Goal: Book appointment/travel/reservation

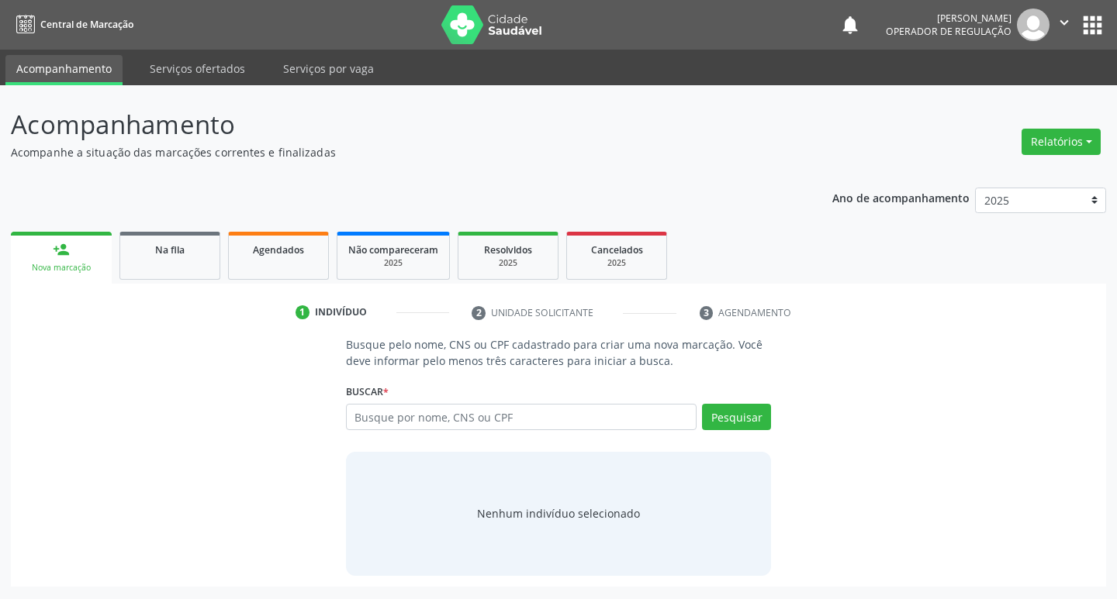
drag, startPoint x: 0, startPoint y: 0, endPoint x: 1068, endPoint y: 20, distance: 1067.9
click at [1068, 20] on icon "" at bounding box center [1063, 22] width 17 height 17
click at [1041, 60] on link "Configurações" at bounding box center [1024, 61] width 107 height 22
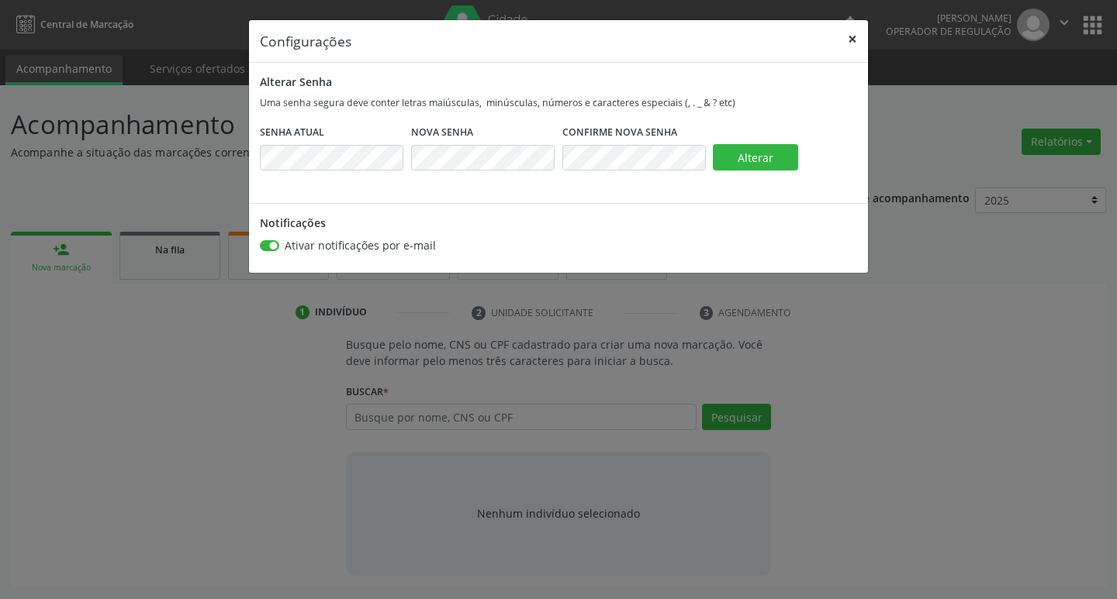
click at [856, 40] on button "×" at bounding box center [852, 39] width 31 height 38
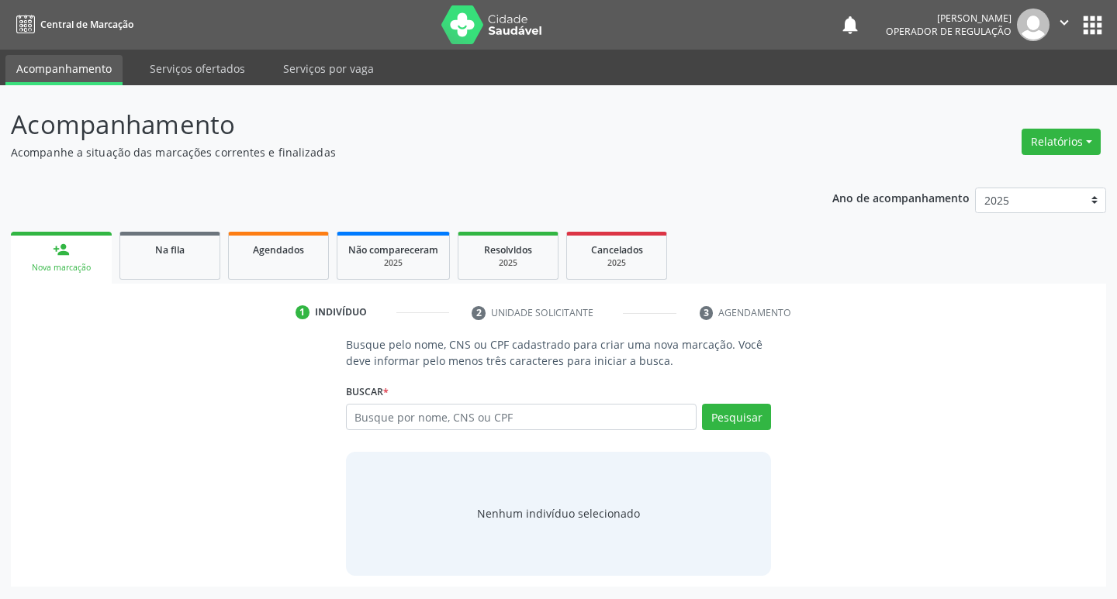
click at [1101, 32] on button "apps" at bounding box center [1092, 25] width 27 height 27
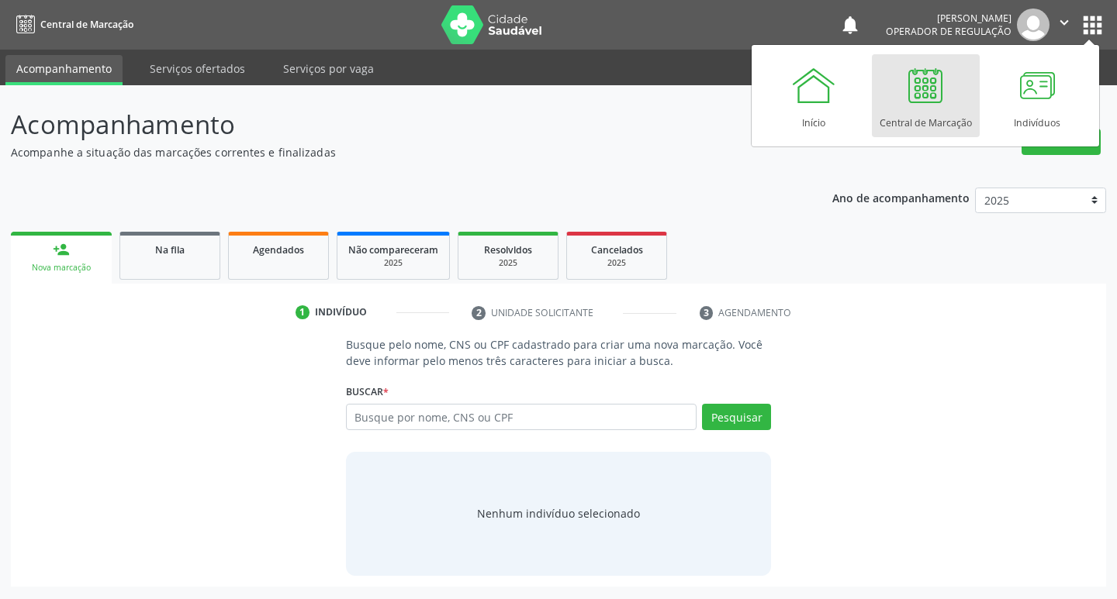
click at [891, 377] on div "Busque pelo nome, CNS ou CPF cadastrado para criar uma nova marcação. Você deve…" at bounding box center [558, 456] width 1073 height 239
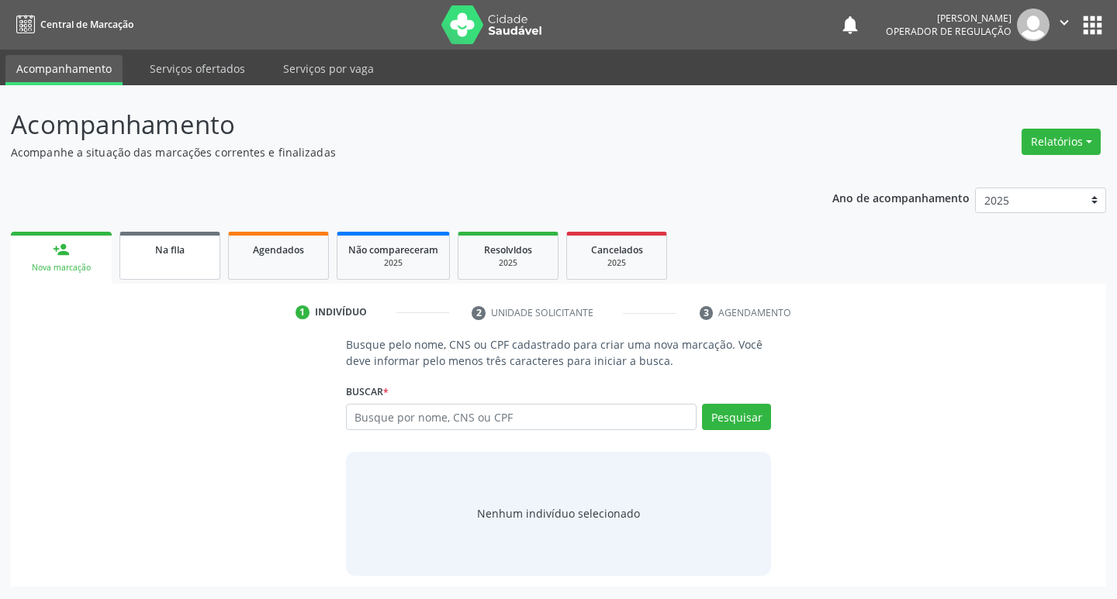
click at [172, 241] on div "Na fila" at bounding box center [170, 249] width 78 height 16
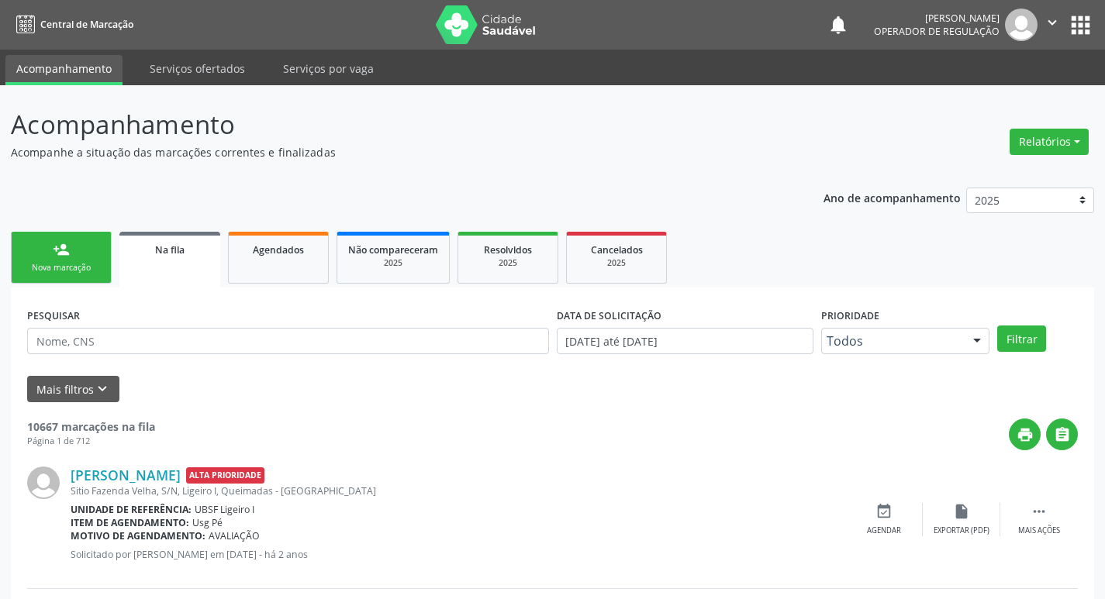
click at [63, 251] on div "person_add" at bounding box center [61, 249] width 17 height 17
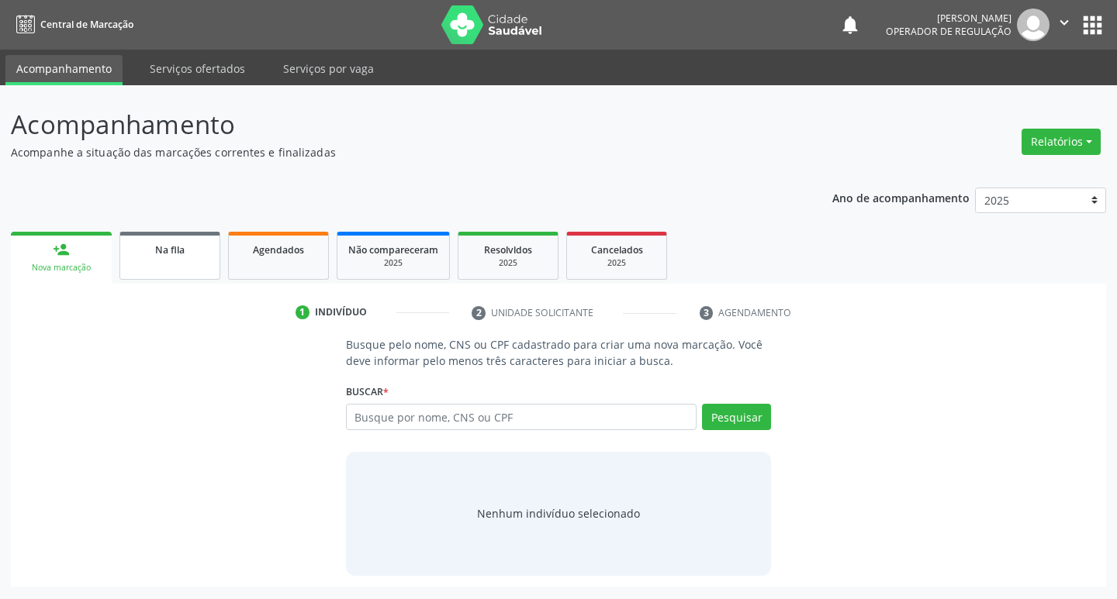
click at [179, 268] on link "Na fila" at bounding box center [169, 256] width 101 height 48
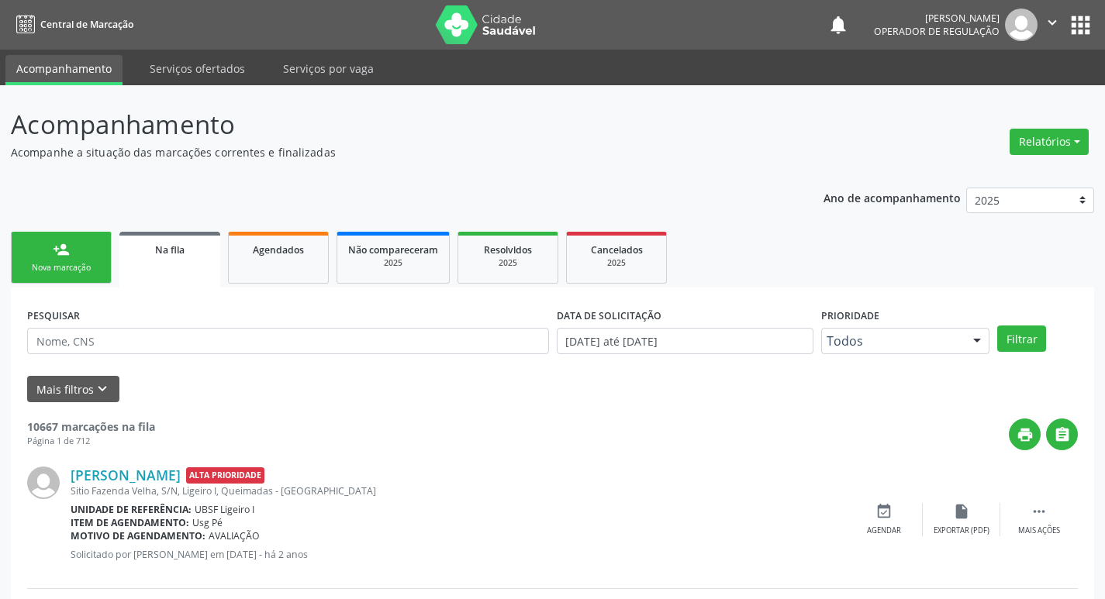
click at [205, 233] on link "Na fila" at bounding box center [169, 260] width 101 height 56
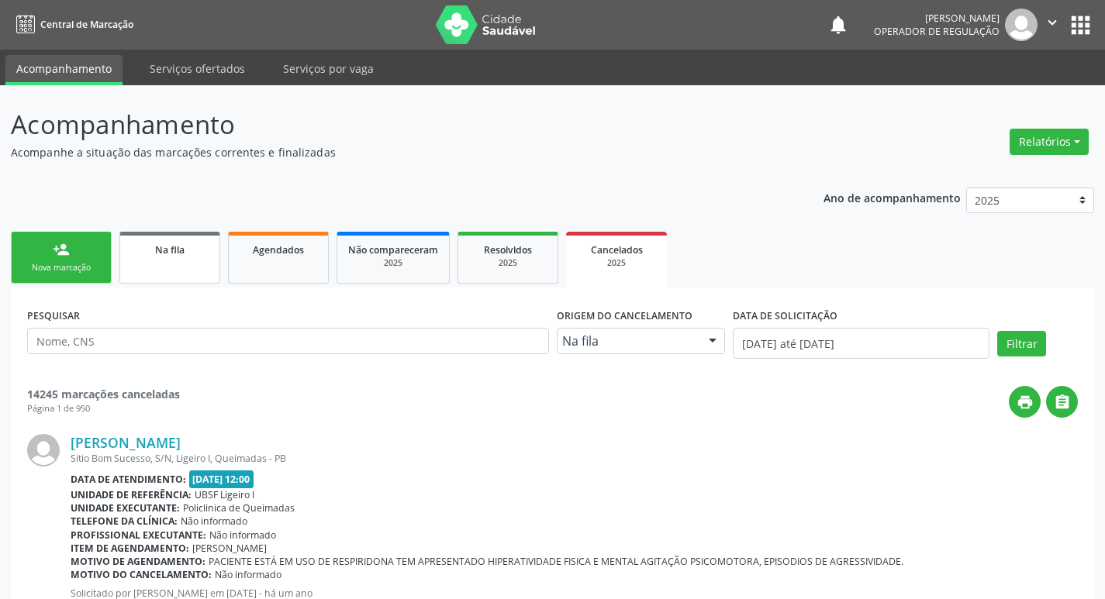
drag, startPoint x: 216, startPoint y: 218, endPoint x: 185, endPoint y: 248, distance: 43.3
click at [172, 267] on link "Na fila" at bounding box center [169, 258] width 101 height 52
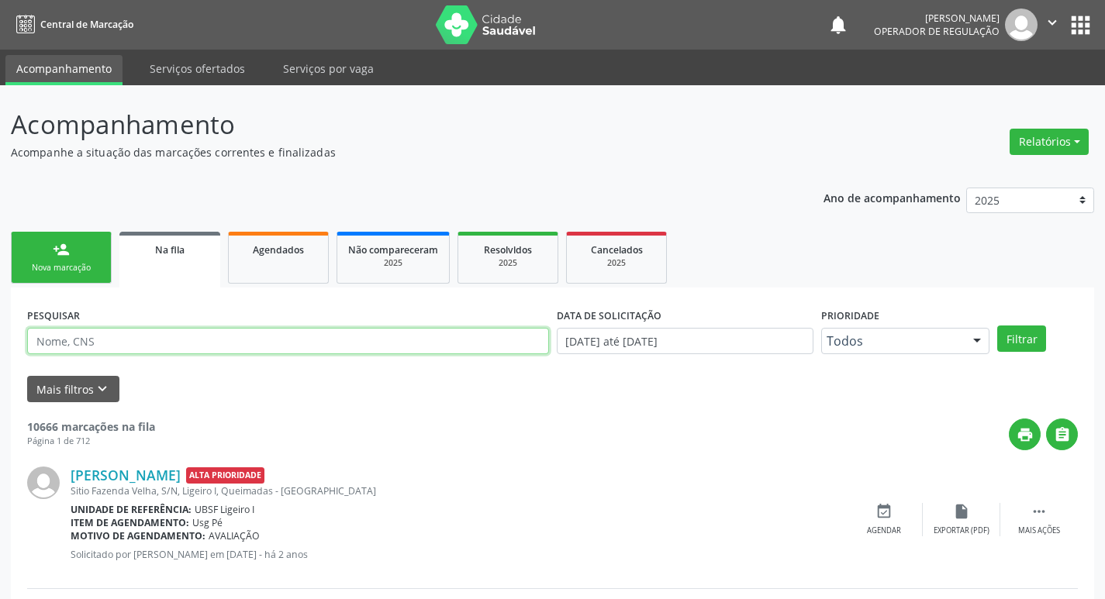
click at [177, 337] on input "text" at bounding box center [288, 341] width 522 height 26
type input "700500552023450"
click at [997, 326] on button "Filtrar" at bounding box center [1021, 339] width 49 height 26
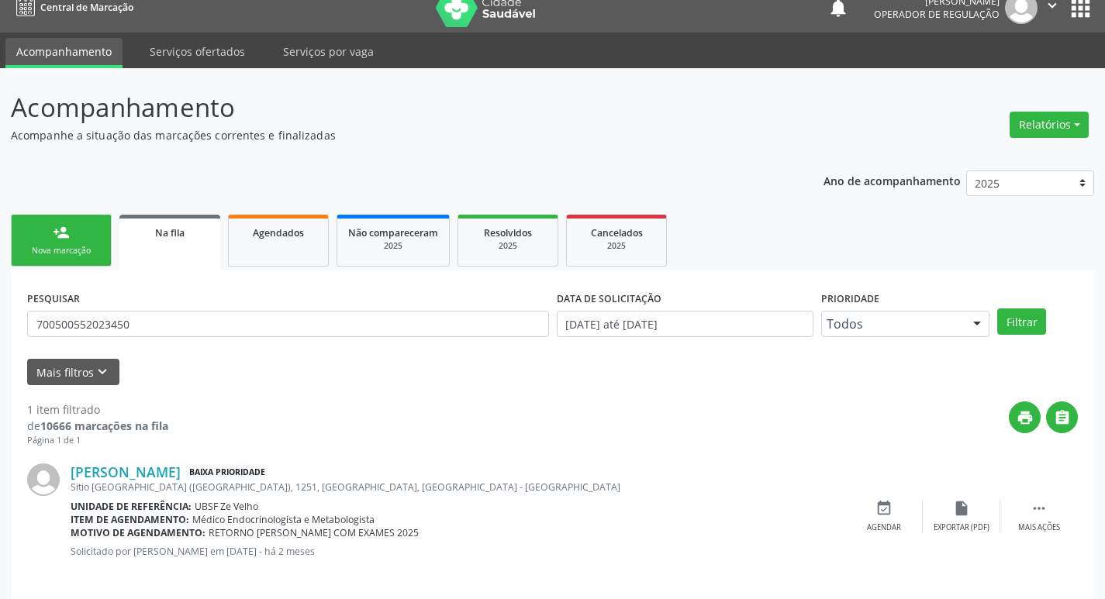
scroll to position [30, 0]
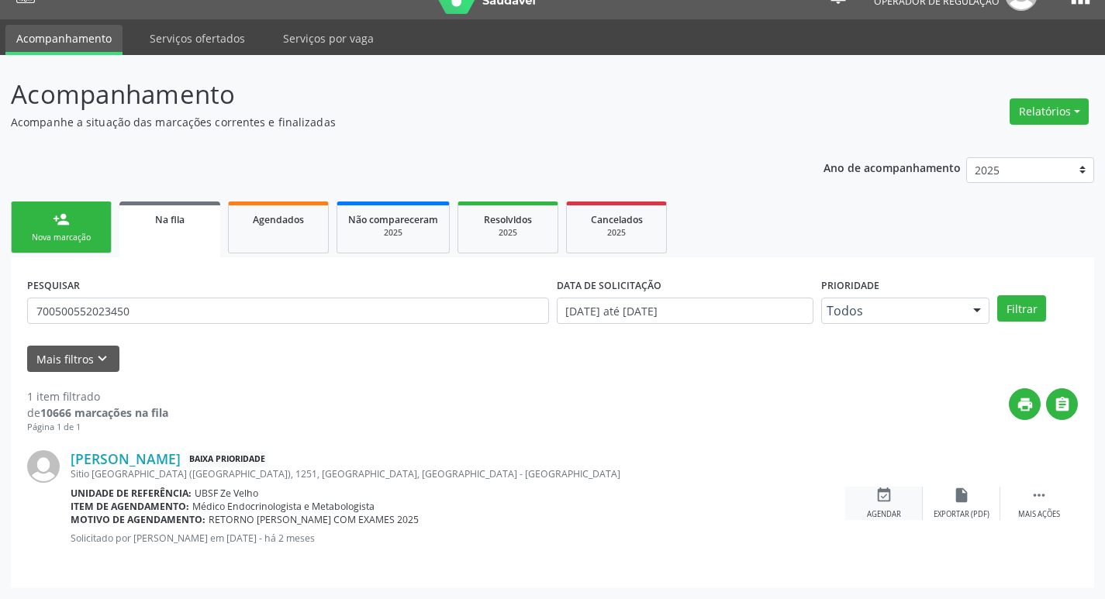
click at [892, 496] on div "event_available Agendar" at bounding box center [884, 503] width 78 height 33
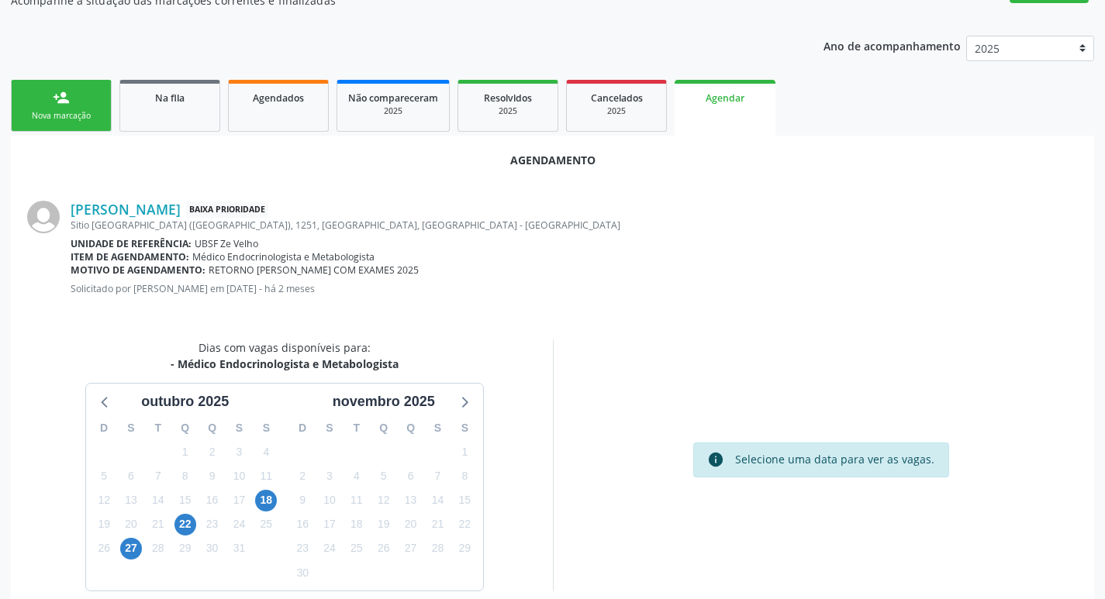
scroll to position [171, 0]
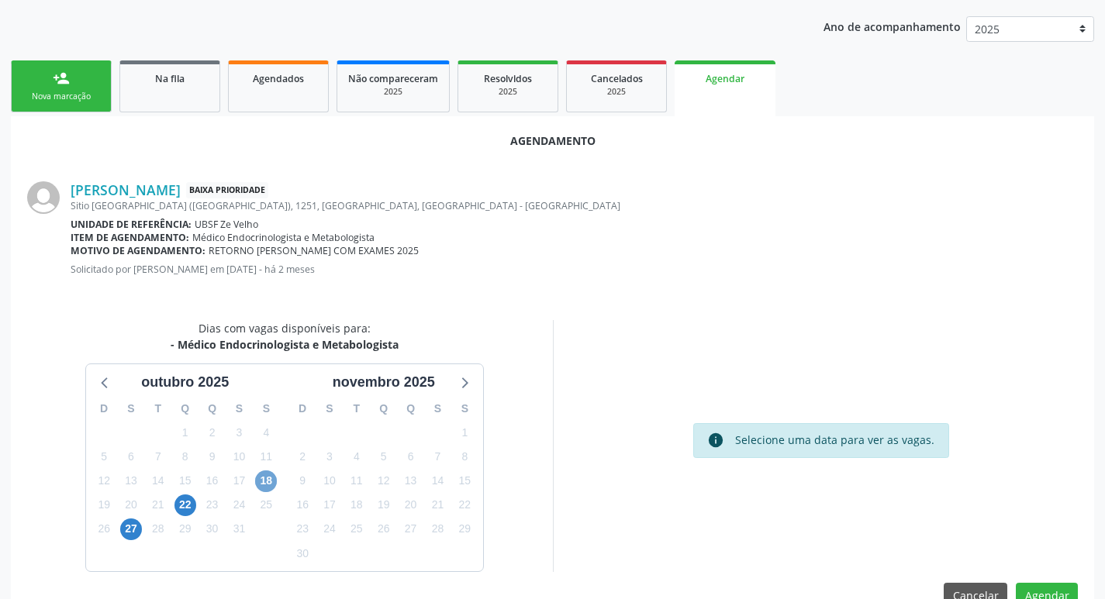
click at [260, 484] on span "18" at bounding box center [266, 482] width 22 height 22
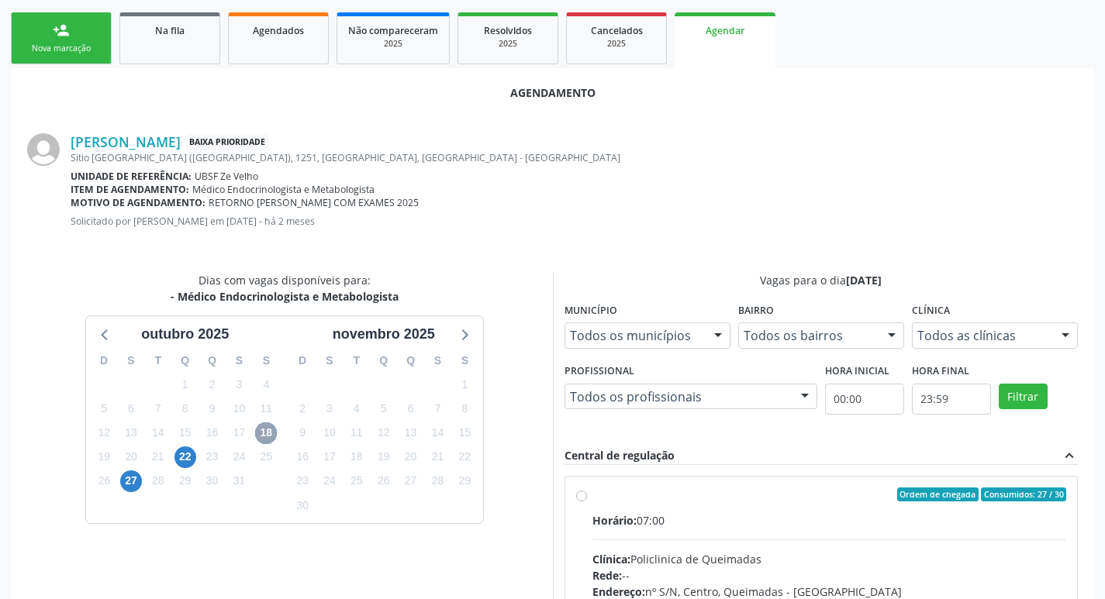
scroll to position [363, 0]
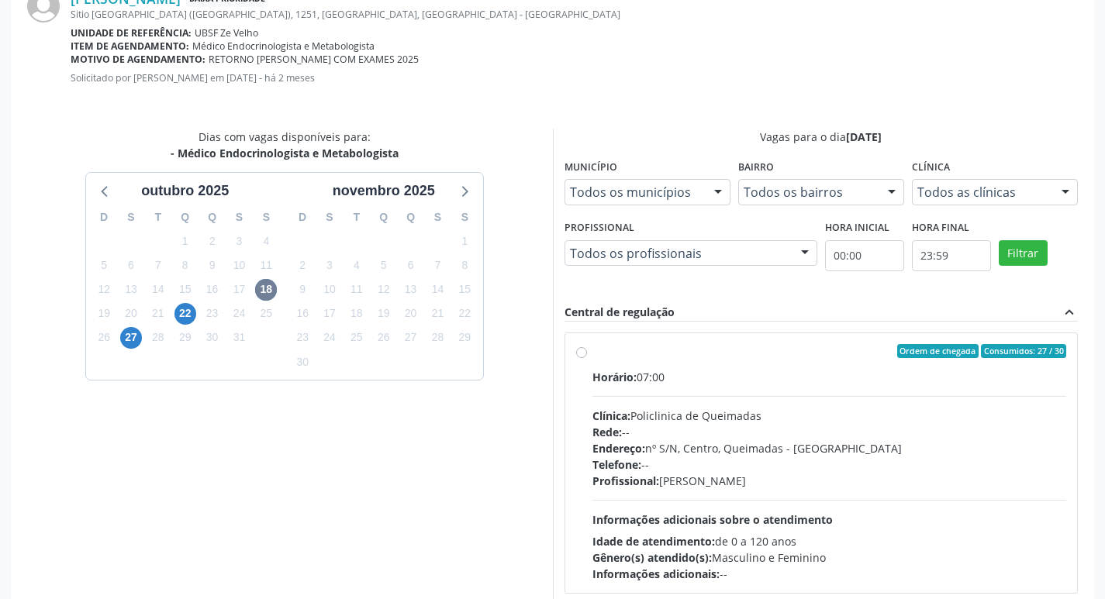
click at [727, 354] on div "Ordem de chegada Consumidos: 27 / 30" at bounding box center [829, 351] width 475 height 14
click at [587, 354] on input "Ordem de chegada Consumidos: 27 / 30 Horário: 07:00 Clínica: Policlinica de Que…" at bounding box center [581, 351] width 11 height 14
radio input "true"
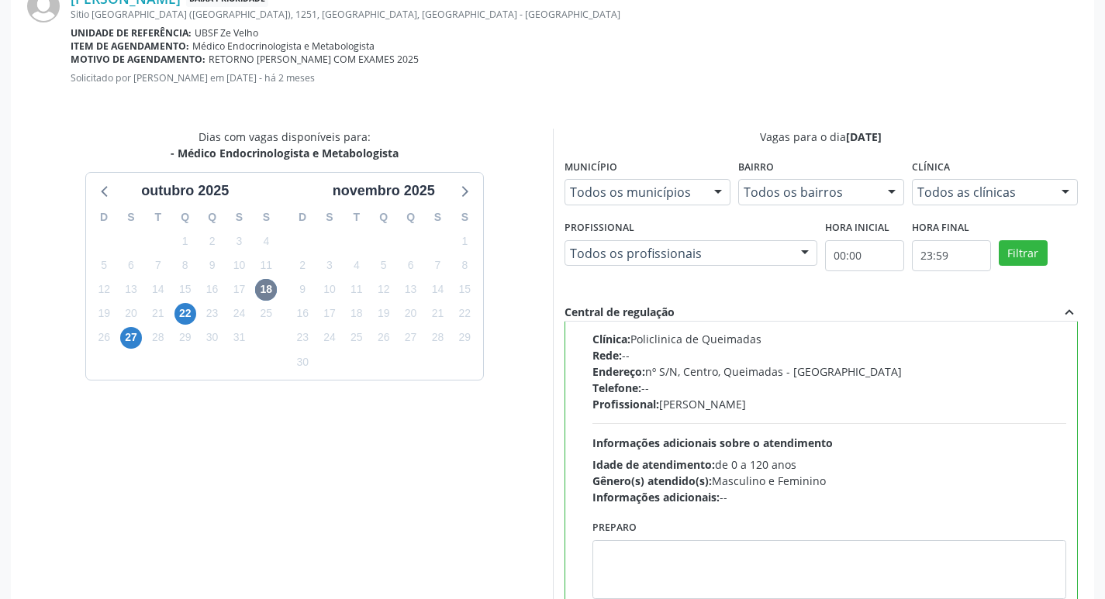
scroll to position [460, 0]
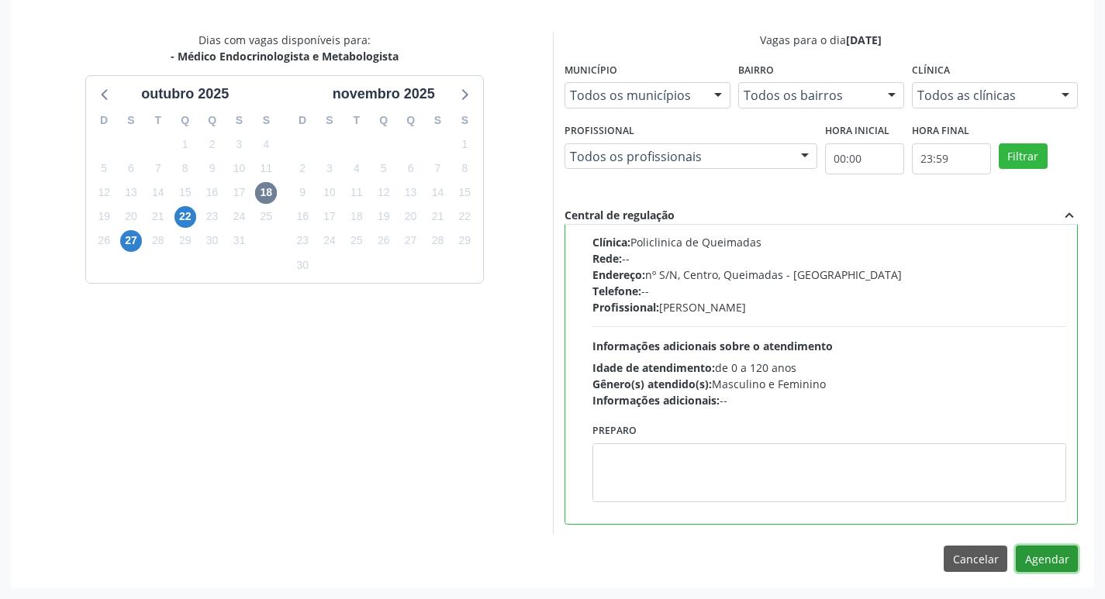
click at [1055, 561] on button "Agendar" at bounding box center [1047, 559] width 62 height 26
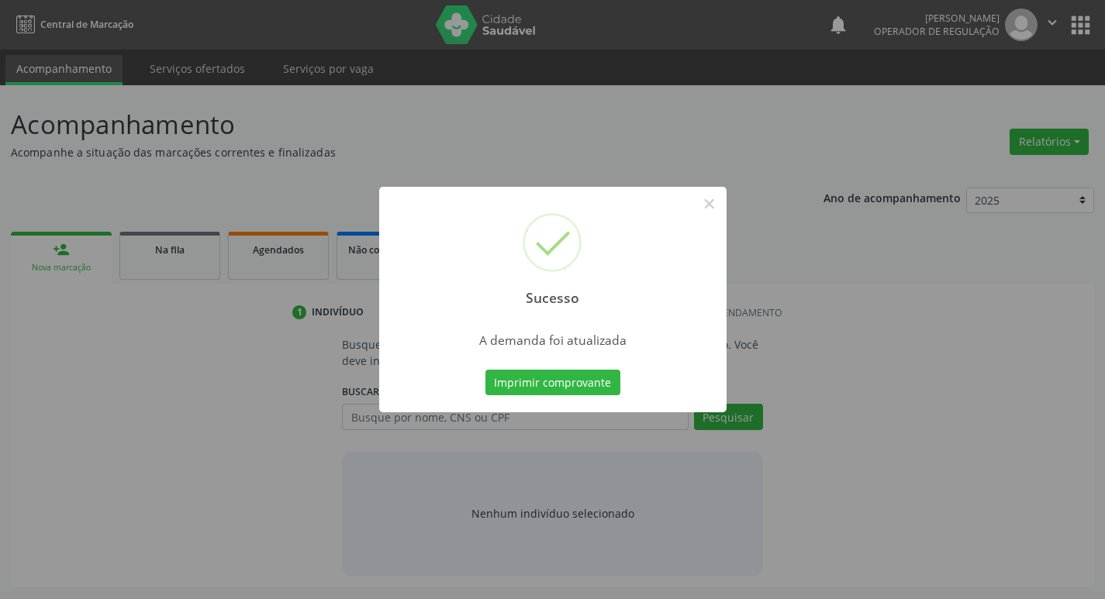
scroll to position [0, 0]
click at [609, 388] on button "Imprimir comprovante" at bounding box center [558, 383] width 135 height 26
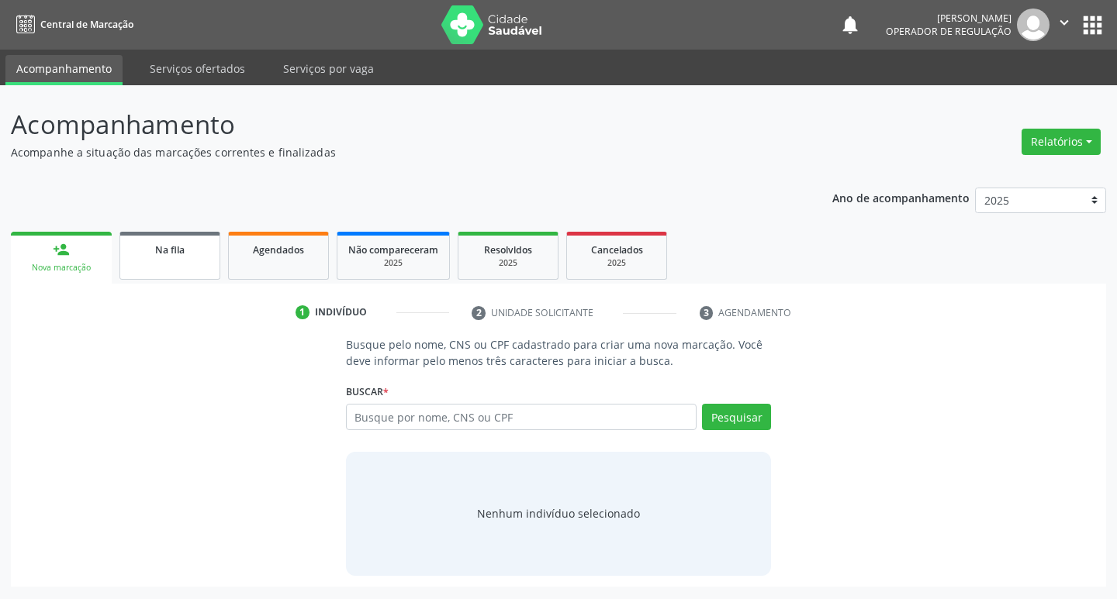
click at [188, 243] on div "Na fila" at bounding box center [170, 249] width 78 height 16
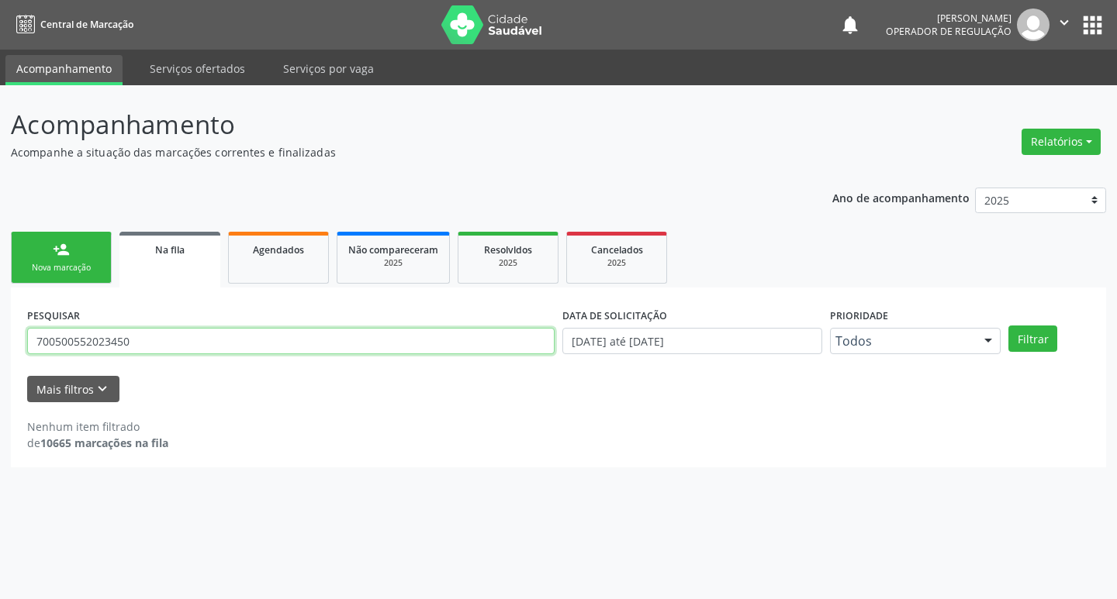
click at [227, 331] on input "700500552023450" at bounding box center [290, 341] width 527 height 26
type input "704109171067473"
click at [1008, 326] on button "Filtrar" at bounding box center [1032, 339] width 49 height 26
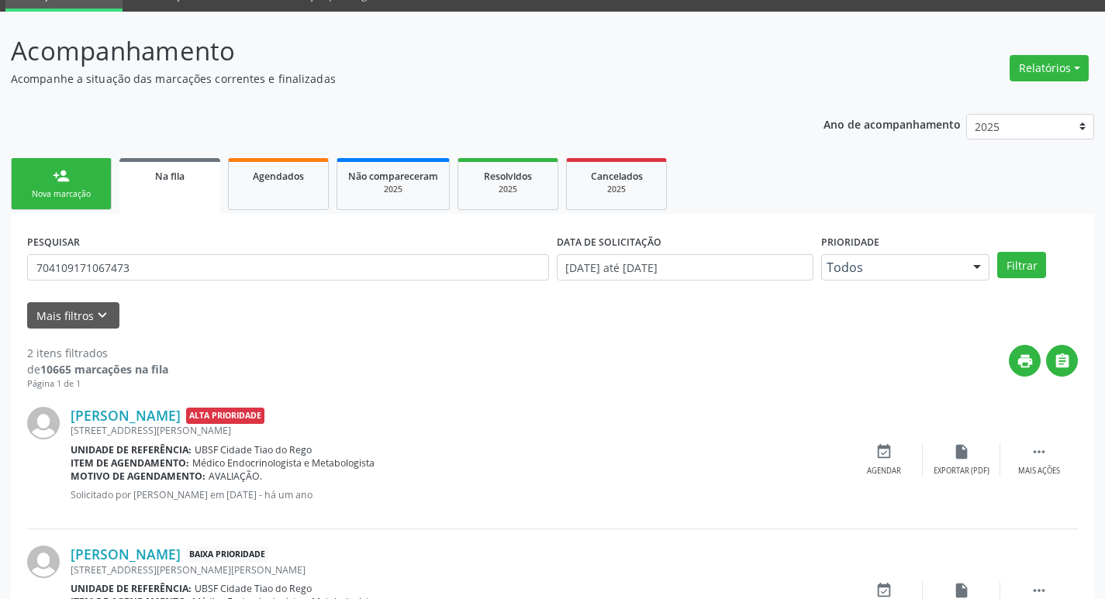
scroll to position [169, 0]
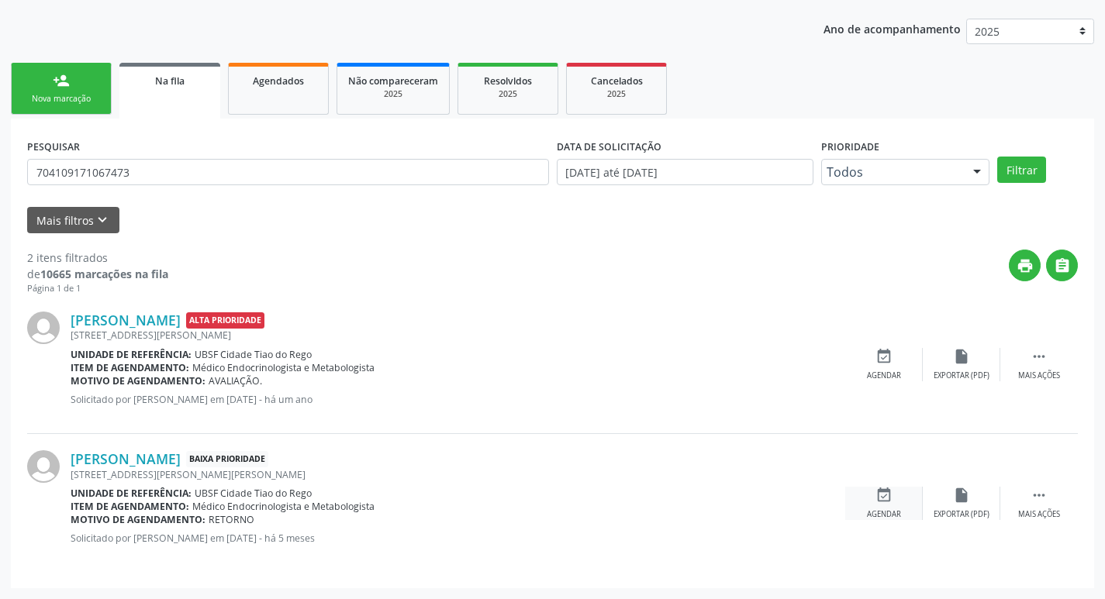
click at [884, 510] on div "Agendar" at bounding box center [884, 514] width 34 height 11
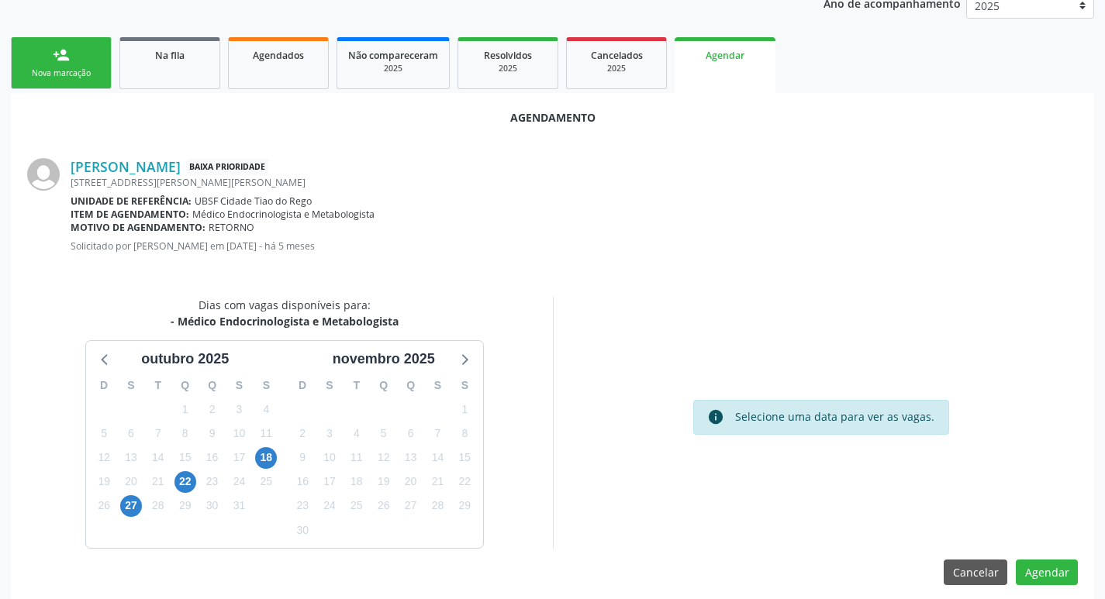
scroll to position [208, 0]
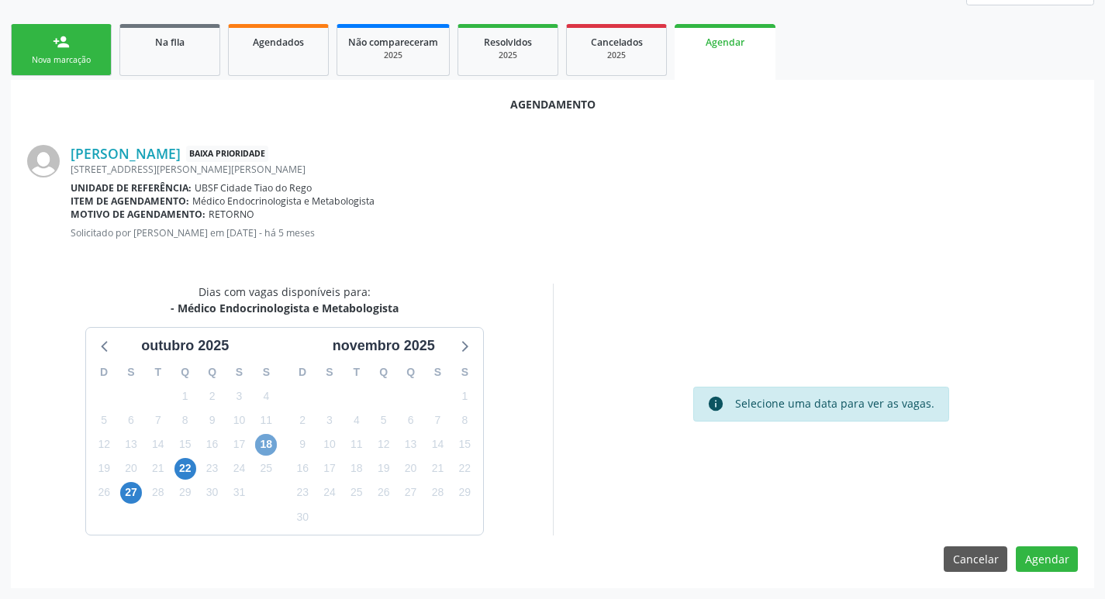
click at [268, 450] on span "18" at bounding box center [266, 445] width 22 height 22
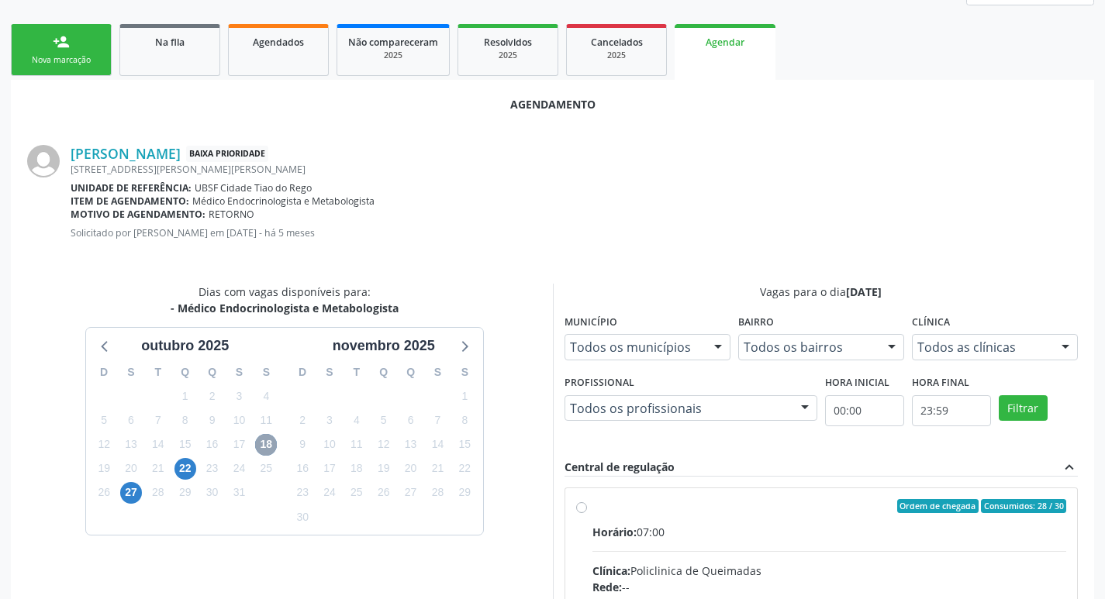
scroll to position [432, 0]
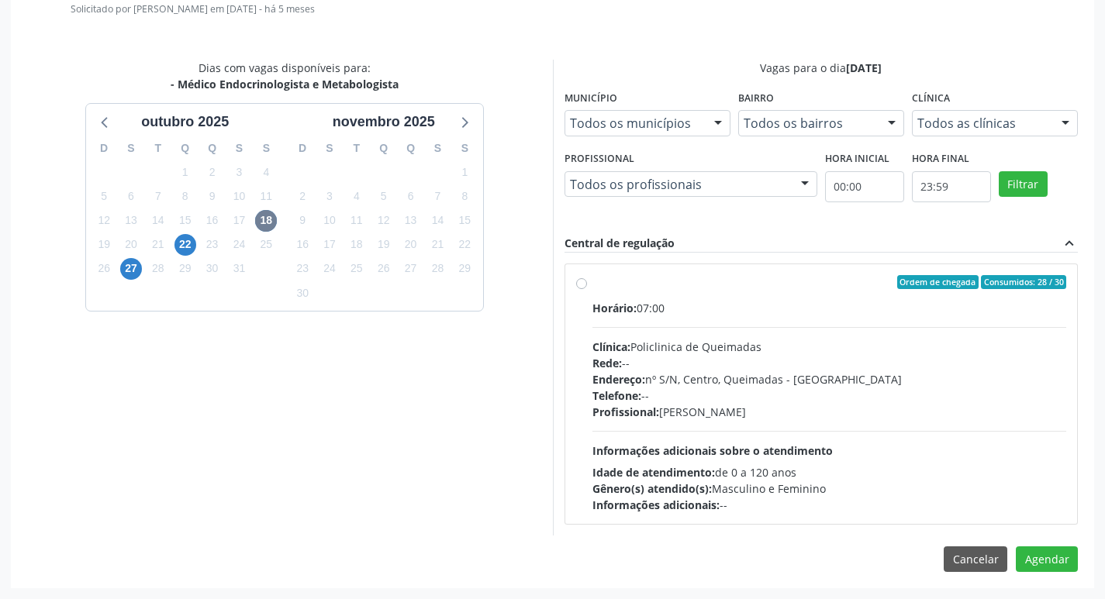
drag, startPoint x: 831, startPoint y: 328, endPoint x: 878, endPoint y: 351, distance: 52.0
click at [832, 327] on div "Horário: 07:00 Clínica: Policlinica de Queimadas Rede: -- Endereço: nº S/N, Cen…" at bounding box center [829, 406] width 475 height 213
radio input "true"
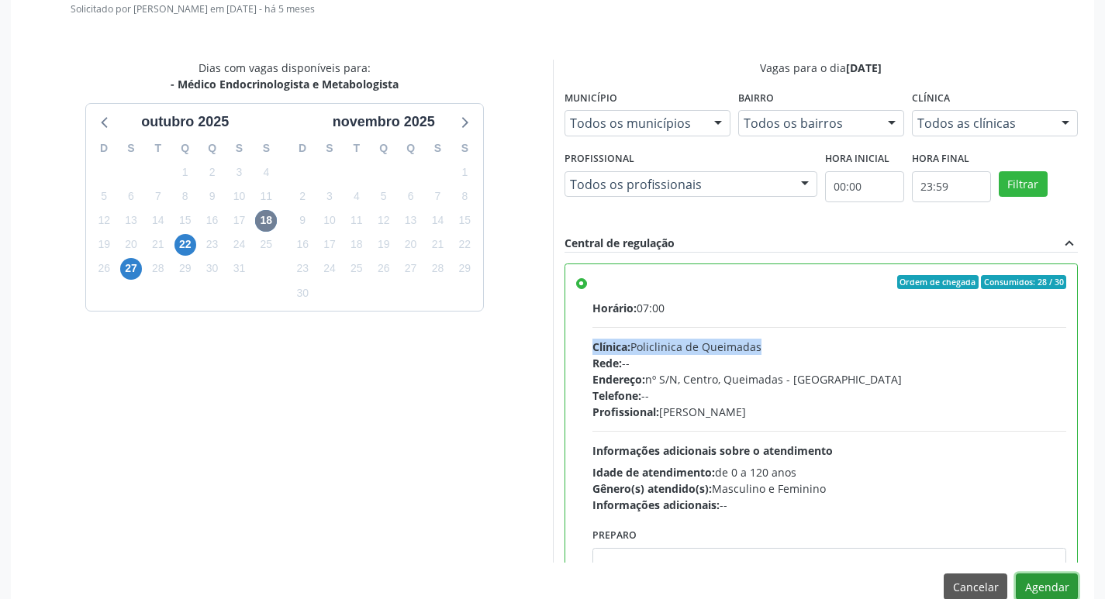
click at [1058, 575] on button "Agendar" at bounding box center [1047, 587] width 62 height 26
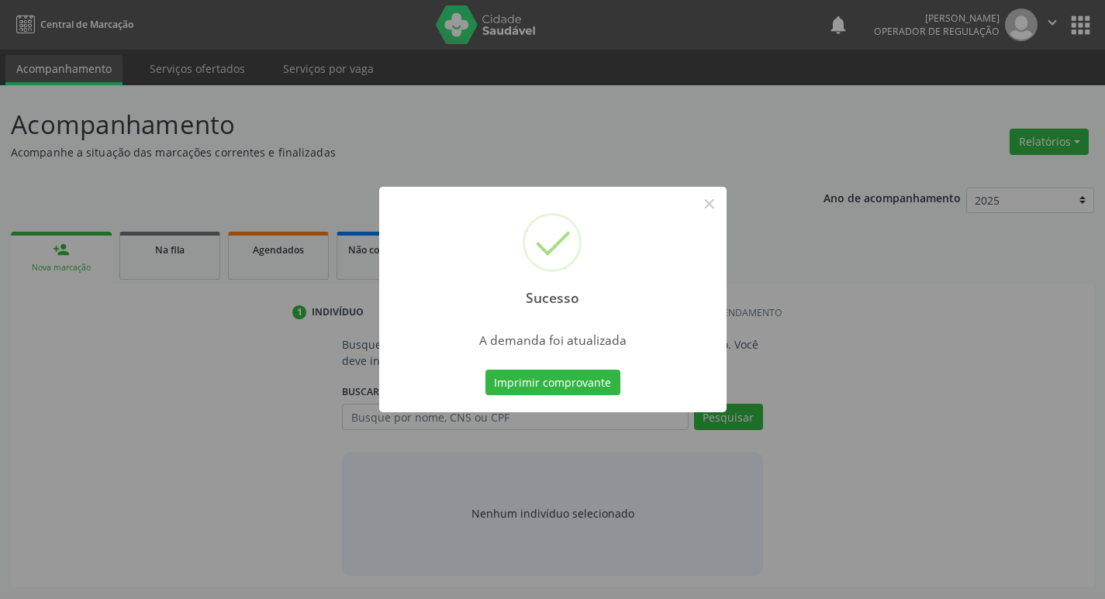
scroll to position [0, 0]
click at [603, 386] on button "Imprimir comprovante" at bounding box center [558, 383] width 135 height 26
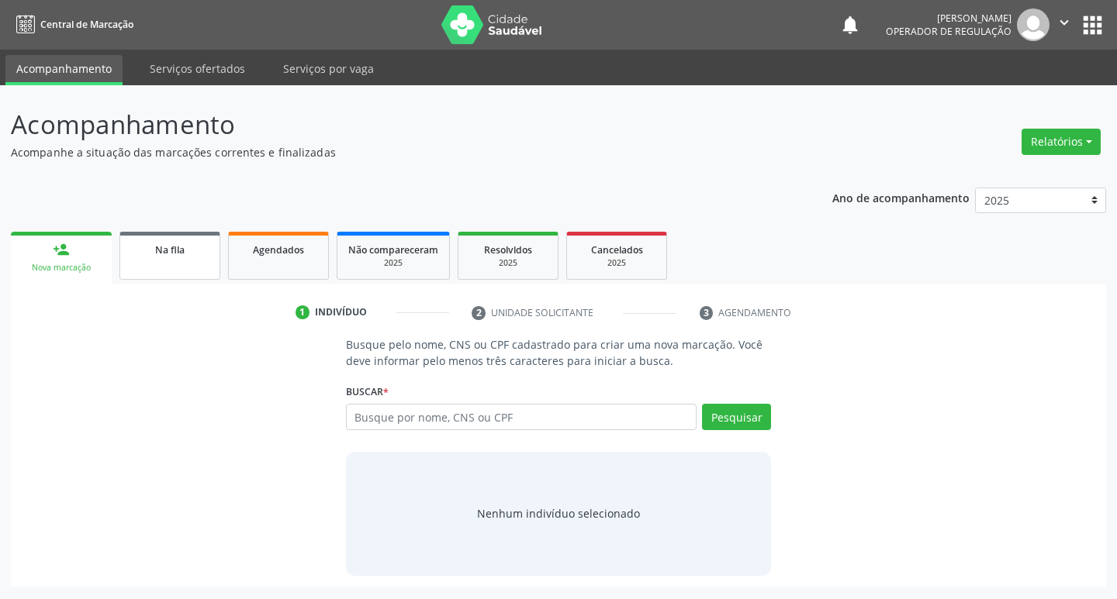
click at [157, 236] on link "Na fila" at bounding box center [169, 256] width 101 height 48
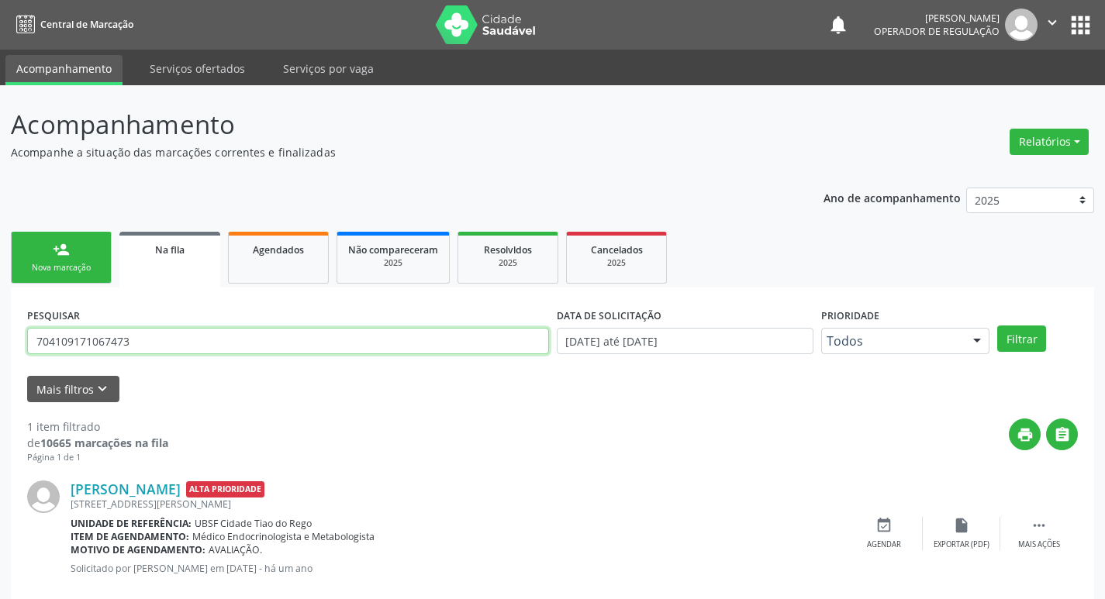
click at [156, 340] on input "704109171067473" at bounding box center [288, 341] width 522 height 26
type input "7"
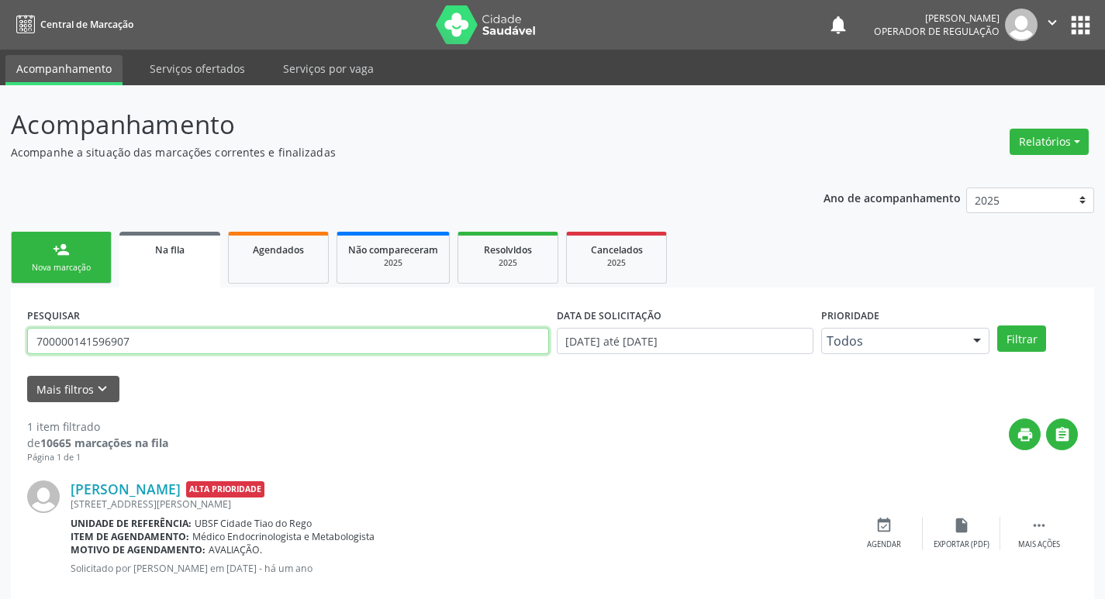
type input "700000141596907"
click at [997, 326] on button "Filtrar" at bounding box center [1021, 339] width 49 height 26
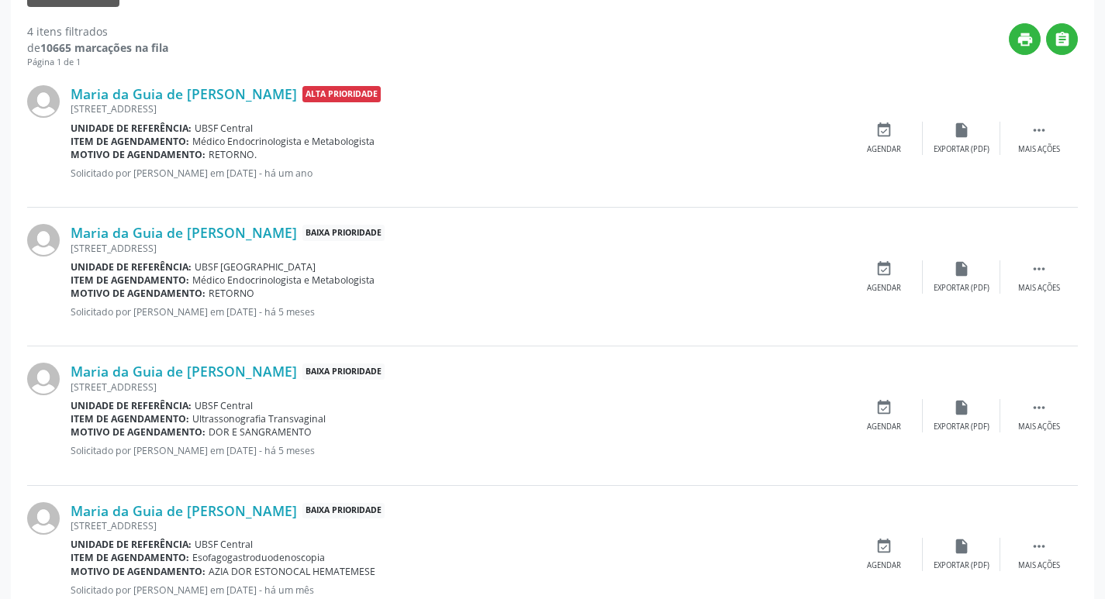
scroll to position [370, 0]
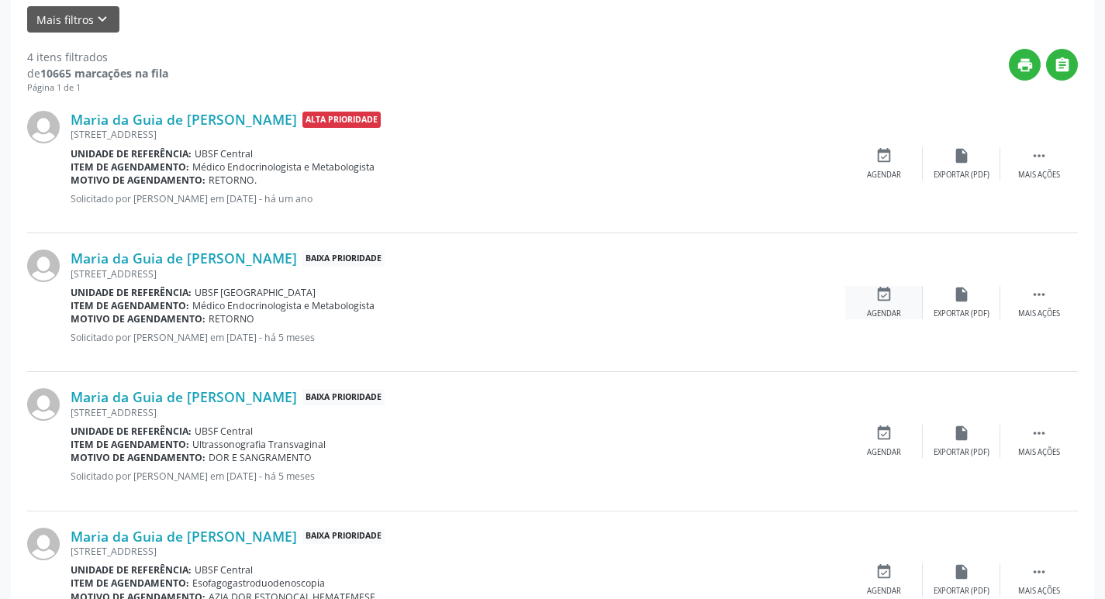
click at [879, 301] on icon "event_available" at bounding box center [883, 294] width 17 height 17
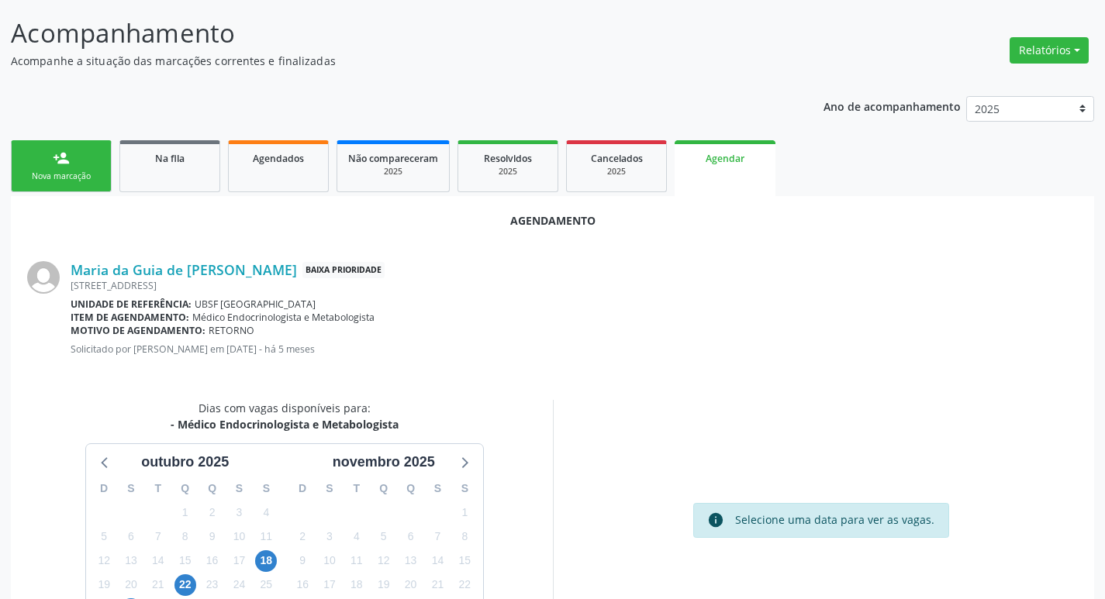
scroll to position [208, 0]
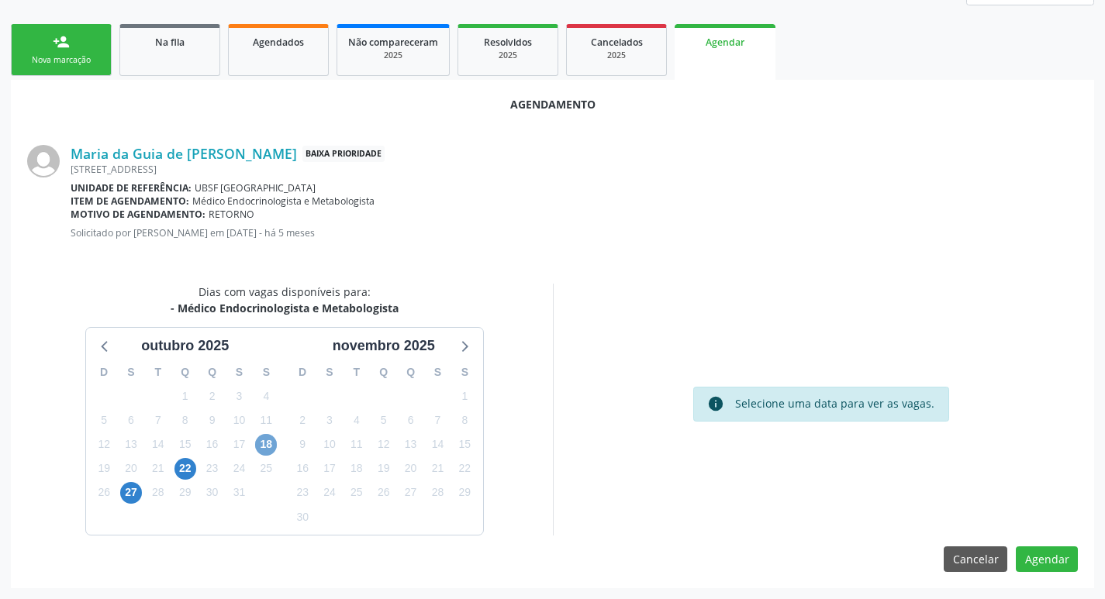
click at [262, 436] on span "18" at bounding box center [266, 445] width 22 height 22
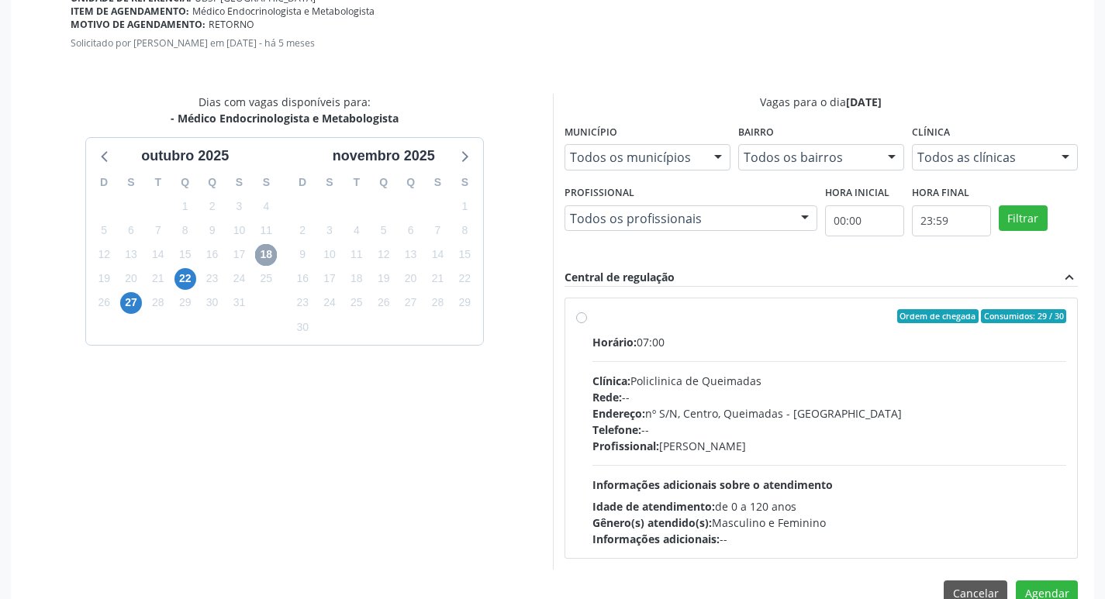
scroll to position [432, 0]
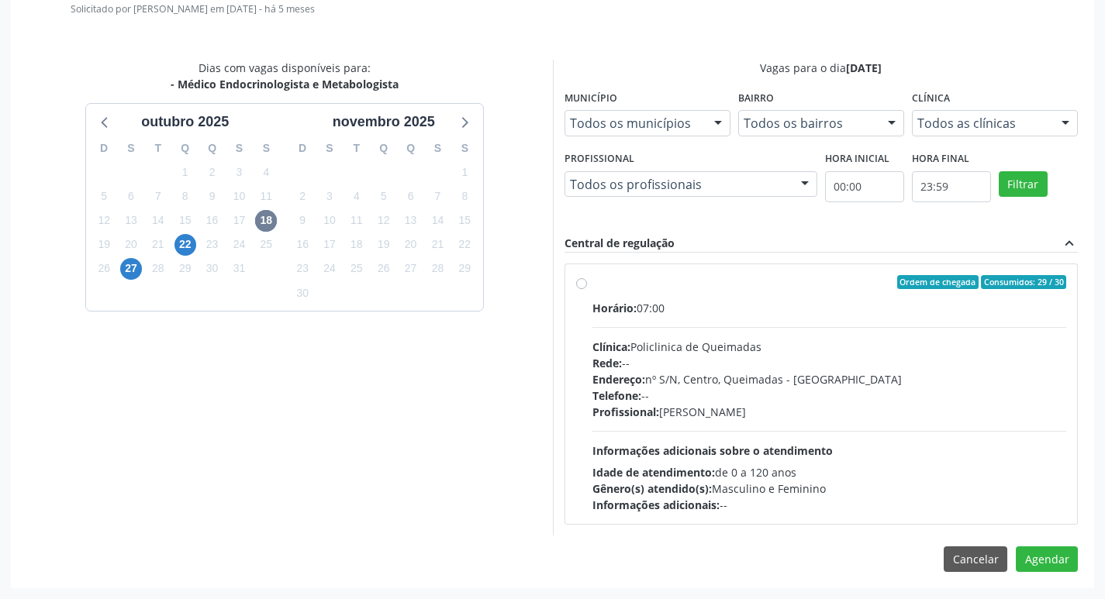
click at [775, 290] on label "Ordem de chegada Consumidos: 29 / 30 Horário: 07:00 Clínica: Policlinica de Que…" at bounding box center [829, 394] width 475 height 238
click at [587, 289] on input "Ordem de chegada Consumidos: 29 / 30 Horário: 07:00 Clínica: Policlinica de Que…" at bounding box center [581, 282] width 11 height 14
radio input "true"
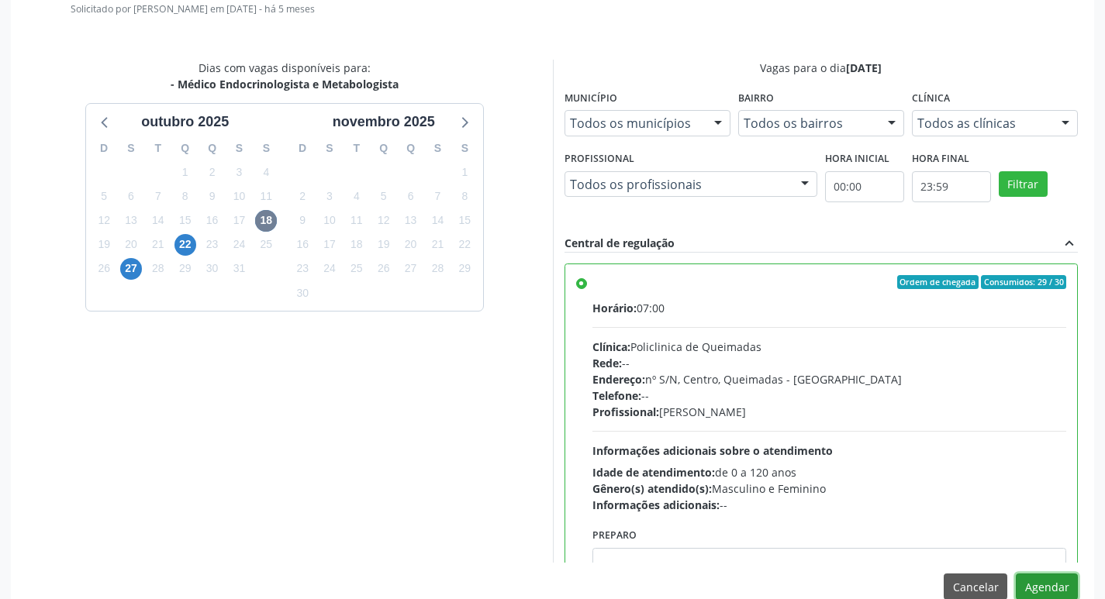
click at [1034, 589] on button "Agendar" at bounding box center [1047, 587] width 62 height 26
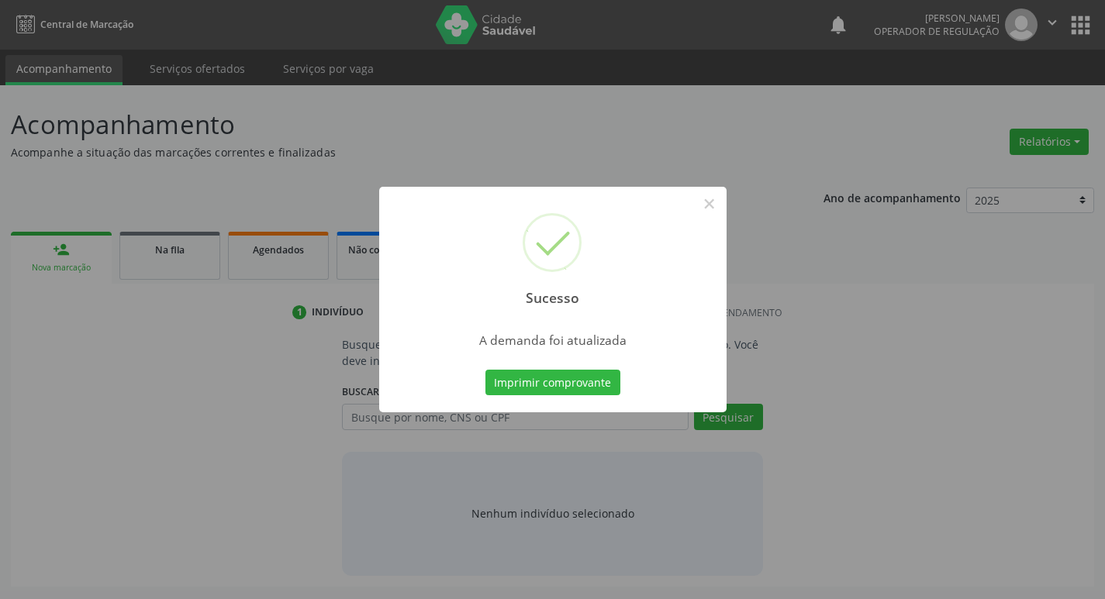
scroll to position [0, 0]
click at [552, 376] on button "Imprimir comprovante" at bounding box center [558, 383] width 135 height 26
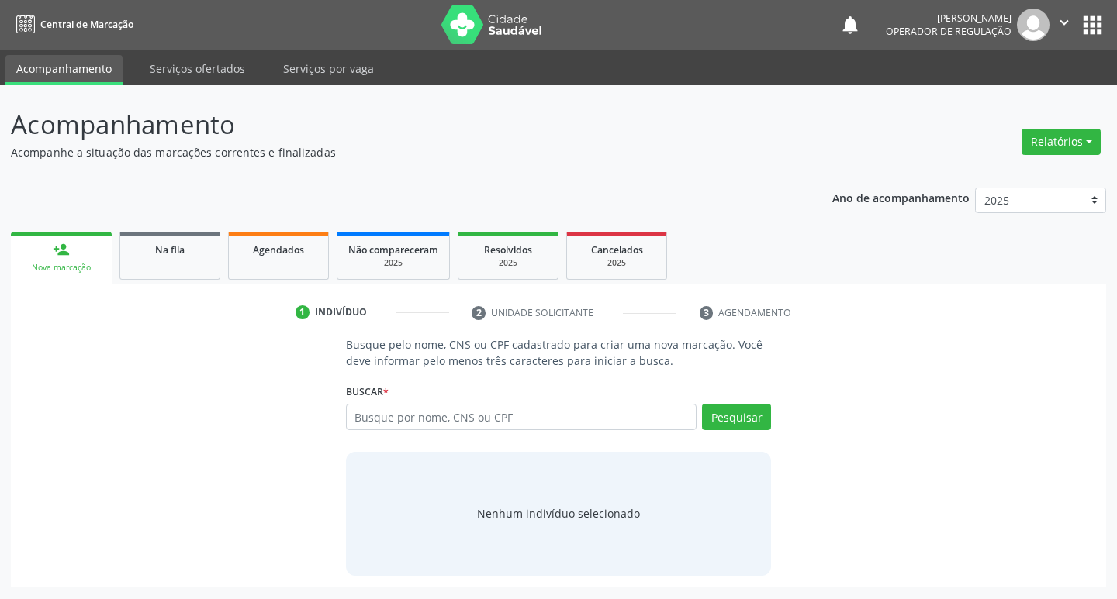
drag, startPoint x: 176, startPoint y: 292, endPoint x: 179, endPoint y: 280, distance: 12.0
click at [177, 292] on div "1 Indivíduo 2 Unidade solicitante 3 Agendamento Busque pelo nome, CNS ou CPF ca…" at bounding box center [558, 435] width 1095 height 303
click at [179, 280] on ul "person_add Nova marcação Na fila Agendados Não compareceram 2025 Resolvidos 202…" at bounding box center [558, 256] width 1095 height 56
click at [185, 257] on div "Na fila" at bounding box center [170, 249] width 78 height 16
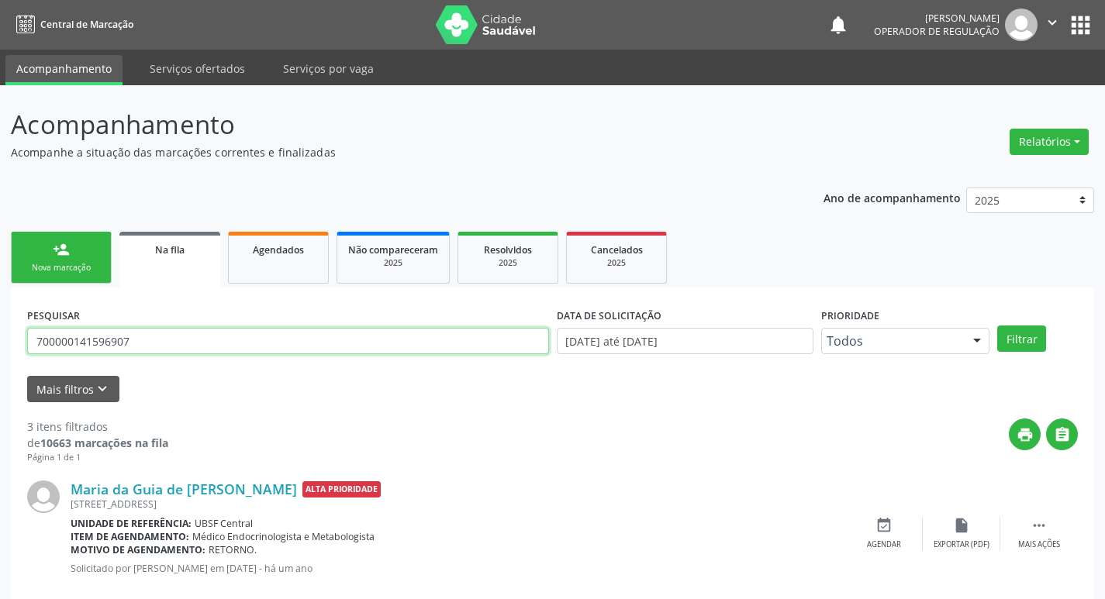
click at [161, 345] on input "700000141596907" at bounding box center [288, 341] width 522 height 26
type input "700400996026143"
click at [997, 326] on button "Filtrar" at bounding box center [1021, 339] width 49 height 26
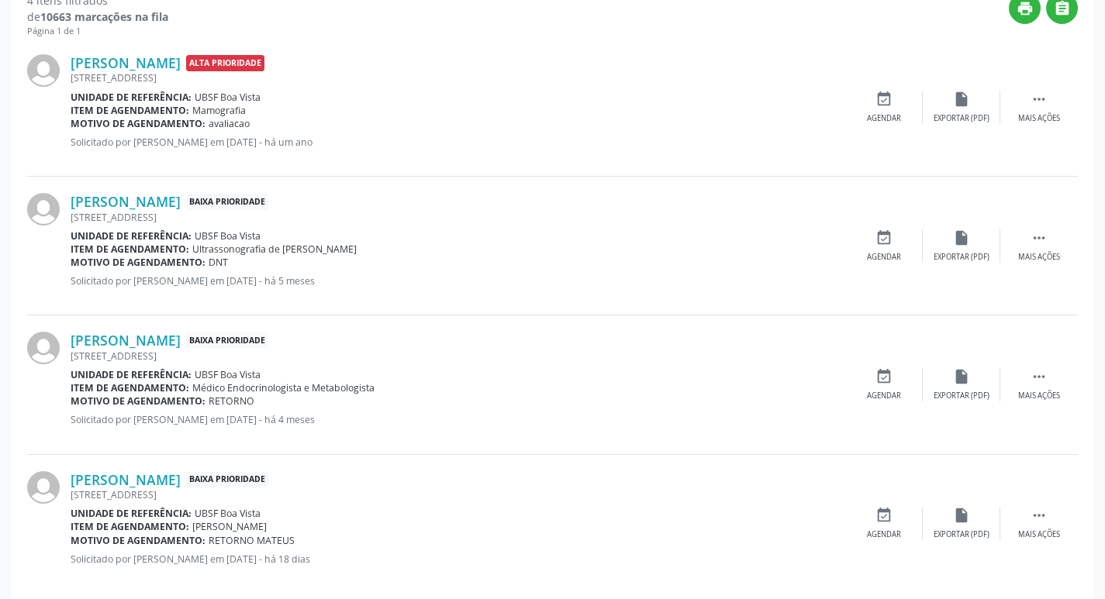
scroll to position [447, 0]
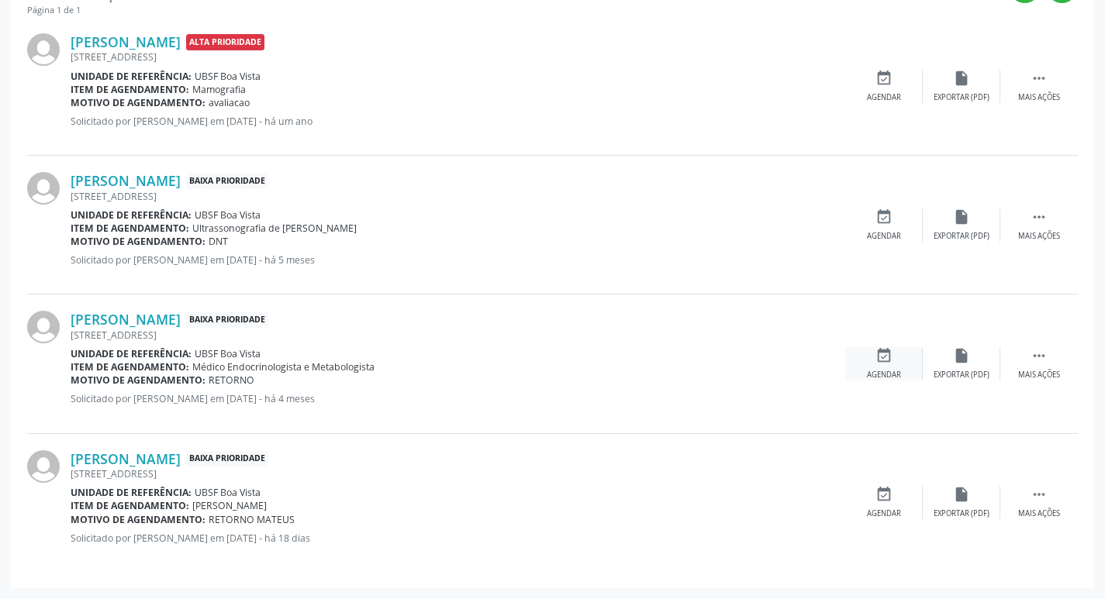
click at [898, 350] on div "event_available Agendar" at bounding box center [884, 363] width 78 height 33
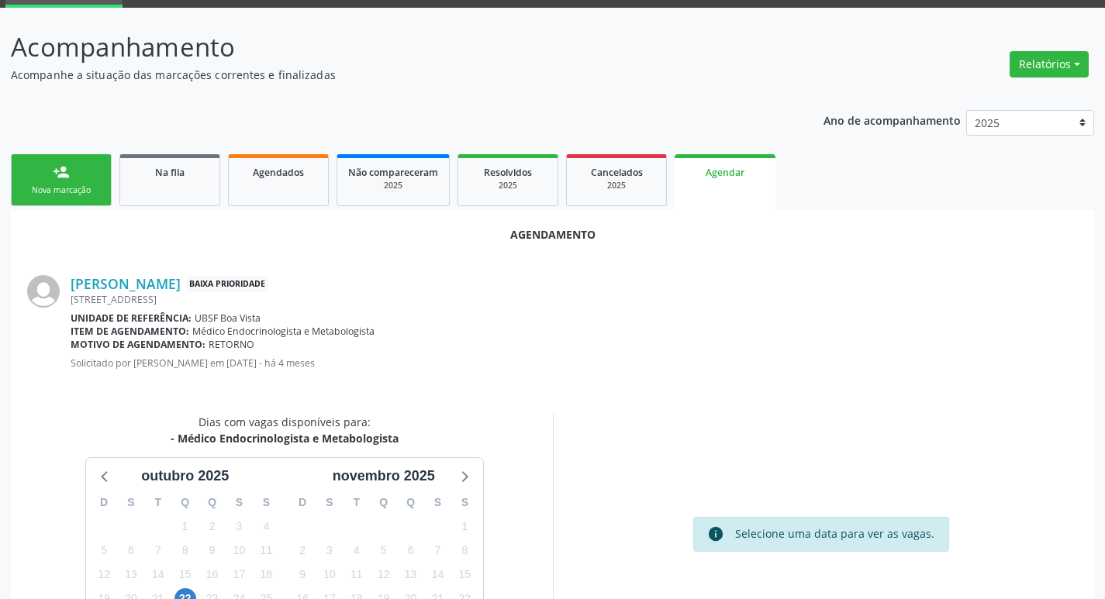
scroll to position [208, 0]
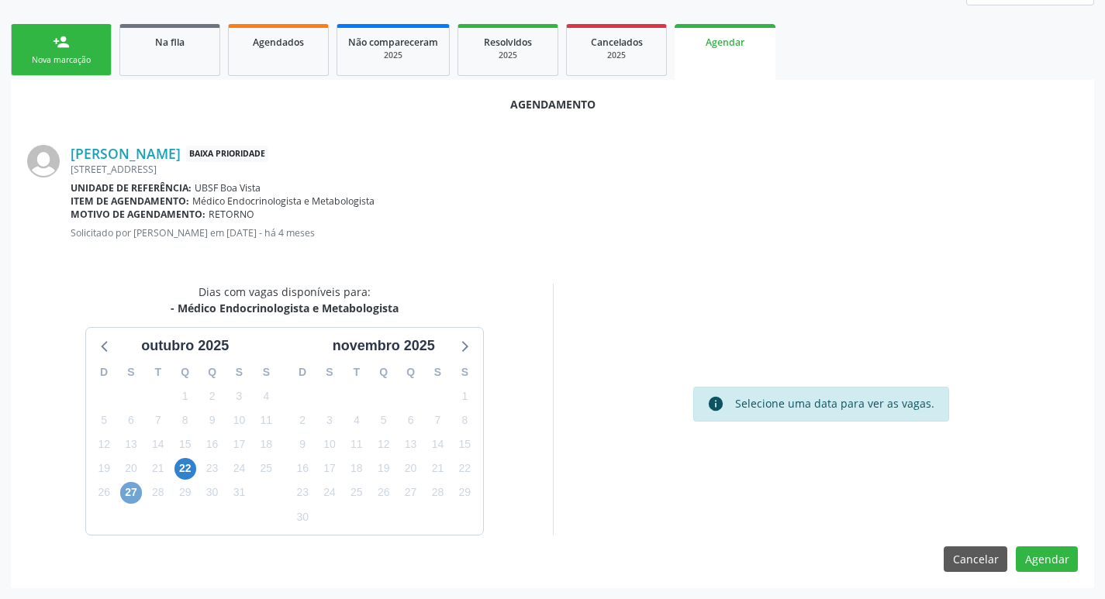
click at [129, 493] on span "27" at bounding box center [131, 493] width 22 height 22
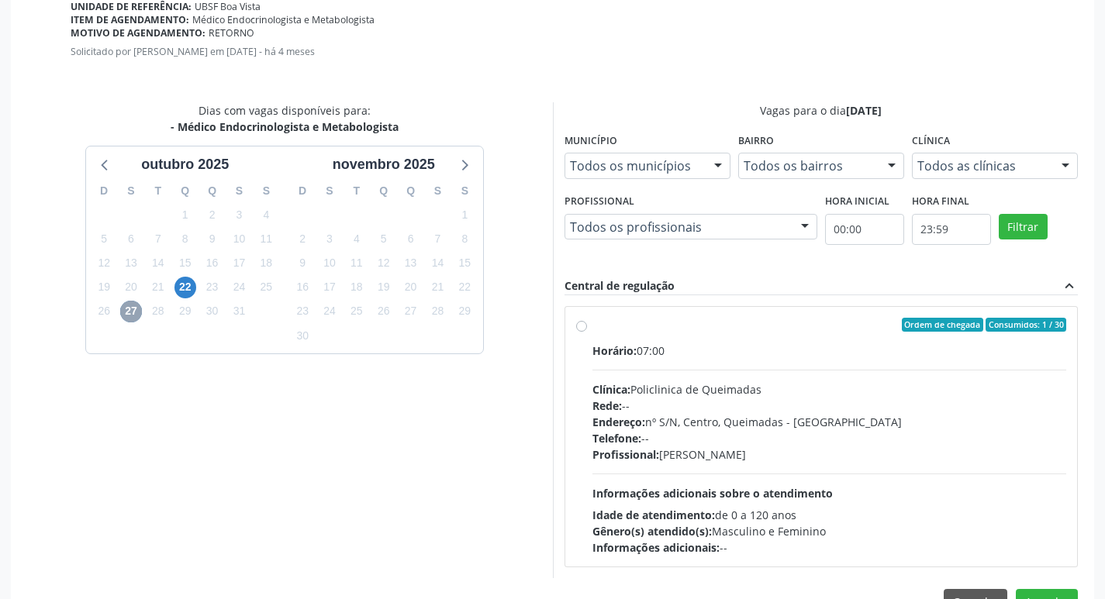
scroll to position [432, 0]
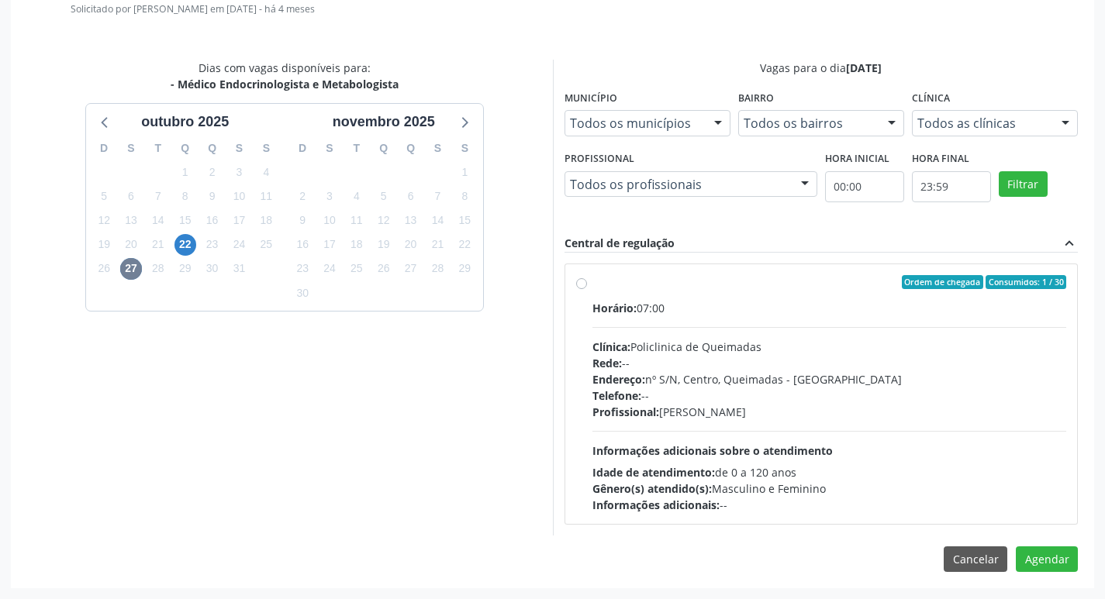
click at [731, 281] on div "Ordem de chegada Consumidos: 1 / 30" at bounding box center [829, 282] width 475 height 14
click at [587, 281] on input "Ordem de chegada Consumidos: 1 / 30 Horário: 07:00 Clínica: Policlinica de Quei…" at bounding box center [581, 282] width 11 height 14
radio input "true"
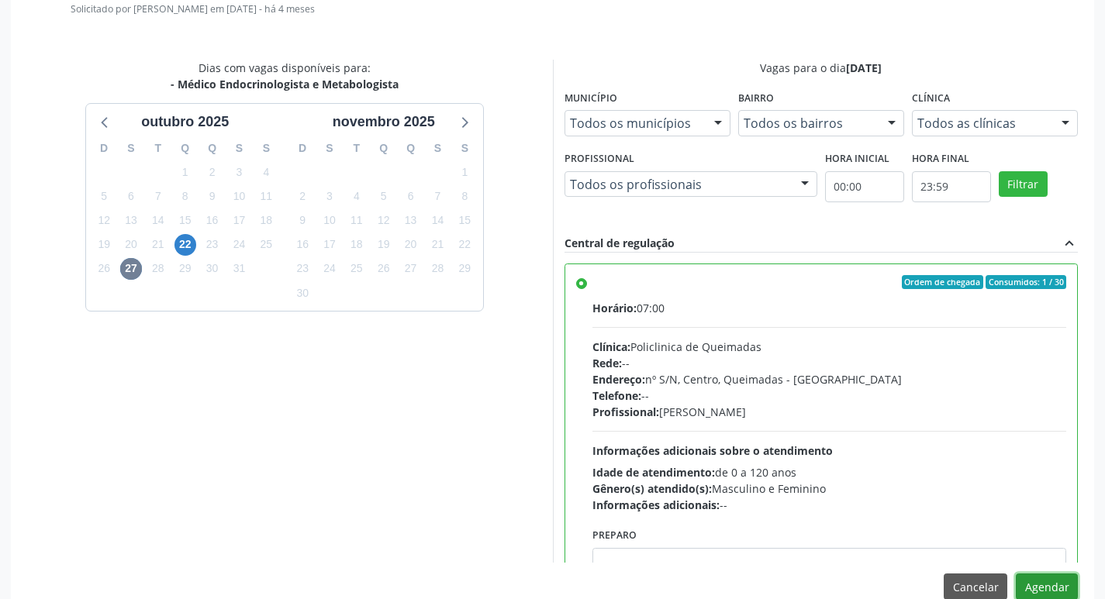
click at [1057, 589] on button "Agendar" at bounding box center [1047, 587] width 62 height 26
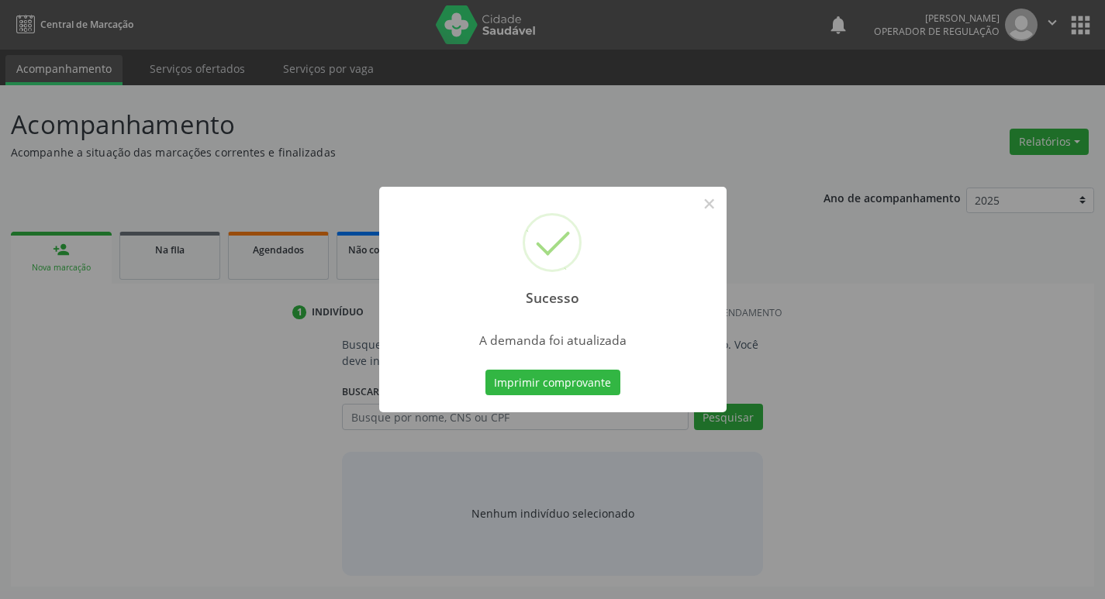
scroll to position [0, 0]
click at [589, 380] on button "Imprimir comprovante" at bounding box center [558, 383] width 135 height 26
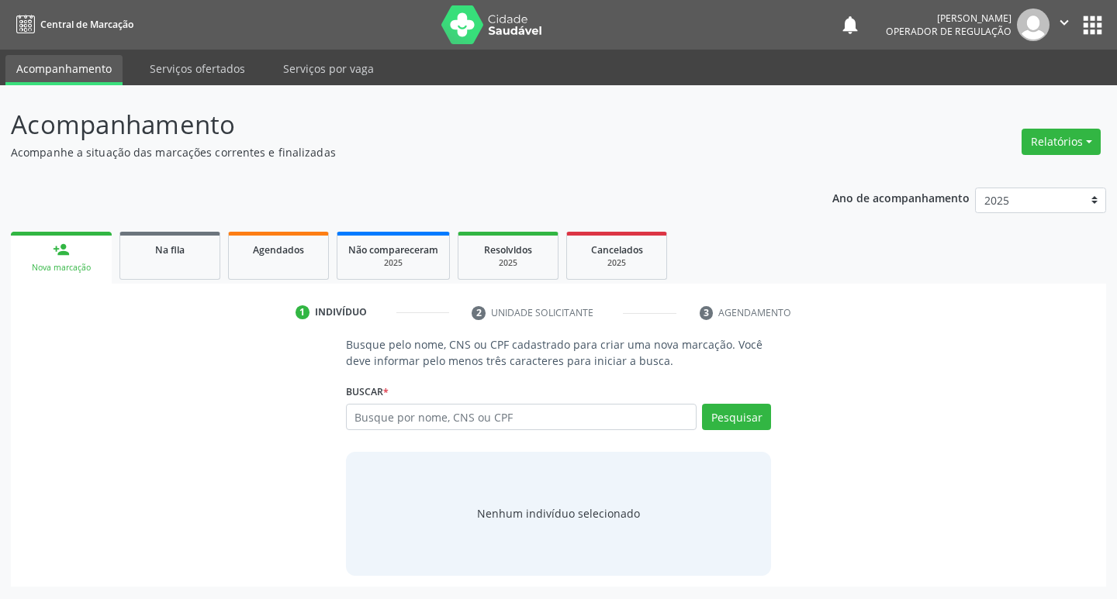
click at [177, 285] on div "1 Indivíduo 2 Unidade solicitante 3 Agendamento Busque pelo nome, CNS ou CPF ca…" at bounding box center [558, 435] width 1095 height 303
click at [177, 274] on link "Na fila" at bounding box center [169, 256] width 101 height 48
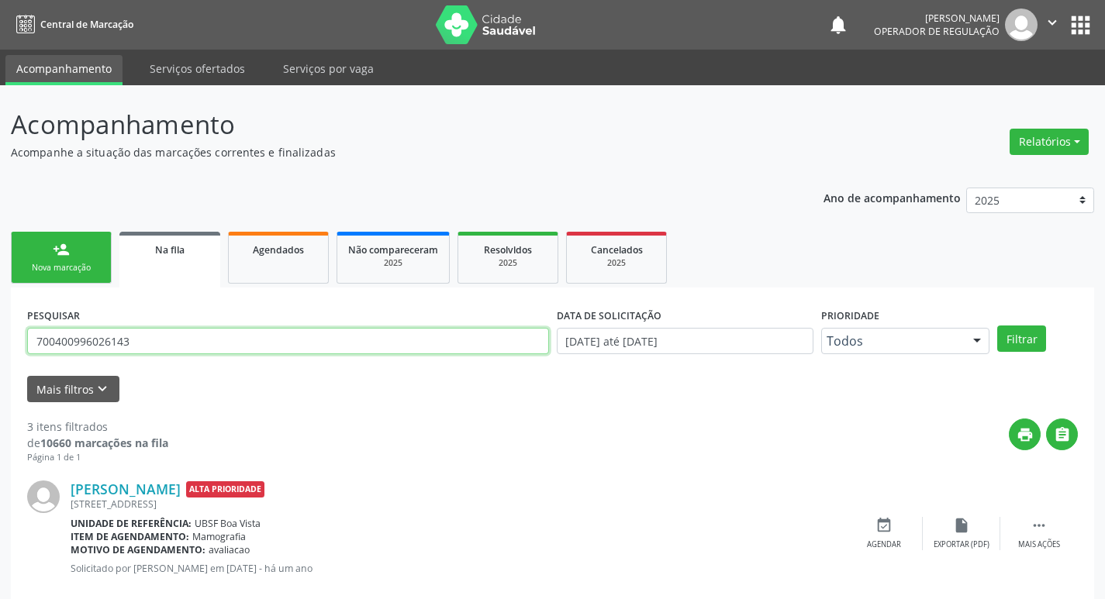
click at [169, 333] on input "700400996026143" at bounding box center [288, 341] width 522 height 26
type input "706205551528962"
click at [997, 326] on button "Filtrar" at bounding box center [1021, 339] width 49 height 26
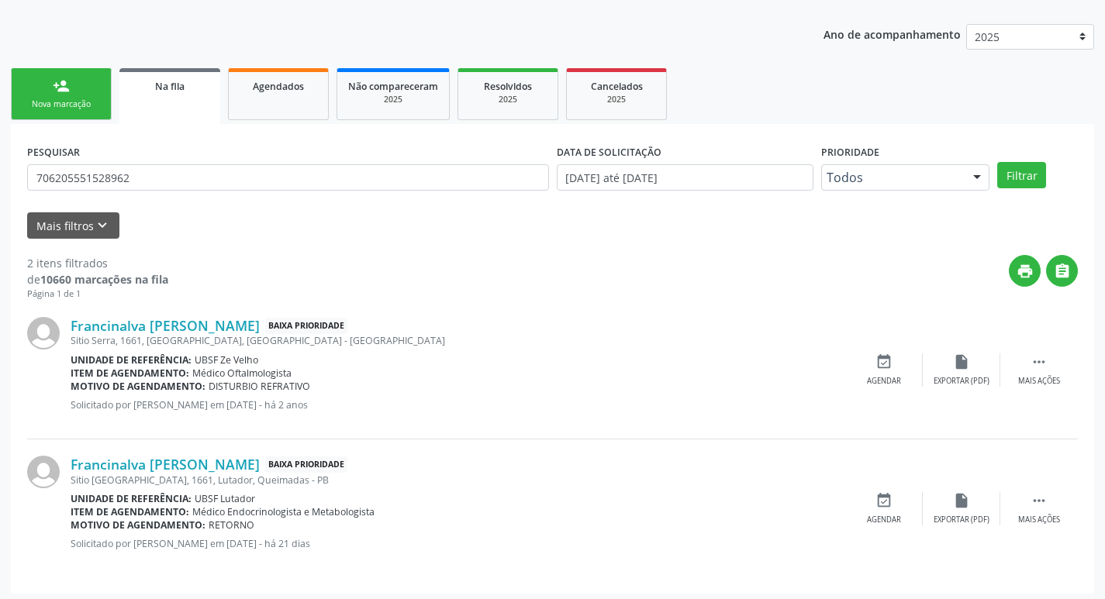
scroll to position [169, 0]
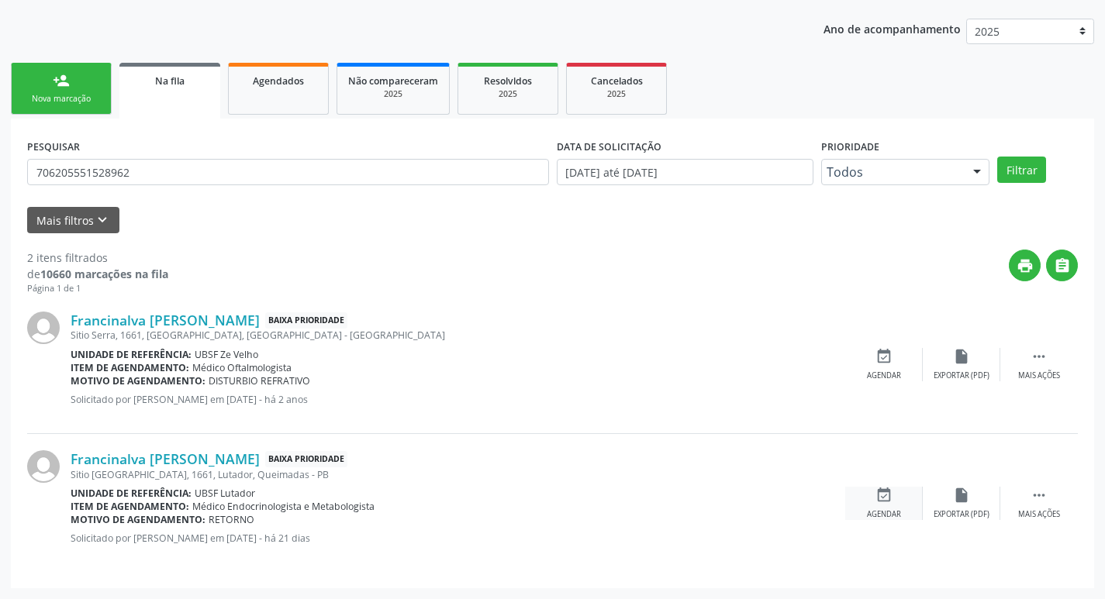
click at [887, 504] on div "event_available Agendar" at bounding box center [884, 503] width 78 height 33
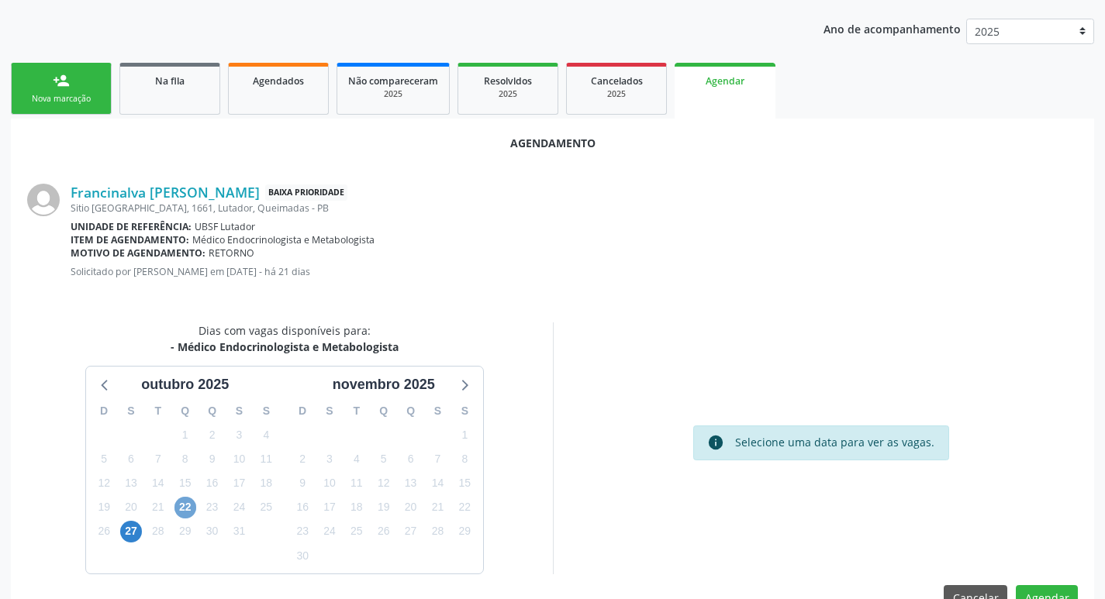
click at [195, 504] on span "22" at bounding box center [185, 508] width 22 height 22
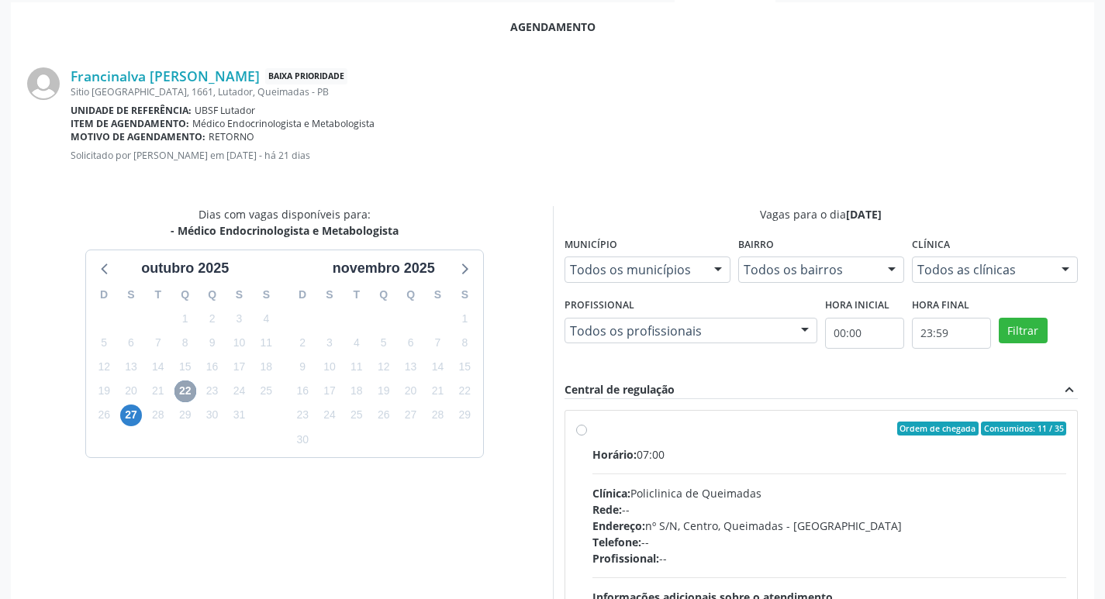
scroll to position [432, 0]
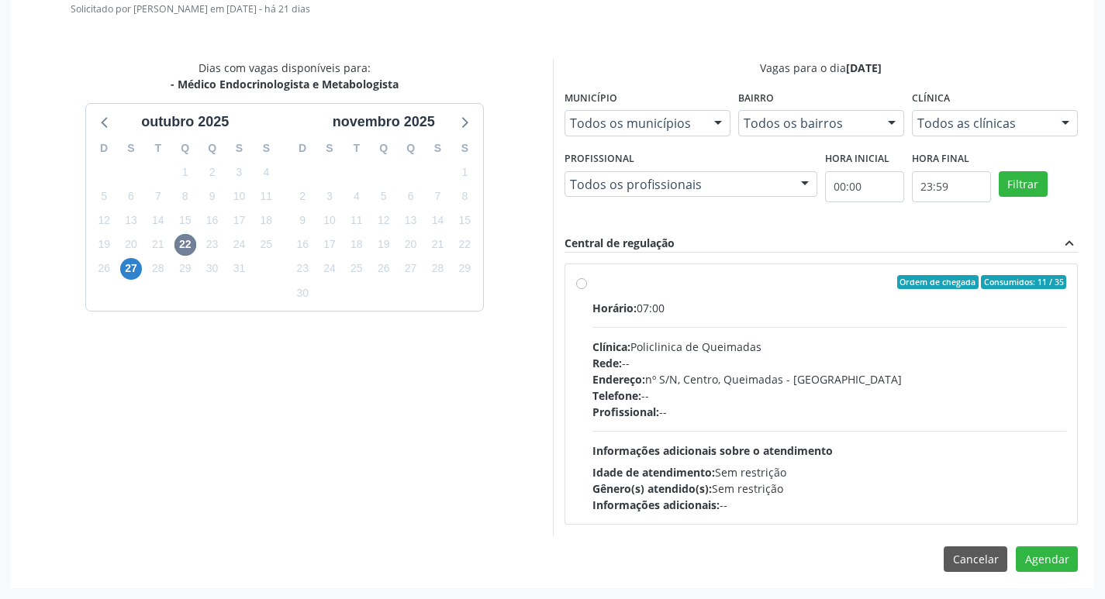
click at [654, 274] on div "Ordem de chegada Consumidos: 11 / 35 Horário: 07:00 Clínica: Policlinica de Que…" at bounding box center [821, 394] width 513 height 260
radio input "true"
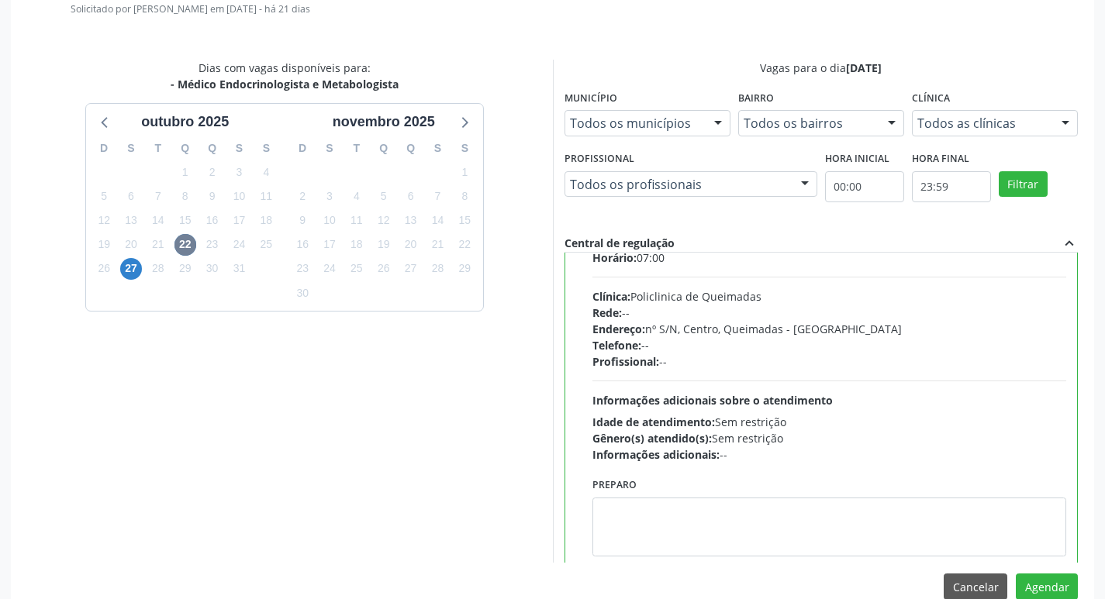
scroll to position [77, 0]
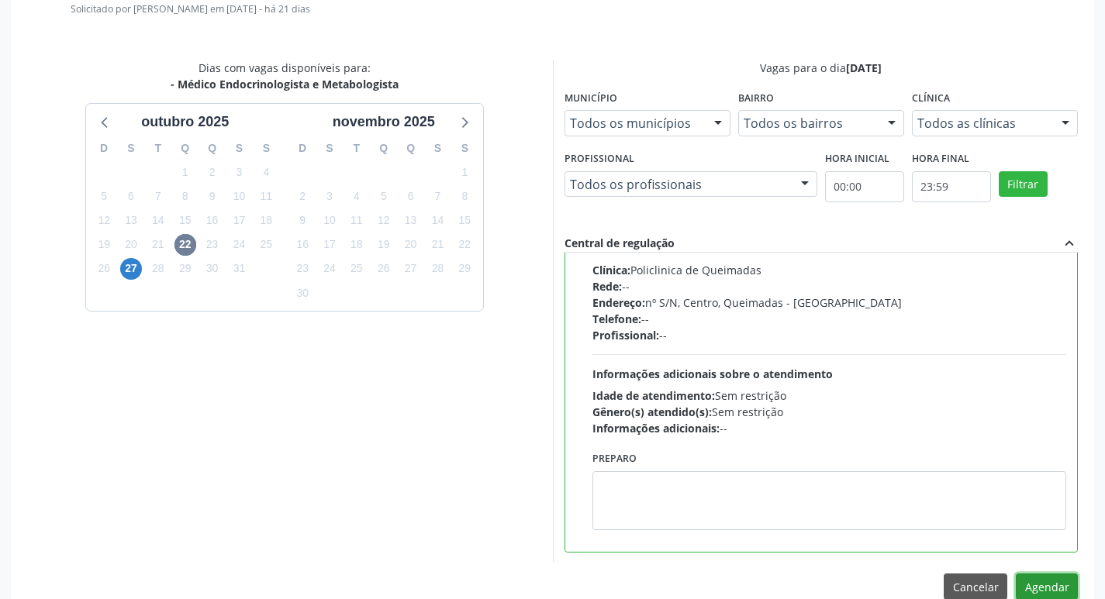
click at [1048, 585] on button "Agendar" at bounding box center [1047, 587] width 62 height 26
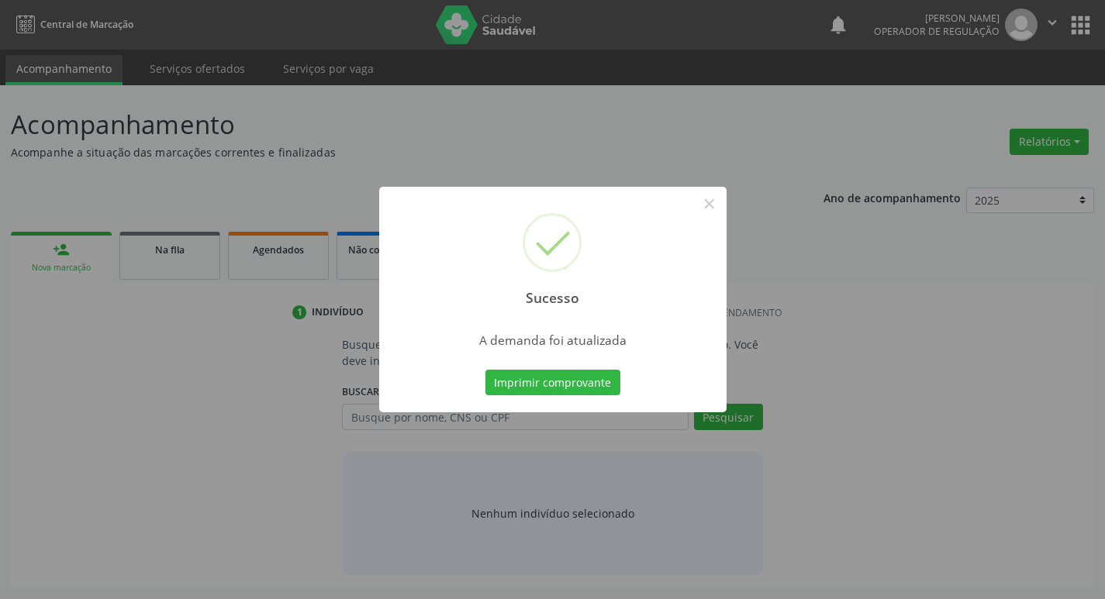
scroll to position [0, 0]
click at [568, 380] on button "Imprimir comprovante" at bounding box center [558, 383] width 135 height 26
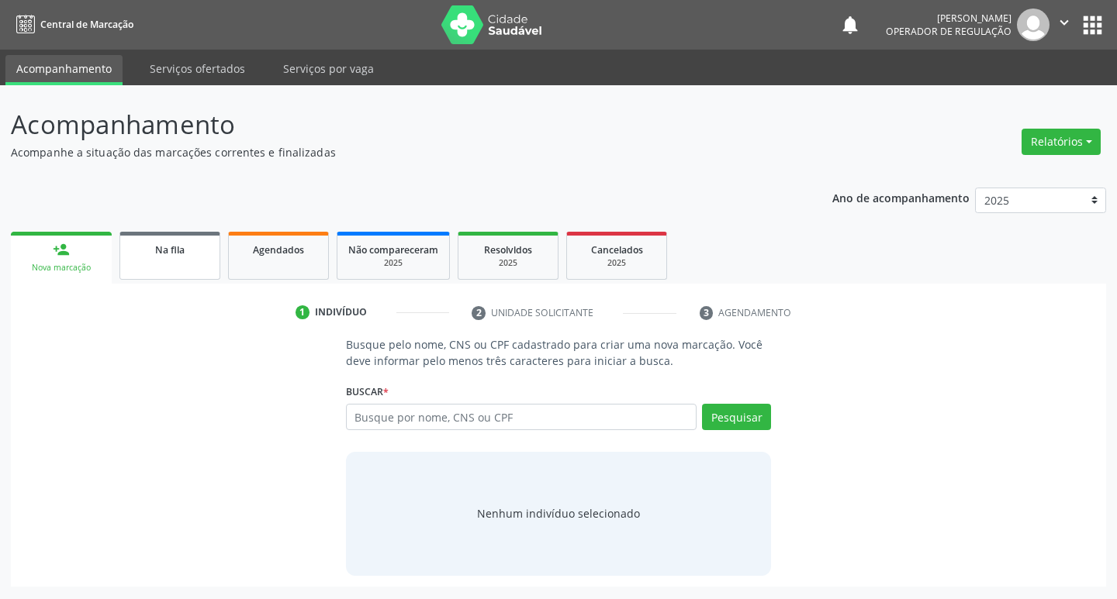
click at [189, 266] on link "Na fila" at bounding box center [169, 256] width 101 height 48
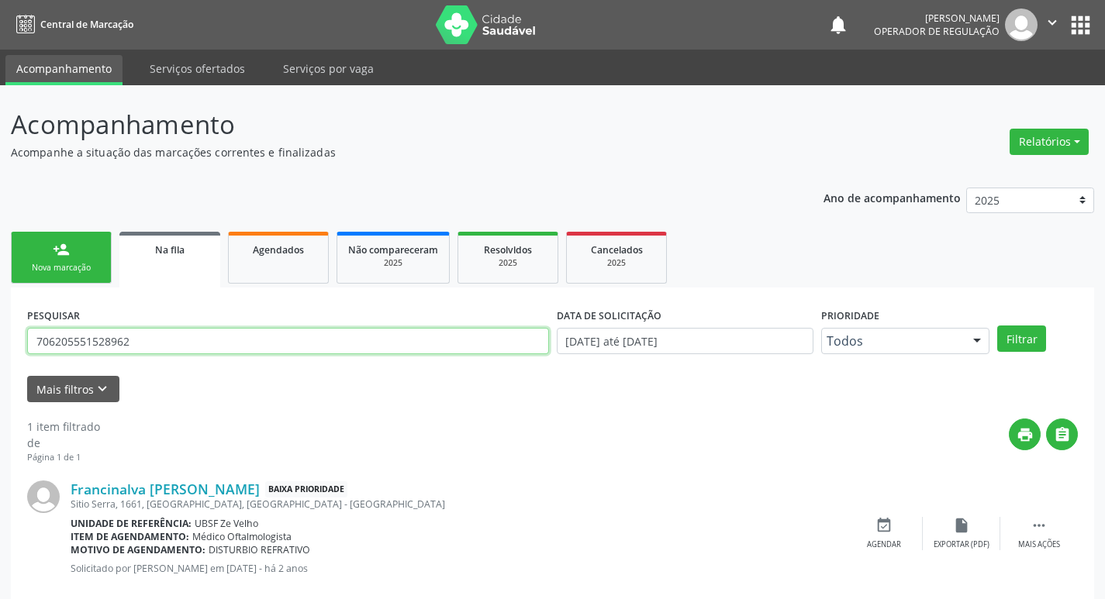
click at [300, 338] on input "706205551528962" at bounding box center [288, 341] width 522 height 26
type input "703602088026138"
click at [997, 326] on button "Filtrar" at bounding box center [1021, 339] width 49 height 26
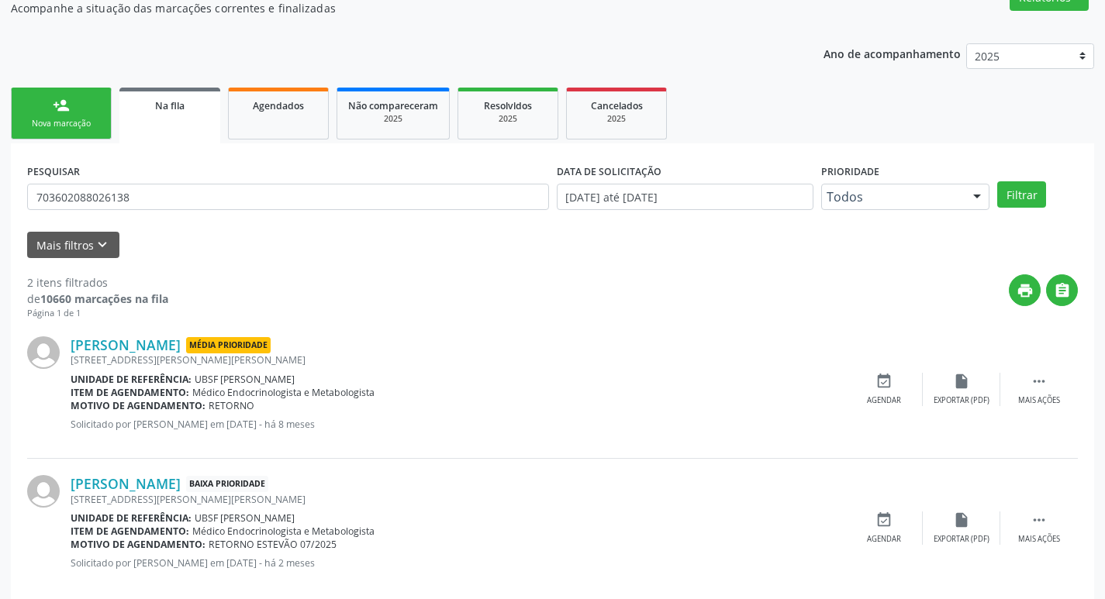
scroll to position [169, 0]
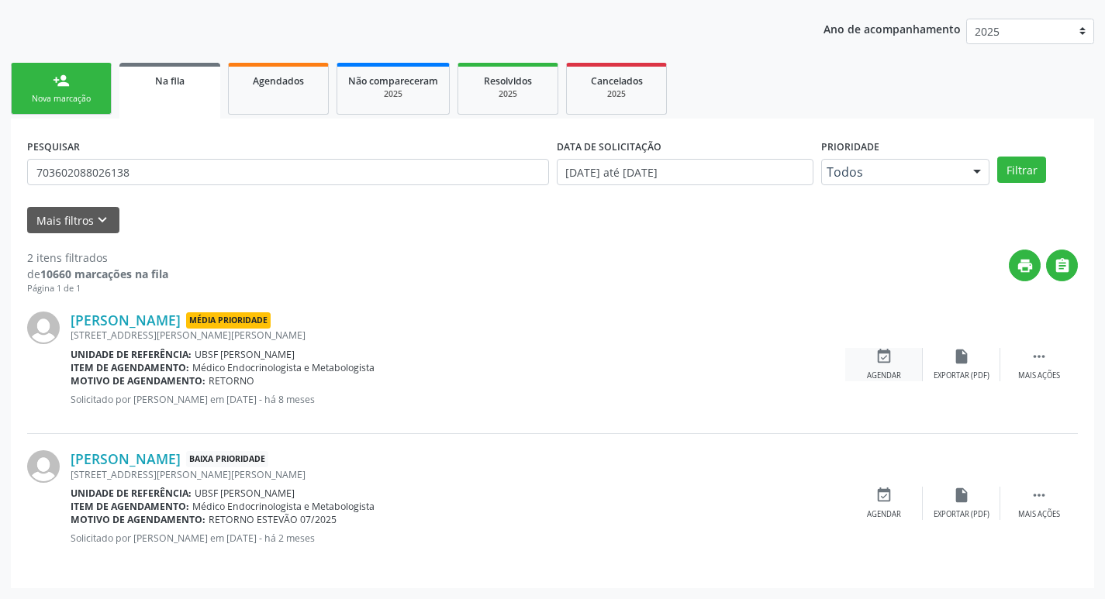
click at [894, 359] on div "event_available Agendar" at bounding box center [884, 364] width 78 height 33
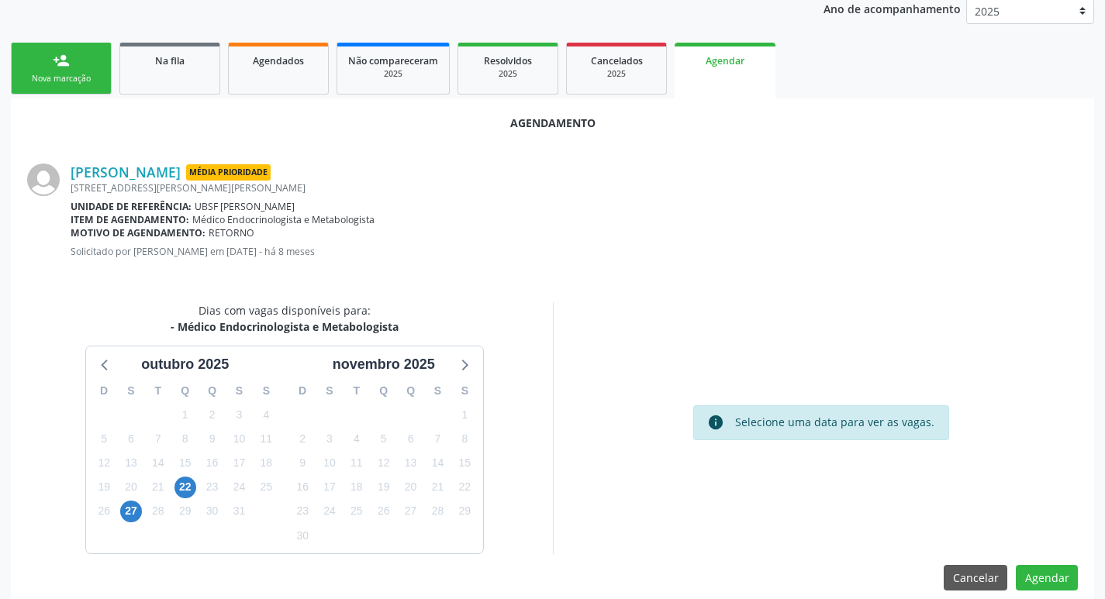
scroll to position [208, 0]
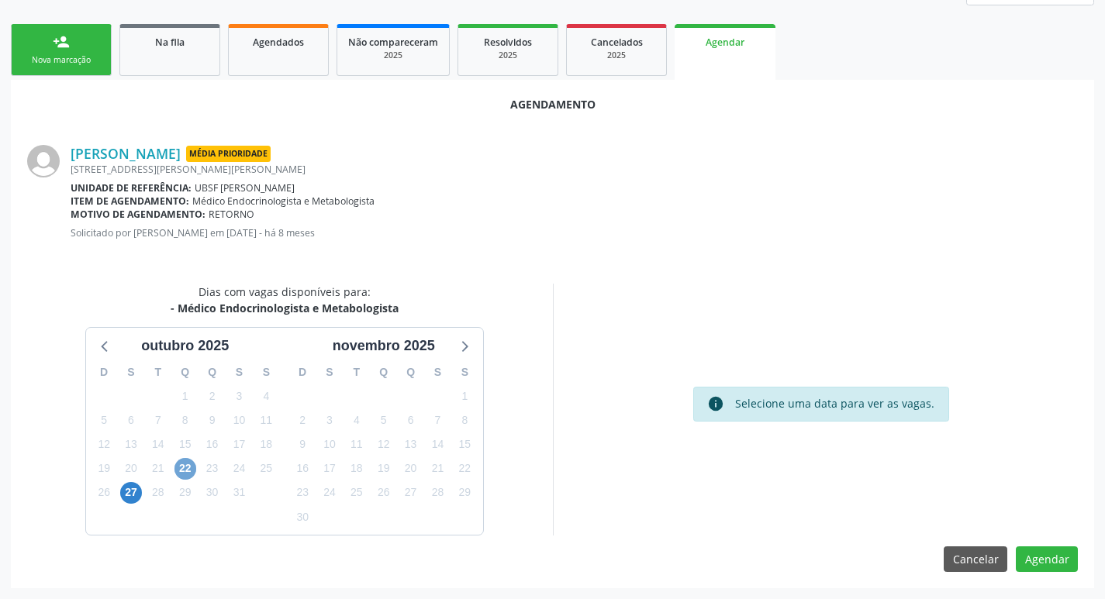
click at [185, 472] on span "22" at bounding box center [185, 469] width 22 height 22
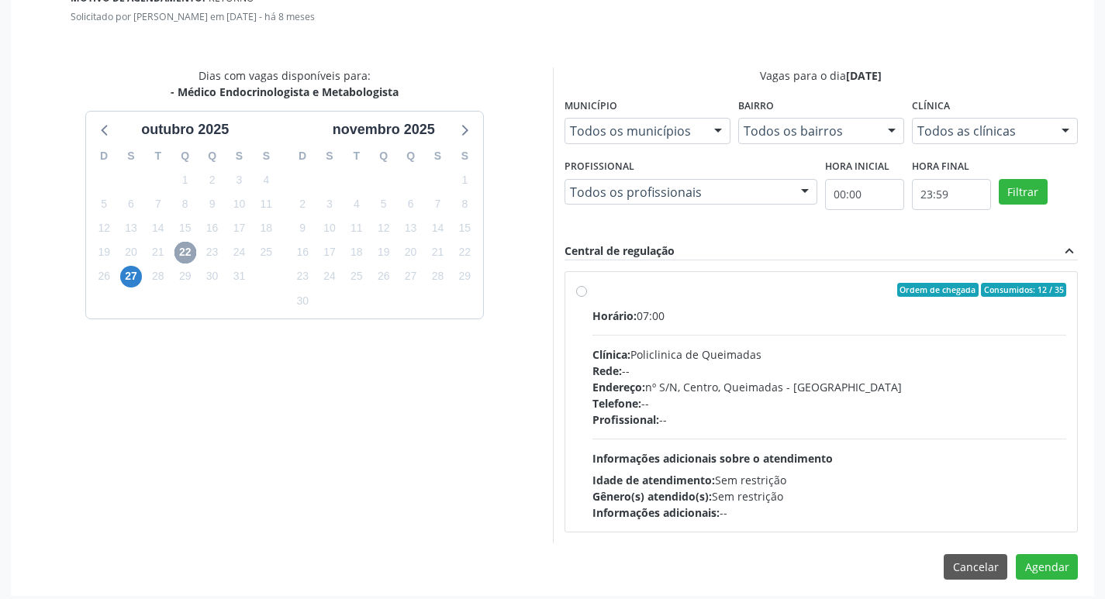
scroll to position [432, 0]
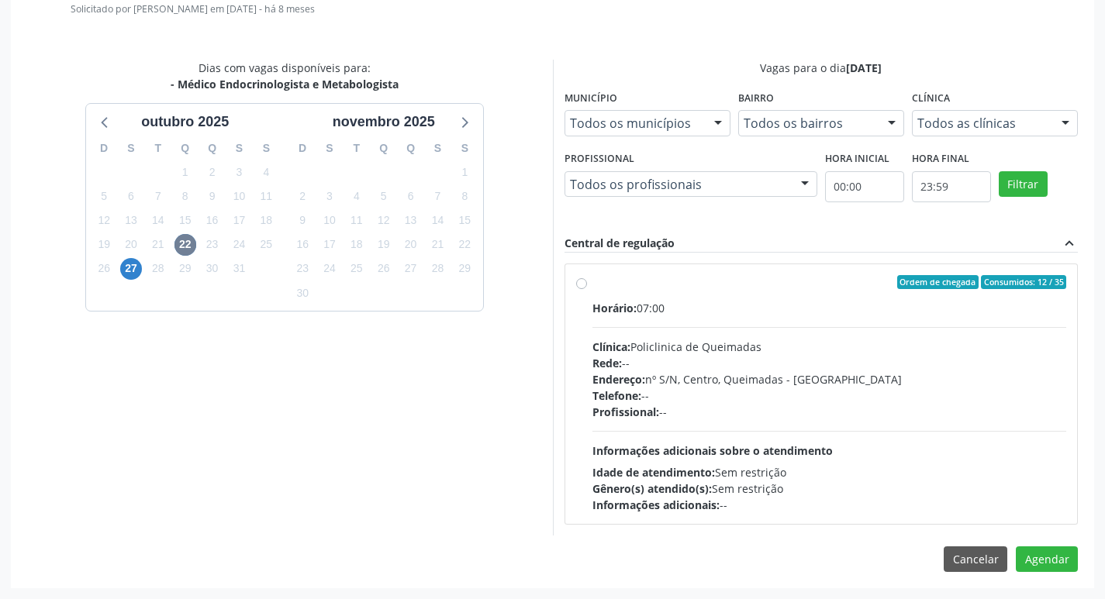
drag, startPoint x: 839, startPoint y: 313, endPoint x: 856, endPoint y: 321, distance: 18.7
click at [839, 312] on div "Horário: 07:00" at bounding box center [829, 308] width 475 height 16
click at [587, 289] on input "Ordem de chegada Consumidos: 12 / 35 Horário: 07:00 Clínica: Policlinica de Que…" at bounding box center [581, 282] width 11 height 14
radio input "true"
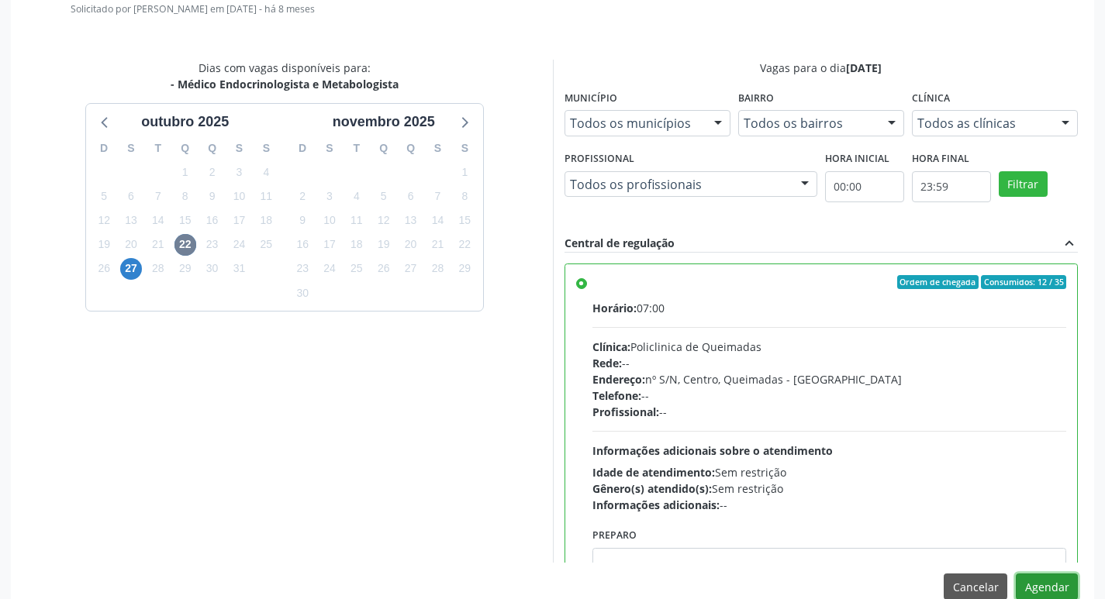
click at [1044, 592] on button "Agendar" at bounding box center [1047, 587] width 62 height 26
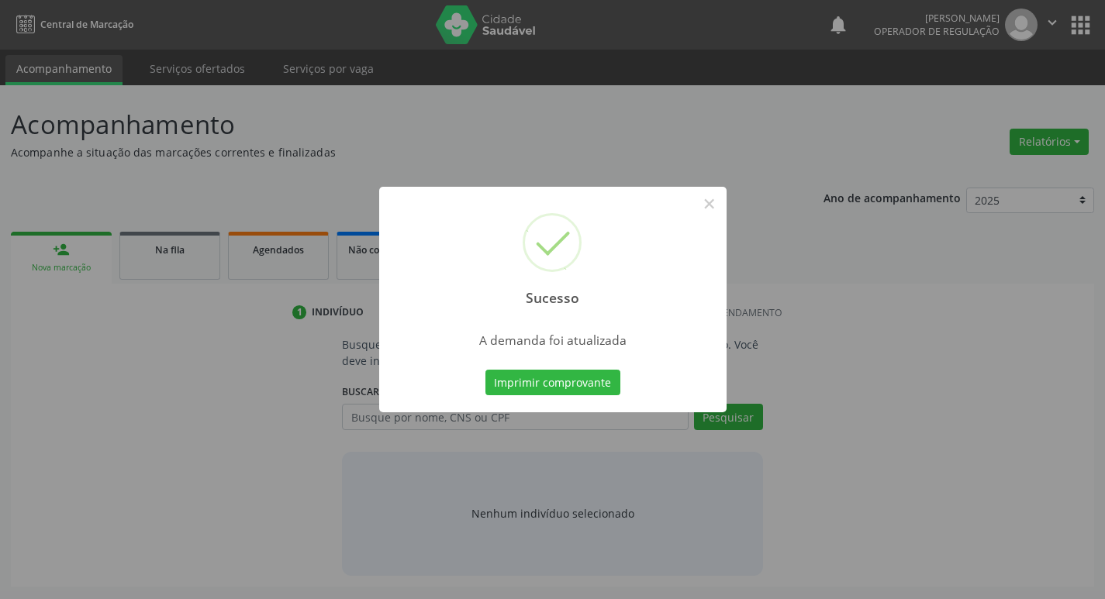
scroll to position [0, 0]
click at [610, 374] on button "Imprimir comprovante" at bounding box center [558, 383] width 135 height 26
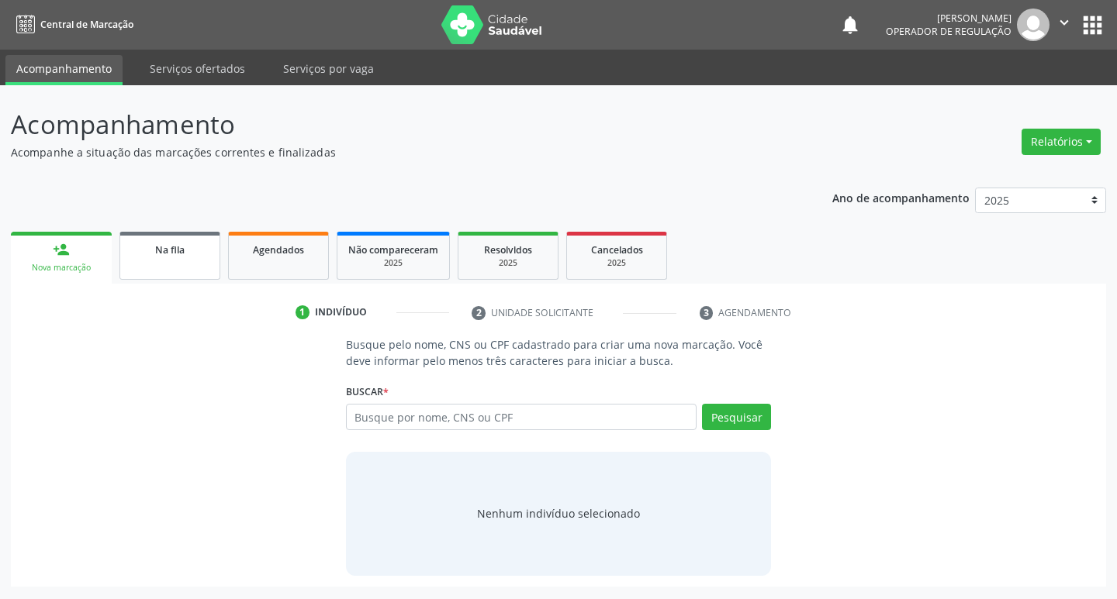
click at [207, 245] on div "Na fila" at bounding box center [170, 249] width 78 height 16
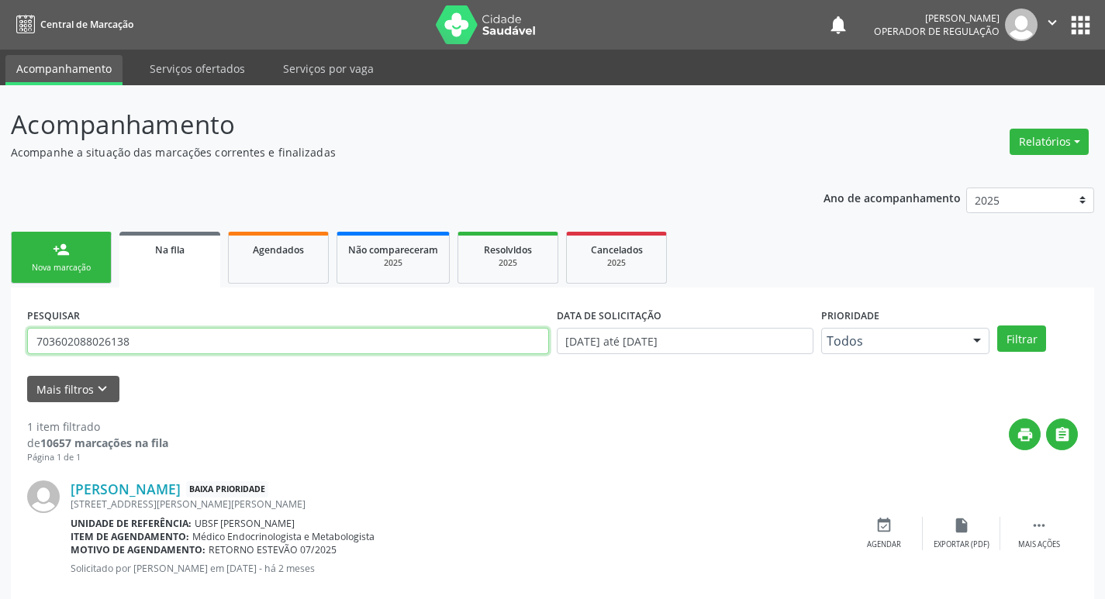
click at [155, 343] on input "703602088026138" at bounding box center [288, 341] width 522 height 26
type input "700006281358303"
click at [997, 326] on button "Filtrar" at bounding box center [1021, 339] width 49 height 26
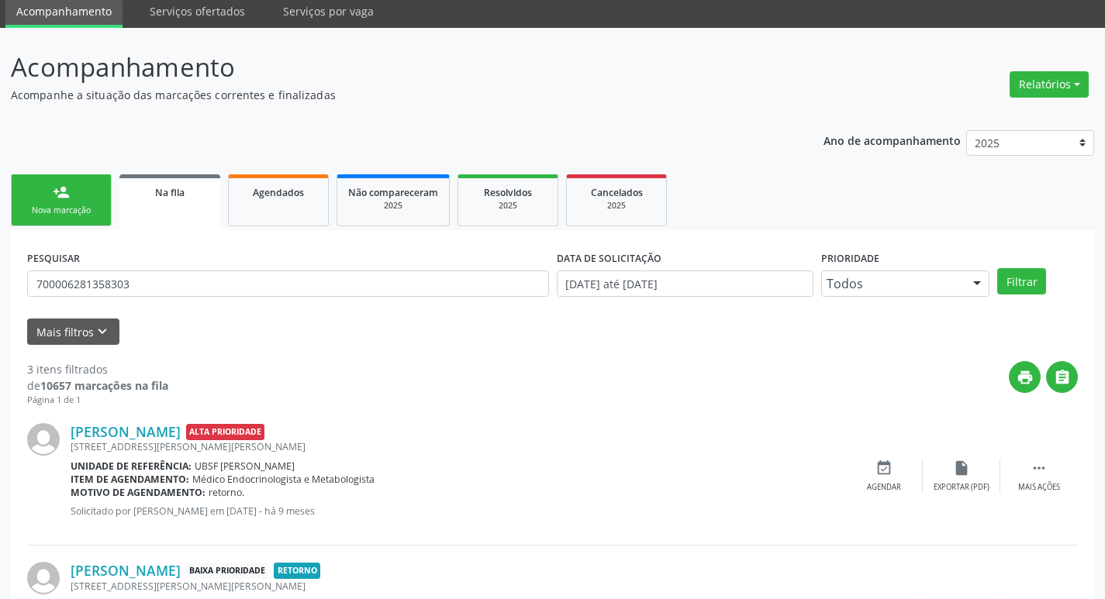
scroll to position [309, 0]
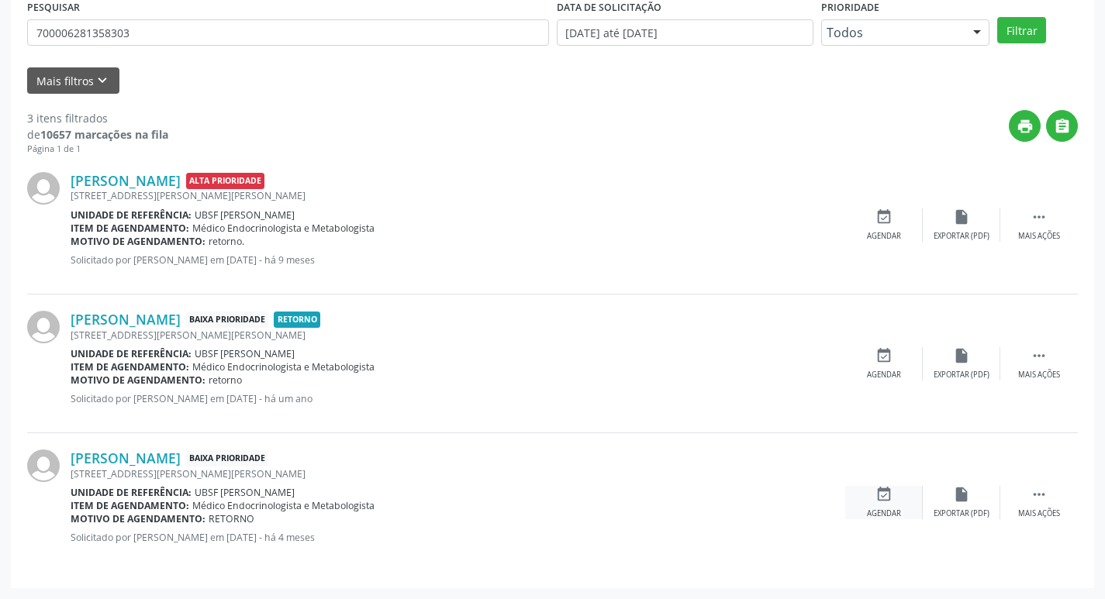
click at [888, 510] on div "Agendar" at bounding box center [884, 514] width 34 height 11
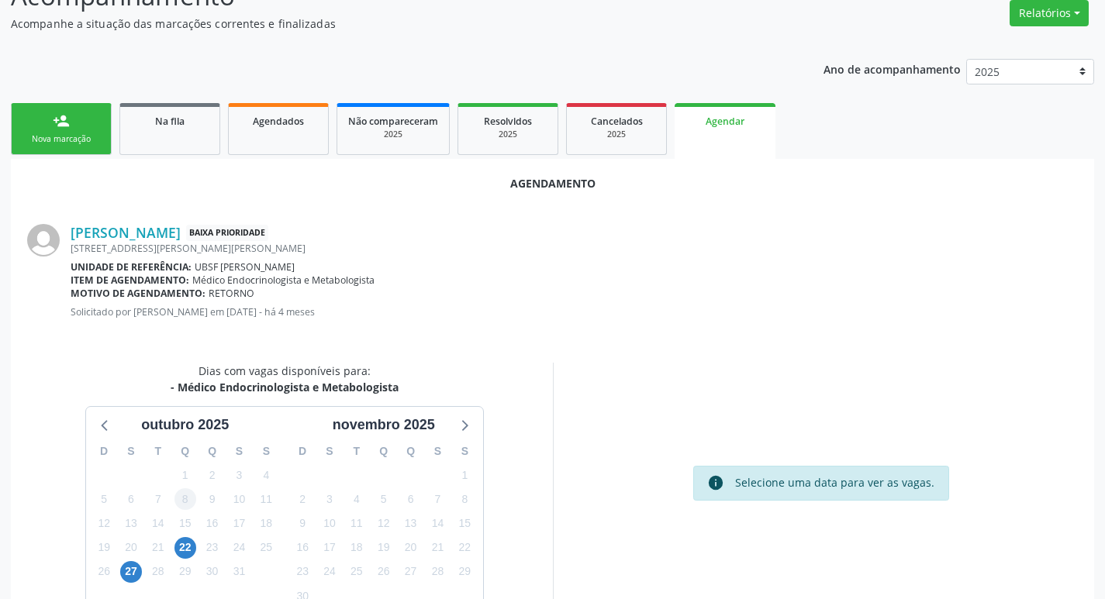
scroll to position [171, 0]
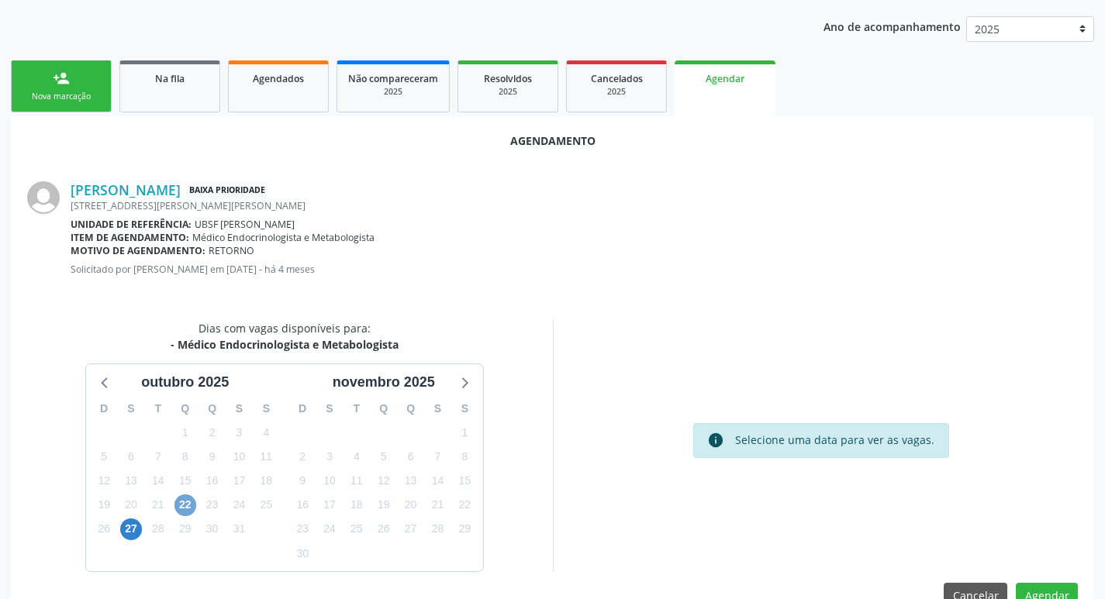
click at [188, 503] on span "22" at bounding box center [185, 506] width 22 height 22
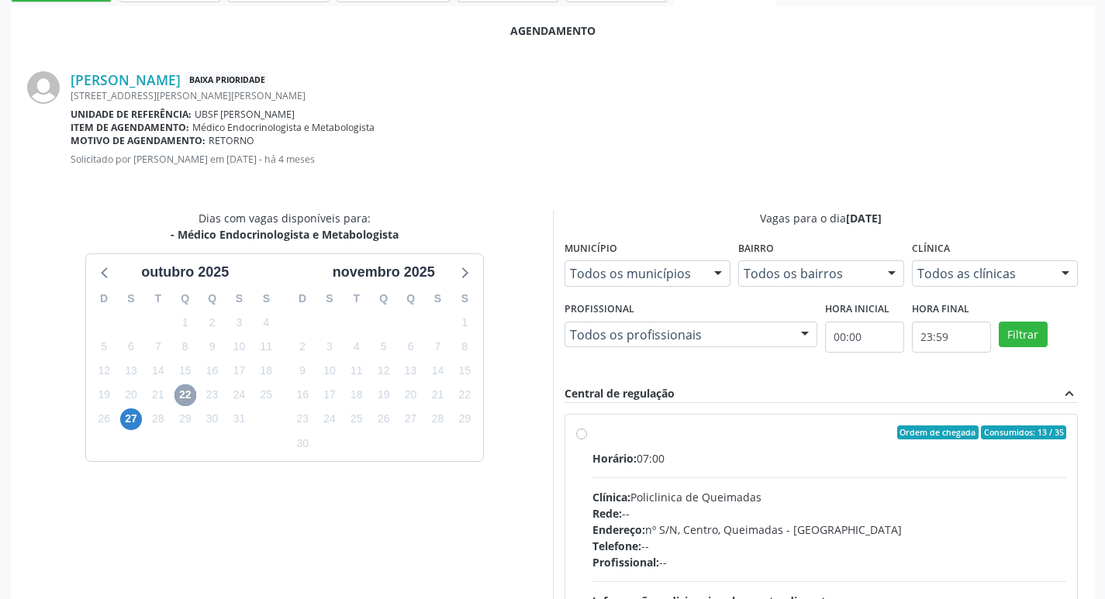
scroll to position [432, 0]
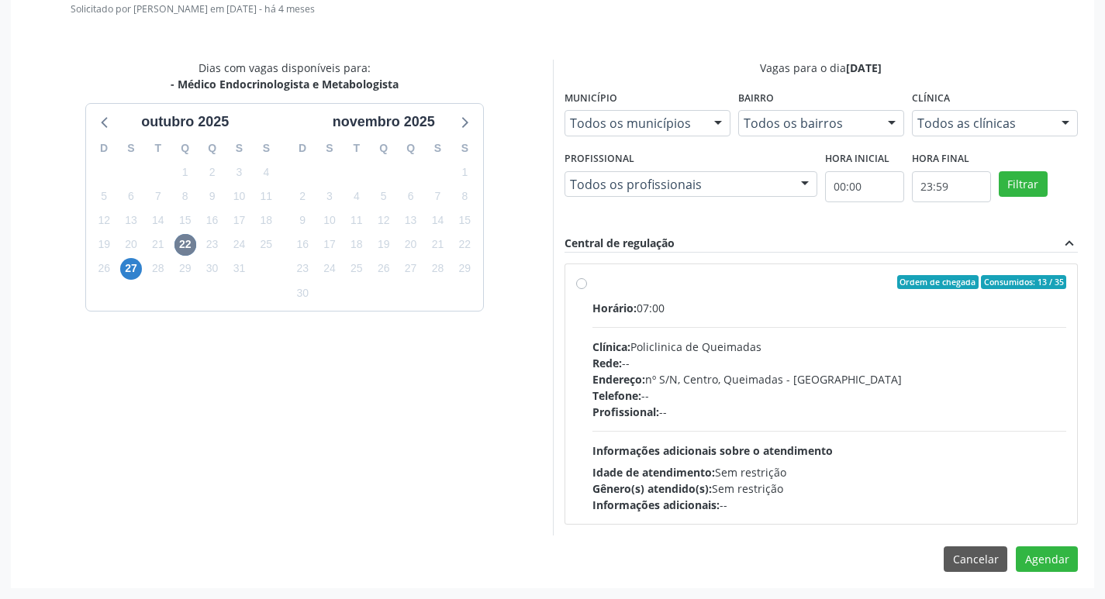
click at [665, 400] on div "Telefone: --" at bounding box center [829, 396] width 475 height 16
click at [587, 289] on input "Ordem de chegada Consumidos: 13 / 35 Horário: 07:00 Clínica: Policlinica de Que…" at bounding box center [581, 282] width 11 height 14
radio input "true"
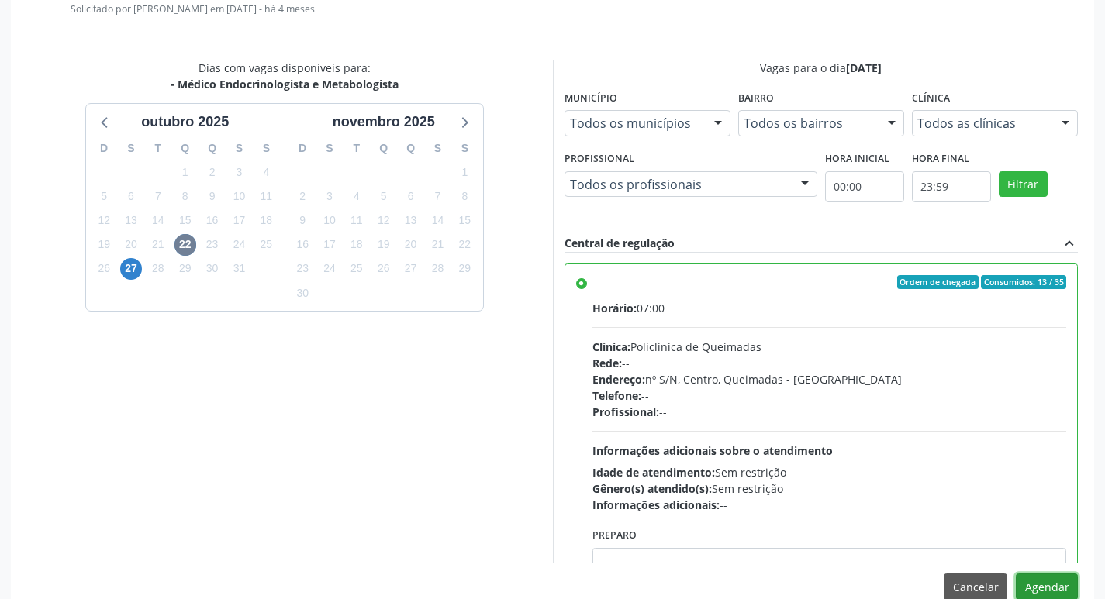
click at [1042, 588] on button "Agendar" at bounding box center [1047, 587] width 62 height 26
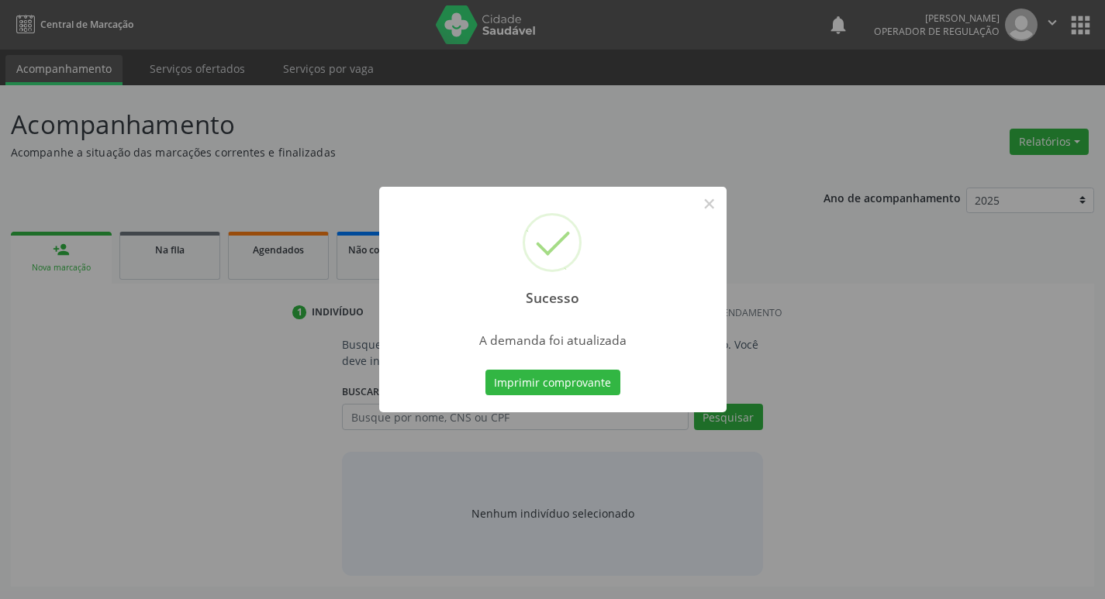
scroll to position [0, 0]
click at [568, 377] on button "Imprimir comprovante" at bounding box center [558, 383] width 135 height 26
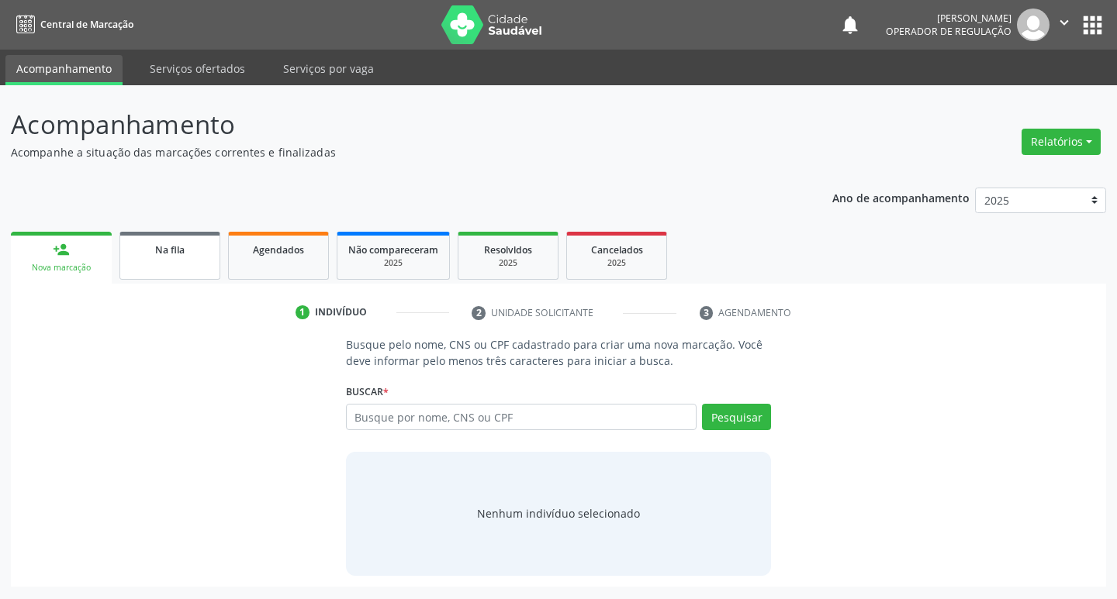
click at [174, 243] on span "Na fila" at bounding box center [169, 249] width 29 height 13
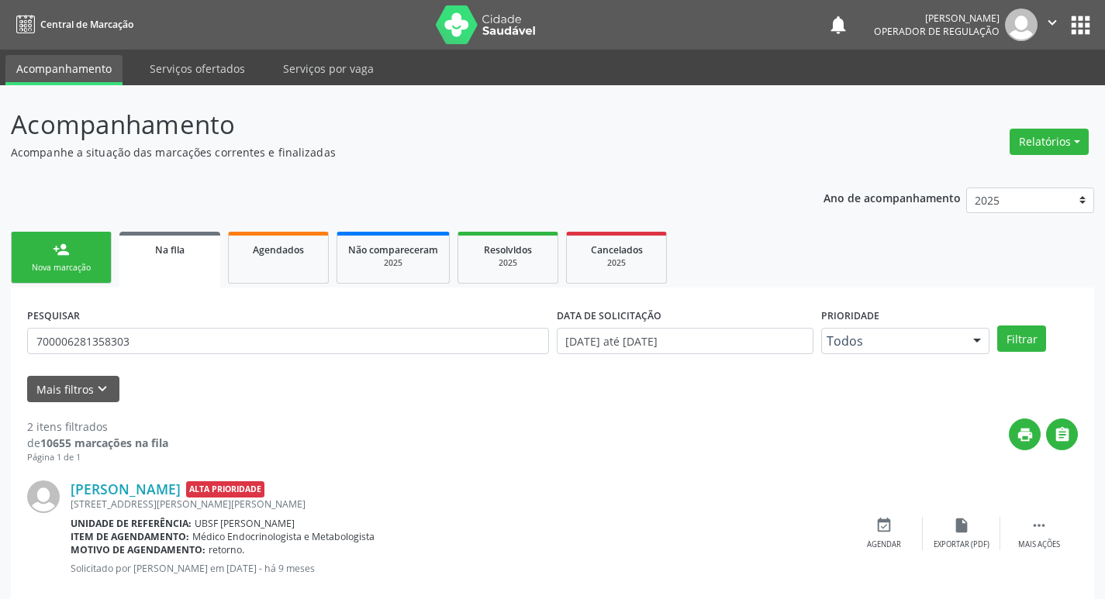
click at [219, 315] on div "PESQUISAR 700006281358303" at bounding box center [288, 334] width 530 height 60
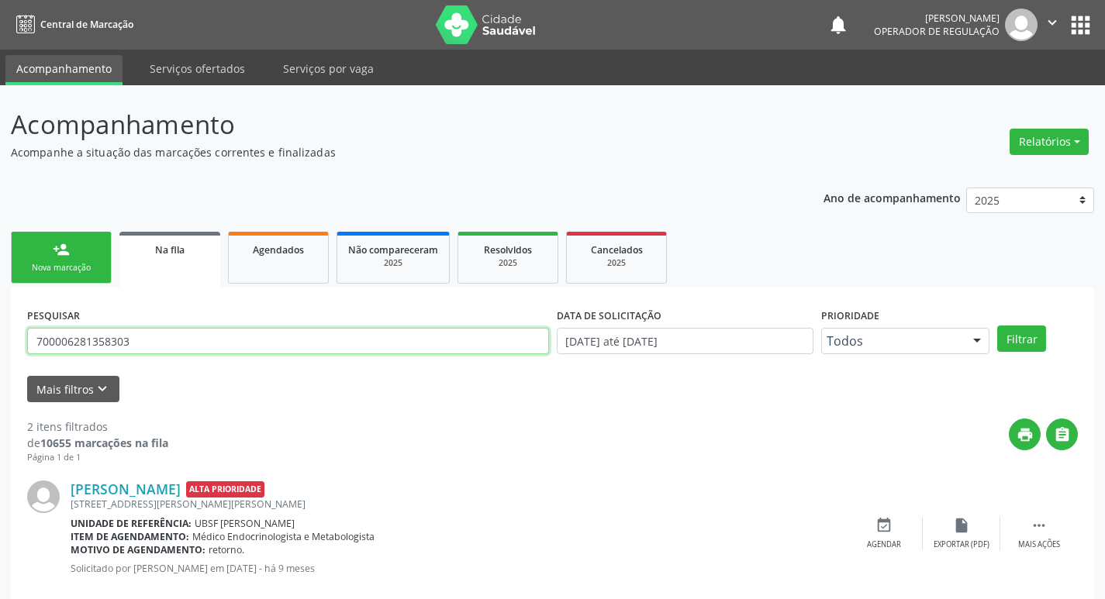
click at [218, 329] on input "700006281358303" at bounding box center [288, 341] width 522 height 26
type input "704201242552281"
click at [997, 326] on button "Filtrar" at bounding box center [1021, 339] width 49 height 26
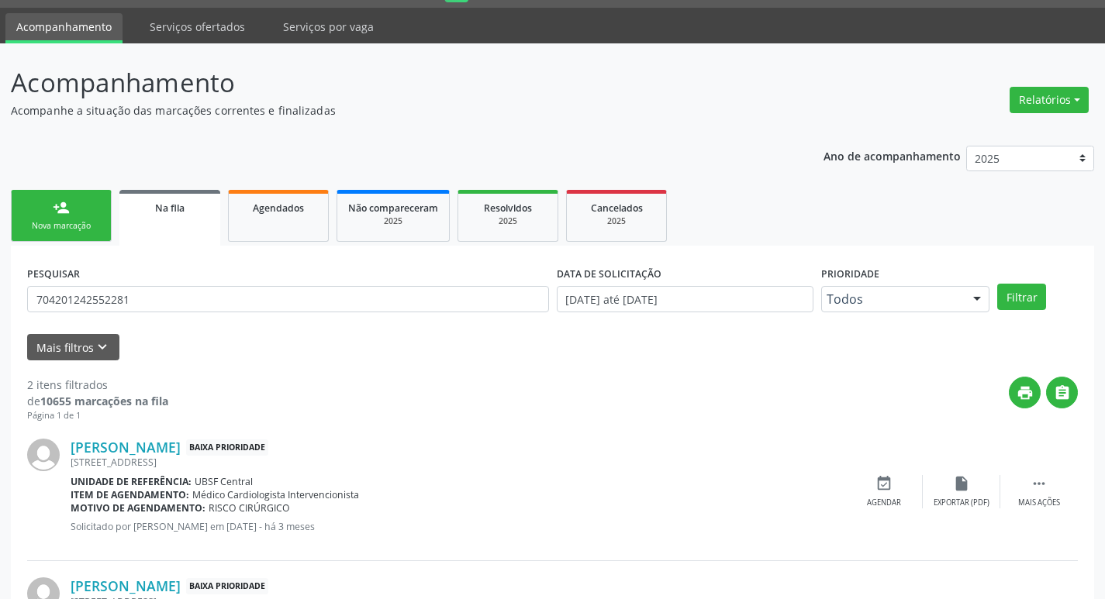
scroll to position [169, 0]
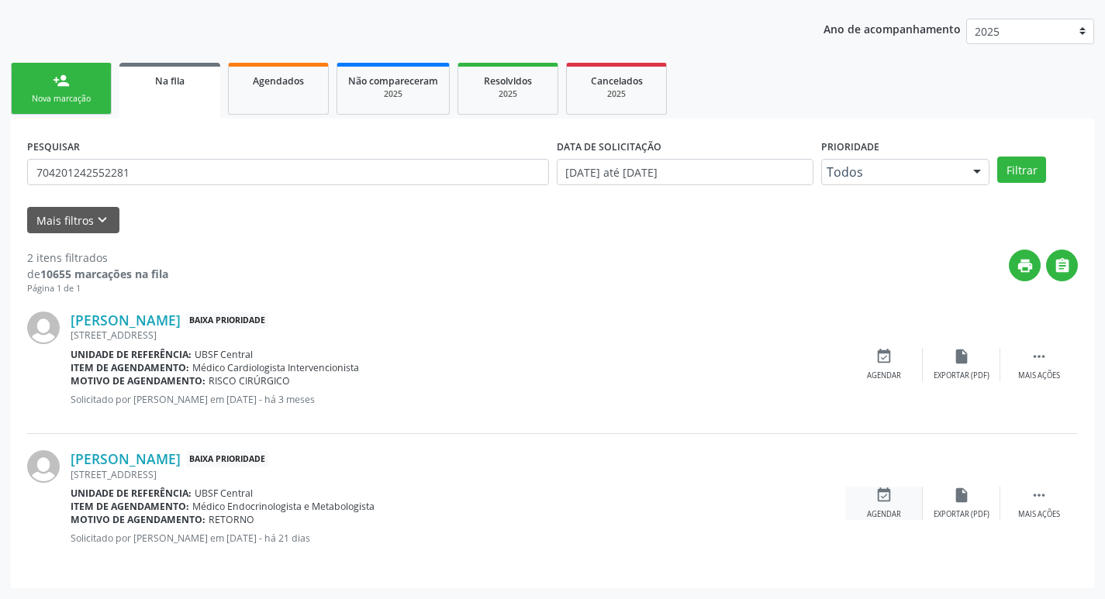
click at [886, 506] on div "event_available Agendar" at bounding box center [884, 503] width 78 height 33
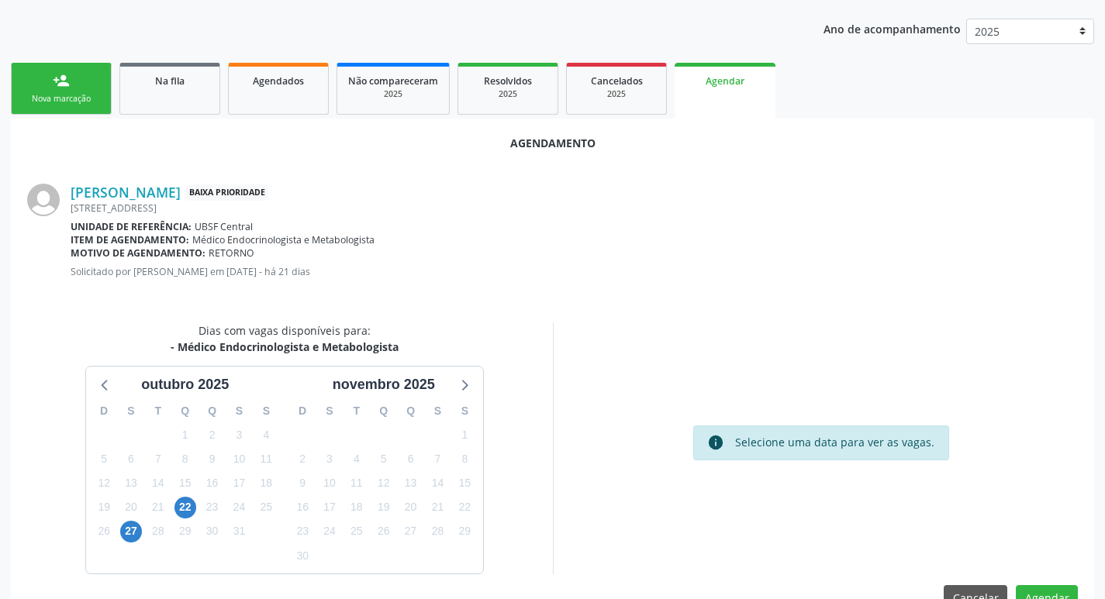
click at [195, 499] on div "22" at bounding box center [185, 507] width 22 height 24
click at [191, 504] on span "22" at bounding box center [185, 508] width 22 height 22
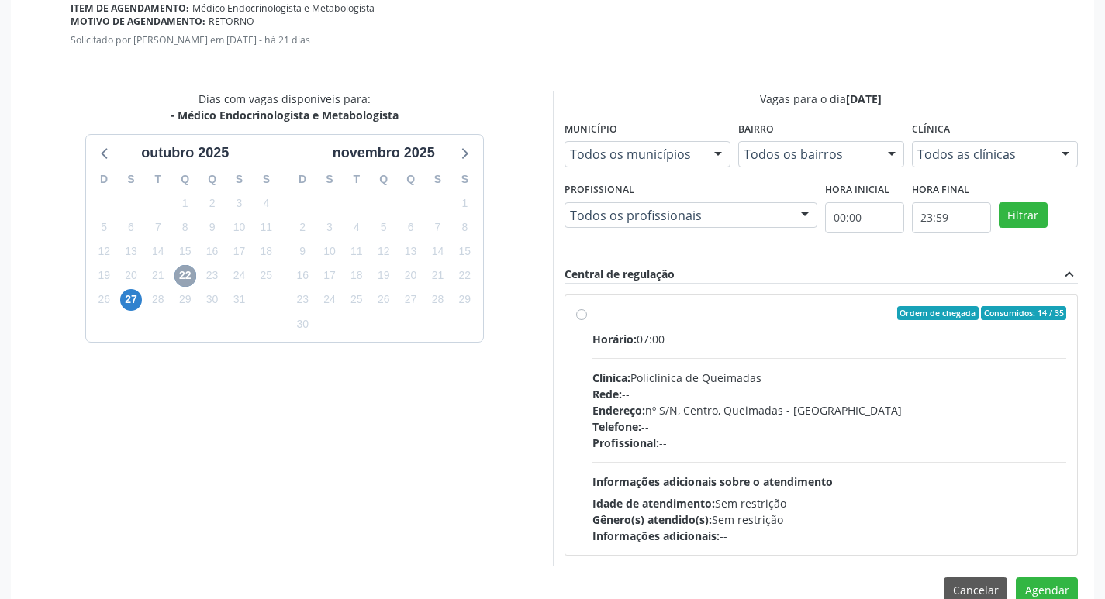
scroll to position [432, 0]
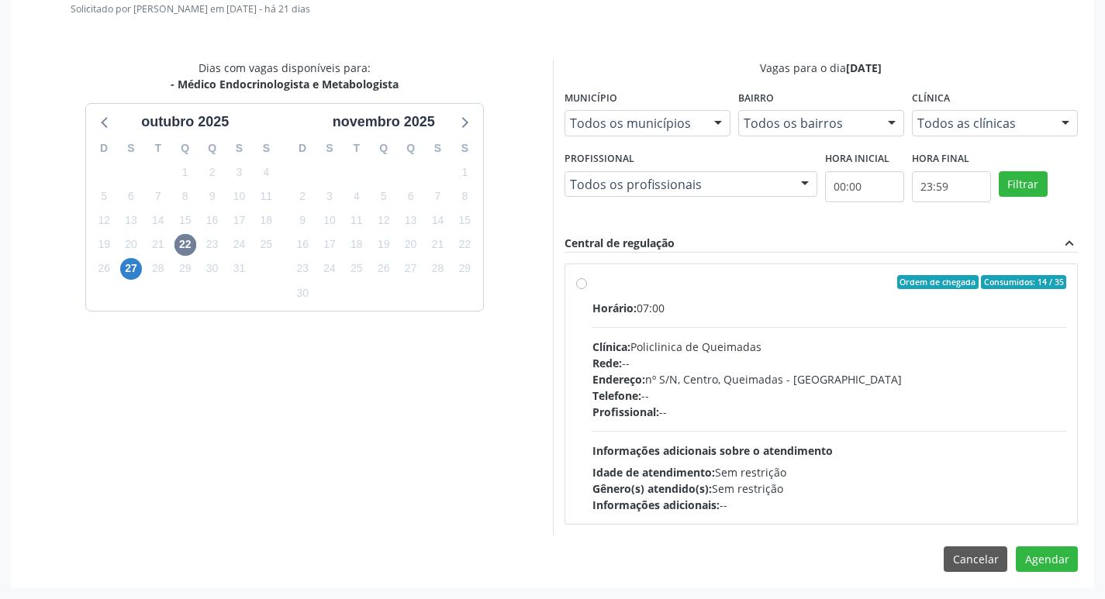
click at [758, 318] on div "Horário: 07:00 Clínica: Policlinica de Queimadas Rede: -- Endereço: nº S/N, Cen…" at bounding box center [829, 406] width 475 height 213
click at [587, 289] on input "Ordem de chegada Consumidos: 14 / 35 Horário: 07:00 Clínica: Policlinica de Que…" at bounding box center [581, 282] width 11 height 14
radio input "true"
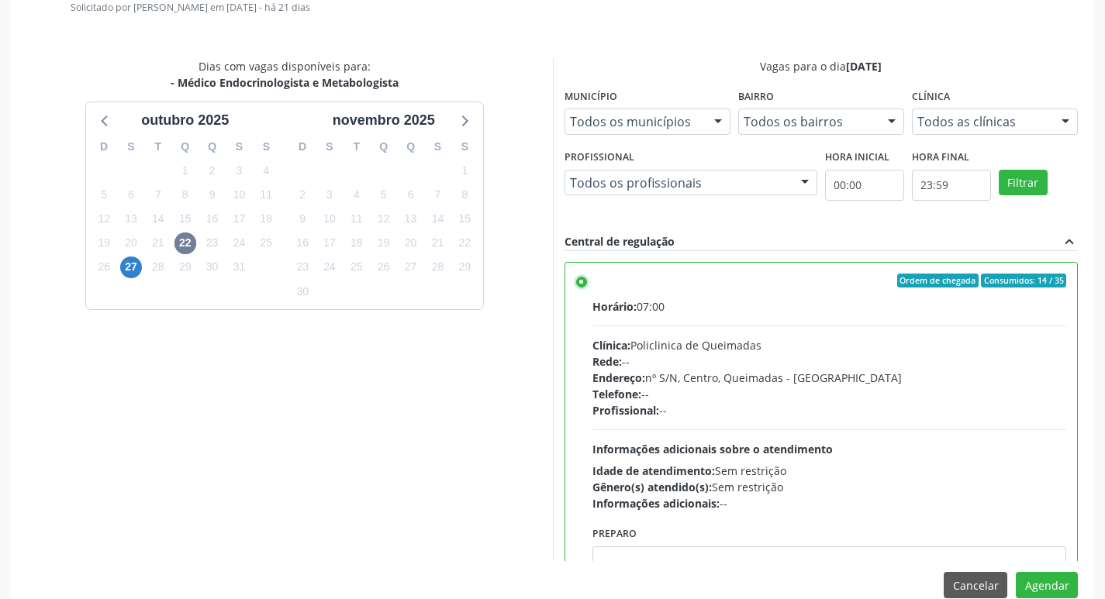
scroll to position [460, 0]
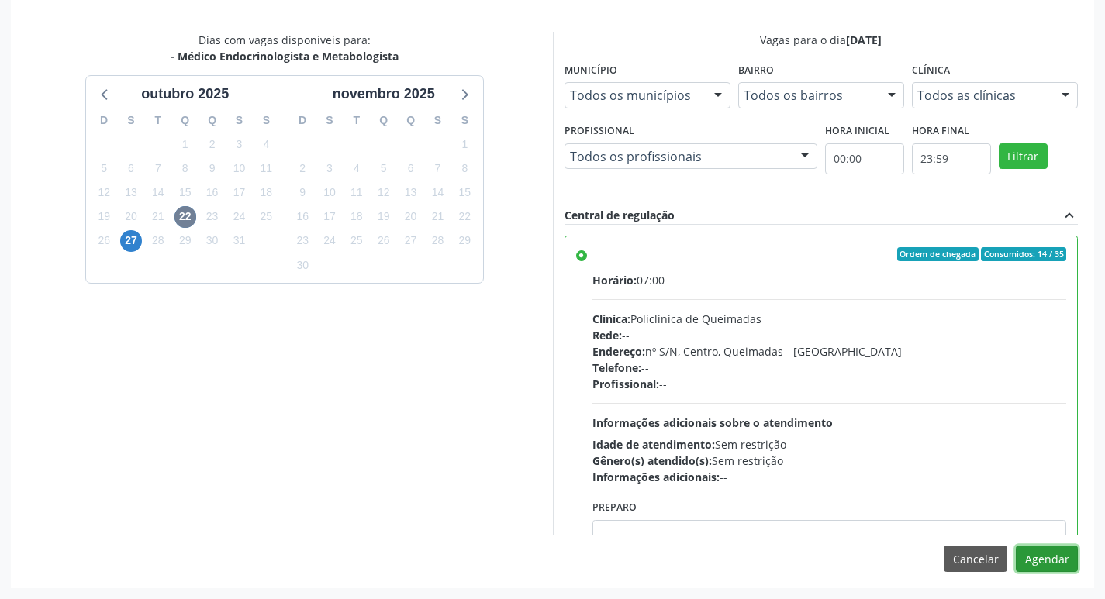
click at [1045, 566] on button "Agendar" at bounding box center [1047, 559] width 62 height 26
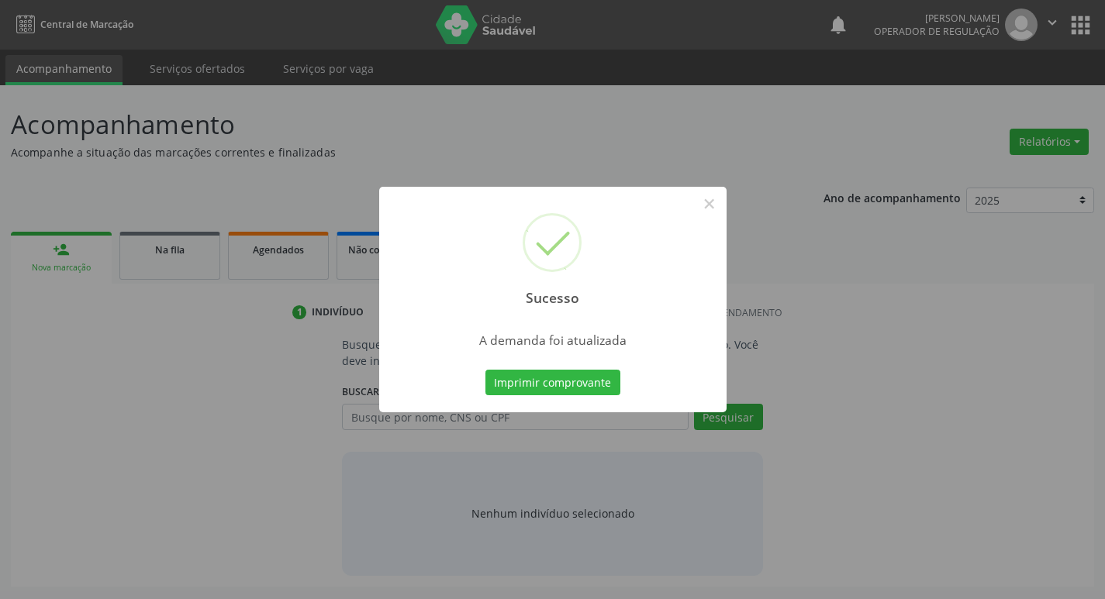
scroll to position [0, 0]
click at [591, 390] on button "Imprimir comprovante" at bounding box center [558, 383] width 135 height 26
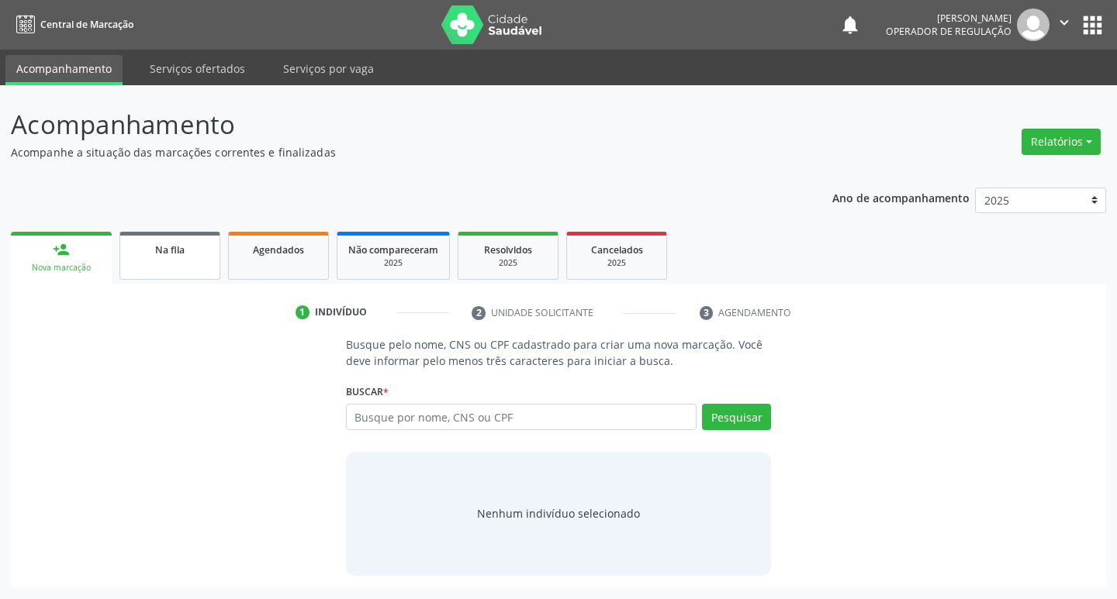
click at [154, 236] on link "Na fila" at bounding box center [169, 256] width 101 height 48
click at [155, 247] on span "Na fila" at bounding box center [169, 249] width 29 height 13
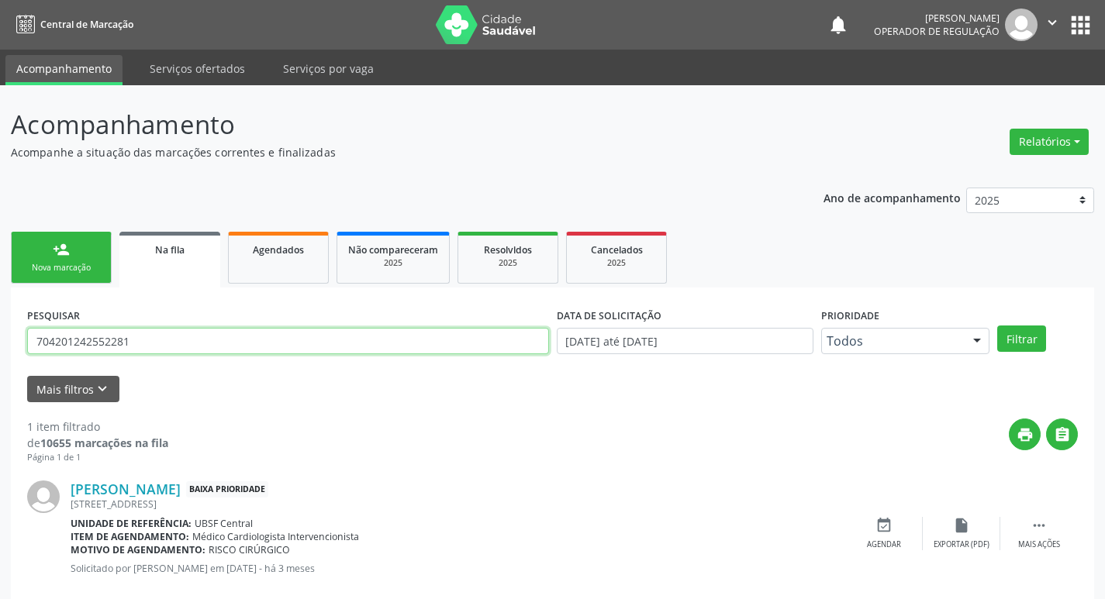
click at [152, 343] on input "704201242552281" at bounding box center [288, 341] width 522 height 26
type input "701101807562680"
click at [997, 326] on button "Filtrar" at bounding box center [1021, 339] width 49 height 26
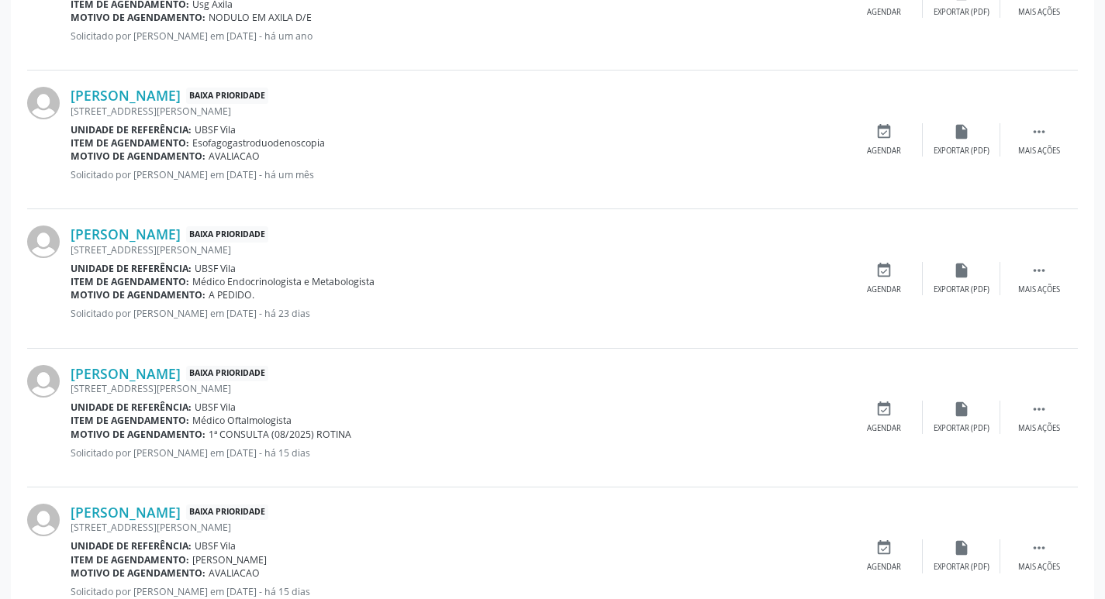
scroll to position [586, 0]
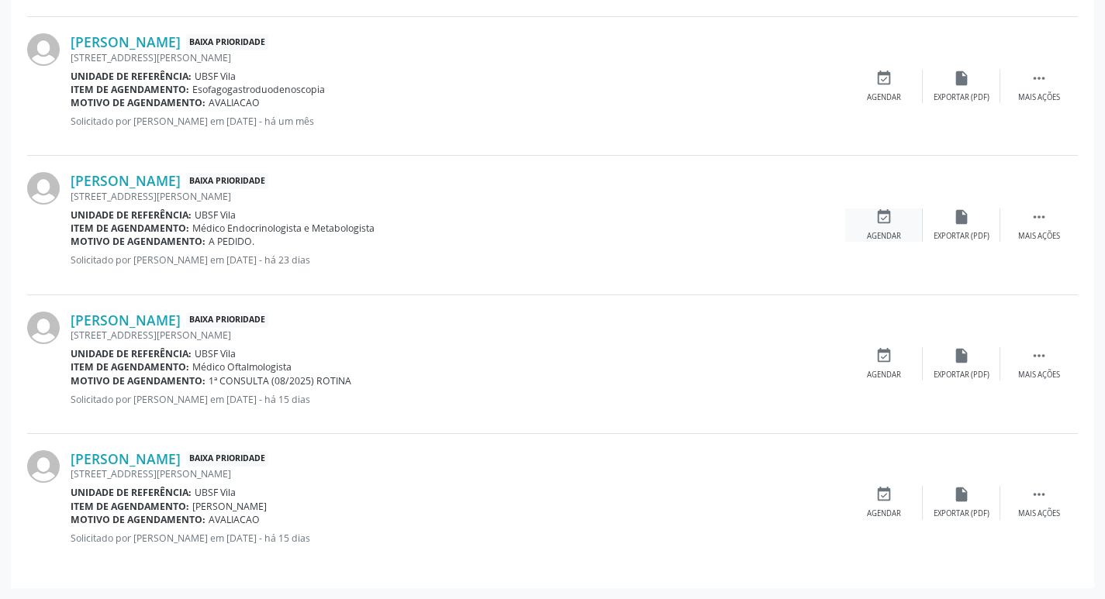
click at [880, 223] on icon "event_available" at bounding box center [883, 217] width 17 height 17
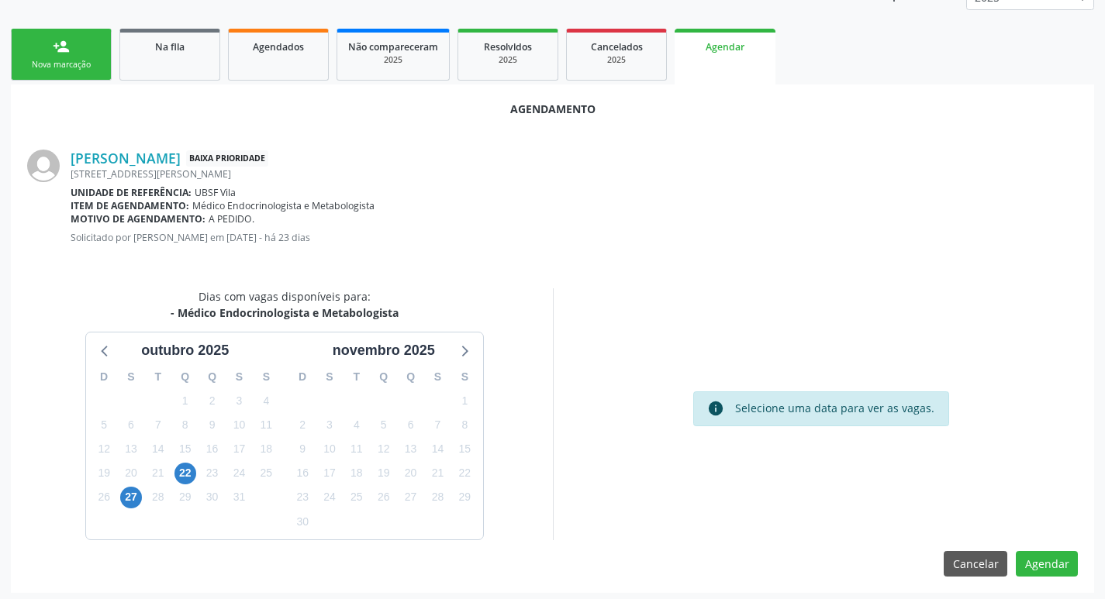
scroll to position [208, 0]
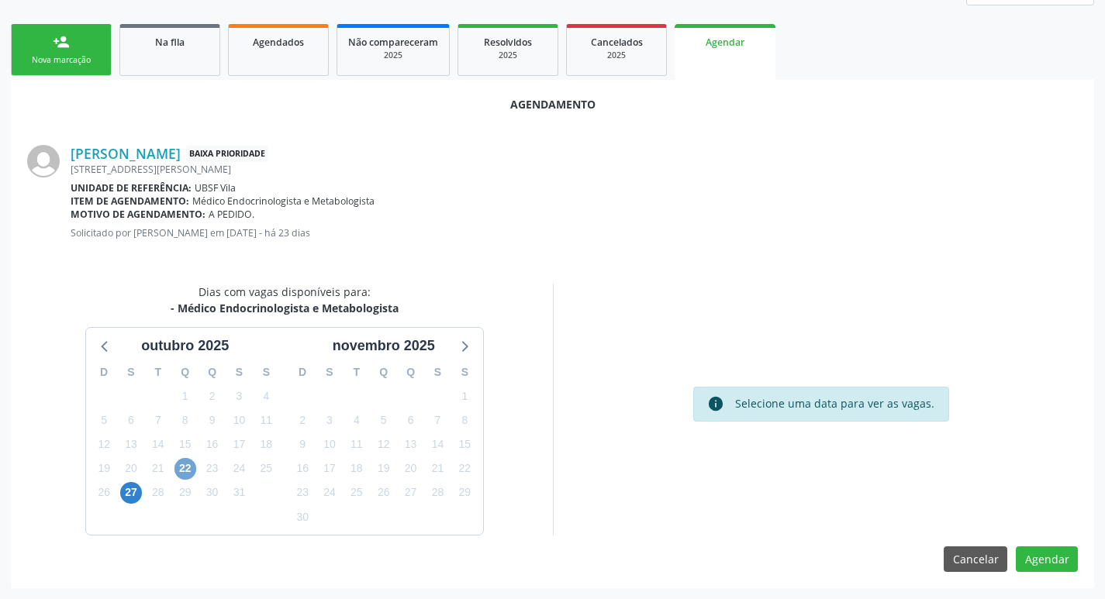
click at [191, 465] on span "22" at bounding box center [185, 469] width 22 height 22
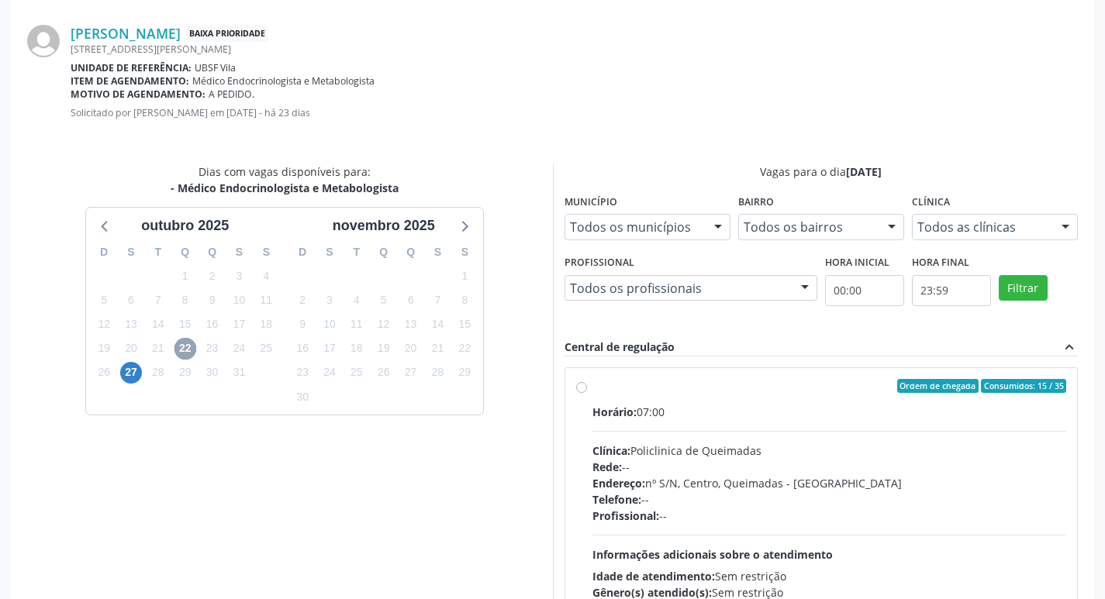
scroll to position [432, 0]
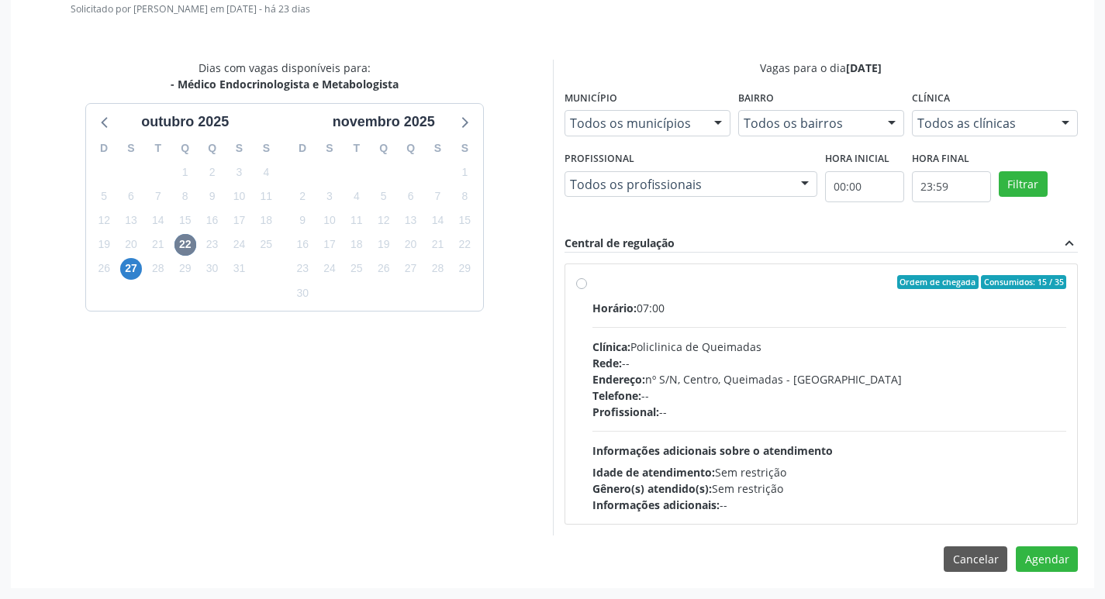
click at [743, 291] on label "Ordem de chegada Consumidos: 15 / 35 Horário: 07:00 Clínica: Policlinica de Que…" at bounding box center [829, 394] width 475 height 238
click at [587, 289] on input "Ordem de chegada Consumidos: 15 / 35 Horário: 07:00 Clínica: Policlinica de Que…" at bounding box center [581, 282] width 11 height 14
radio input "true"
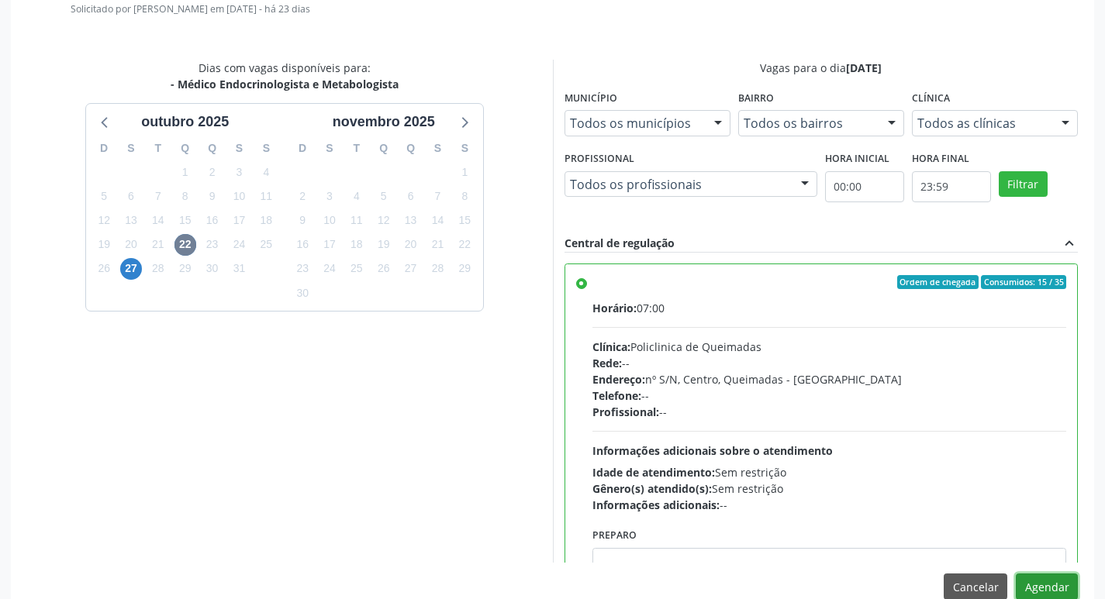
click at [1042, 582] on button "Agendar" at bounding box center [1047, 587] width 62 height 26
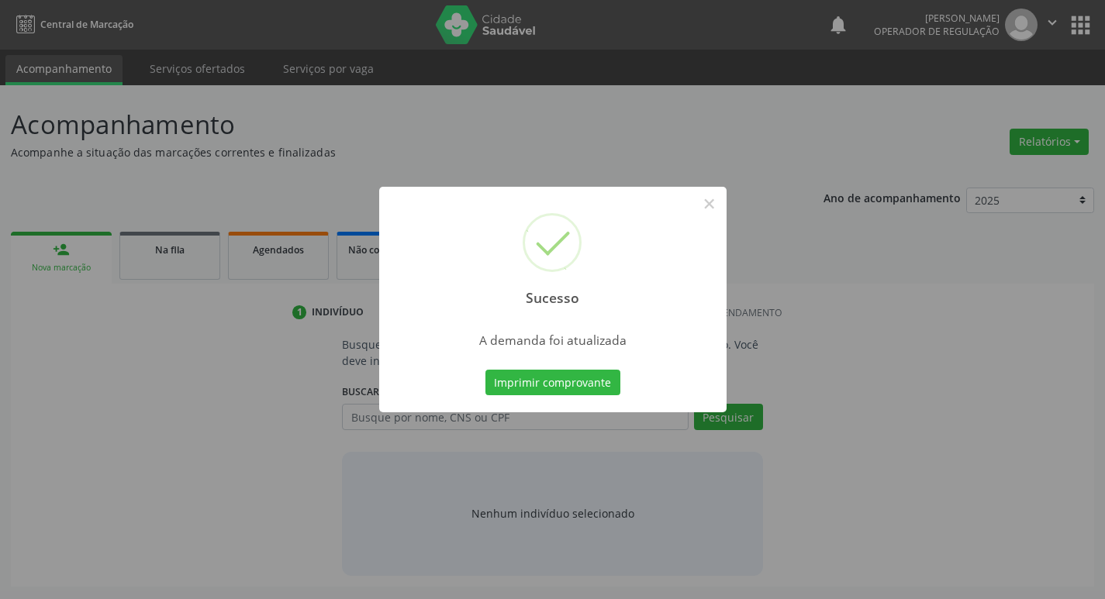
scroll to position [0, 0]
click at [598, 386] on button "Imprimir comprovante" at bounding box center [558, 383] width 135 height 26
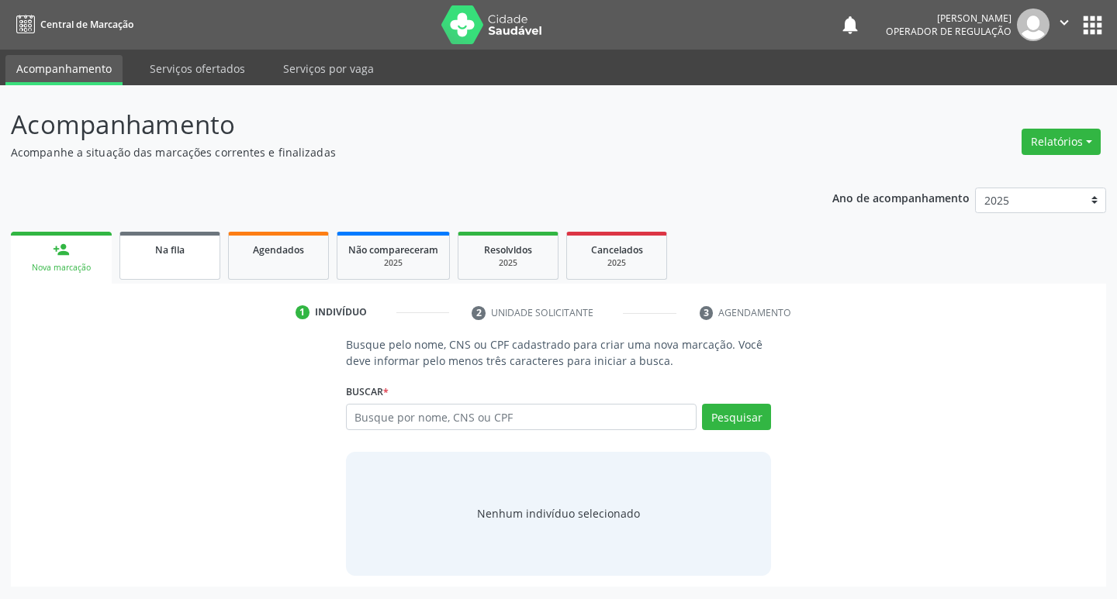
click at [167, 274] on link "Na fila" at bounding box center [169, 256] width 101 height 48
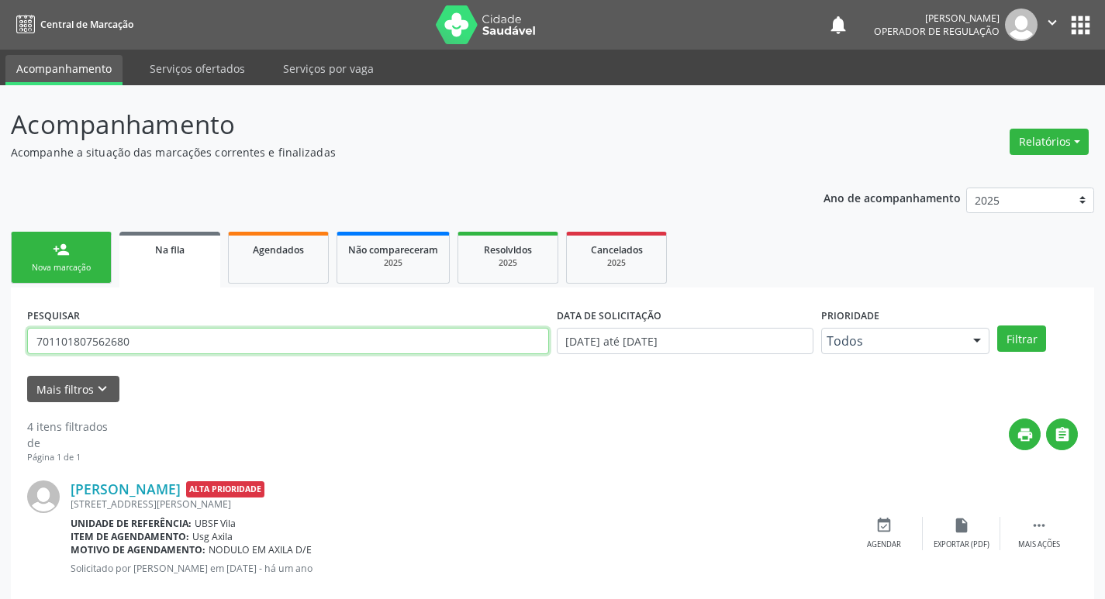
click at [224, 339] on input "701101807562680" at bounding box center [288, 341] width 522 height 26
type input "701202014652318"
click at [997, 326] on button "Filtrar" at bounding box center [1021, 339] width 49 height 26
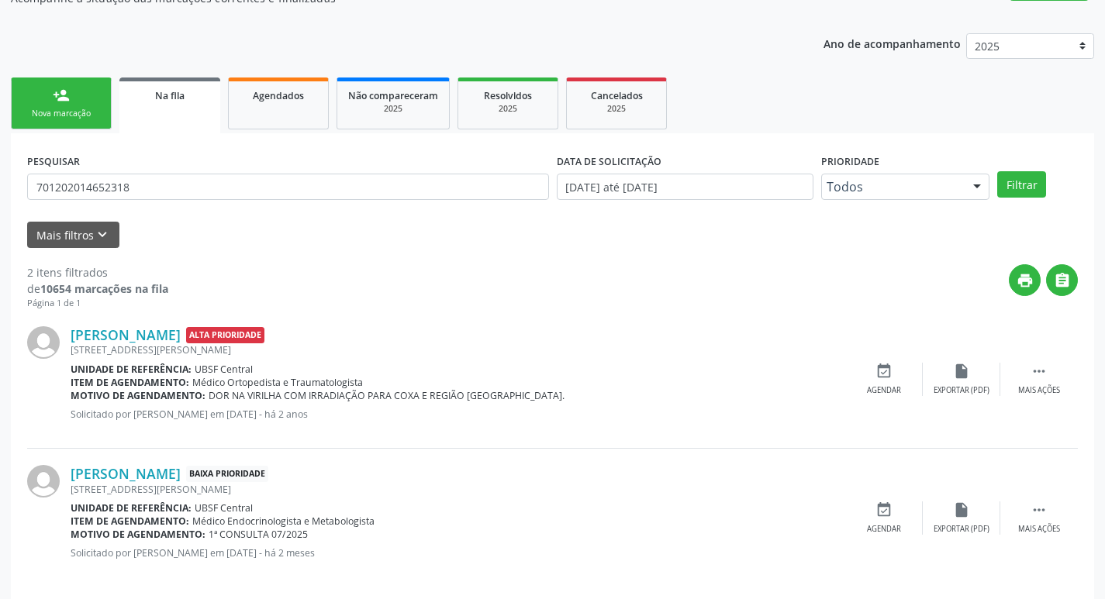
scroll to position [169, 0]
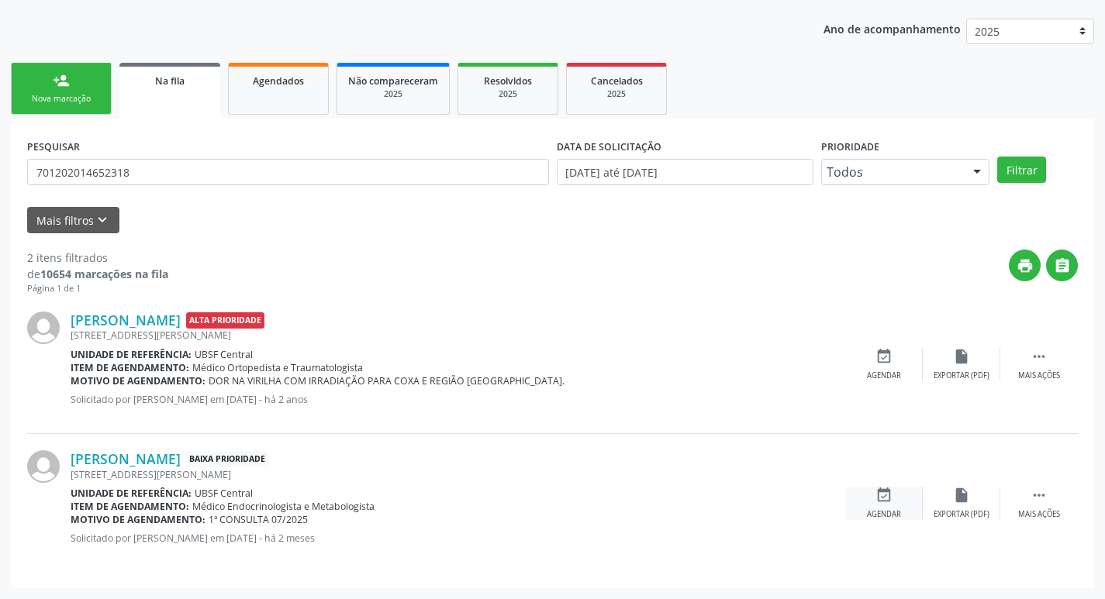
click at [879, 501] on icon "event_available" at bounding box center [883, 495] width 17 height 17
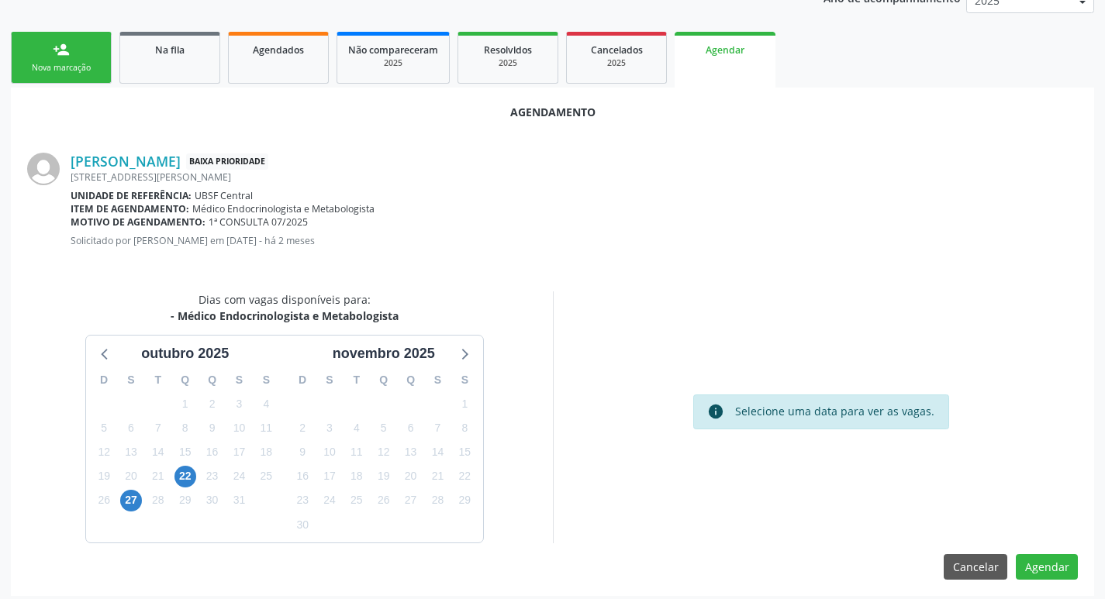
scroll to position [208, 0]
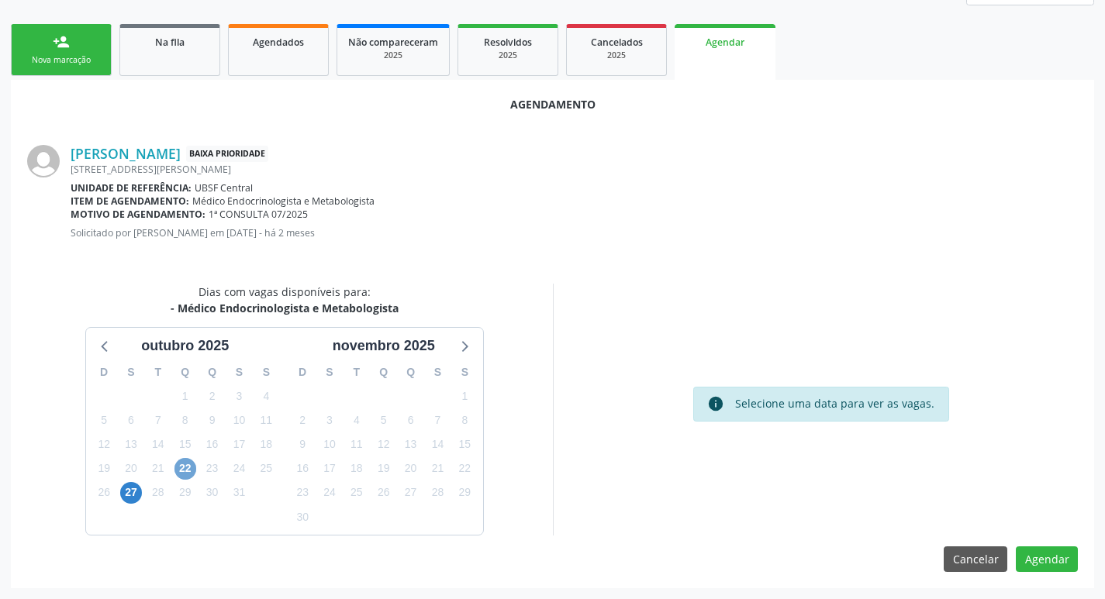
click at [183, 471] on span "22" at bounding box center [185, 469] width 22 height 22
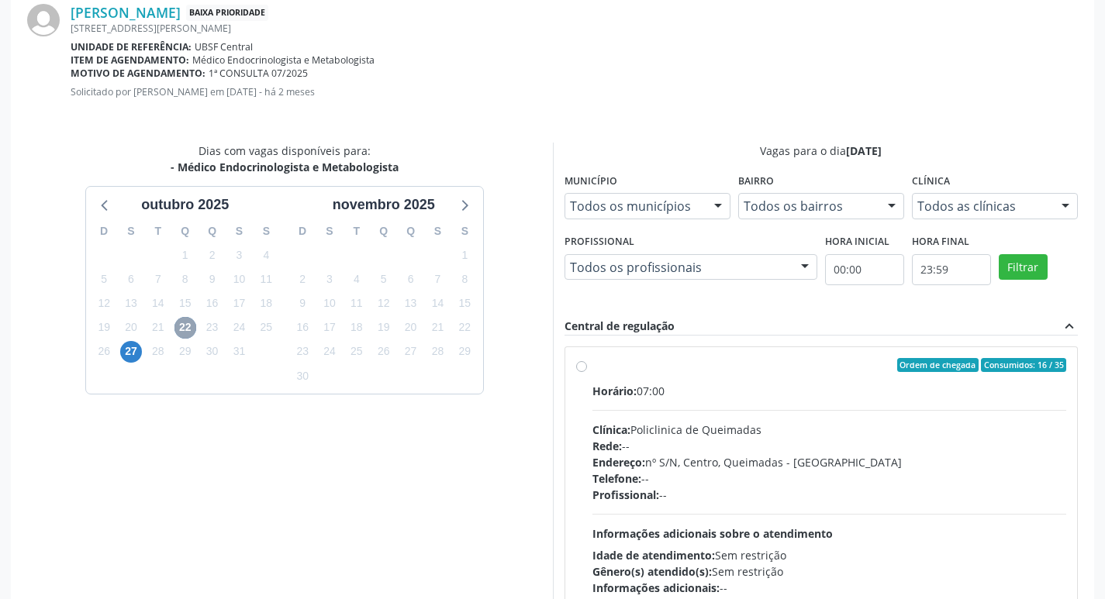
scroll to position [432, 0]
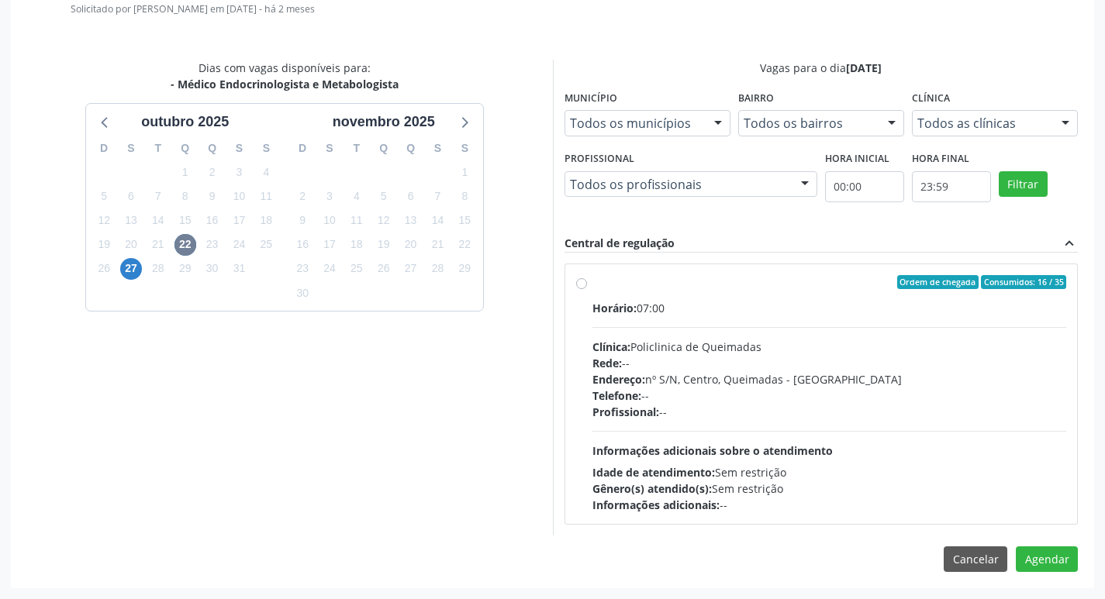
click at [908, 313] on div "Horário: 07:00" at bounding box center [829, 308] width 475 height 16
click at [587, 289] on input "Ordem de chegada Consumidos: 16 / 35 Horário: 07:00 Clínica: Policlinica de Que…" at bounding box center [581, 282] width 11 height 14
radio input "true"
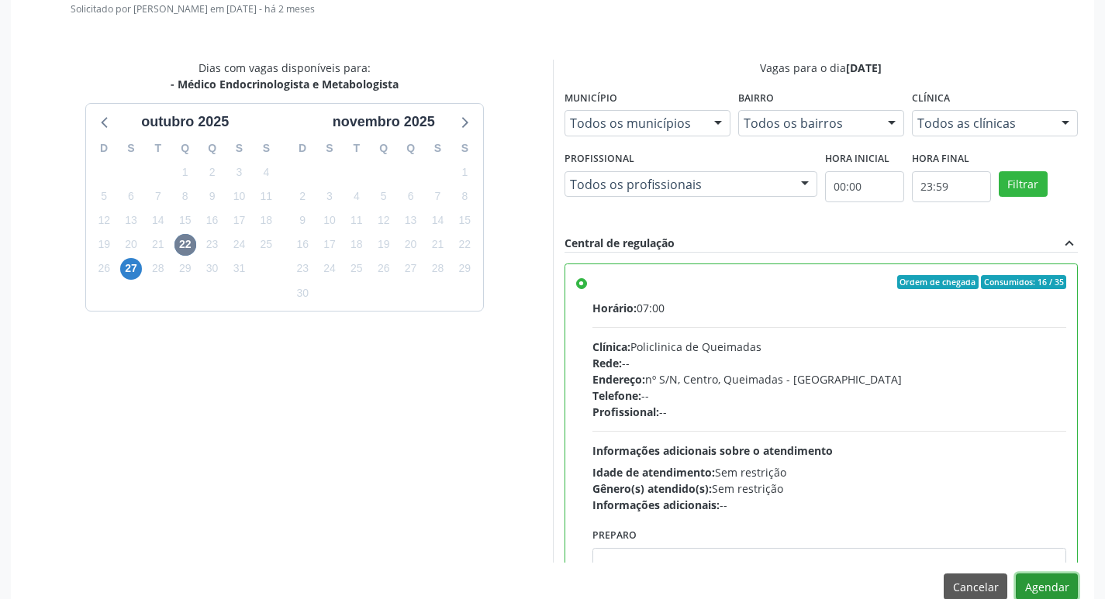
click at [1046, 584] on button "Agendar" at bounding box center [1047, 587] width 62 height 26
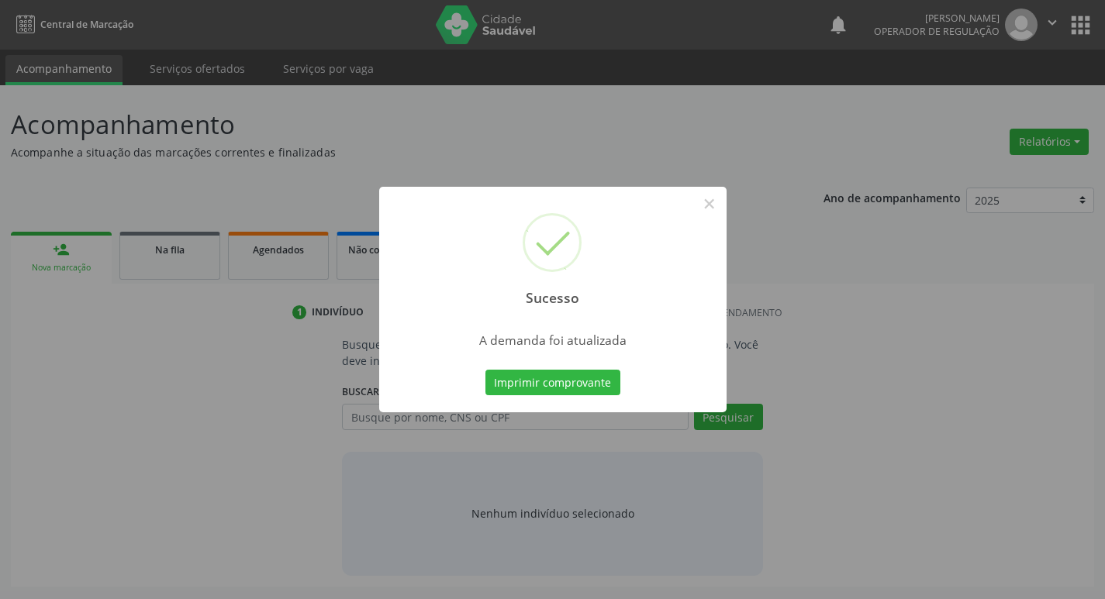
scroll to position [0, 0]
click at [595, 379] on button "Imprimir comprovante" at bounding box center [558, 383] width 135 height 26
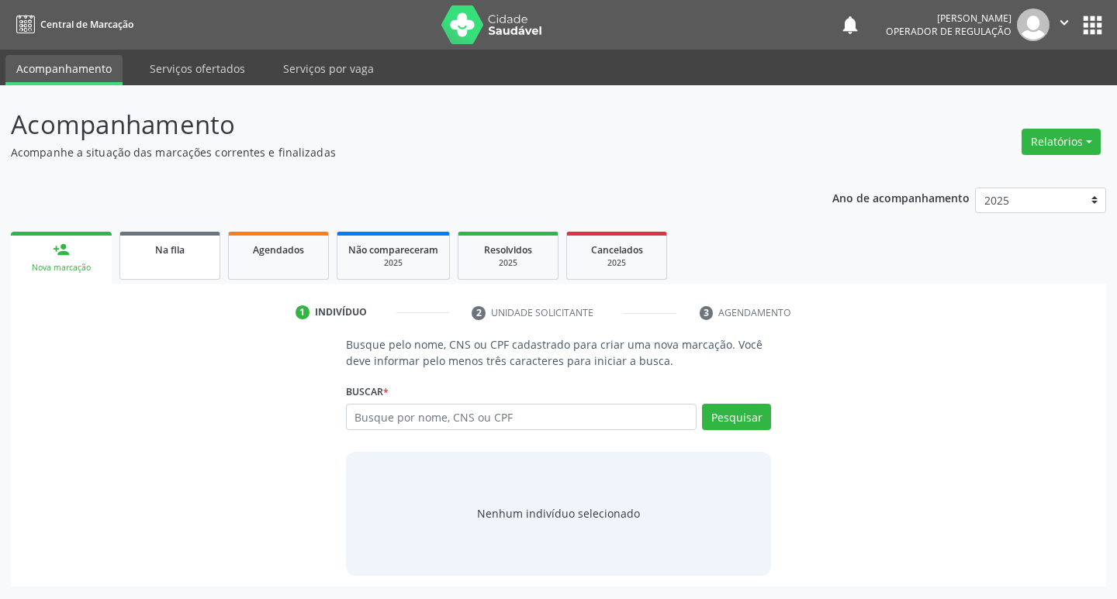
click at [197, 257] on link "Na fila" at bounding box center [169, 256] width 101 height 48
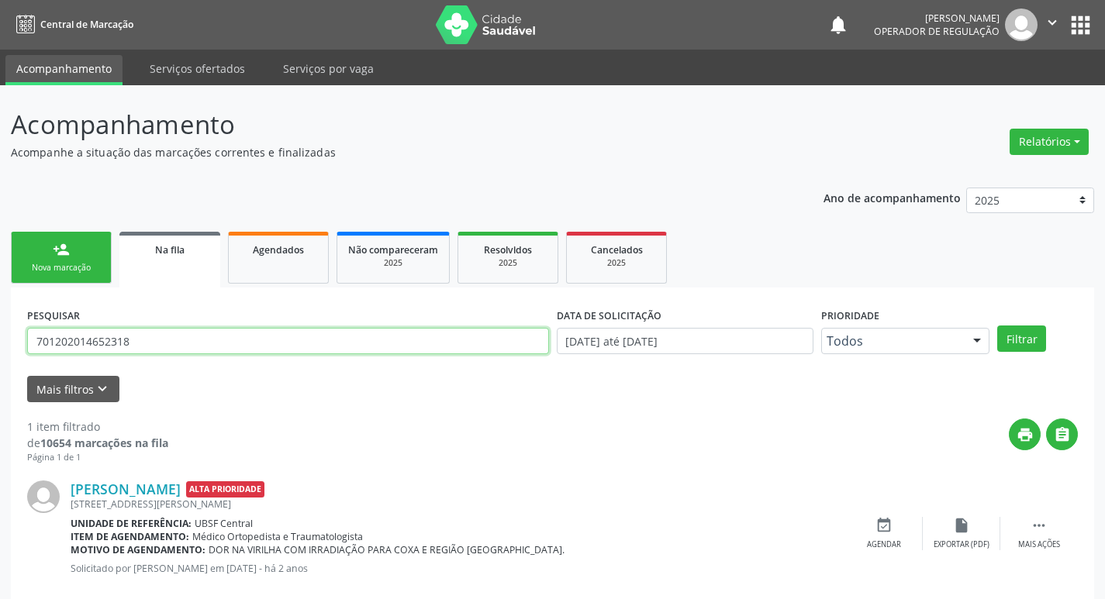
click at [203, 340] on input "701202014652318" at bounding box center [288, 341] width 522 height 26
type input "708000391277529"
click at [997, 326] on button "Filtrar" at bounding box center [1021, 339] width 49 height 26
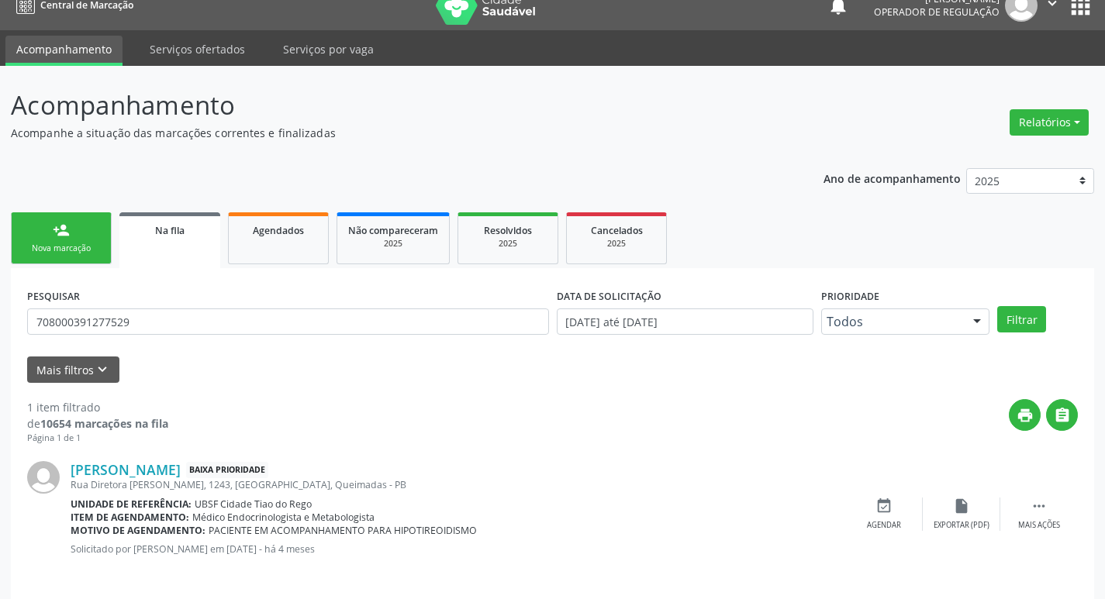
scroll to position [30, 0]
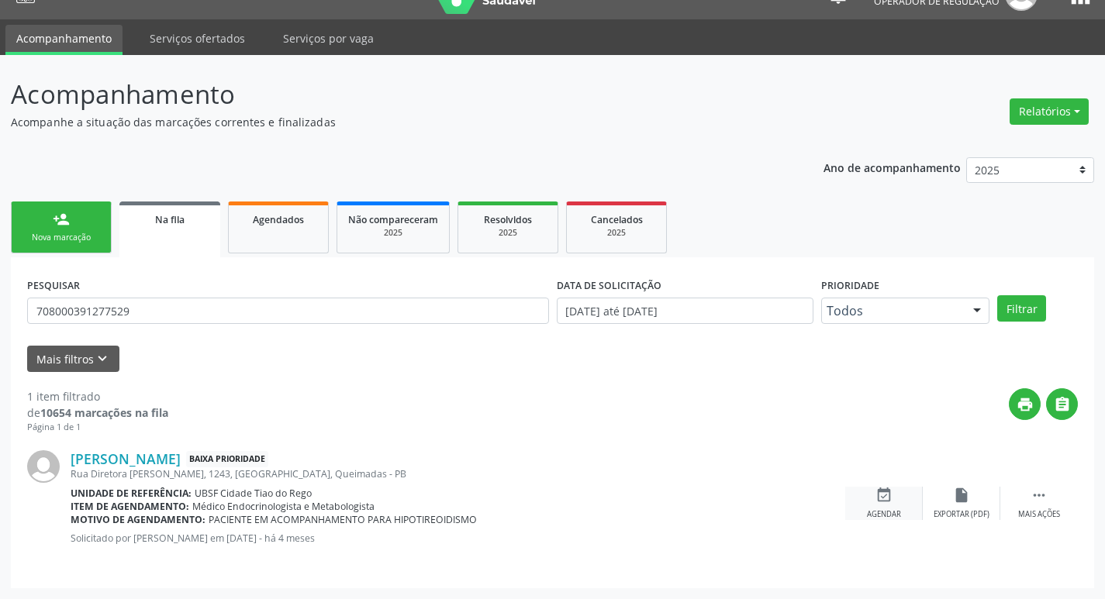
click at [868, 509] on div "Agendar" at bounding box center [884, 514] width 34 height 11
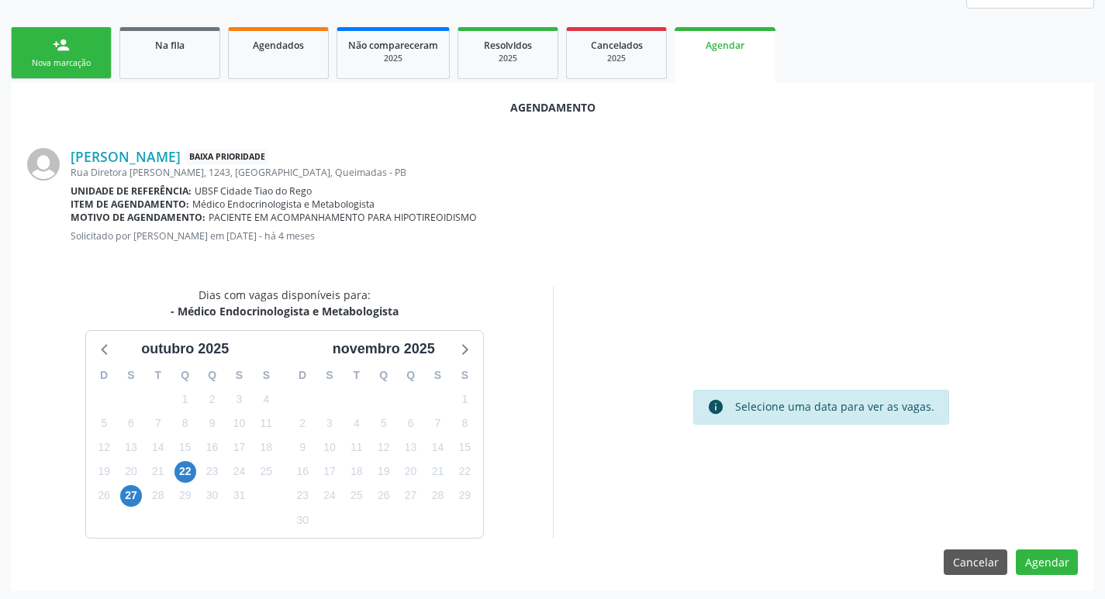
scroll to position [208, 0]
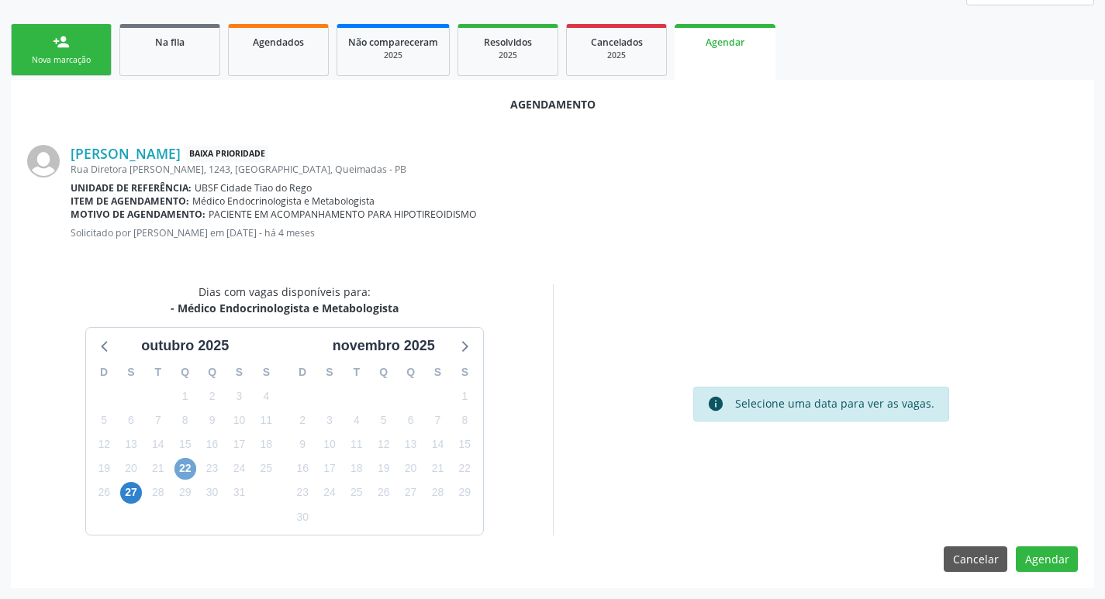
click at [189, 472] on span "22" at bounding box center [185, 469] width 22 height 22
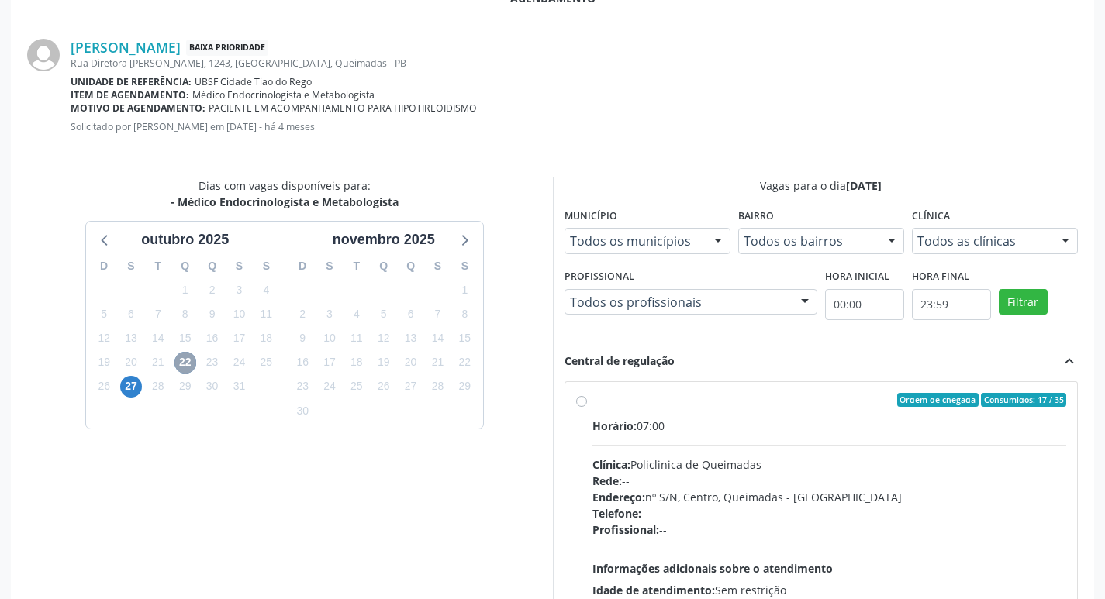
scroll to position [432, 0]
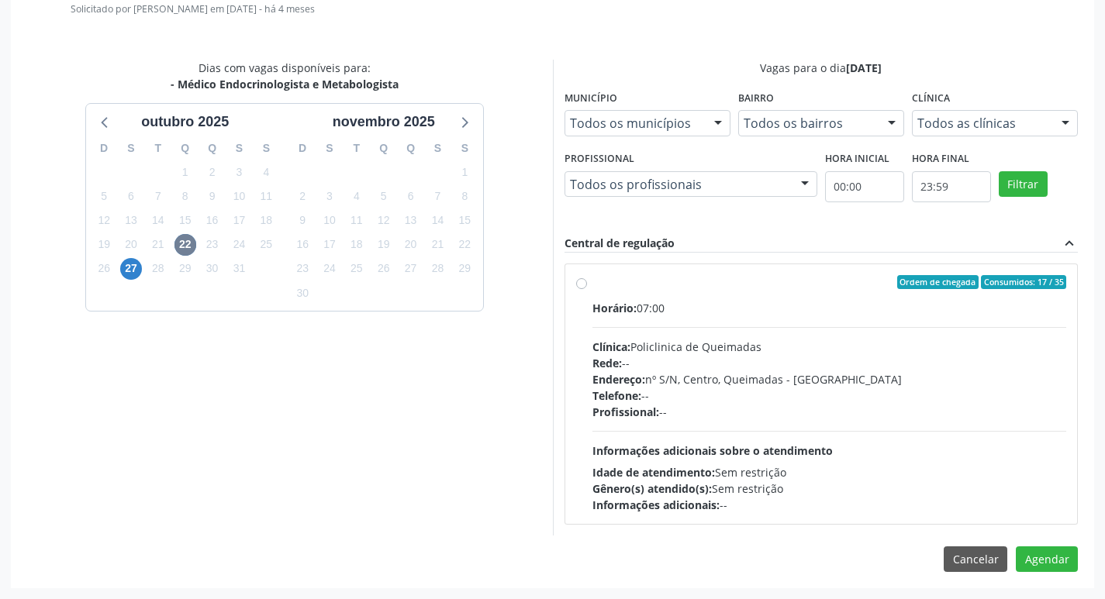
click at [808, 316] on div "Horário: 07:00 Clínica: Policlinica de Queimadas Rede: -- Endereço: nº S/N, Cen…" at bounding box center [829, 406] width 475 height 213
click at [587, 289] on input "Ordem de chegada Consumidos: 17 / 35 Horário: 07:00 Clínica: Policlinica de Que…" at bounding box center [581, 282] width 11 height 14
radio input "true"
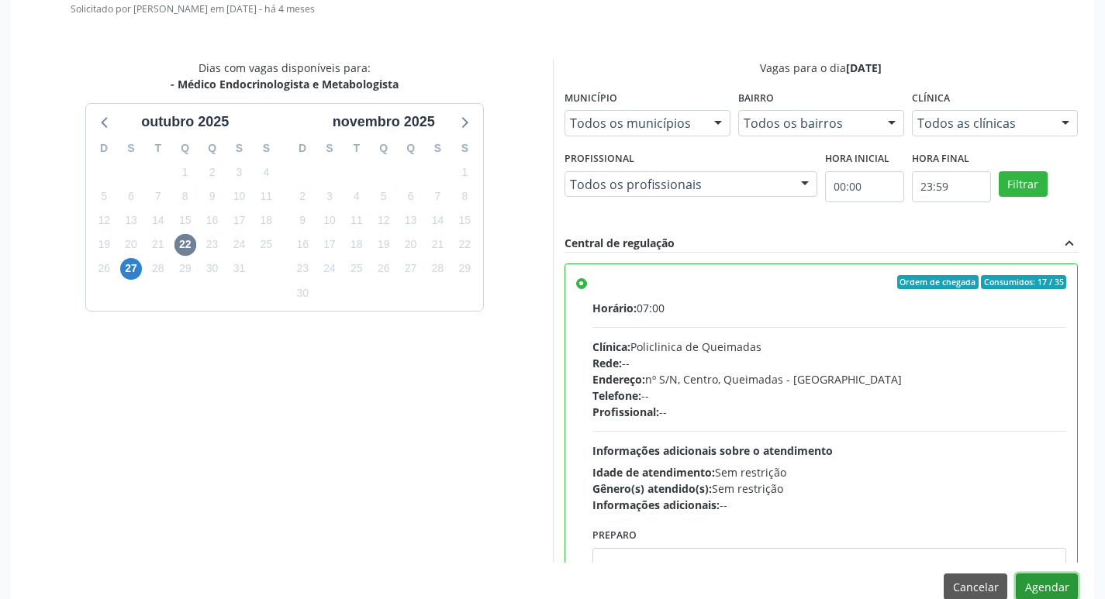
click at [1035, 589] on button "Agendar" at bounding box center [1047, 587] width 62 height 26
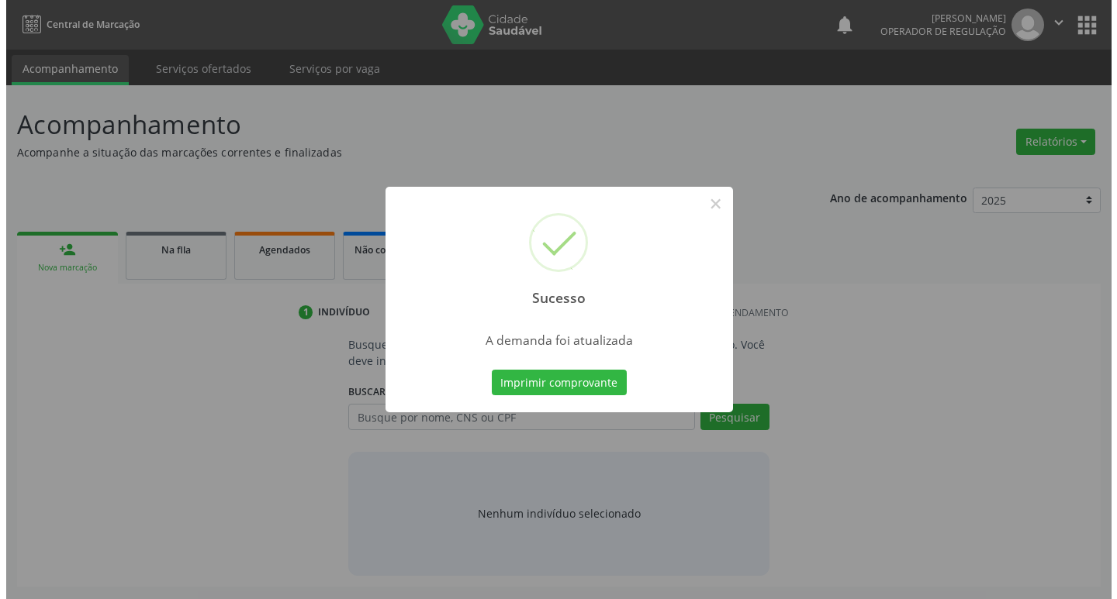
scroll to position [0, 0]
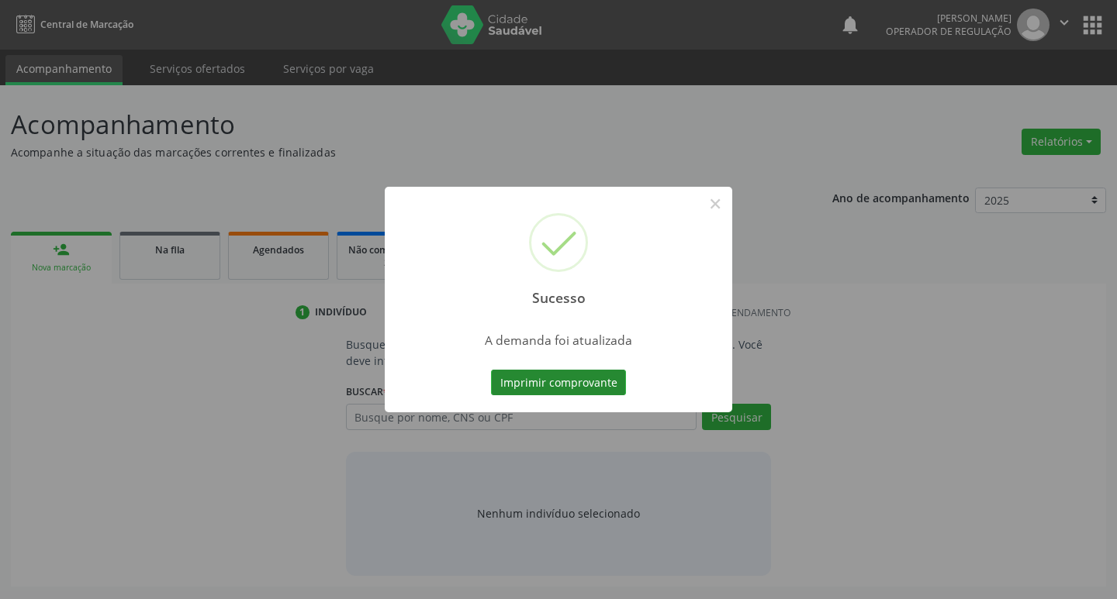
click at [574, 383] on button "Imprimir comprovante" at bounding box center [558, 383] width 135 height 26
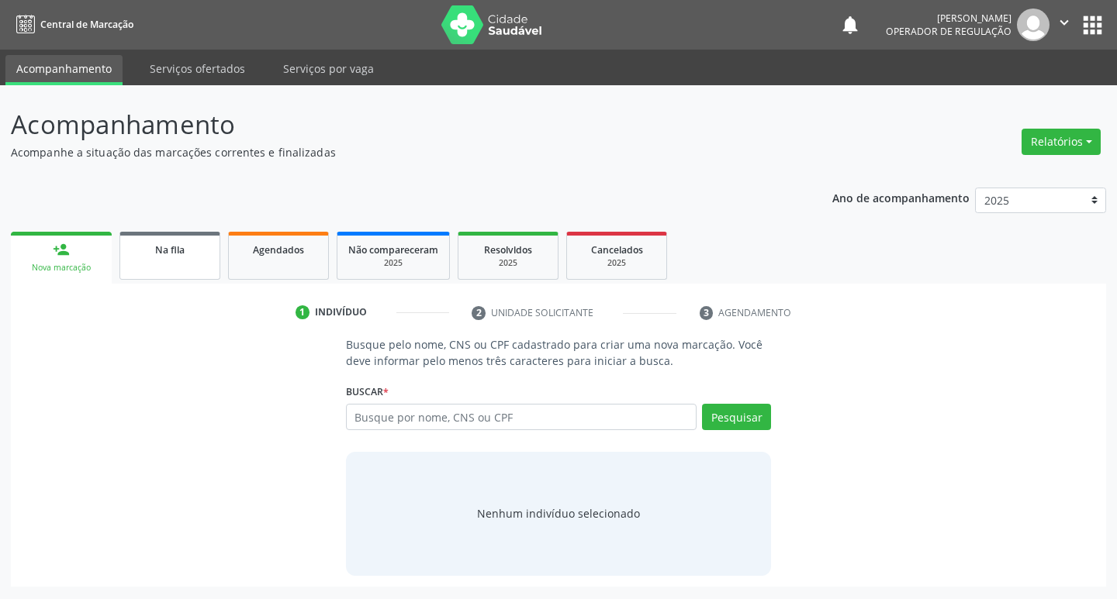
click at [211, 254] on link "Na fila" at bounding box center [169, 256] width 101 height 48
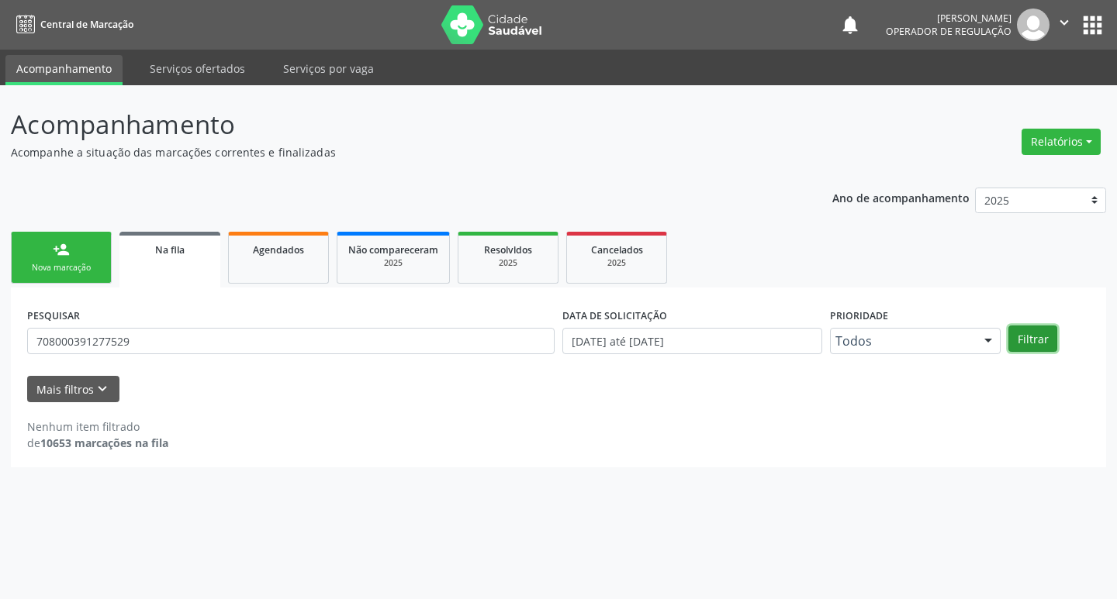
click at [1029, 338] on button "Filtrar" at bounding box center [1032, 339] width 49 height 26
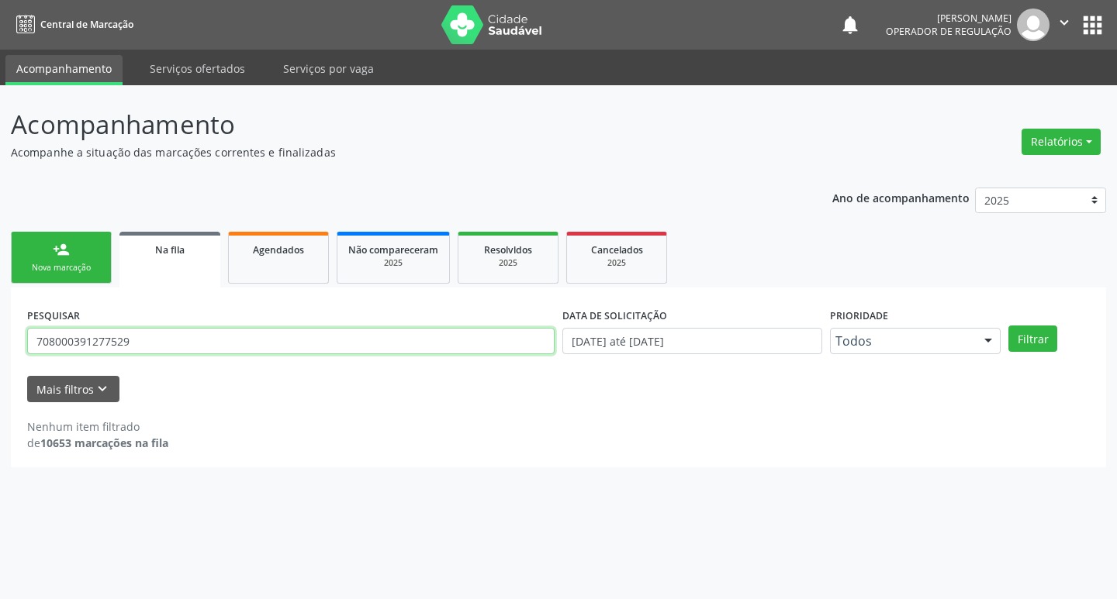
click at [188, 332] on input "708000391277529" at bounding box center [290, 341] width 527 height 26
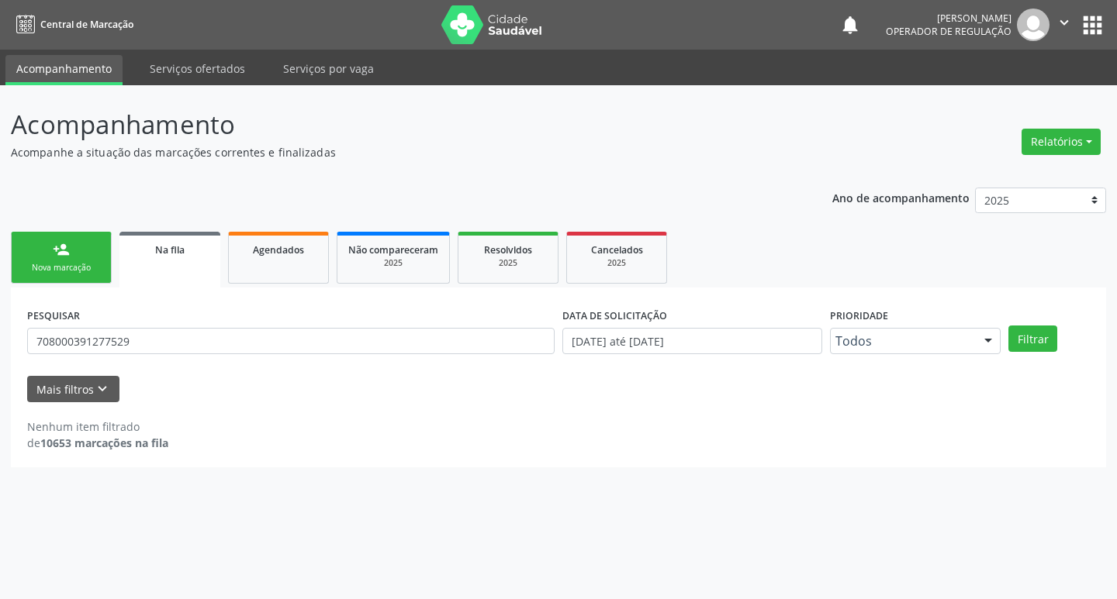
click at [75, 256] on link "person_add Nova marcação" at bounding box center [61, 258] width 101 height 52
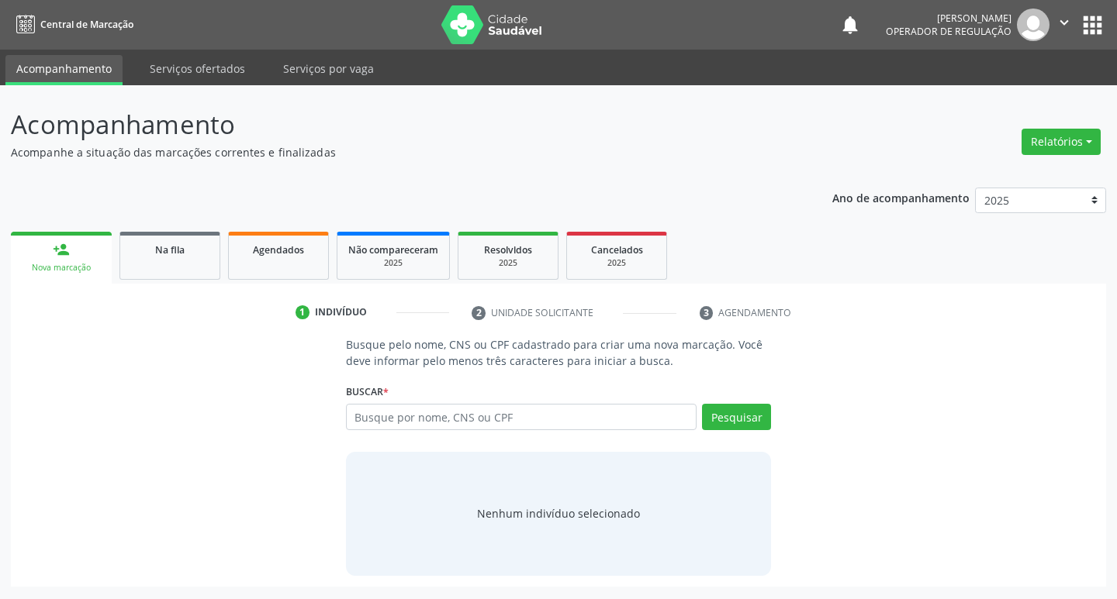
click at [520, 436] on div "Busque por nome, CNS ou CPF Nenhum resultado encontrado para: " " Digite nome, …" at bounding box center [559, 422] width 426 height 37
click at [520, 433] on div "Busque por nome, CNS ou CPF Nenhum resultado encontrado para: " " Digite nome, …" at bounding box center [559, 422] width 426 height 37
click at [543, 418] on input "text" at bounding box center [521, 417] width 351 height 26
paste input "708000391277529"
type input "708000391277529"
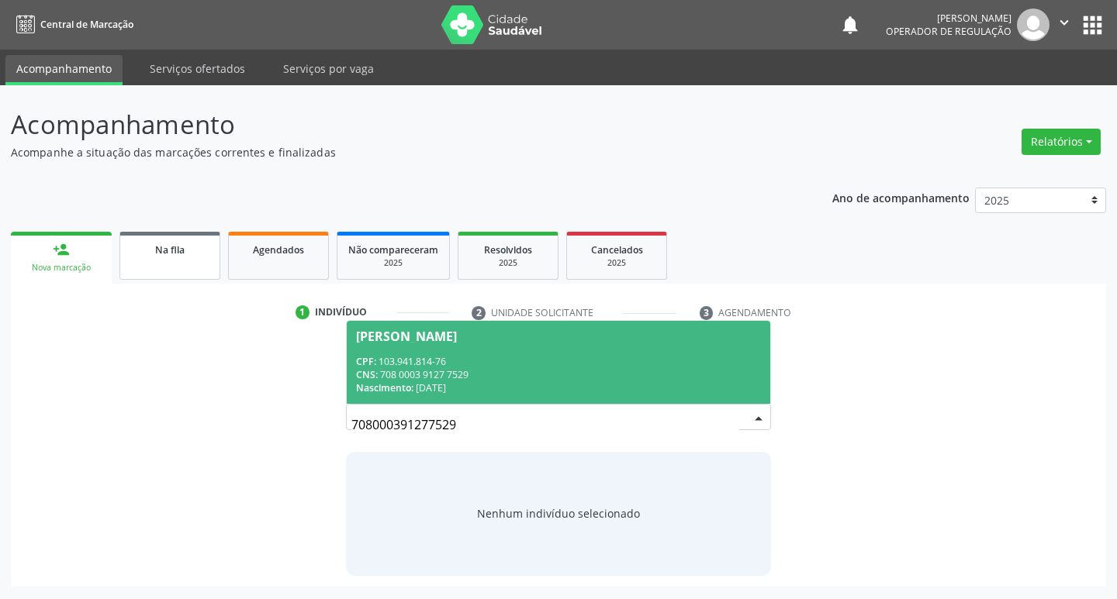
click at [181, 247] on span "Na fila" at bounding box center [169, 249] width 29 height 13
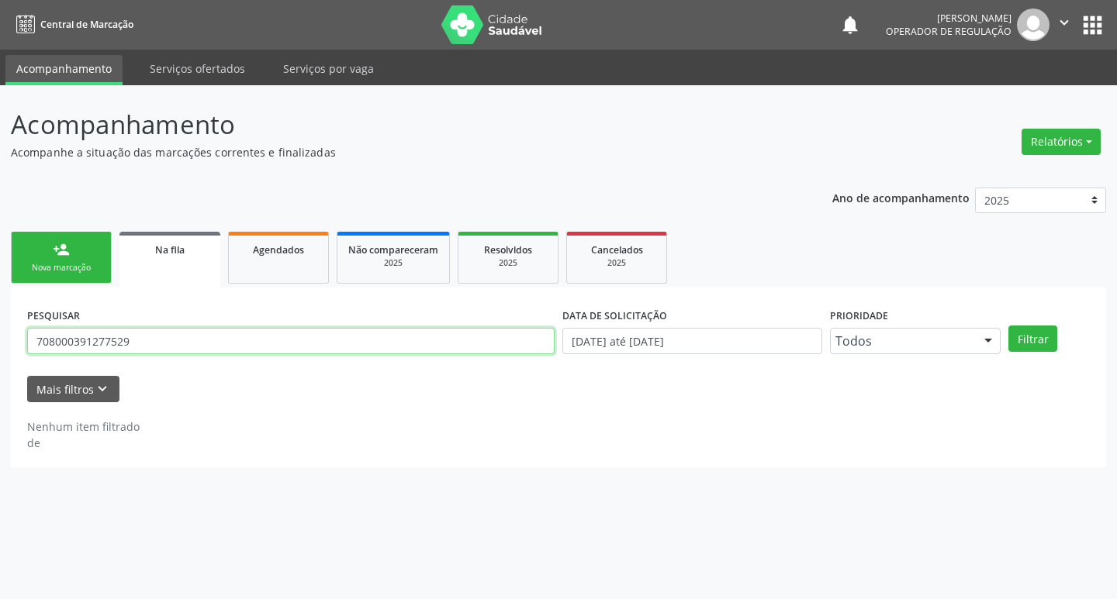
click at [192, 337] on input "708000391277529" at bounding box center [290, 341] width 527 height 26
type input "702405040560327"
click at [1008, 326] on button "Filtrar" at bounding box center [1032, 339] width 49 height 26
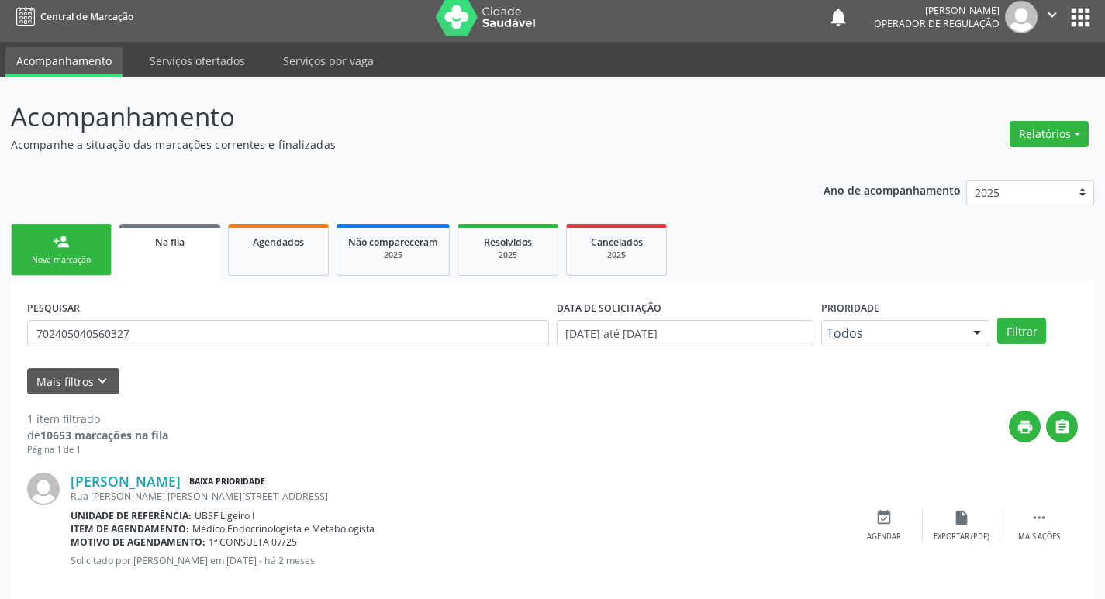
scroll to position [30, 0]
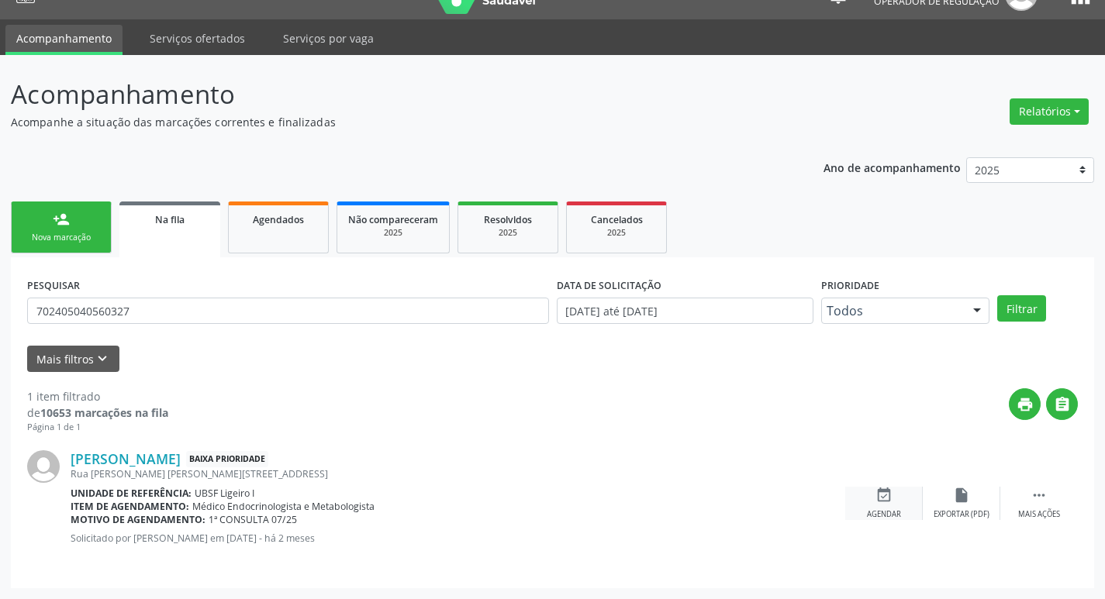
click at [880, 495] on icon "event_available" at bounding box center [883, 495] width 17 height 17
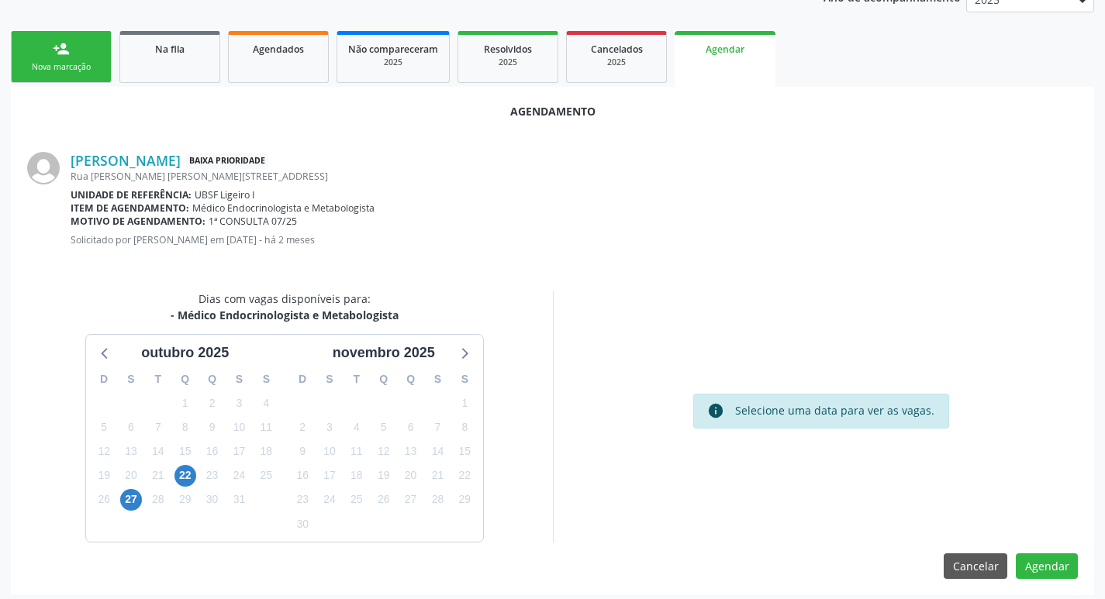
scroll to position [208, 0]
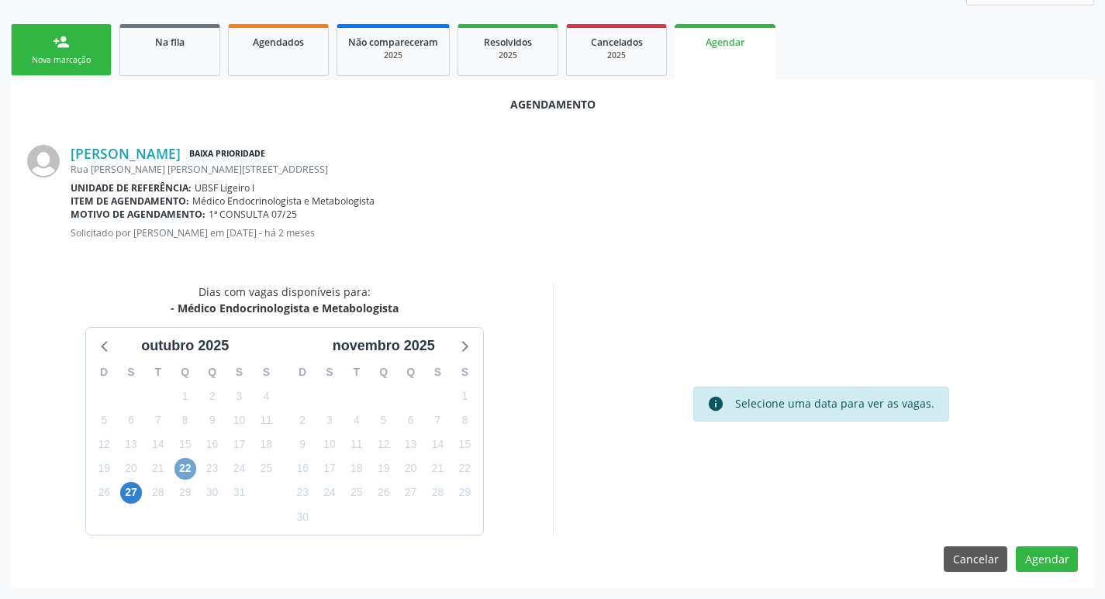
click at [185, 464] on span "22" at bounding box center [185, 469] width 22 height 22
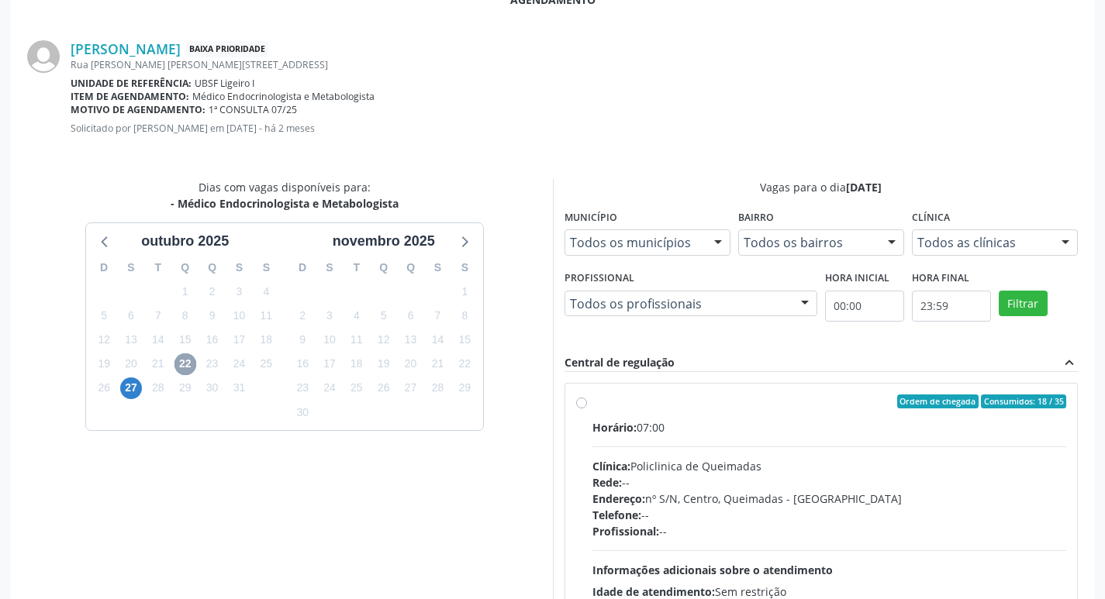
scroll to position [432, 0]
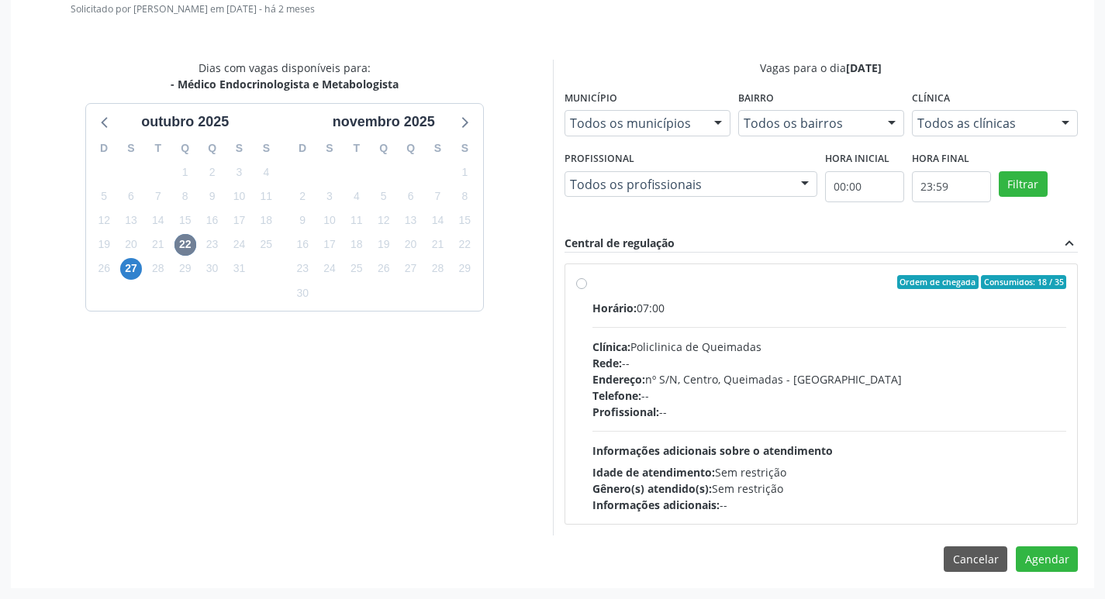
click at [888, 314] on div "Horário: 07:00" at bounding box center [829, 308] width 475 height 16
click at [587, 289] on input "Ordem de chegada Consumidos: 18 / 35 Horário: 07:00 Clínica: Policlinica de Que…" at bounding box center [581, 282] width 11 height 14
radio input "true"
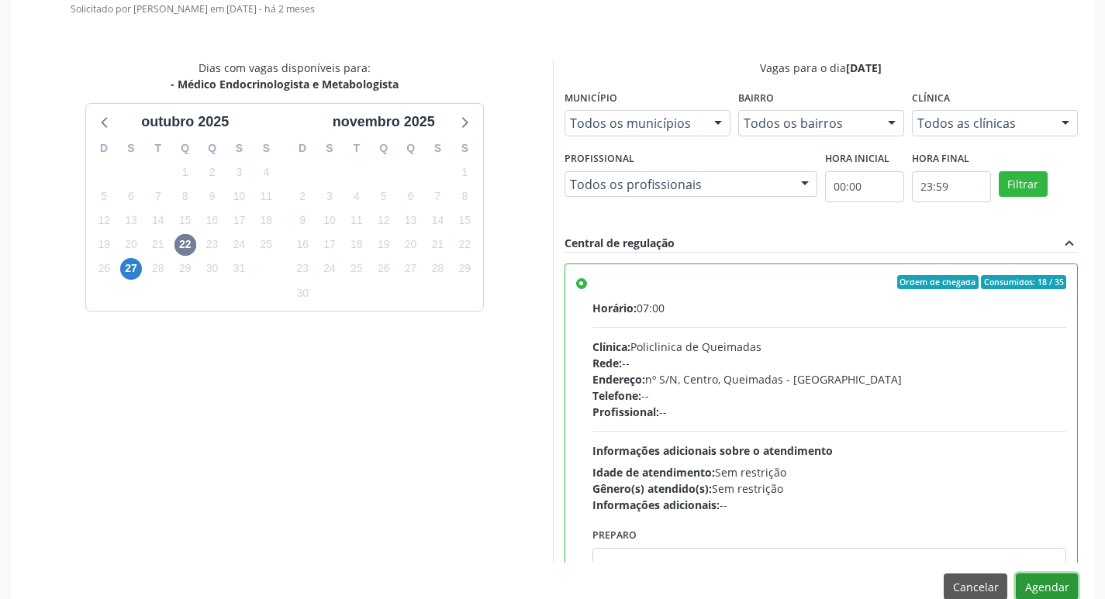
click at [1041, 585] on button "Agendar" at bounding box center [1047, 587] width 62 height 26
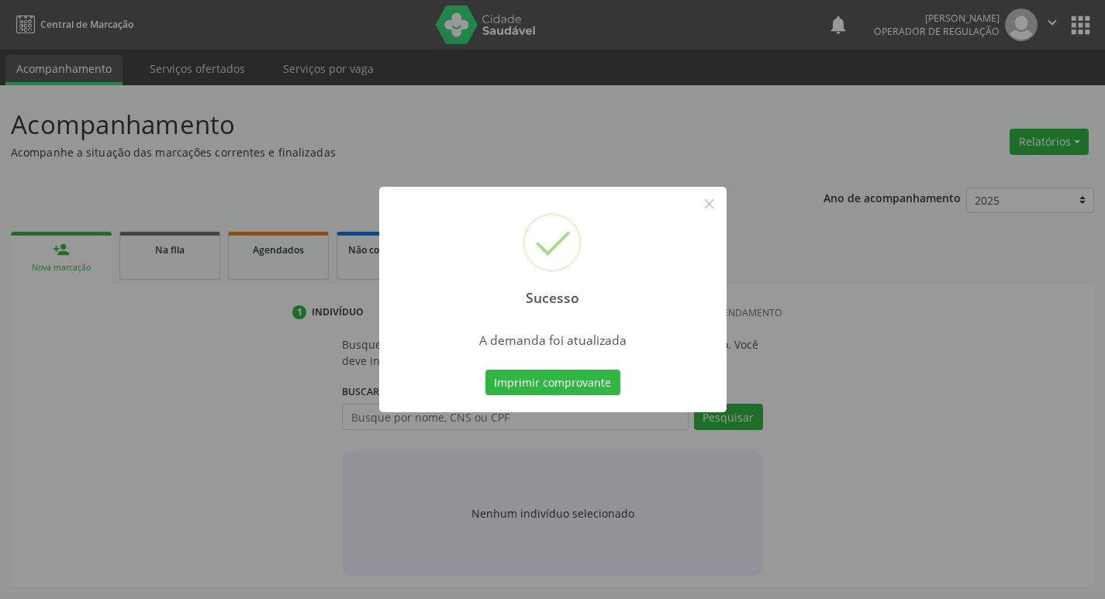
scroll to position [0, 0]
click at [572, 379] on button "Imprimir comprovante" at bounding box center [558, 383] width 135 height 26
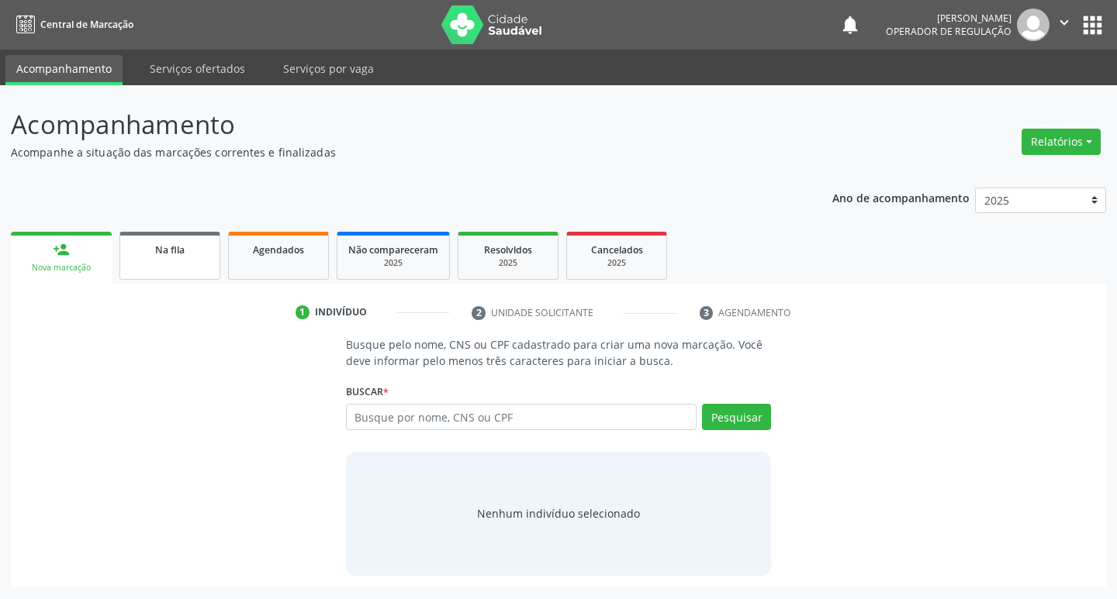
click at [190, 263] on link "Na fila" at bounding box center [169, 256] width 101 height 48
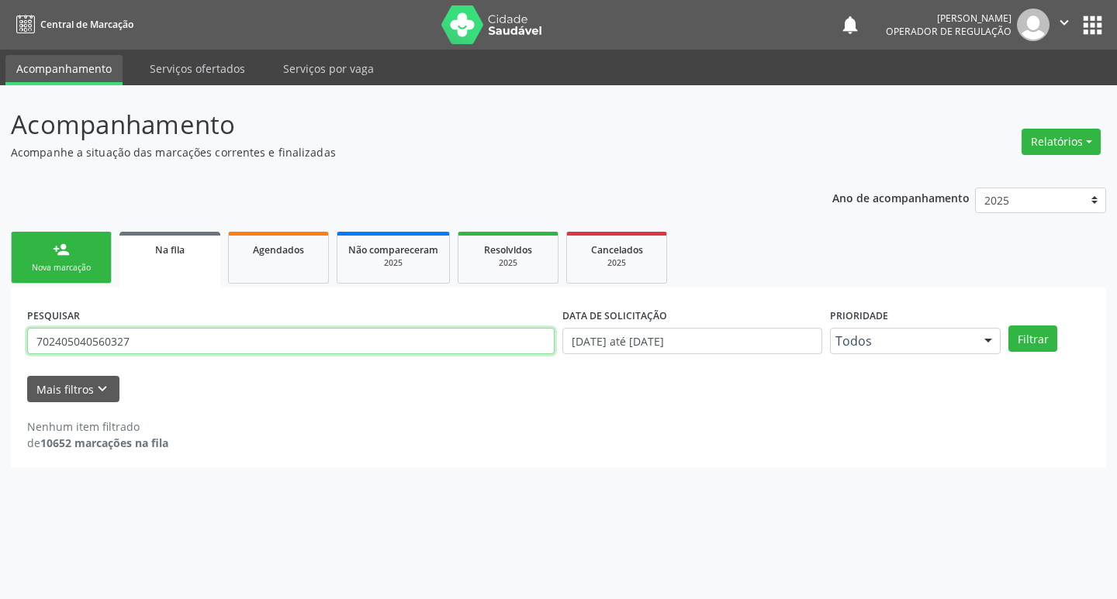
click at [162, 346] on input "702405040560327" at bounding box center [290, 341] width 527 height 26
type input "704603665306525"
click at [1008, 326] on button "Filtrar" at bounding box center [1032, 339] width 49 height 26
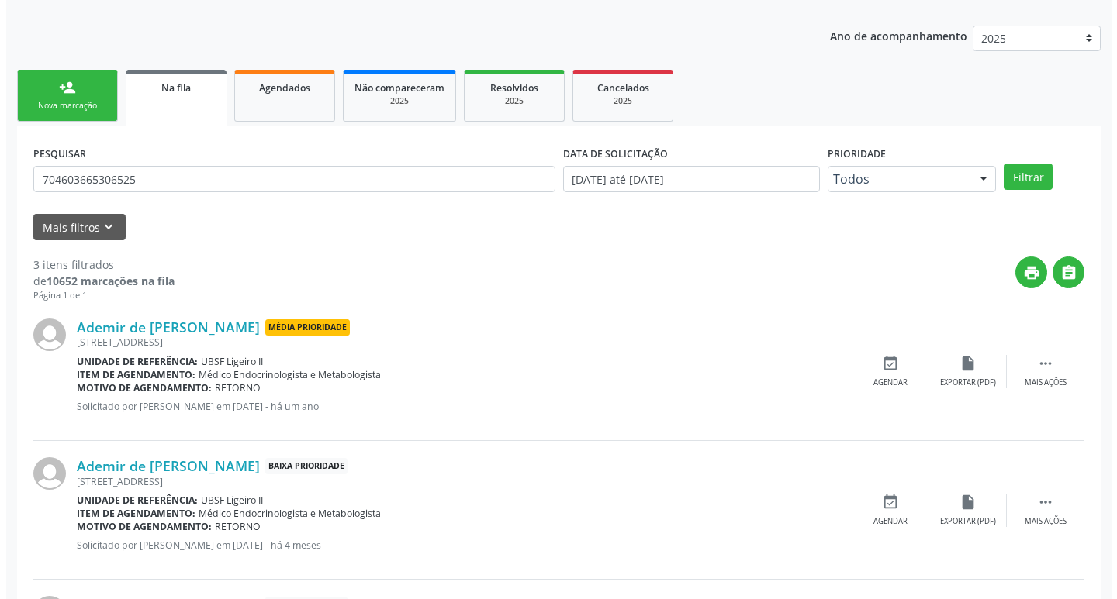
scroll to position [309, 0]
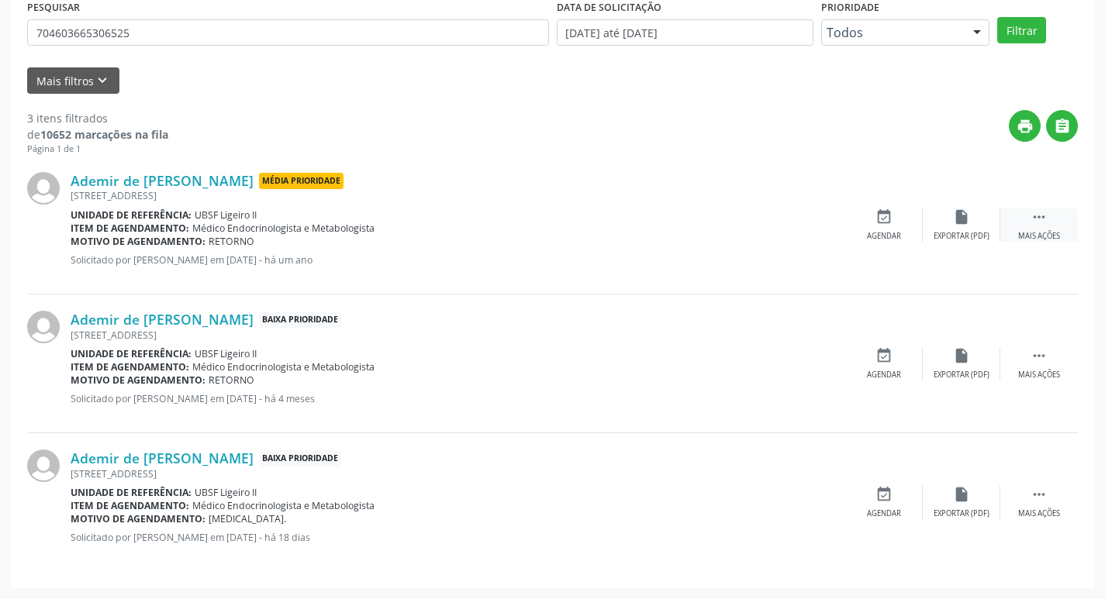
click at [1039, 219] on icon "" at bounding box center [1038, 217] width 17 height 17
click at [879, 212] on icon "cancel" at bounding box center [883, 217] width 17 height 17
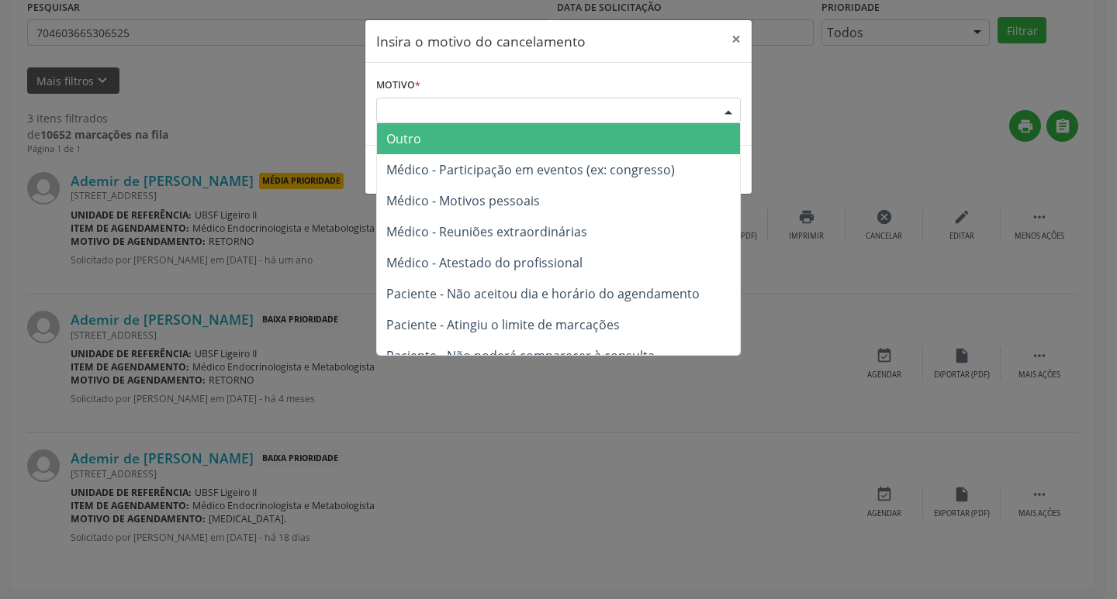
click at [571, 121] on div "Escolha o motivo" at bounding box center [558, 111] width 364 height 26
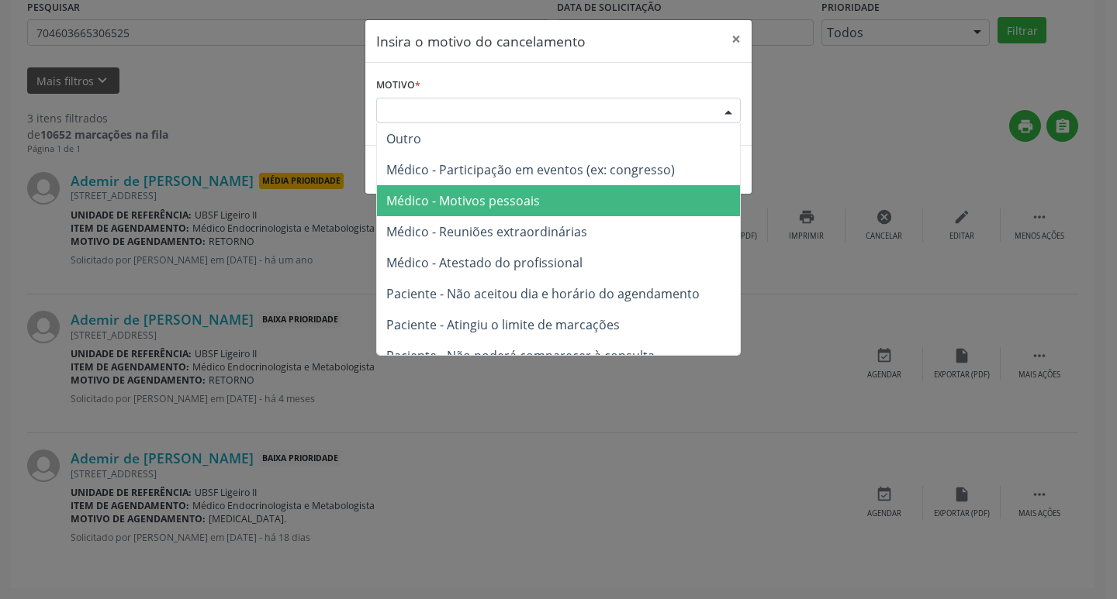
click at [520, 202] on span "Médico - Motivos pessoais" at bounding box center [463, 200] width 154 height 17
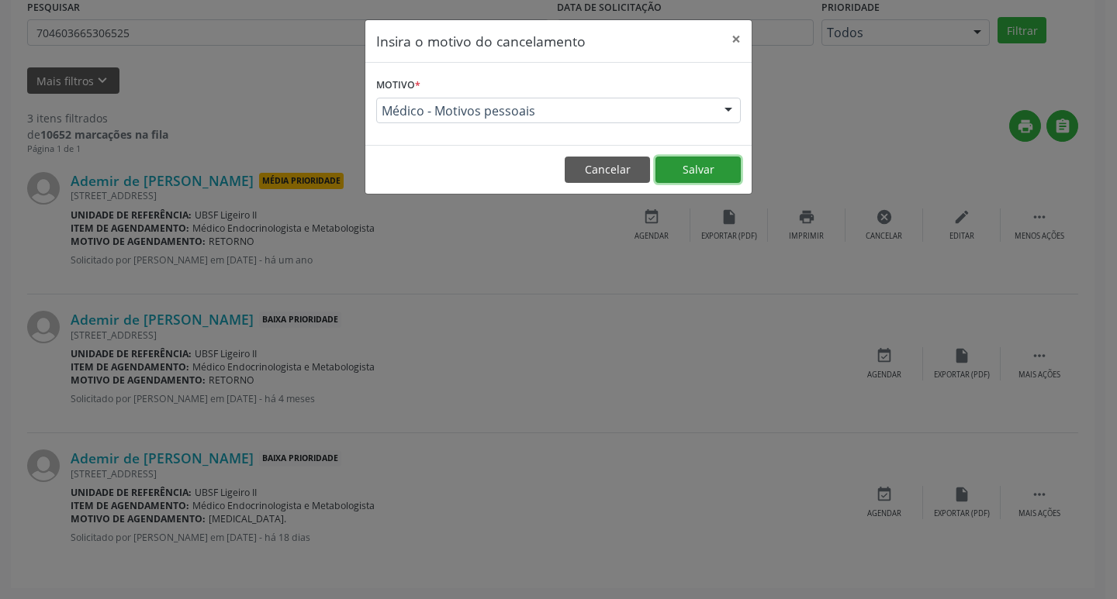
click at [713, 164] on button "Salvar" at bounding box center [697, 170] width 85 height 26
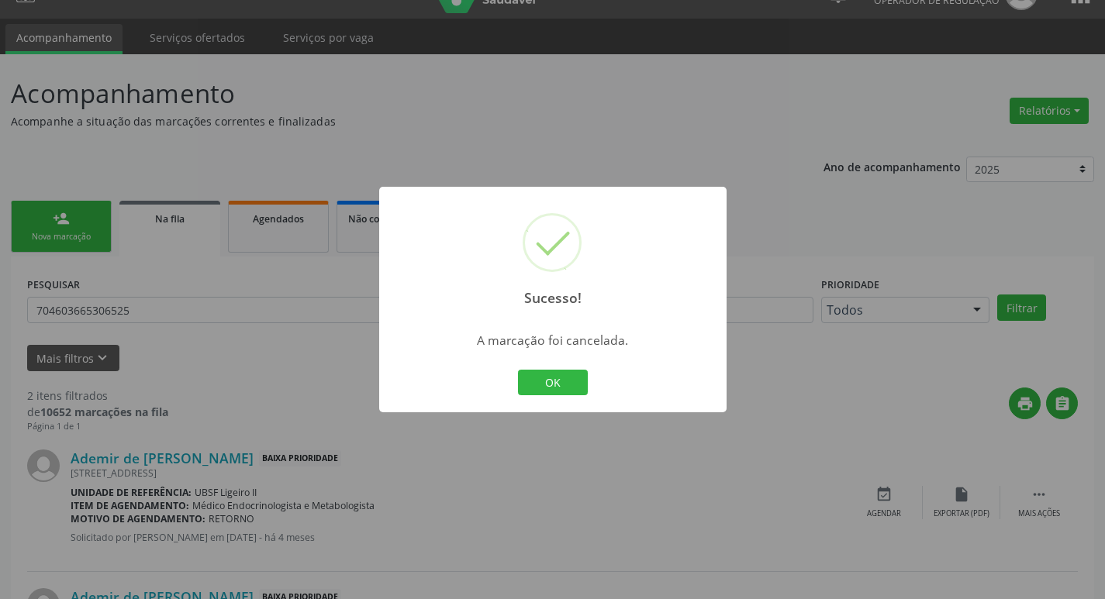
scroll to position [169, 0]
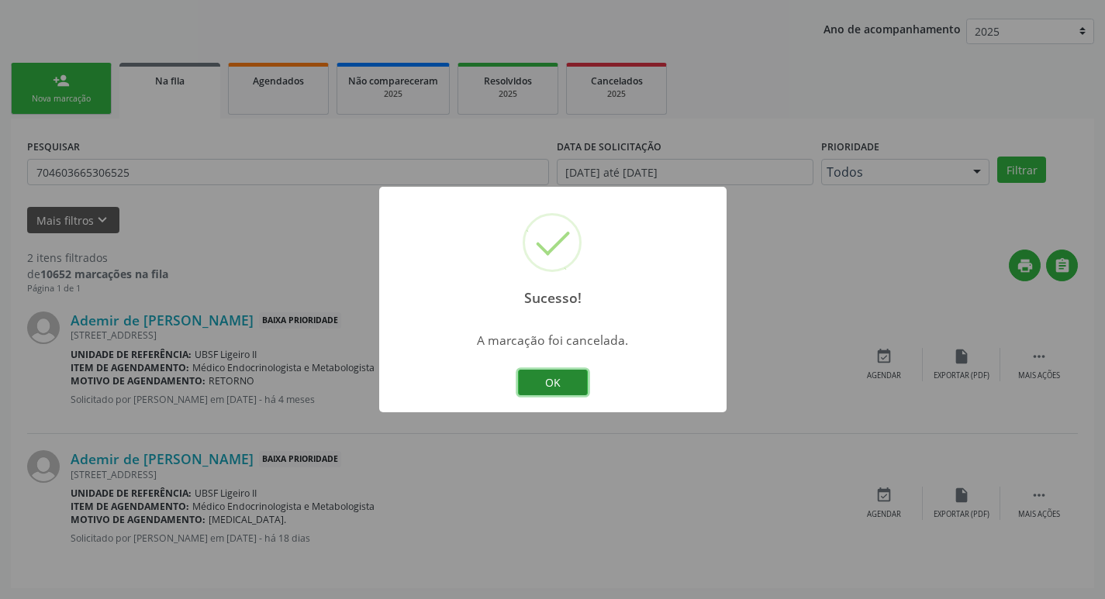
click at [554, 383] on button "OK" at bounding box center [553, 383] width 70 height 26
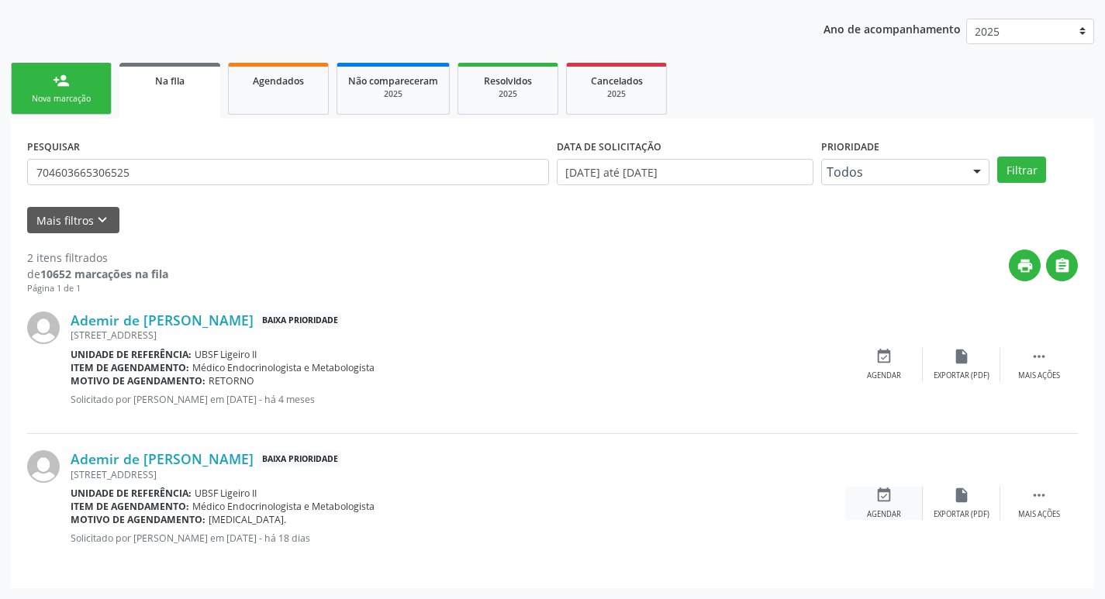
click at [887, 495] on icon "event_available" at bounding box center [883, 495] width 17 height 17
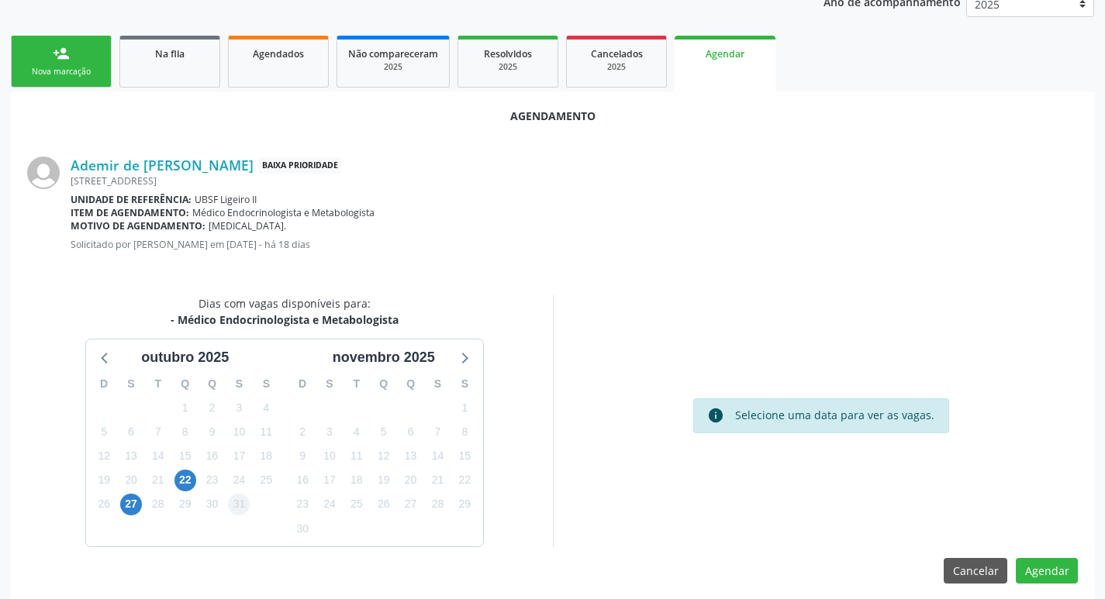
scroll to position [208, 0]
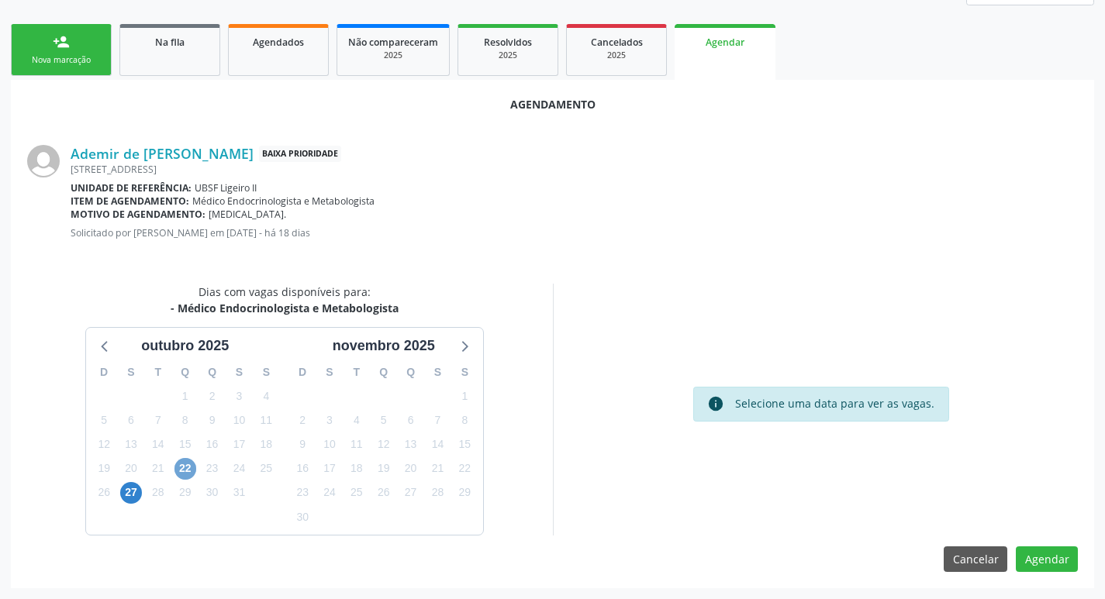
click at [190, 468] on span "22" at bounding box center [185, 469] width 22 height 22
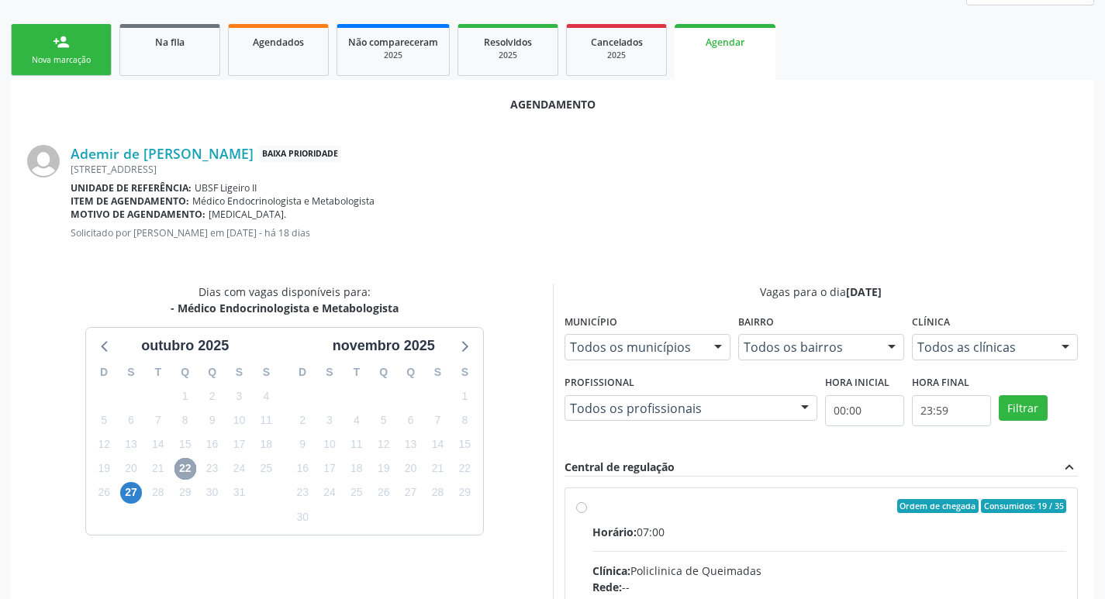
scroll to position [432, 0]
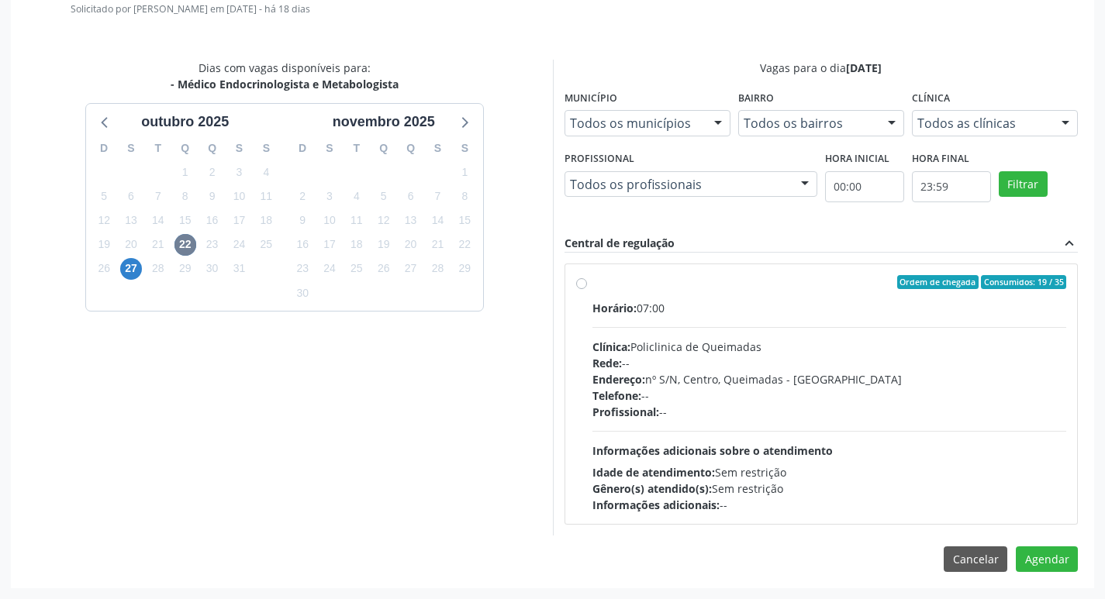
click at [731, 278] on div "Ordem de chegada Consumidos: 19 / 35" at bounding box center [829, 282] width 475 height 14
click at [587, 278] on input "Ordem de chegada Consumidos: 19 / 35 Horário: 07:00 Clínica: Policlinica de Que…" at bounding box center [581, 282] width 11 height 14
radio input "true"
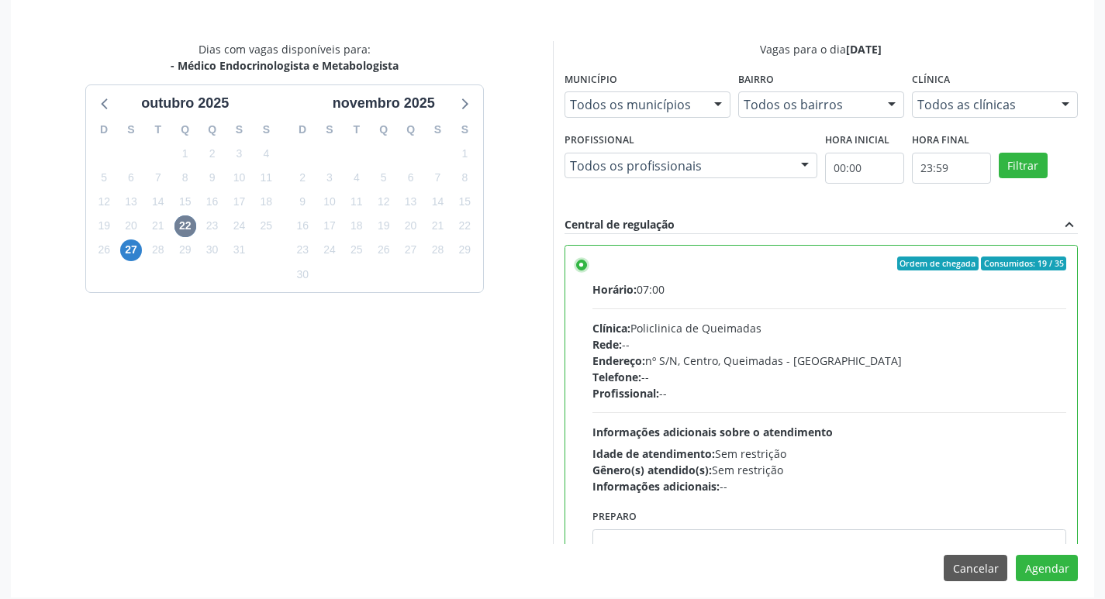
scroll to position [460, 0]
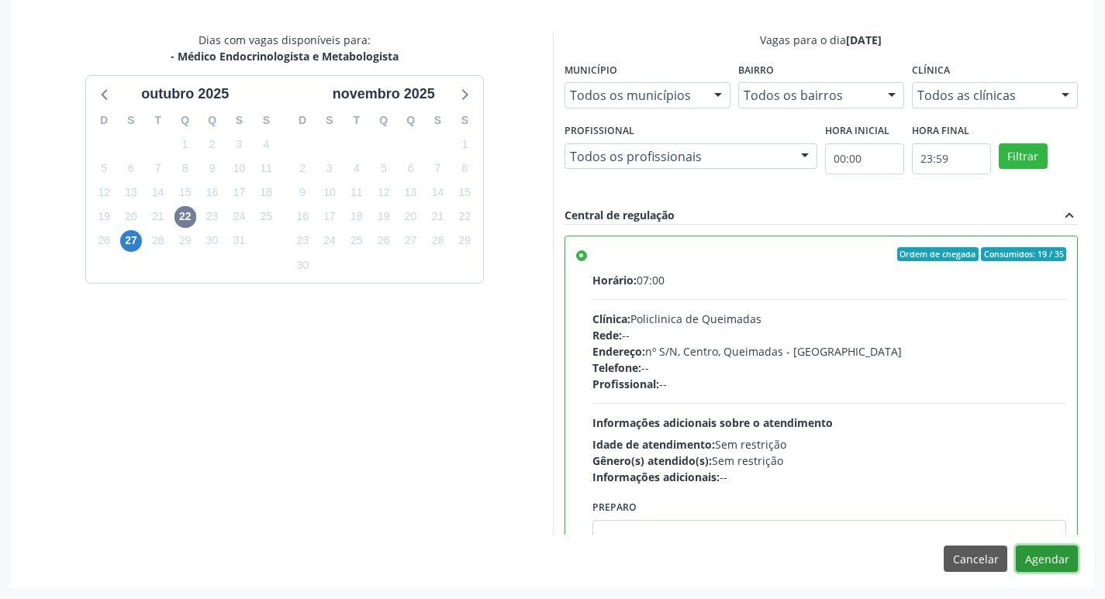
click at [1052, 547] on button "Agendar" at bounding box center [1047, 559] width 62 height 26
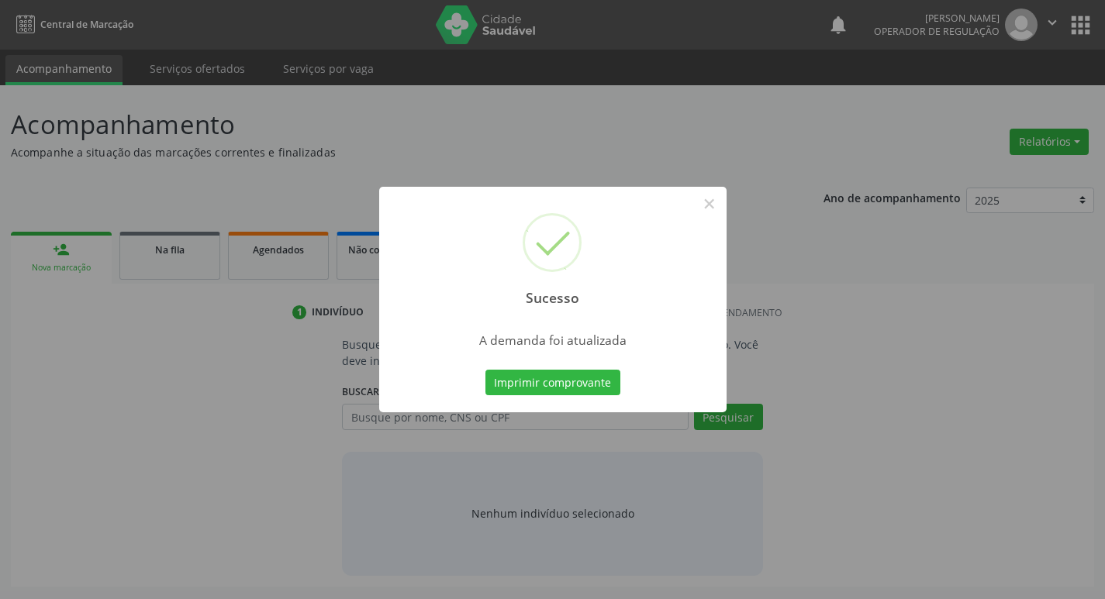
scroll to position [0, 0]
click at [571, 378] on button "Imprimir comprovante" at bounding box center [558, 383] width 135 height 26
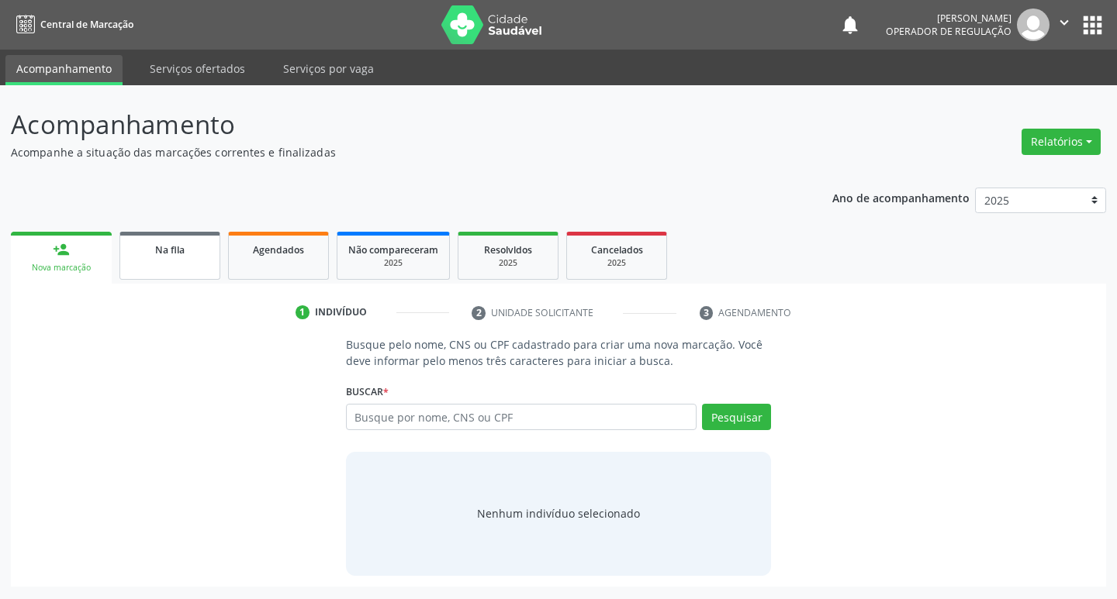
click at [194, 268] on link "Na fila" at bounding box center [169, 256] width 101 height 48
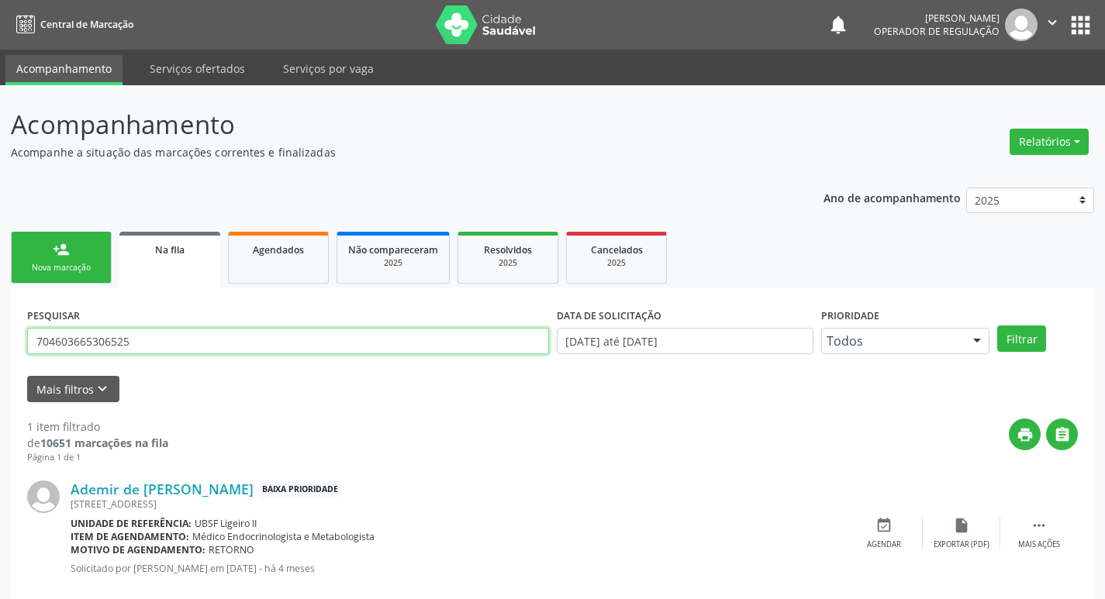
click at [188, 347] on input "704603665306525" at bounding box center [288, 341] width 522 height 26
type input "704206223986683"
click at [997, 326] on button "Filtrar" at bounding box center [1021, 339] width 49 height 26
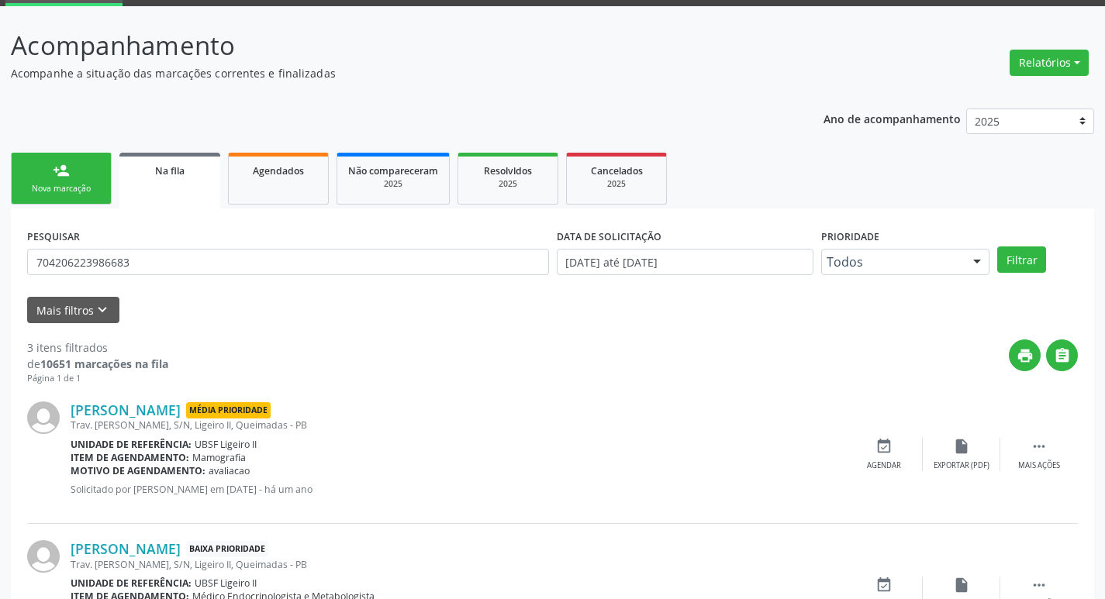
scroll to position [309, 0]
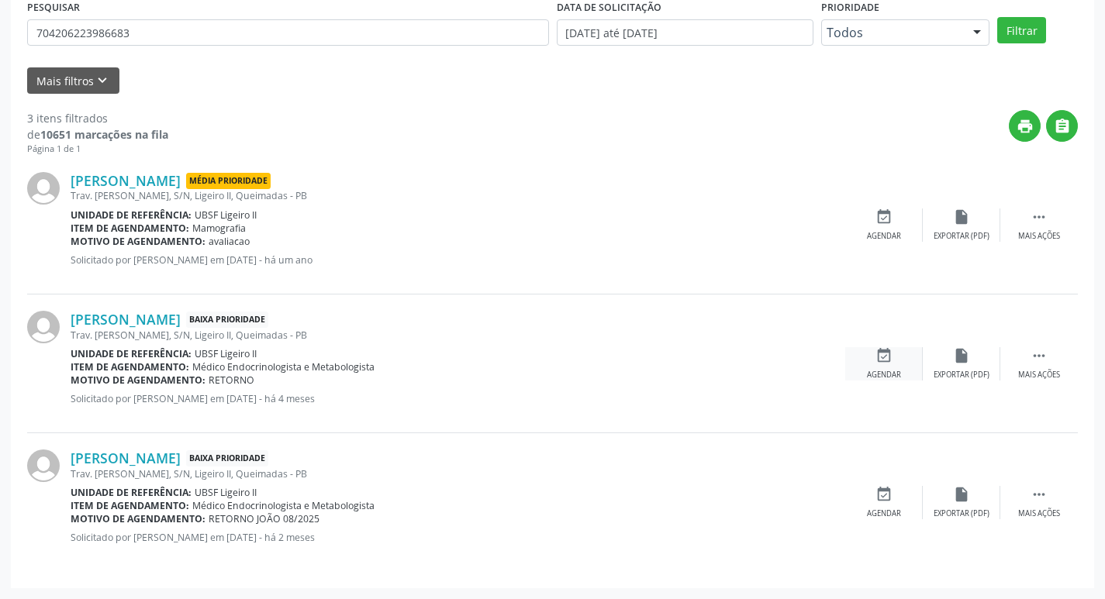
click at [881, 368] on div "event_available Agendar" at bounding box center [884, 363] width 78 height 33
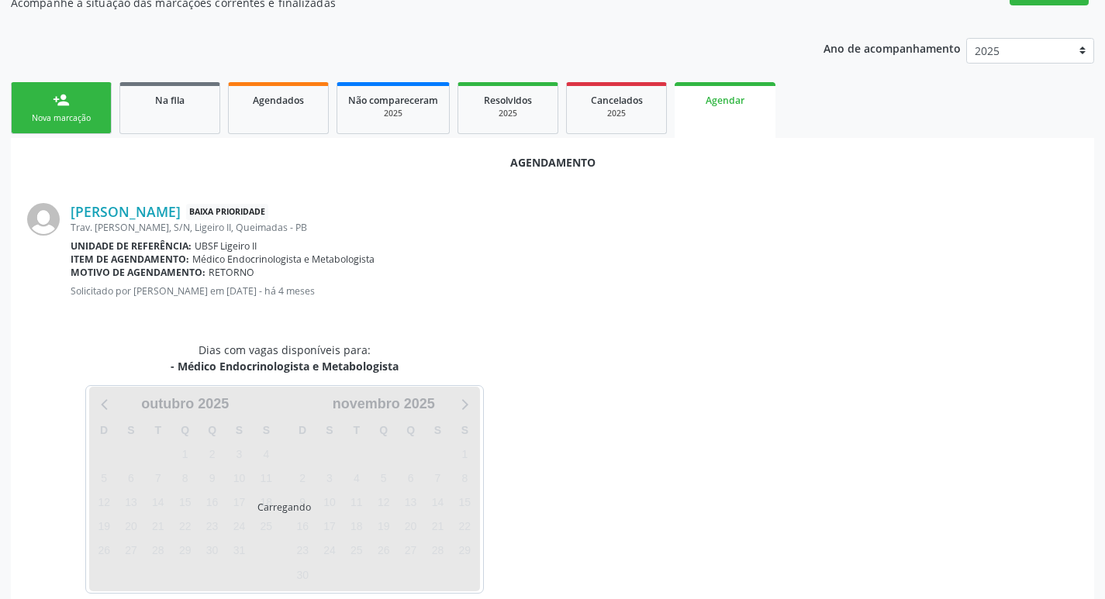
scroll to position [171, 0]
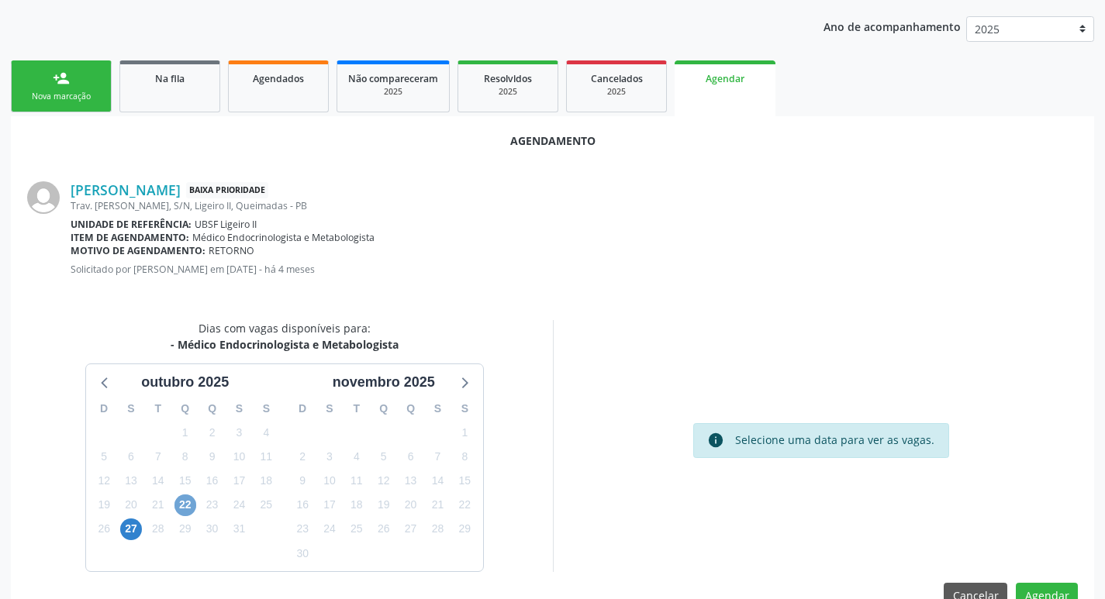
click at [181, 497] on span "22" at bounding box center [185, 506] width 22 height 22
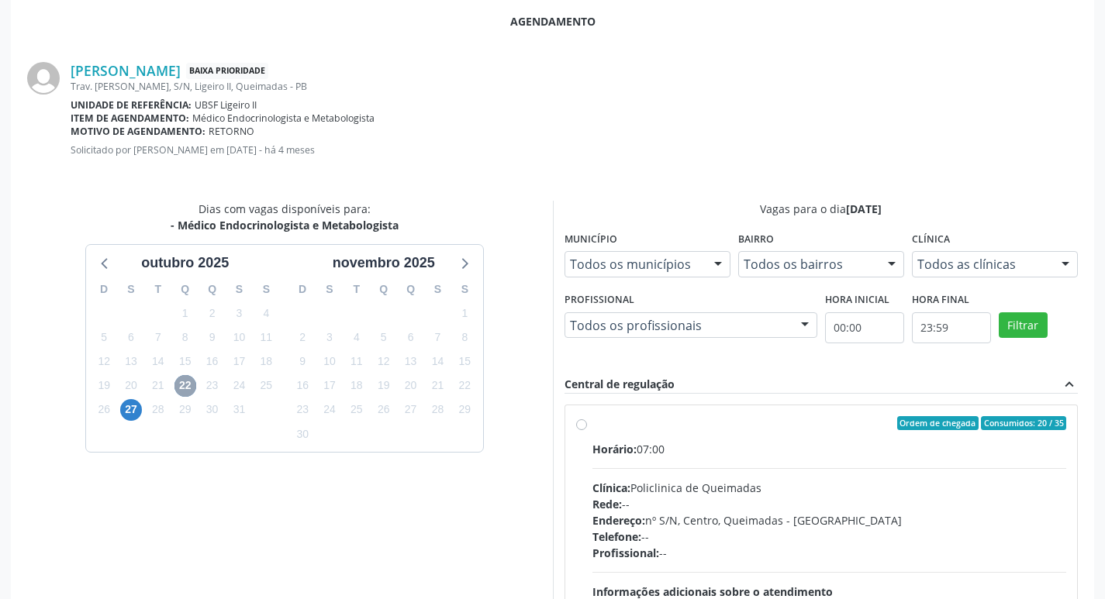
scroll to position [432, 0]
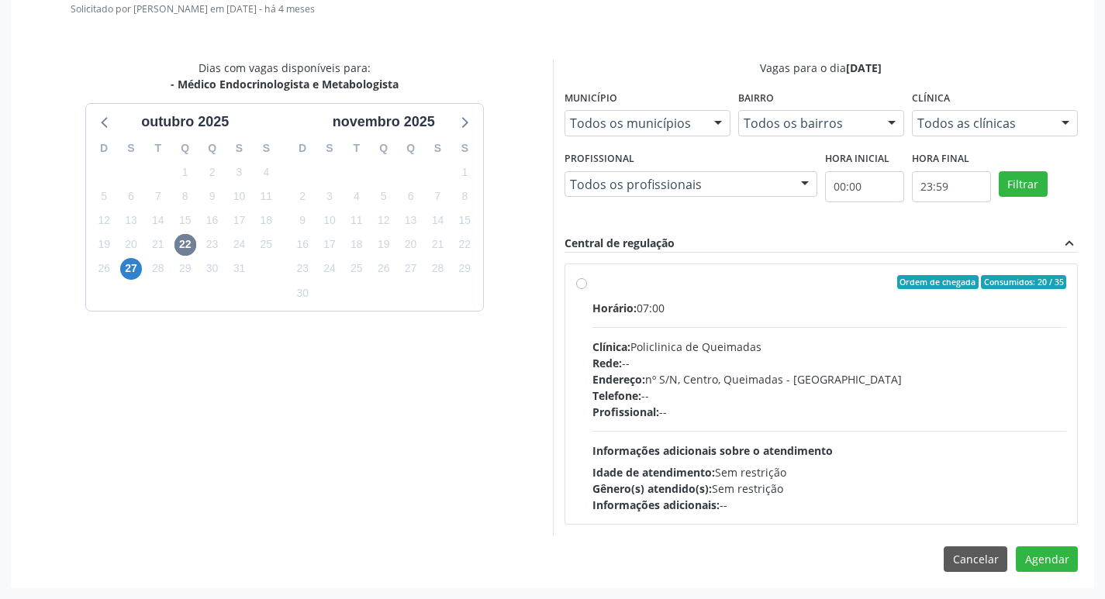
click at [797, 317] on div "Horário: 07:00 Clínica: Policlinica de Queimadas Rede: -- Endereço: nº S/N, Cen…" at bounding box center [829, 406] width 475 height 213
click at [587, 289] on input "Ordem de chegada Consumidos: 20 / 35 Horário: 07:00 Clínica: Policlinica de Que…" at bounding box center [581, 282] width 11 height 14
radio input "true"
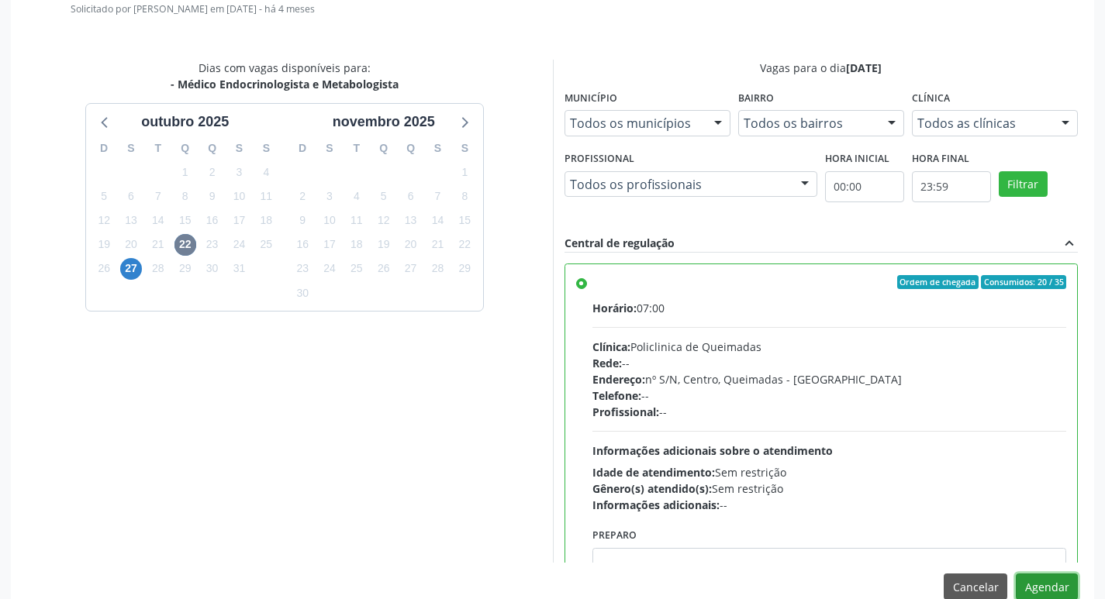
click at [1061, 585] on button "Agendar" at bounding box center [1047, 587] width 62 height 26
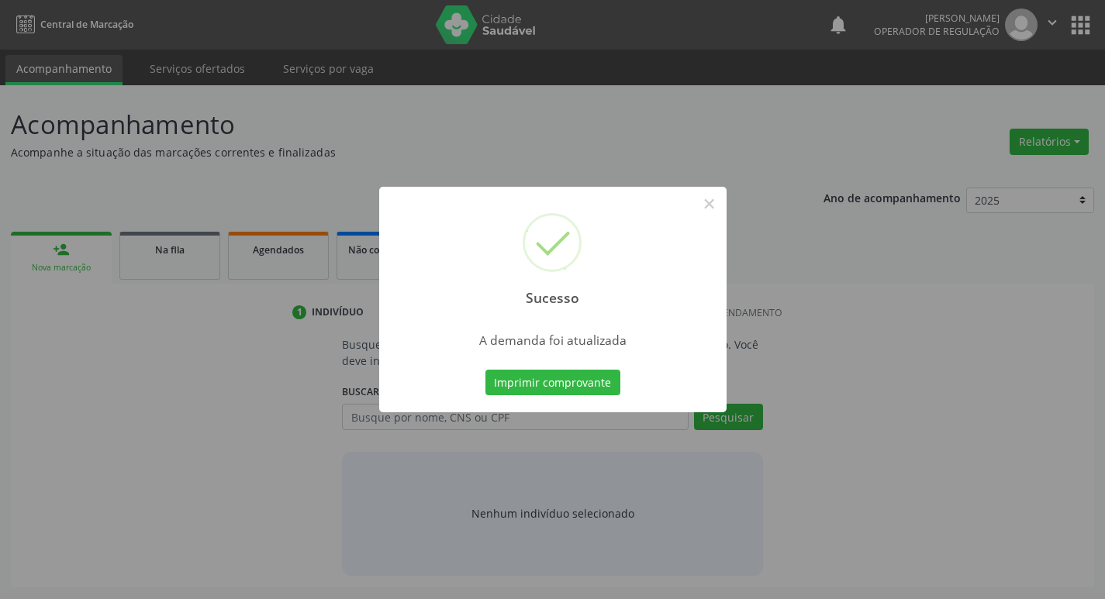
scroll to position [0, 0]
click at [550, 372] on button "Imprimir comprovante" at bounding box center [558, 383] width 135 height 26
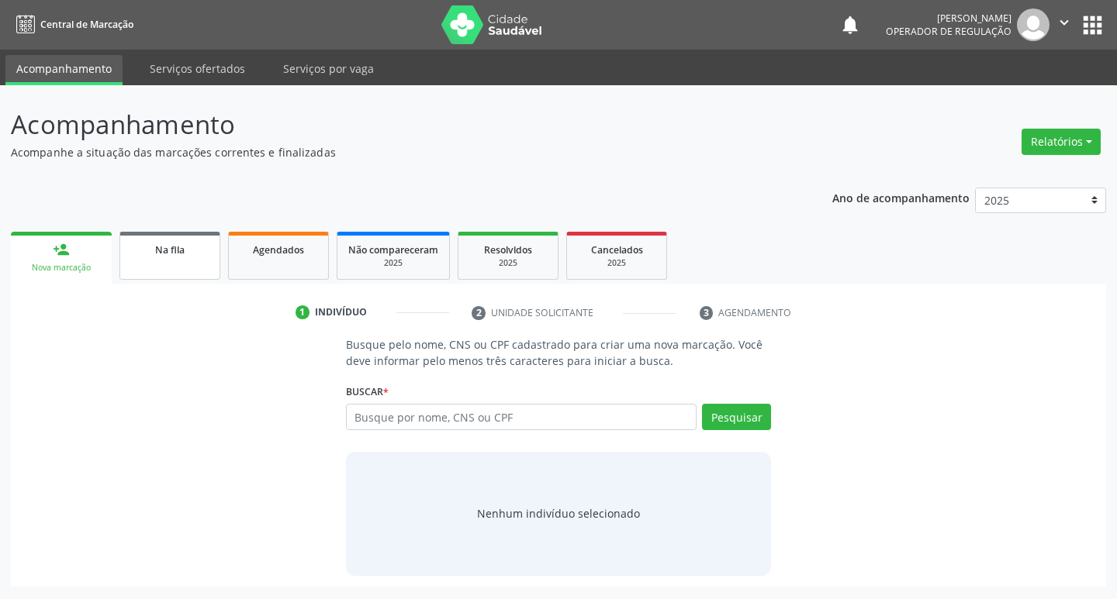
click at [172, 241] on link "Na fila" at bounding box center [169, 256] width 101 height 48
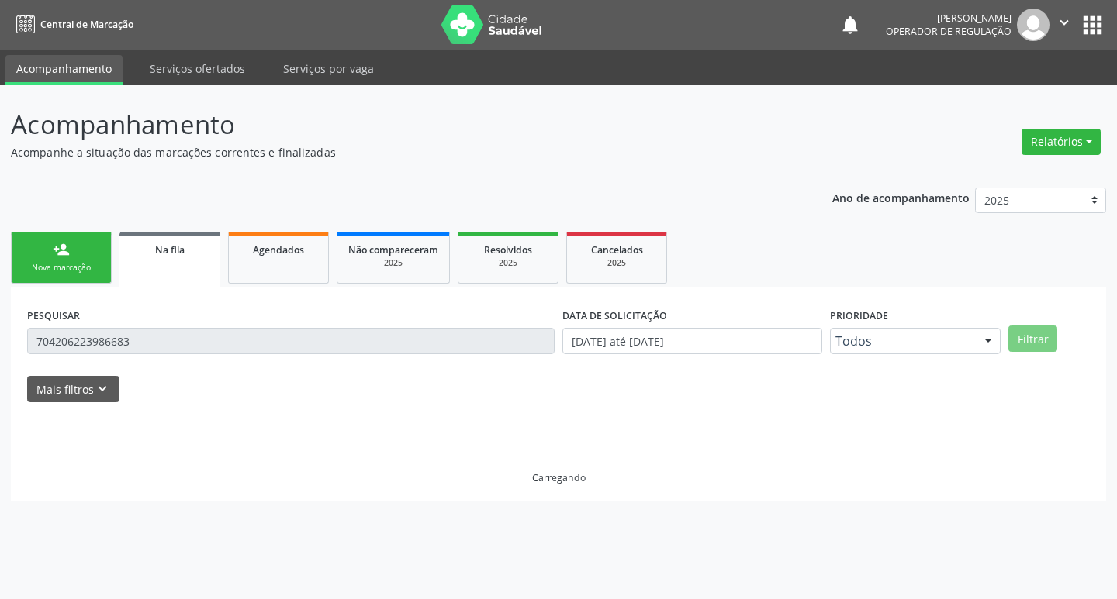
click at [155, 356] on div "PESQUISAR 704206223986683" at bounding box center [290, 334] width 535 height 60
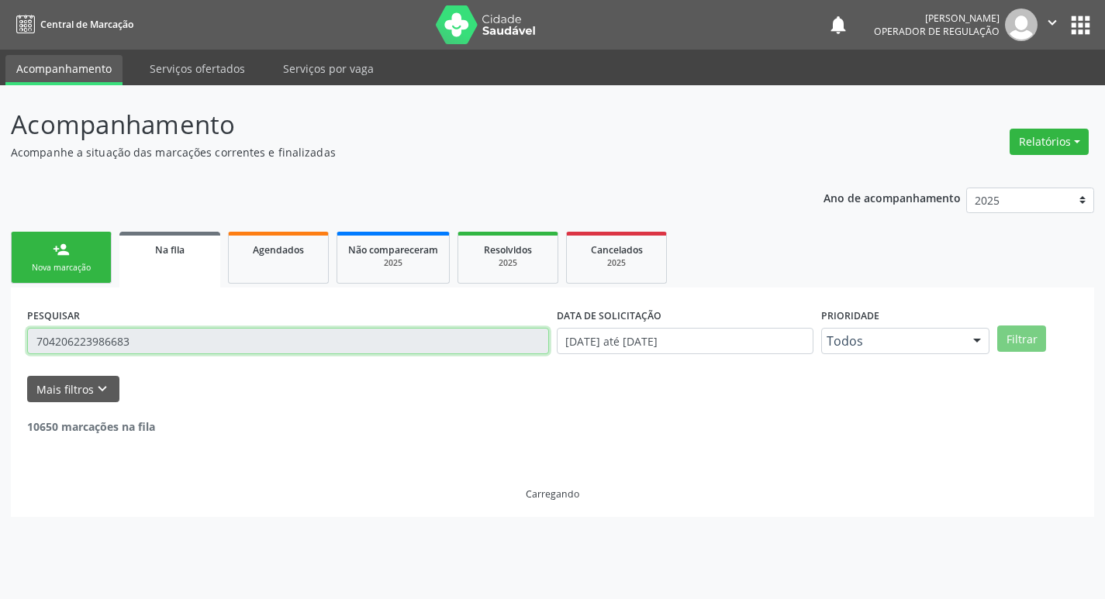
click at [157, 343] on input "704206223986683" at bounding box center [288, 341] width 522 height 26
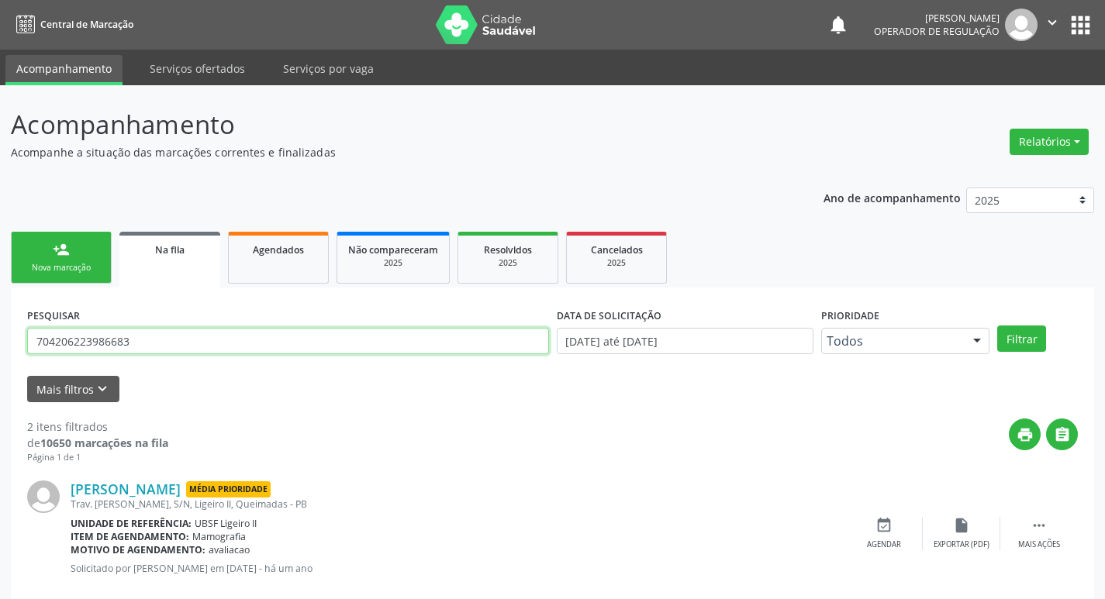
click at [157, 343] on input "704206223986683" at bounding box center [288, 341] width 522 height 26
type input "700009951138009"
click at [997, 326] on button "Filtrar" at bounding box center [1021, 339] width 49 height 26
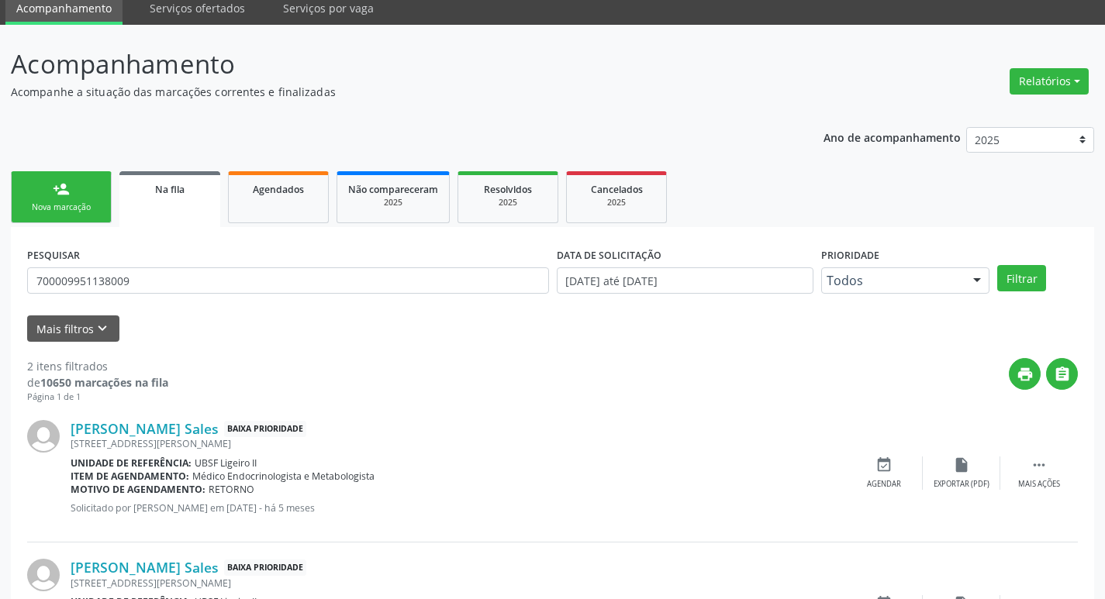
scroll to position [169, 0]
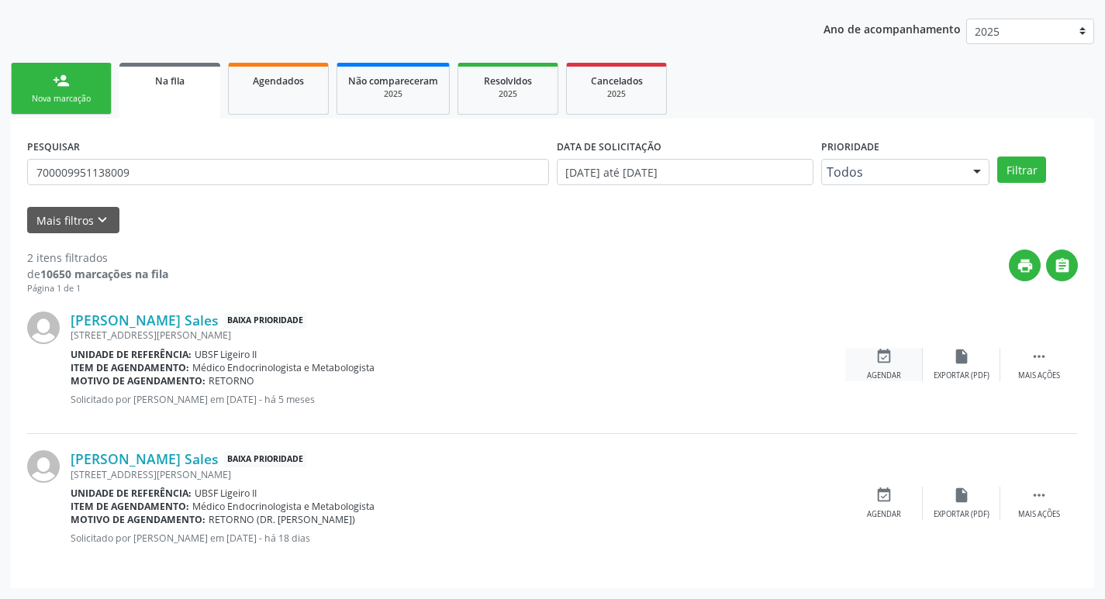
click at [891, 350] on icon "event_available" at bounding box center [883, 356] width 17 height 17
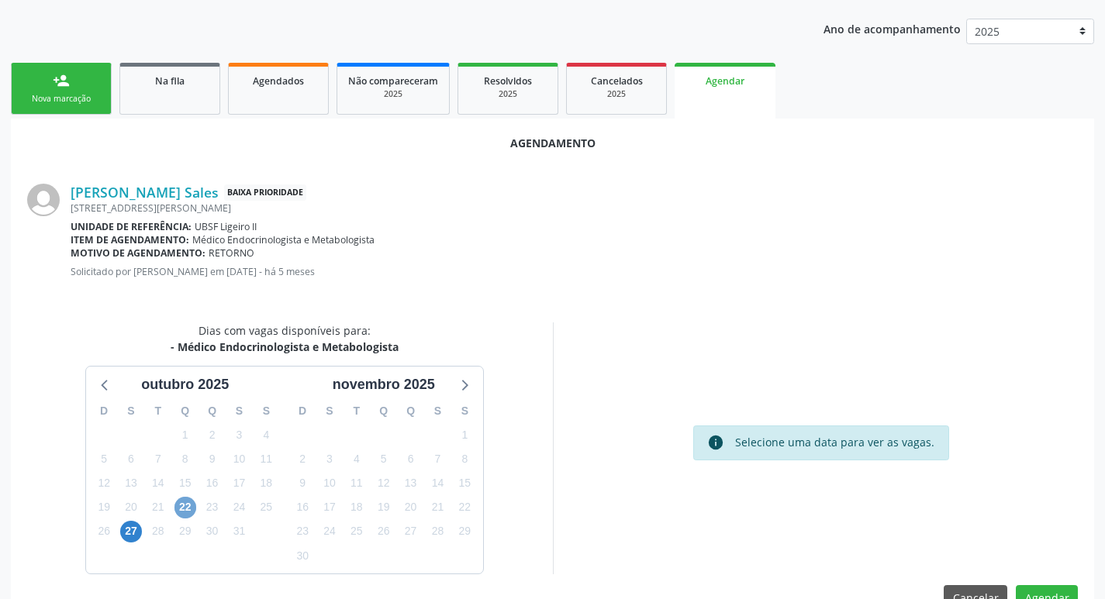
click at [184, 510] on span "22" at bounding box center [185, 508] width 22 height 22
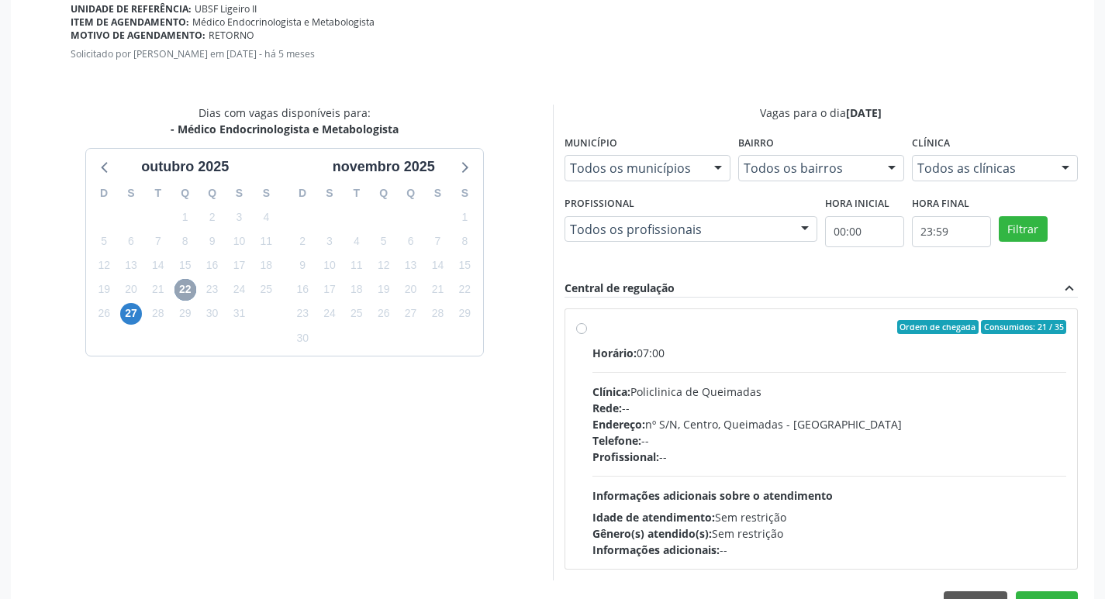
scroll to position [432, 0]
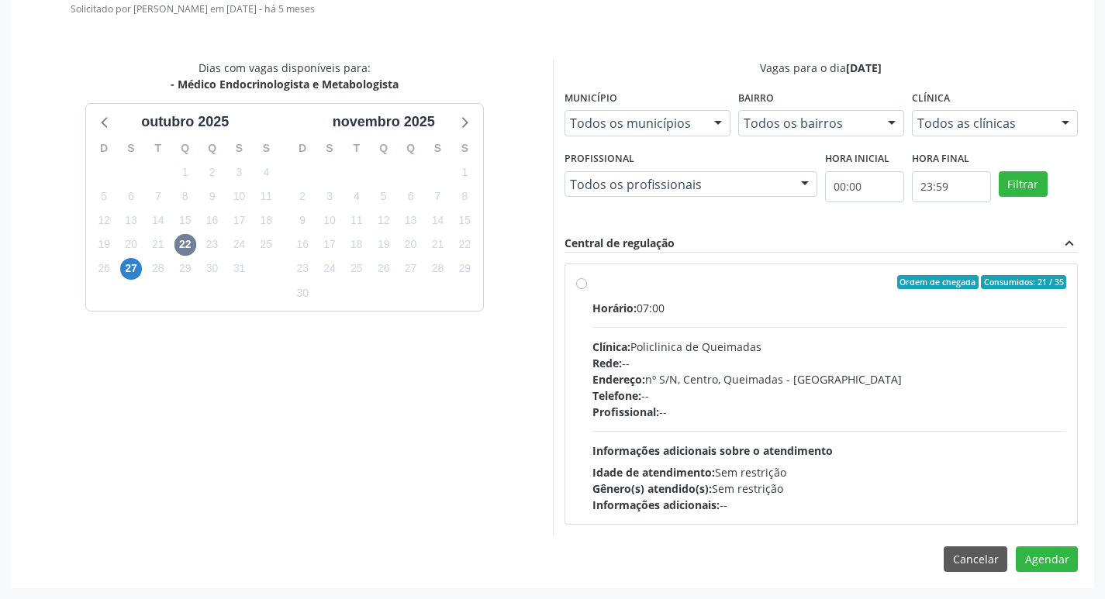
click at [866, 282] on div "Ordem de chegada Consumidos: 21 / 35" at bounding box center [829, 282] width 475 height 14
click at [587, 282] on input "Ordem de chegada Consumidos: 21 / 35 Horário: 07:00 Clínica: Policlinica de Que…" at bounding box center [581, 282] width 11 height 14
radio input "true"
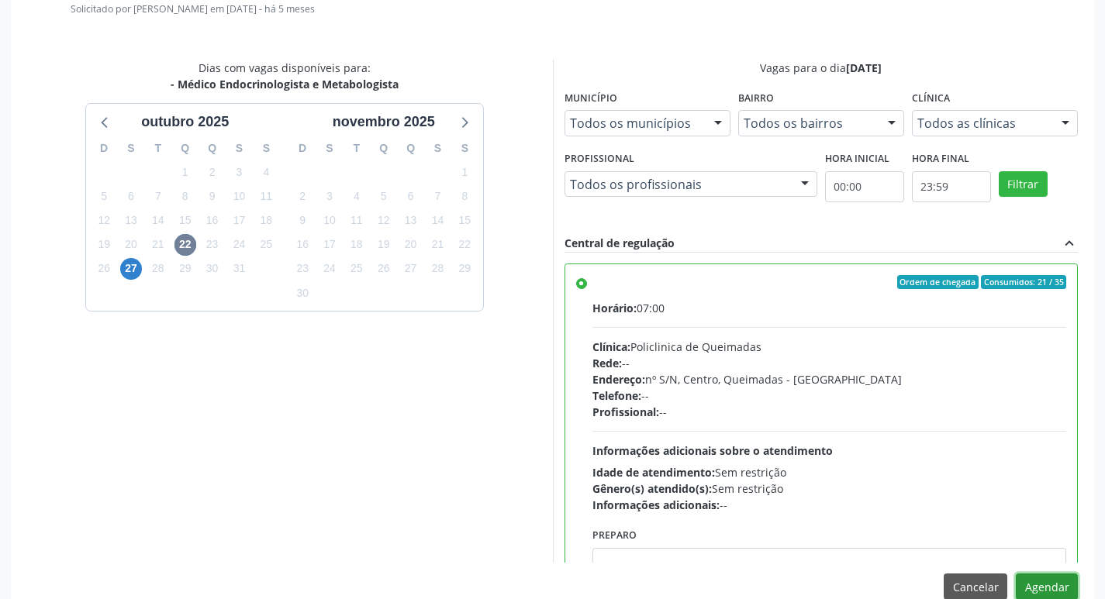
click at [1038, 589] on button "Agendar" at bounding box center [1047, 587] width 62 height 26
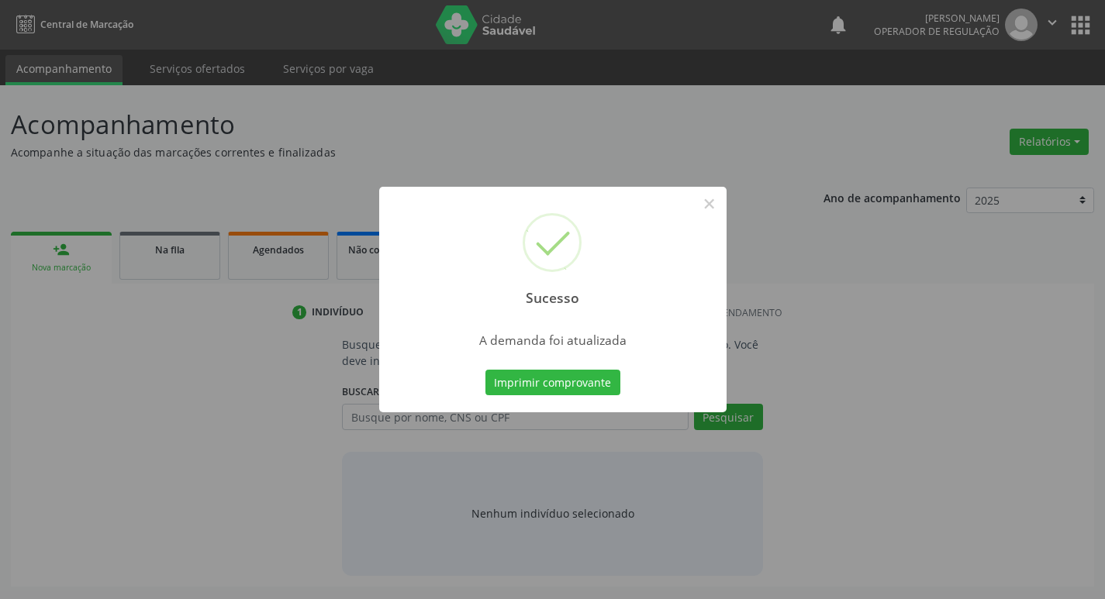
scroll to position [0, 0]
click at [623, 373] on button "Imprimir comprovante" at bounding box center [558, 383] width 135 height 26
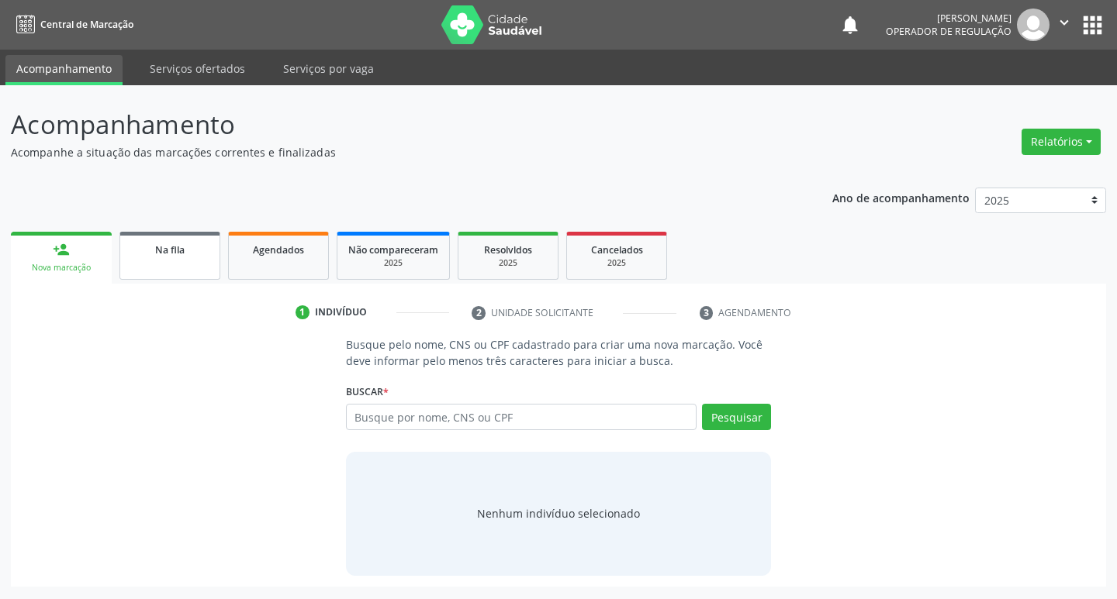
click at [202, 233] on link "Na fila" at bounding box center [169, 256] width 101 height 48
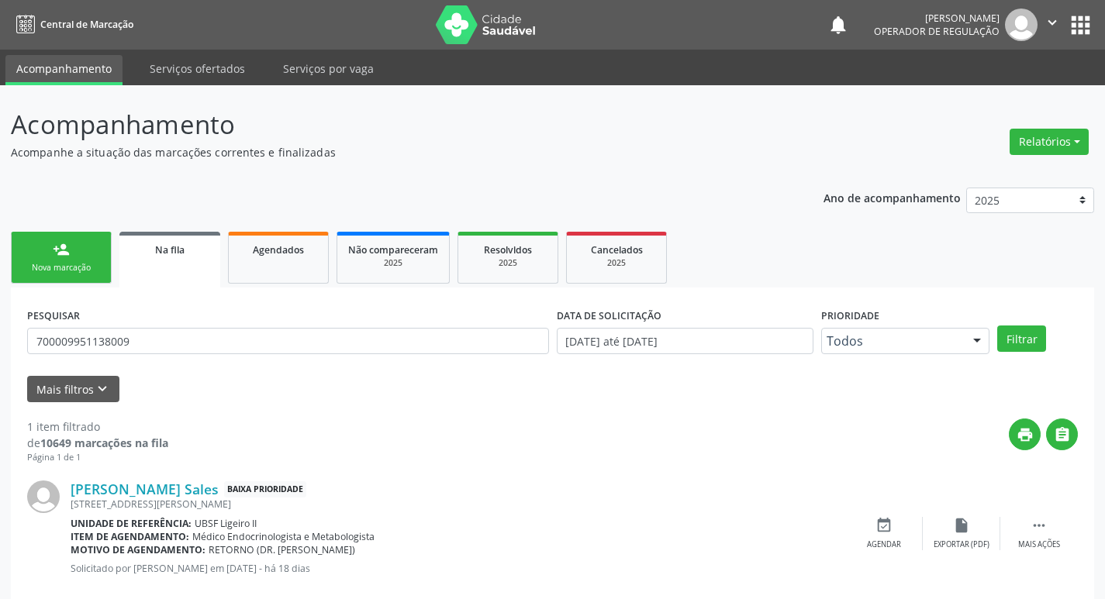
click at [141, 358] on div "PESQUISAR 700009951138009" at bounding box center [288, 334] width 530 height 60
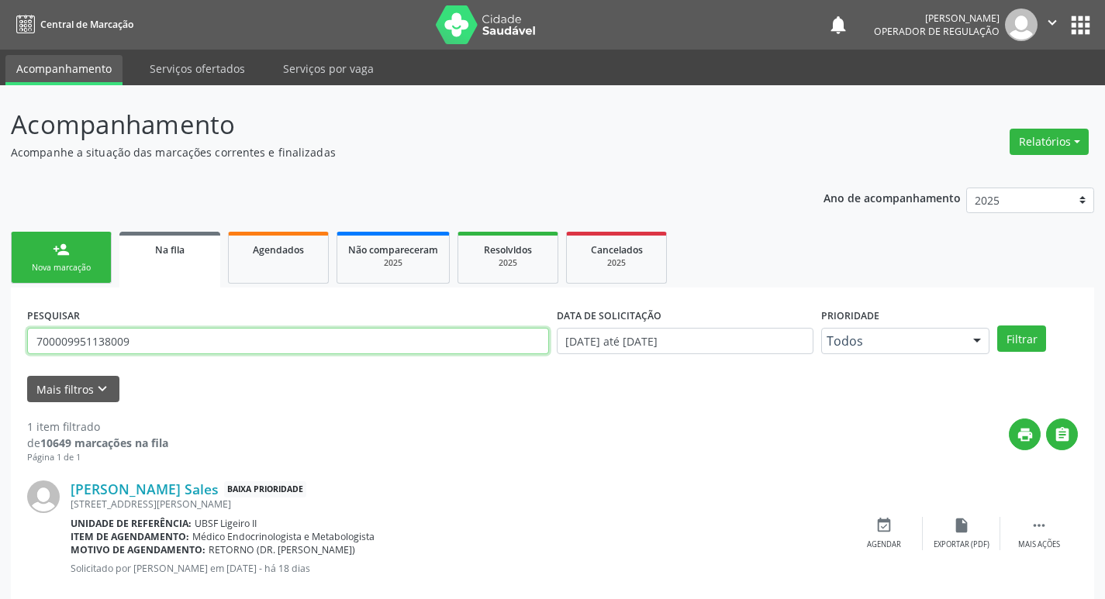
click at [143, 354] on input "700009951138009" at bounding box center [288, 341] width 522 height 26
type input "708208687871544"
click at [997, 326] on button "Filtrar" at bounding box center [1021, 339] width 49 height 26
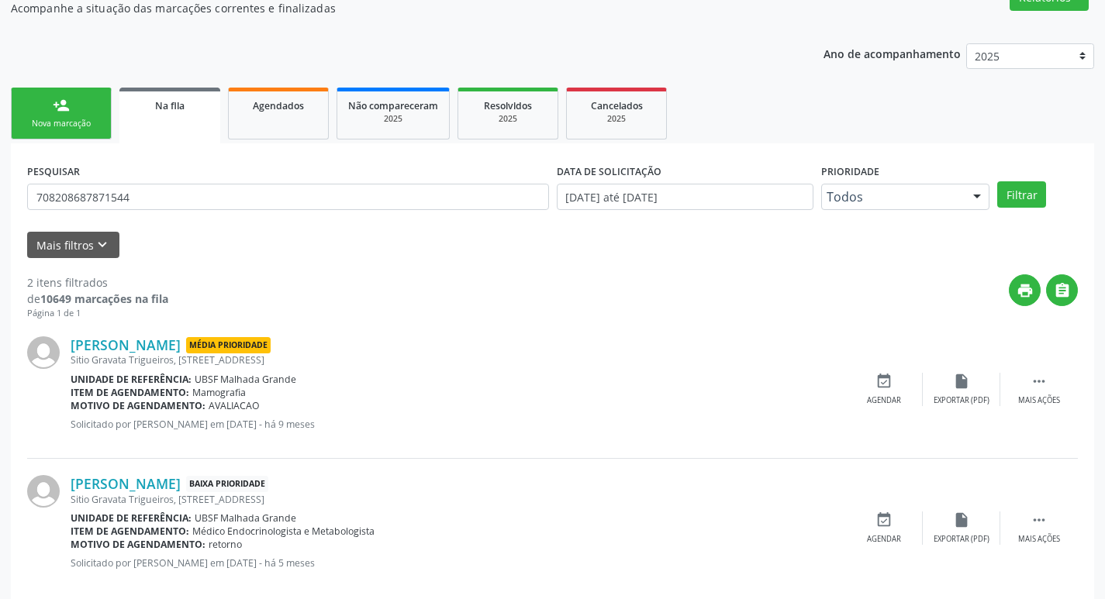
scroll to position [169, 0]
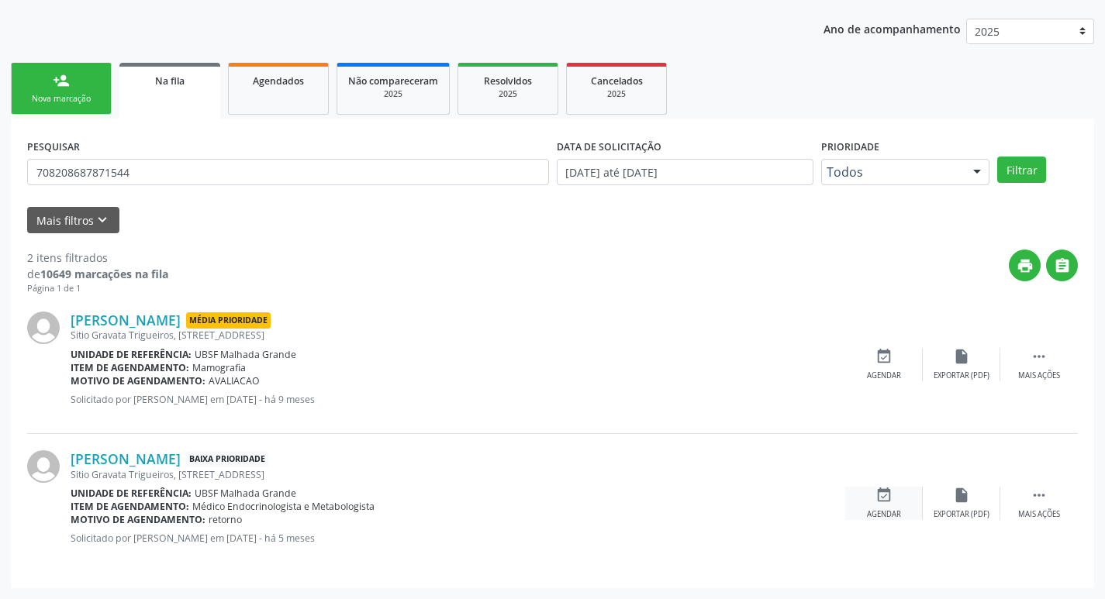
click at [885, 499] on icon "event_available" at bounding box center [883, 495] width 17 height 17
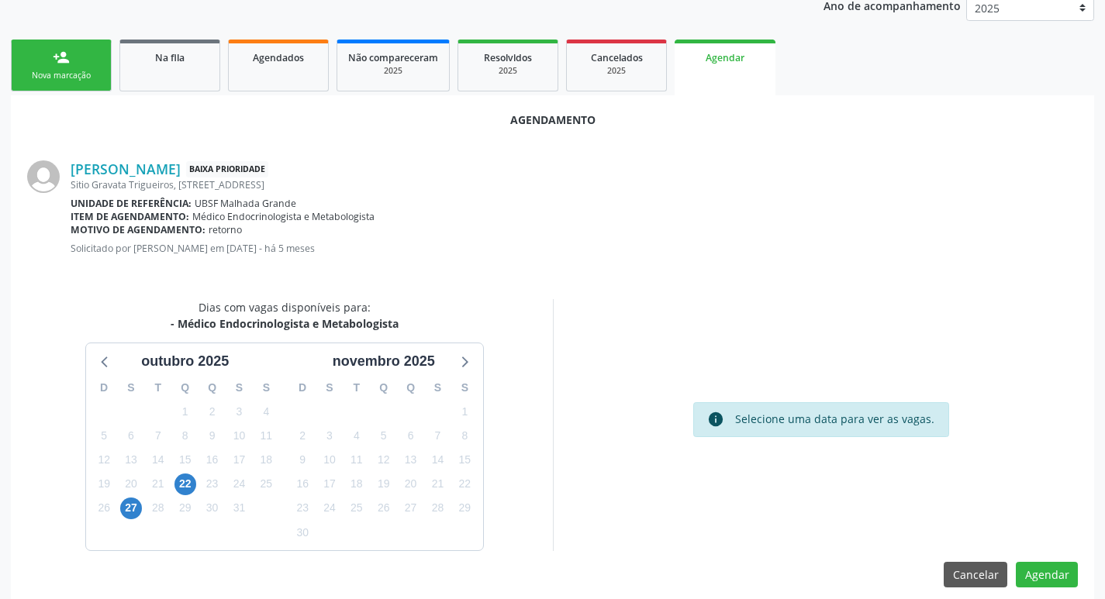
scroll to position [208, 0]
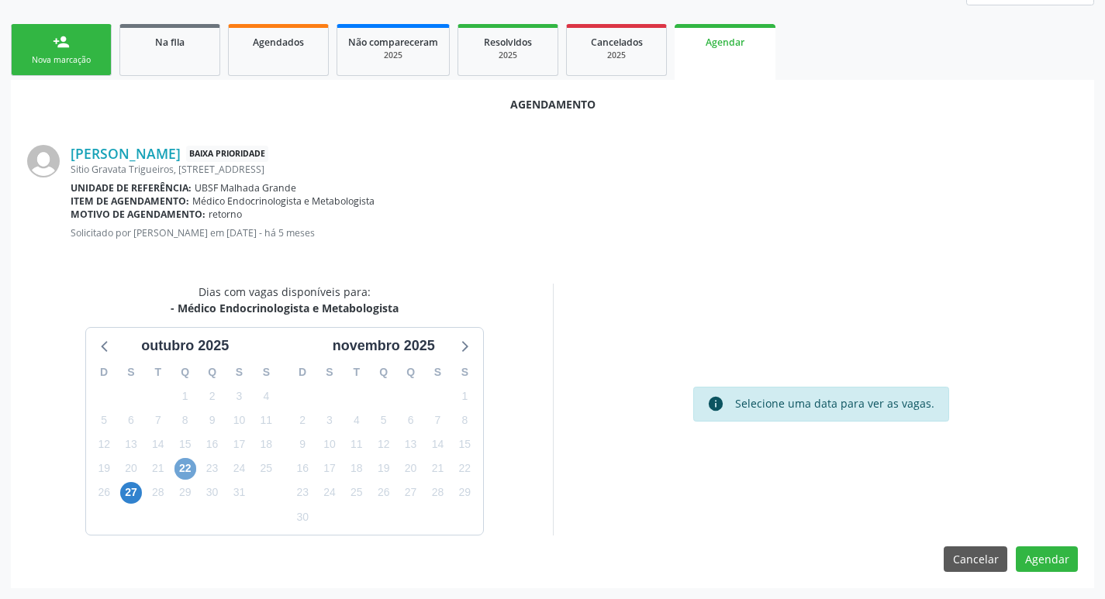
click at [189, 473] on span "22" at bounding box center [185, 469] width 22 height 22
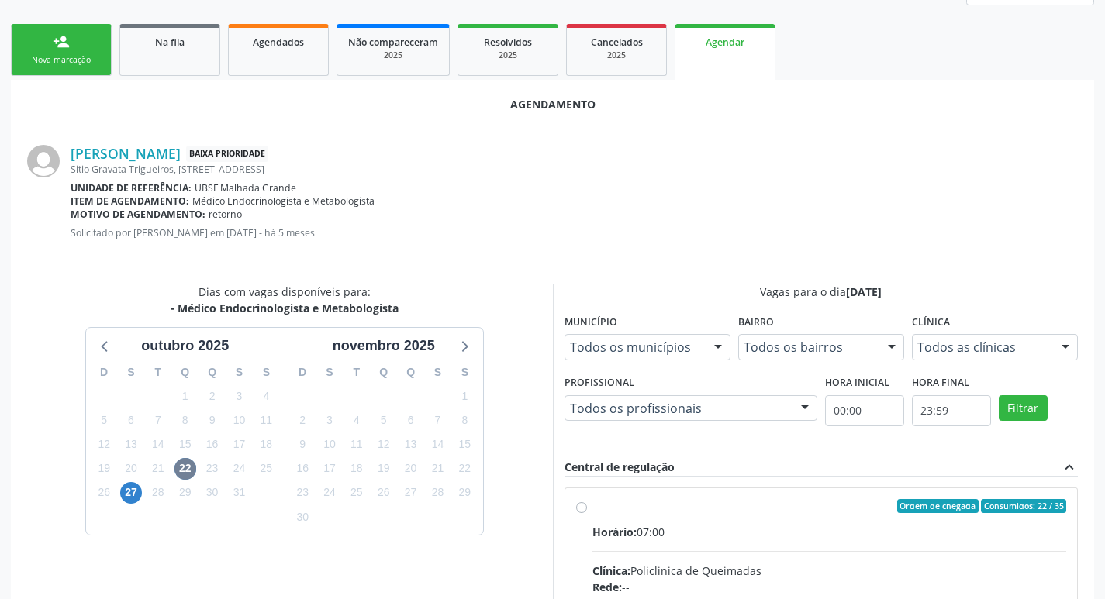
click at [587, 513] on input "Ordem de chegada Consumidos: 22 / 35 Horário: 07:00 Clínica: Policlinica de Que…" at bounding box center [581, 506] width 11 height 14
radio input "true"
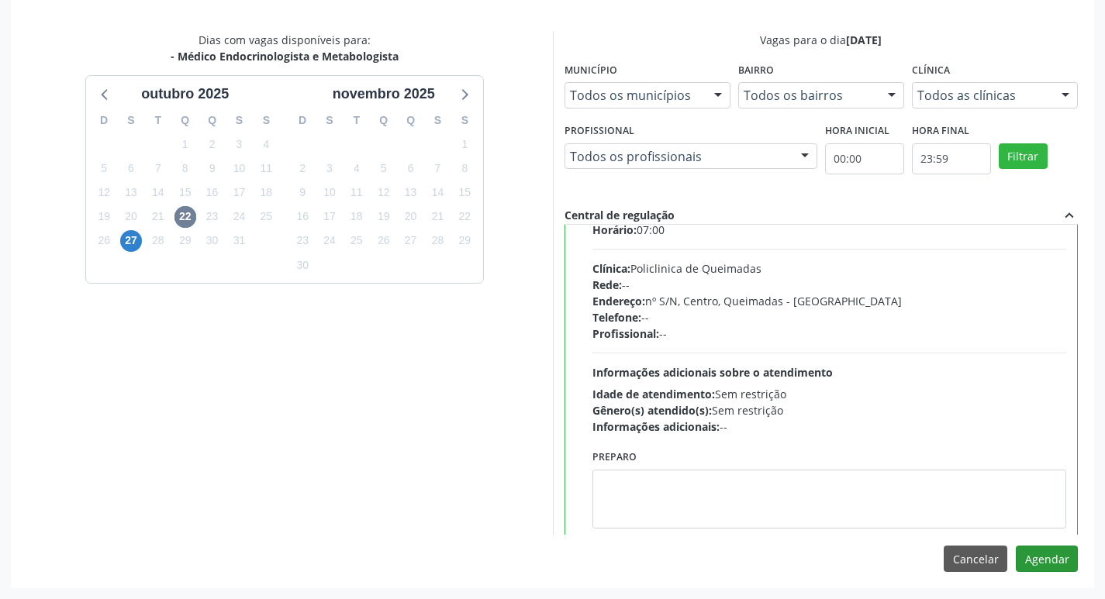
scroll to position [77, 0]
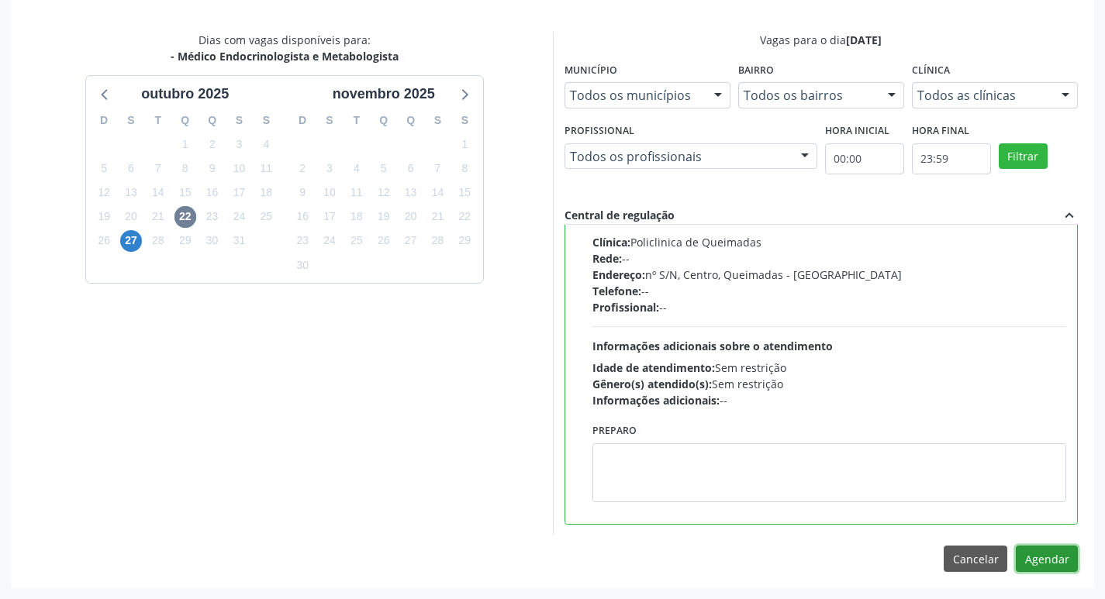
click at [1030, 563] on button "Agendar" at bounding box center [1047, 559] width 62 height 26
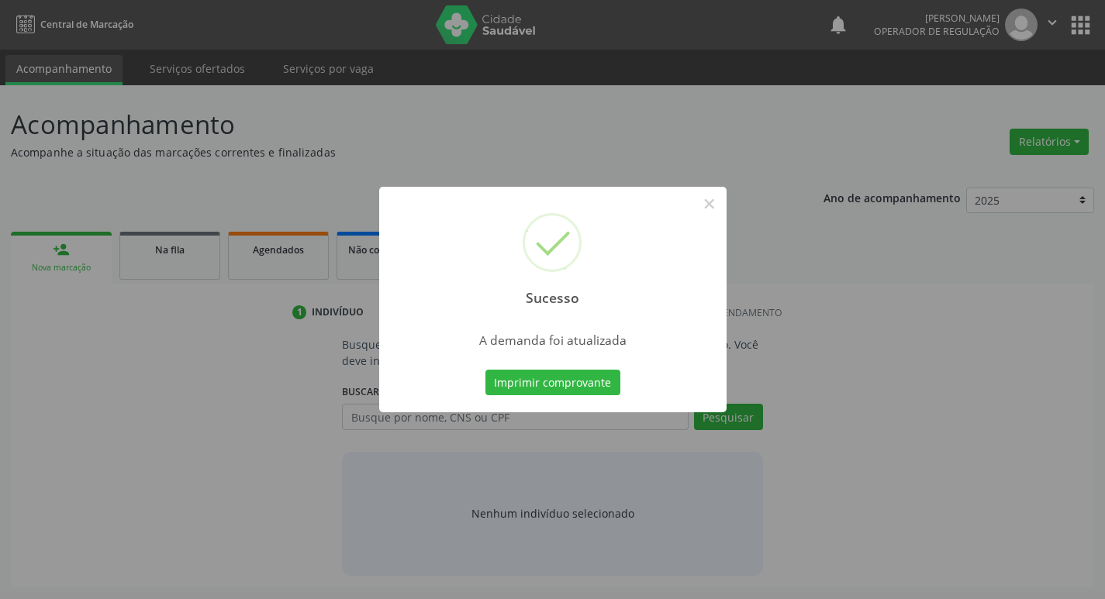
scroll to position [0, 0]
click at [580, 382] on button "Imprimir comprovante" at bounding box center [558, 383] width 135 height 26
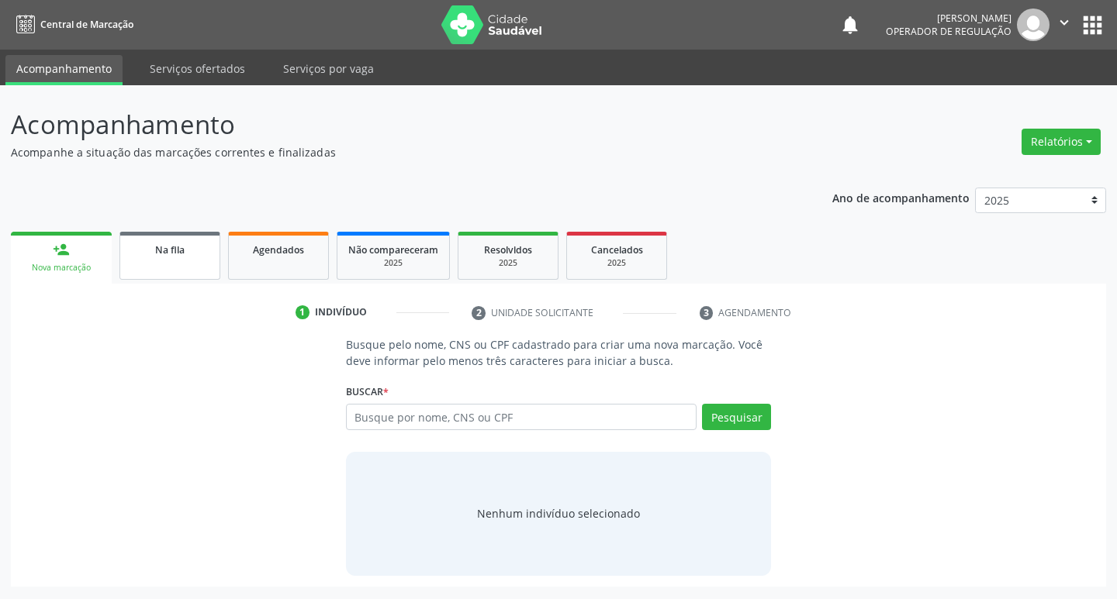
click at [210, 250] on link "Na fila" at bounding box center [169, 256] width 101 height 48
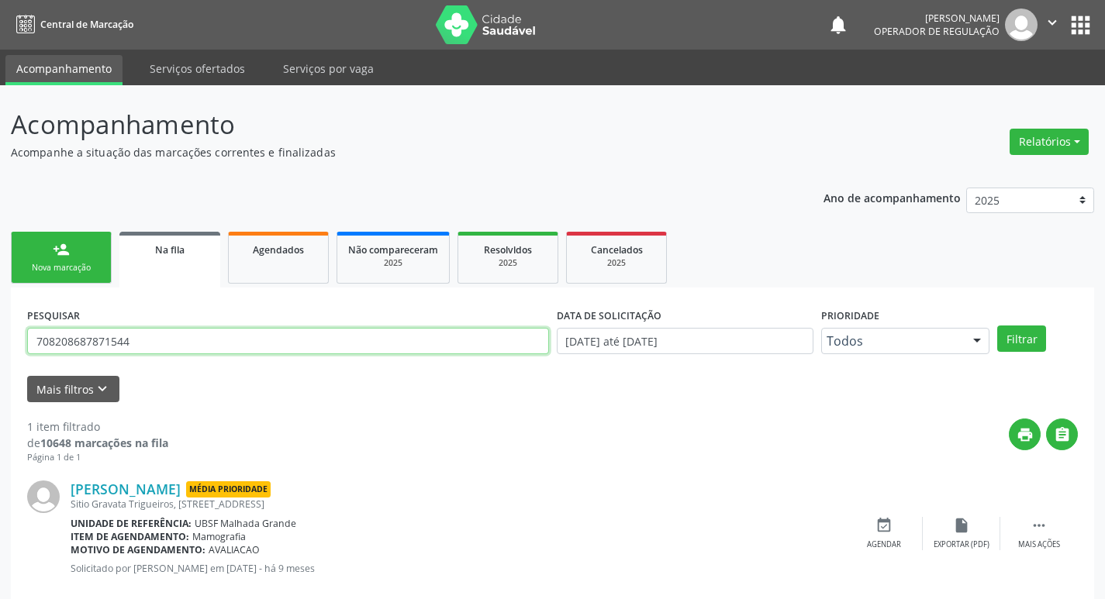
click at [172, 333] on input "708208687871544" at bounding box center [288, 341] width 522 height 26
type input "702403066998921"
click at [997, 326] on button "Filtrar" at bounding box center [1021, 339] width 49 height 26
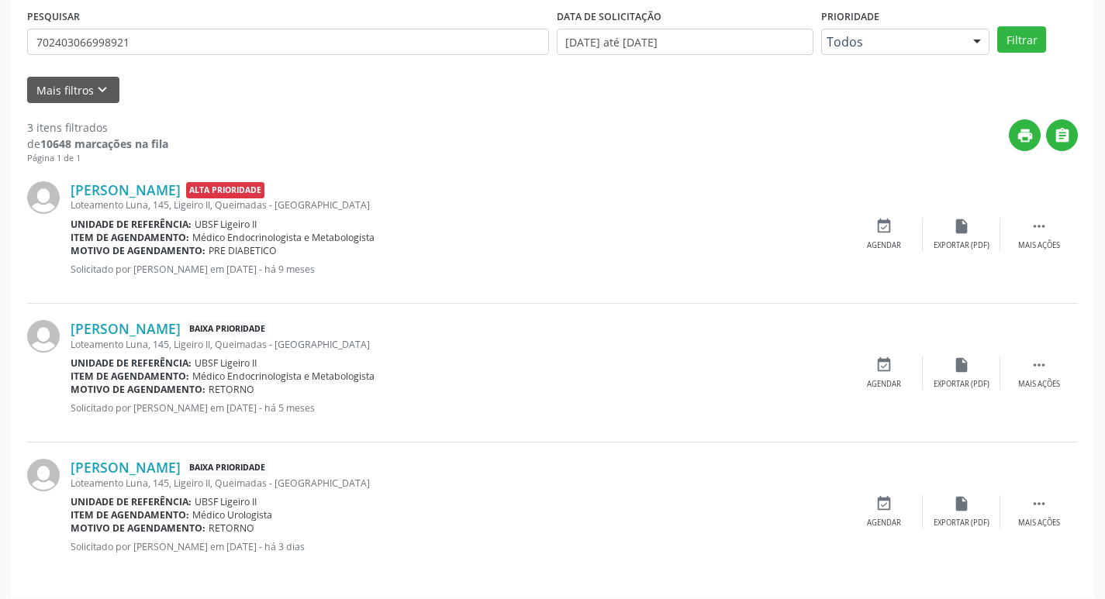
scroll to position [309, 0]
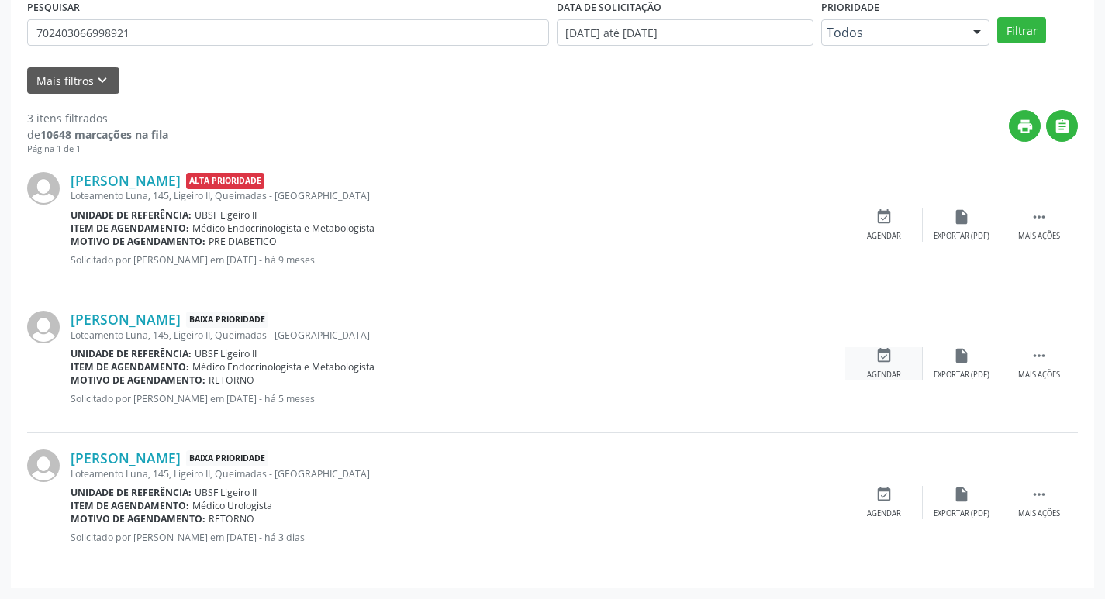
click at [884, 361] on icon "event_available" at bounding box center [883, 355] width 17 height 17
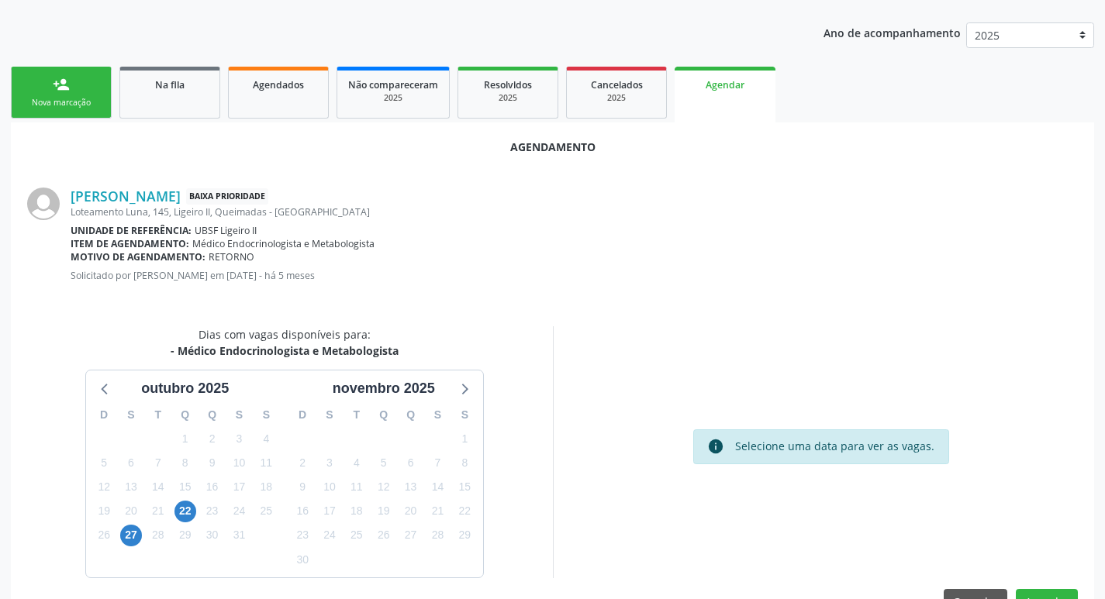
scroll to position [171, 0]
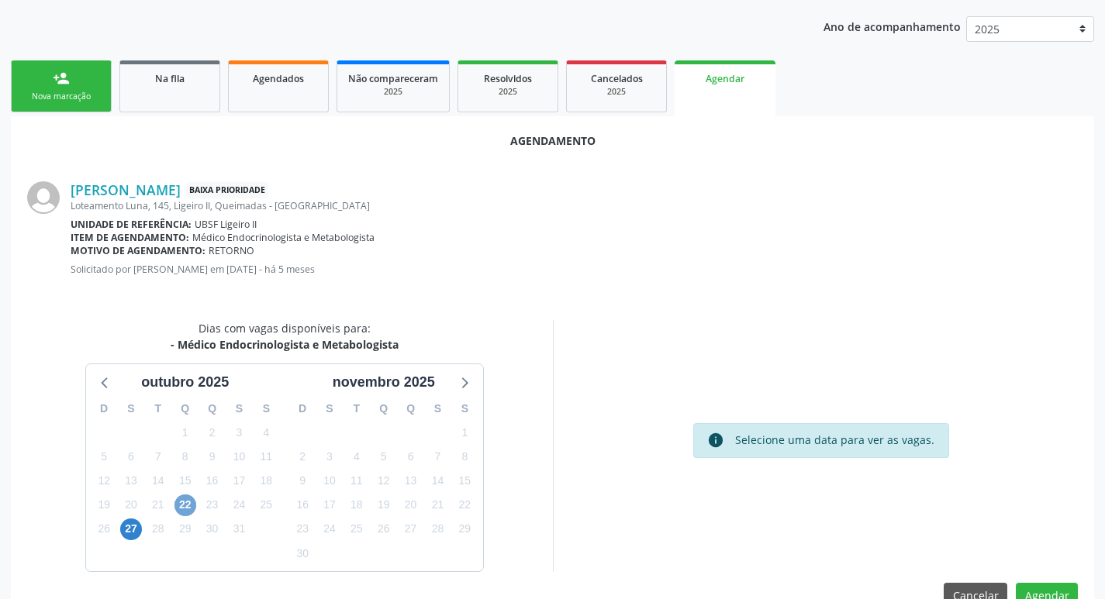
click at [182, 515] on span "22" at bounding box center [185, 506] width 22 height 22
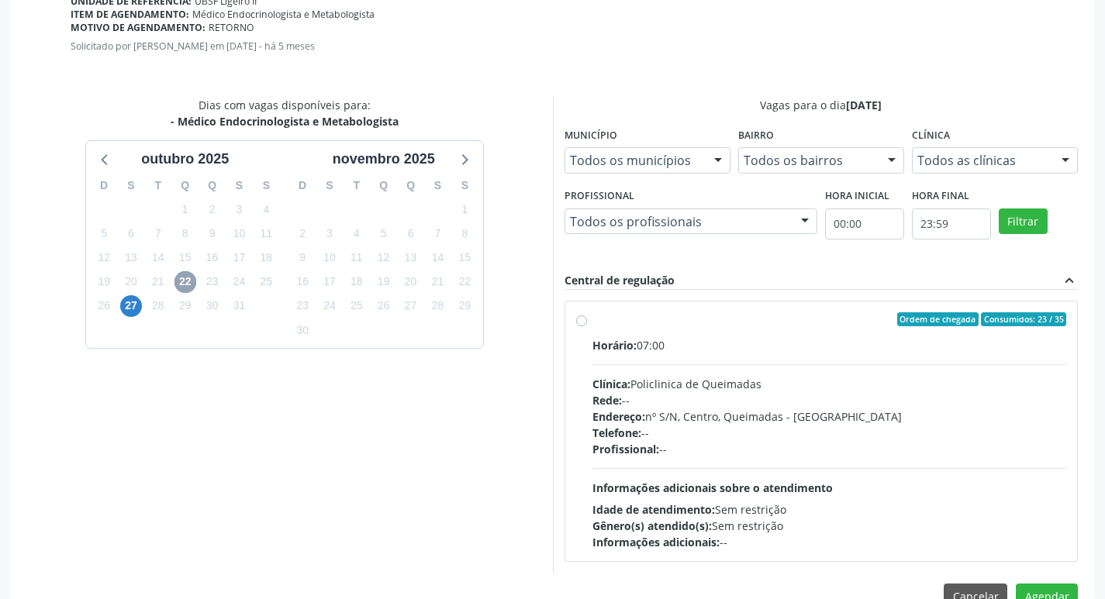
scroll to position [432, 0]
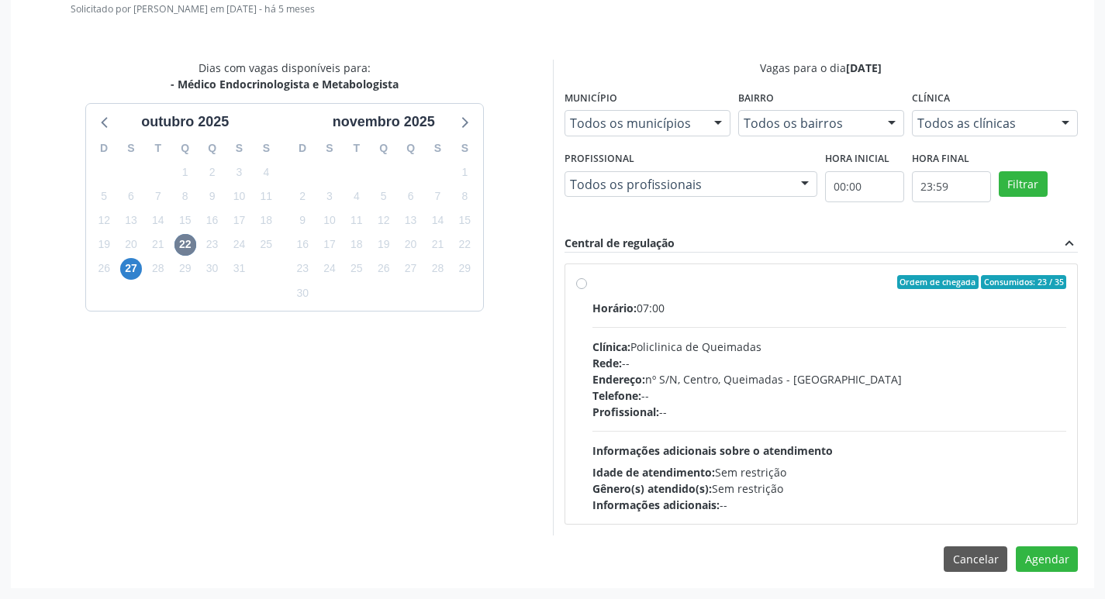
click at [789, 305] on div "Horário: 07:00" at bounding box center [829, 308] width 475 height 16
click at [587, 289] on input "Ordem de chegada Consumidos: 23 / 35 Horário: 07:00 Clínica: Policlinica de Que…" at bounding box center [581, 282] width 11 height 14
radio input "true"
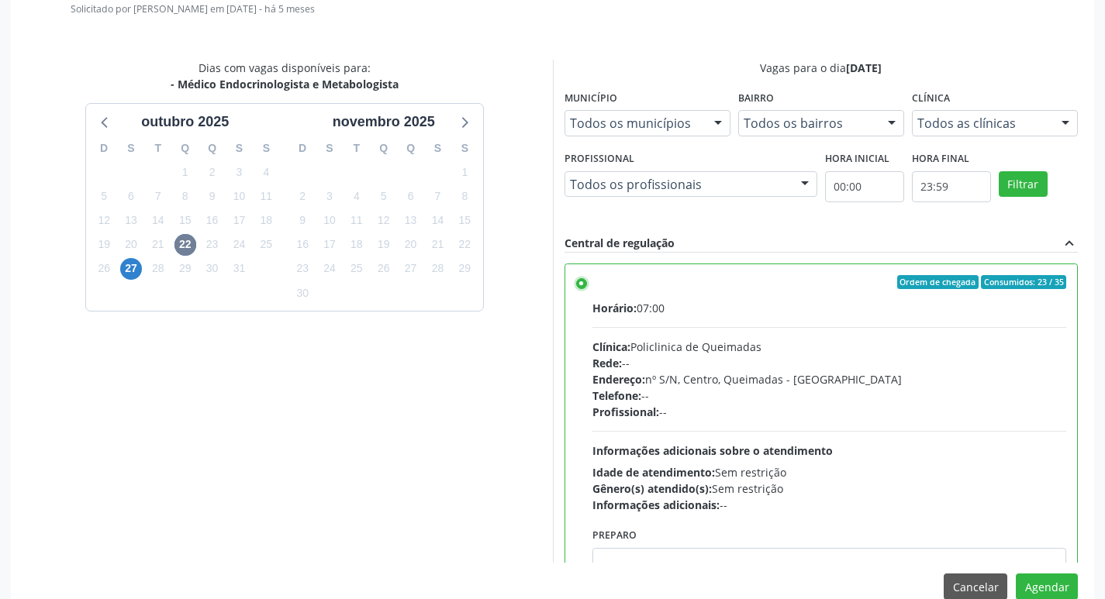
scroll to position [77, 0]
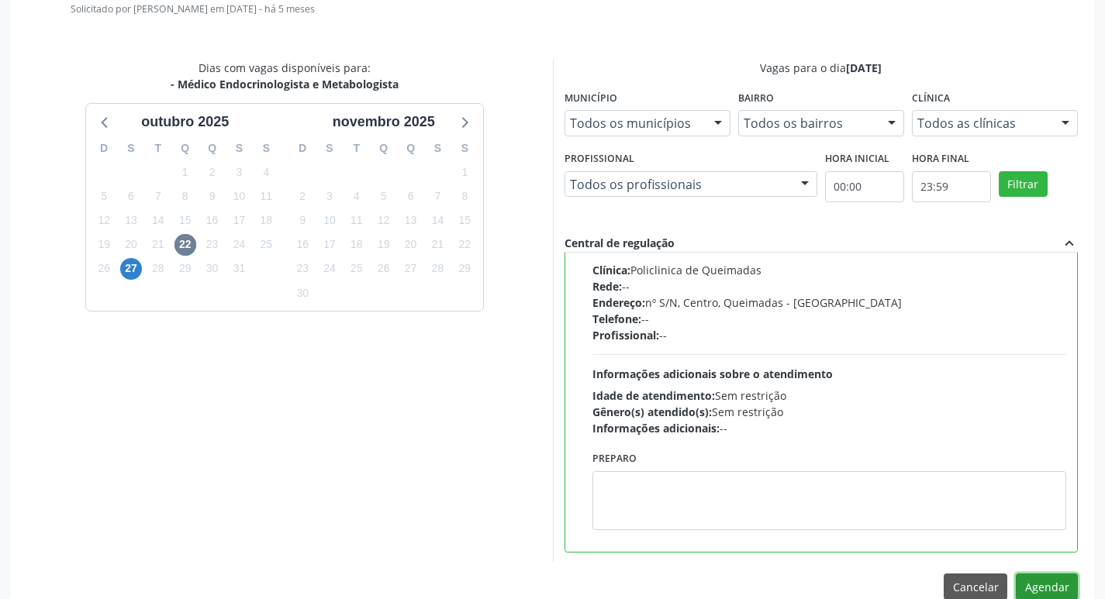
click at [1050, 584] on button "Agendar" at bounding box center [1047, 587] width 62 height 26
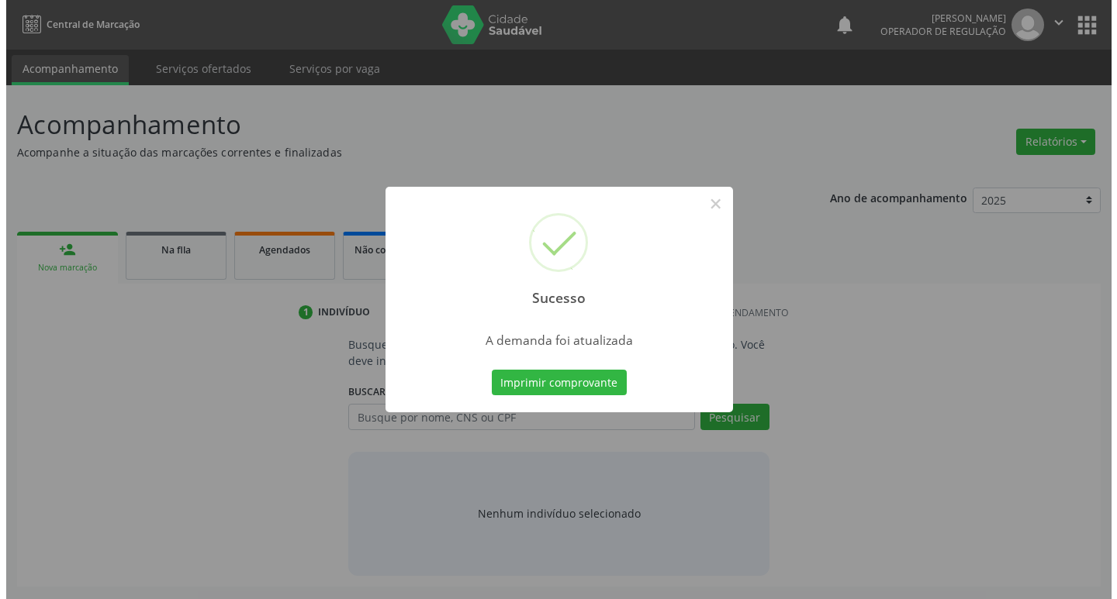
scroll to position [0, 0]
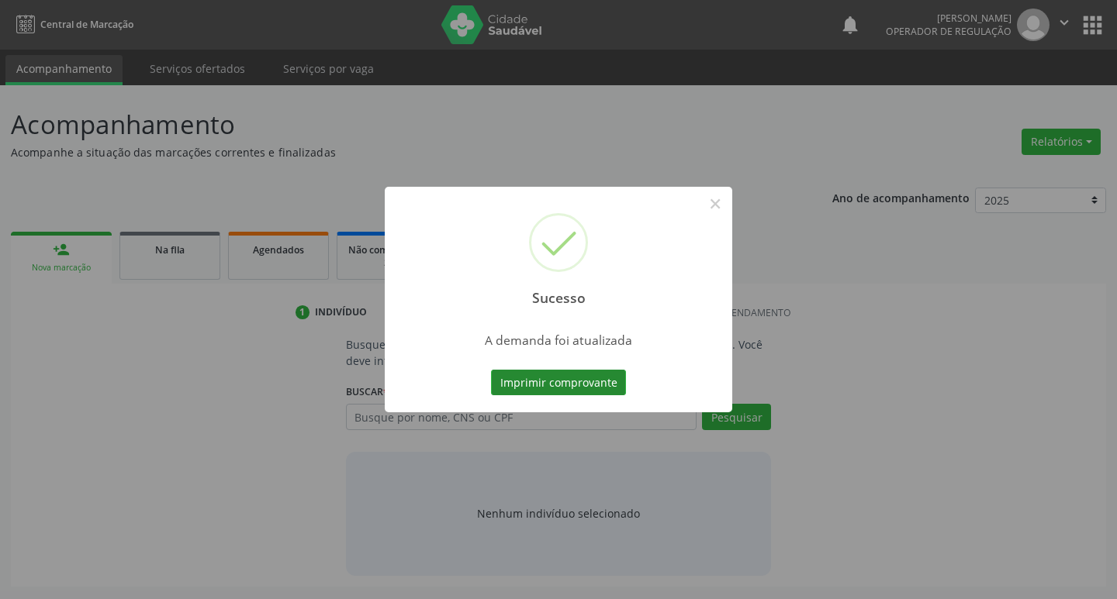
click at [533, 387] on button "Imprimir comprovante" at bounding box center [558, 383] width 135 height 26
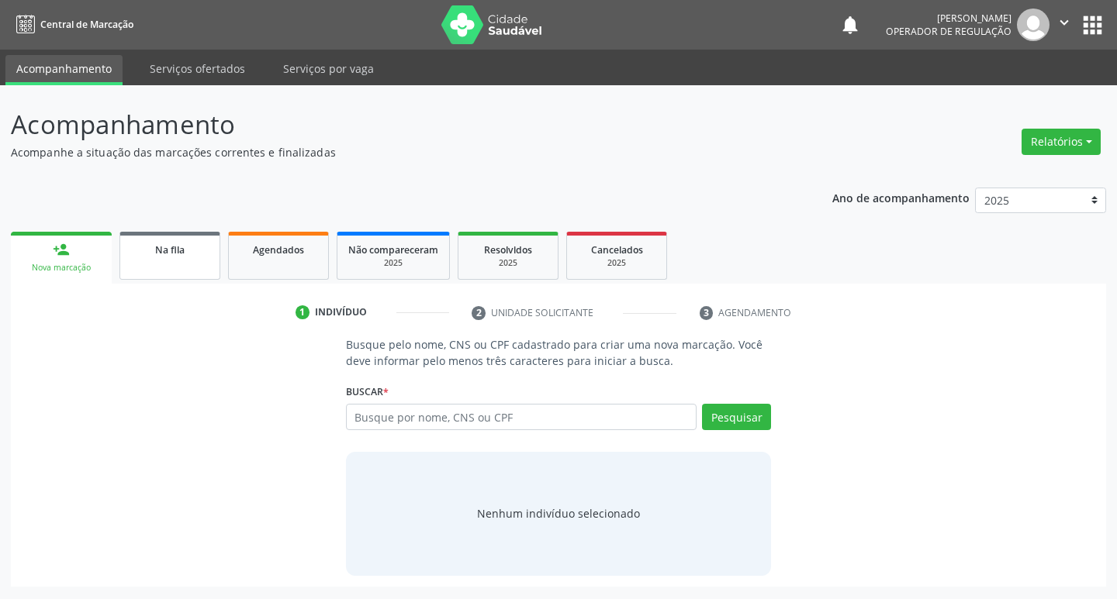
click at [176, 261] on link "Na fila" at bounding box center [169, 256] width 101 height 48
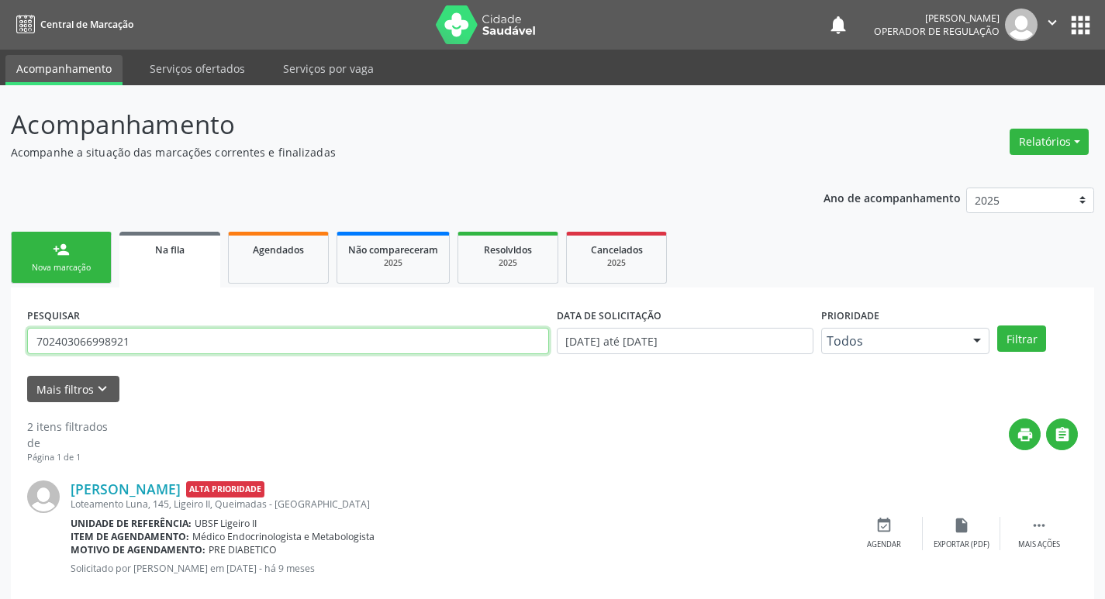
click at [196, 341] on input "702403066998921" at bounding box center [288, 341] width 522 height 26
type input "700006657722804"
click at [997, 326] on button "Filtrar" at bounding box center [1021, 339] width 49 height 26
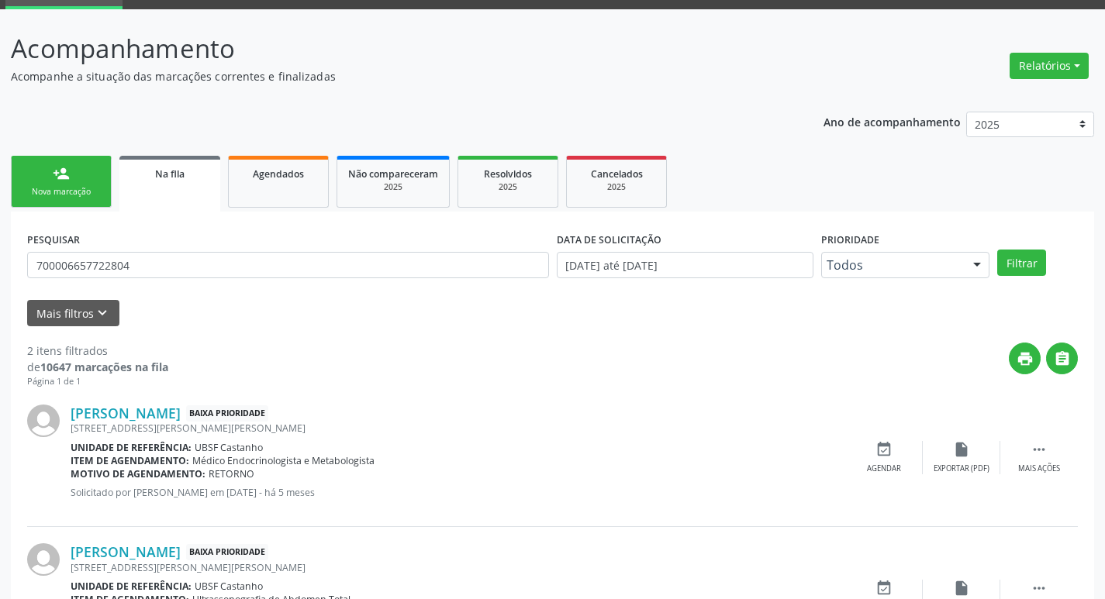
scroll to position [169, 0]
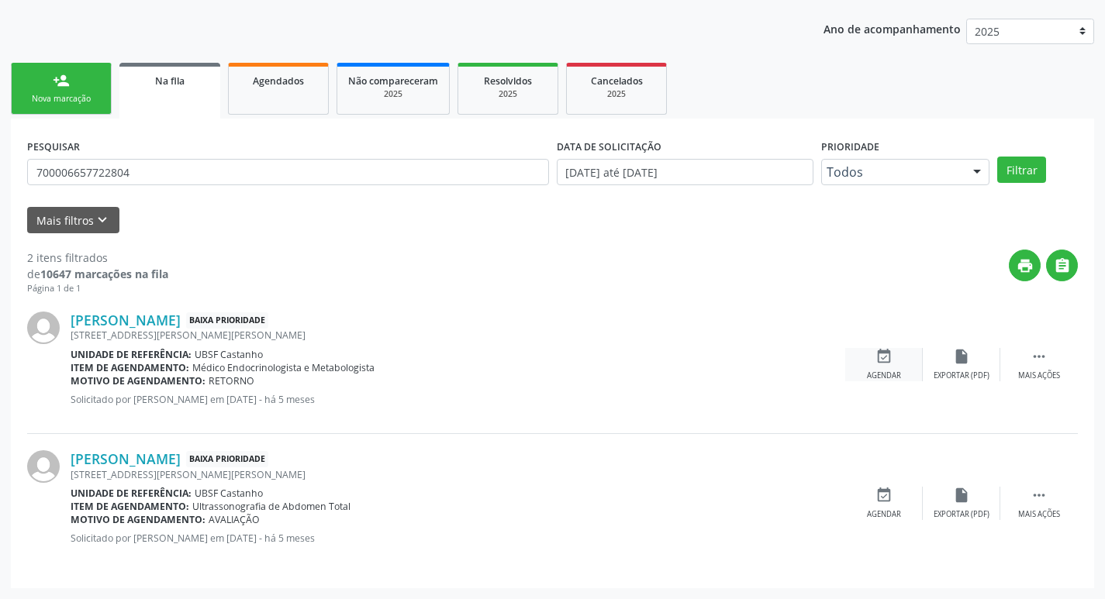
click at [890, 368] on div "event_available Agendar" at bounding box center [884, 364] width 78 height 33
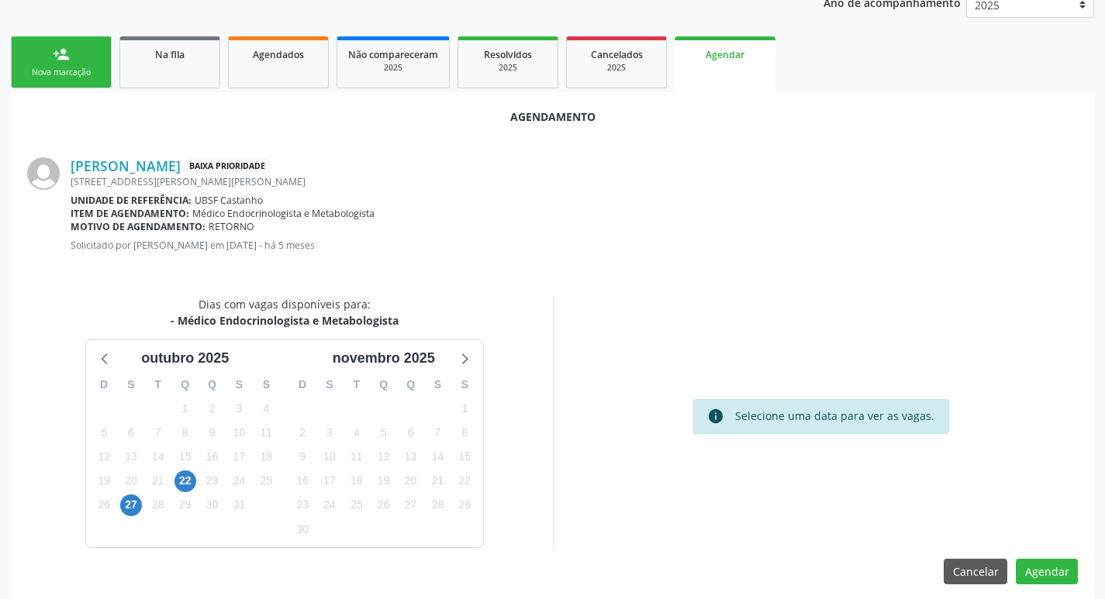
scroll to position [208, 0]
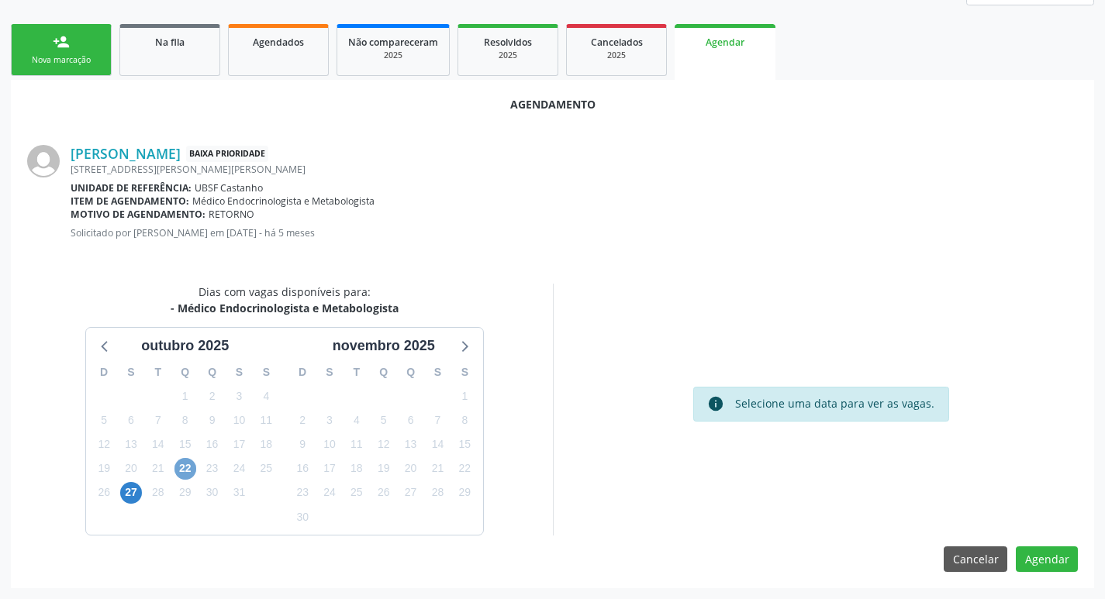
click at [186, 466] on span "22" at bounding box center [185, 469] width 22 height 22
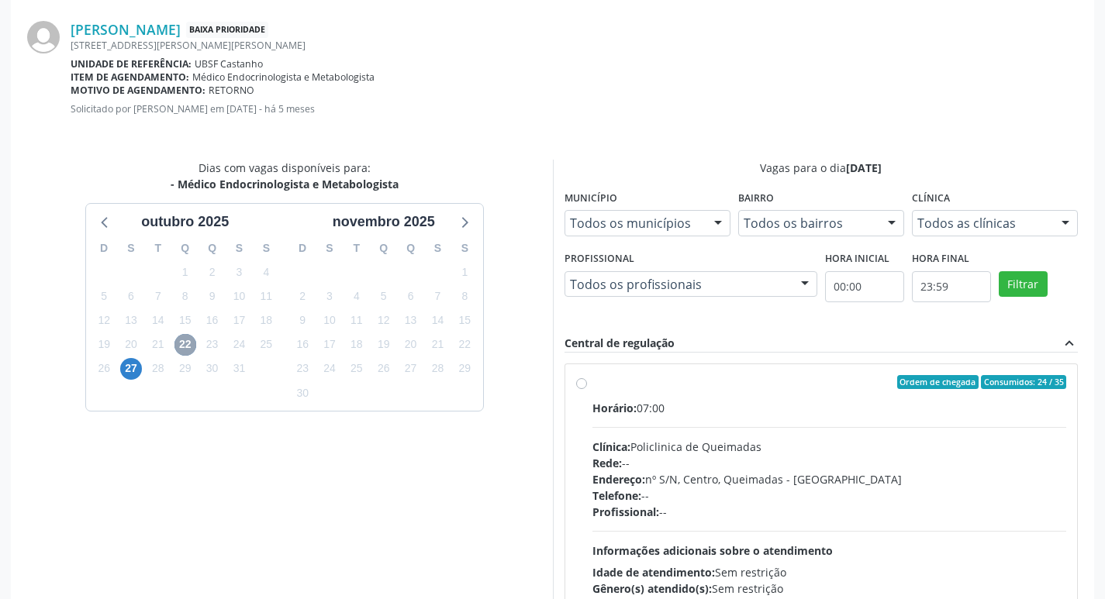
scroll to position [432, 0]
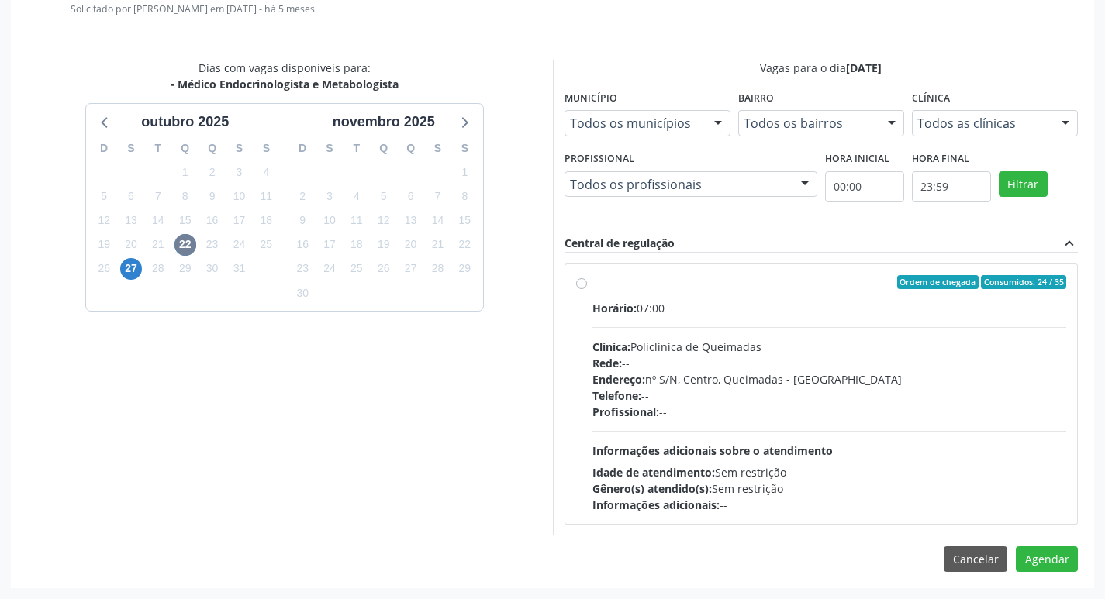
click at [910, 334] on div "Horário: 07:00 Clínica: Policlinica de Queimadas Rede: -- Endereço: nº S/N, Cen…" at bounding box center [829, 406] width 475 height 213
click at [587, 289] on input "Ordem de chegada Consumidos: 24 / 35 Horário: 07:00 Clínica: Policlinica de Que…" at bounding box center [581, 282] width 11 height 14
radio input "true"
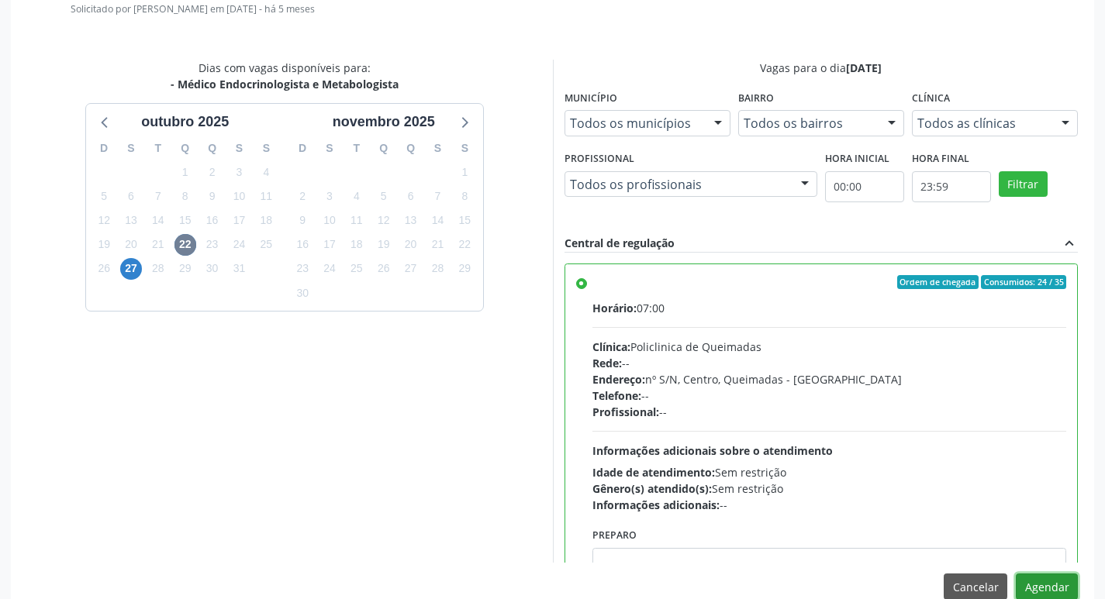
click at [1046, 588] on button "Agendar" at bounding box center [1047, 587] width 62 height 26
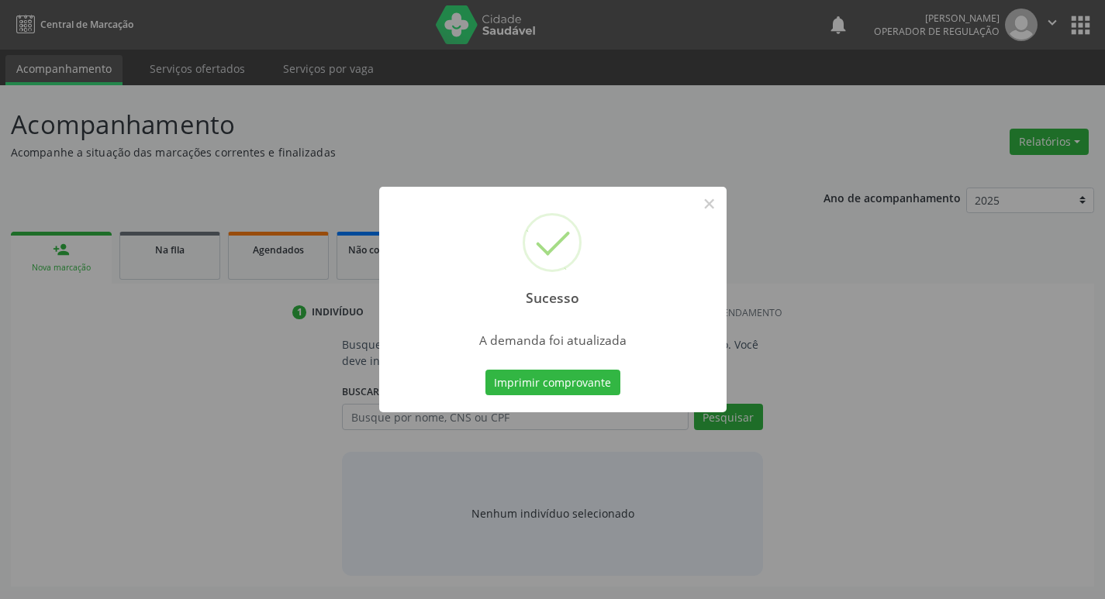
scroll to position [0, 0]
click at [585, 382] on button "Imprimir comprovante" at bounding box center [558, 383] width 135 height 26
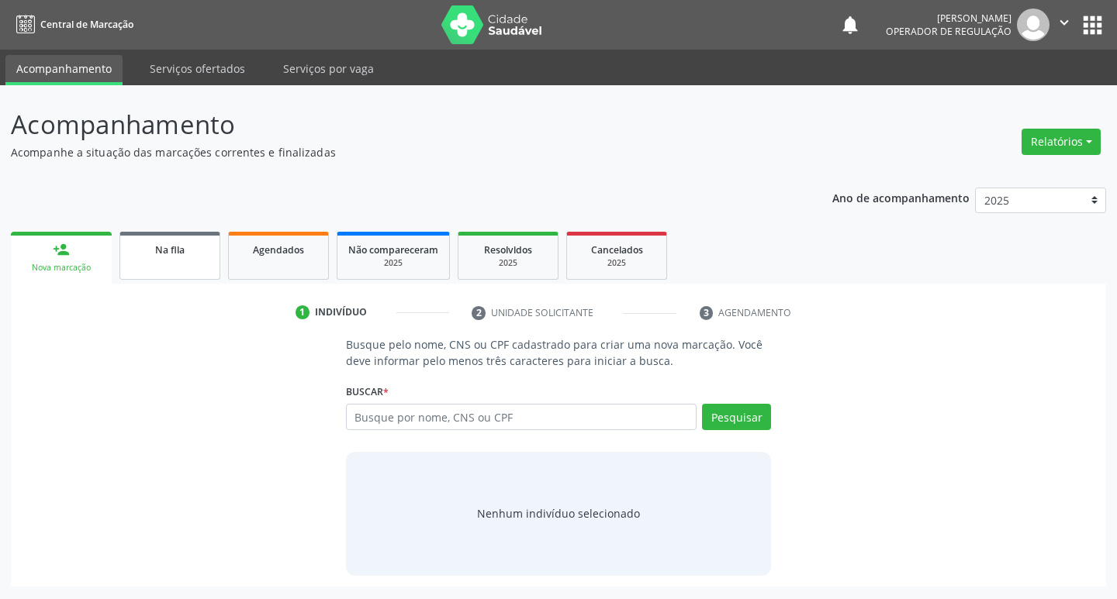
click at [204, 265] on link "Na fila" at bounding box center [169, 256] width 101 height 48
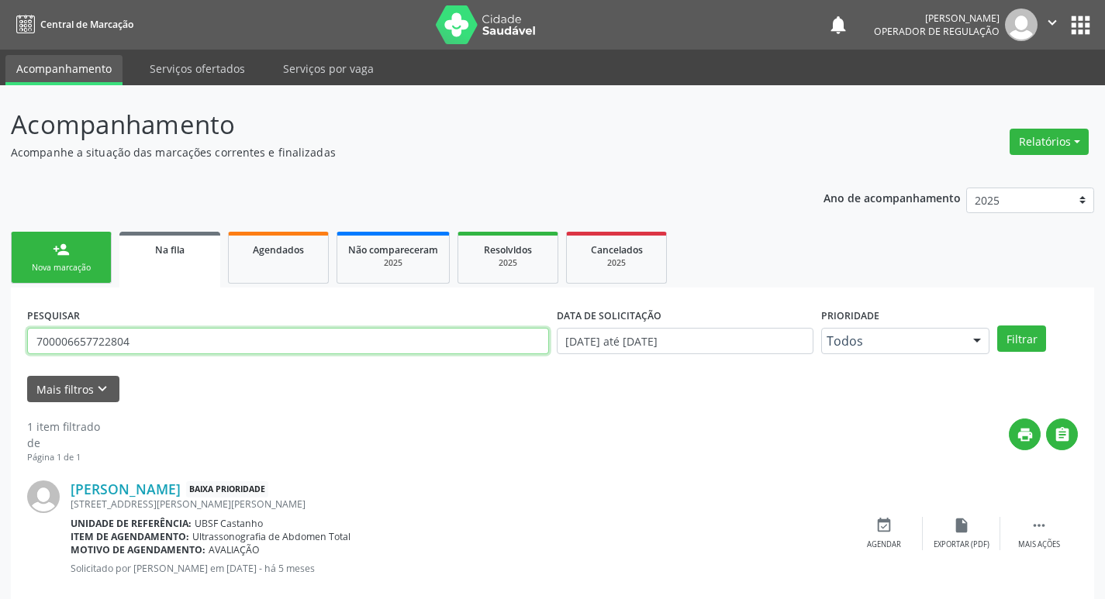
click at [202, 348] on input "700006657722804" at bounding box center [288, 341] width 522 height 26
type input "708008882902927"
click at [997, 326] on button "Filtrar" at bounding box center [1021, 339] width 49 height 26
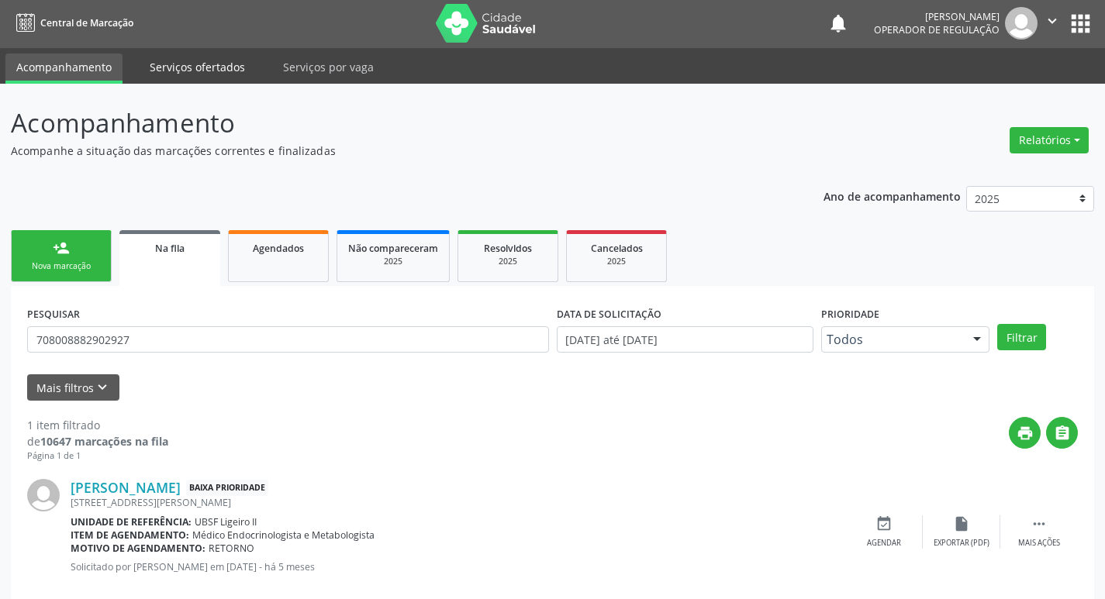
scroll to position [30, 0]
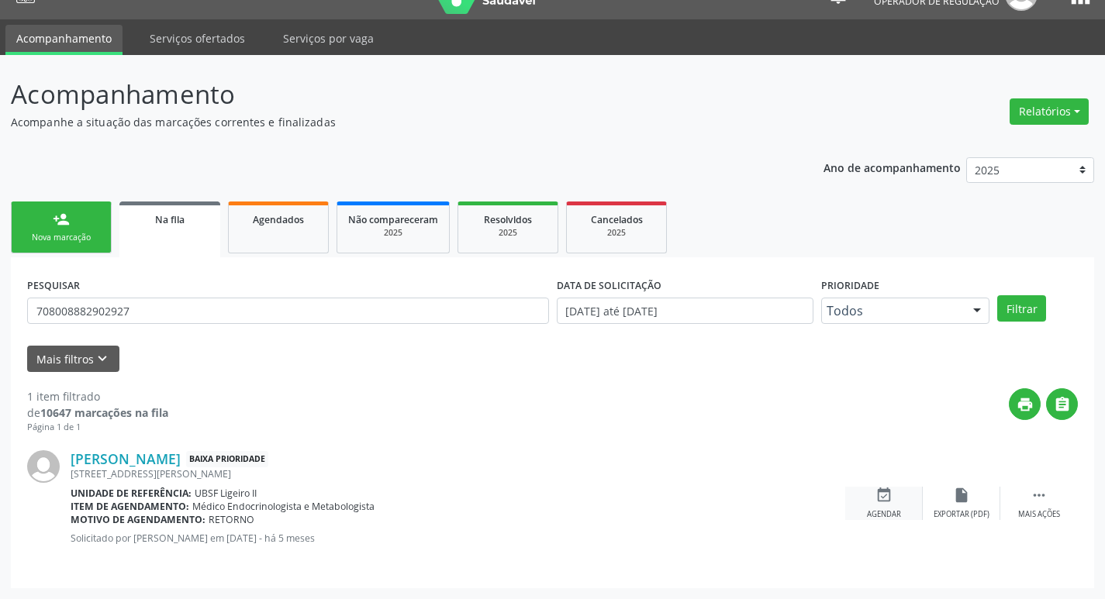
click at [890, 503] on icon "event_available" at bounding box center [883, 495] width 17 height 17
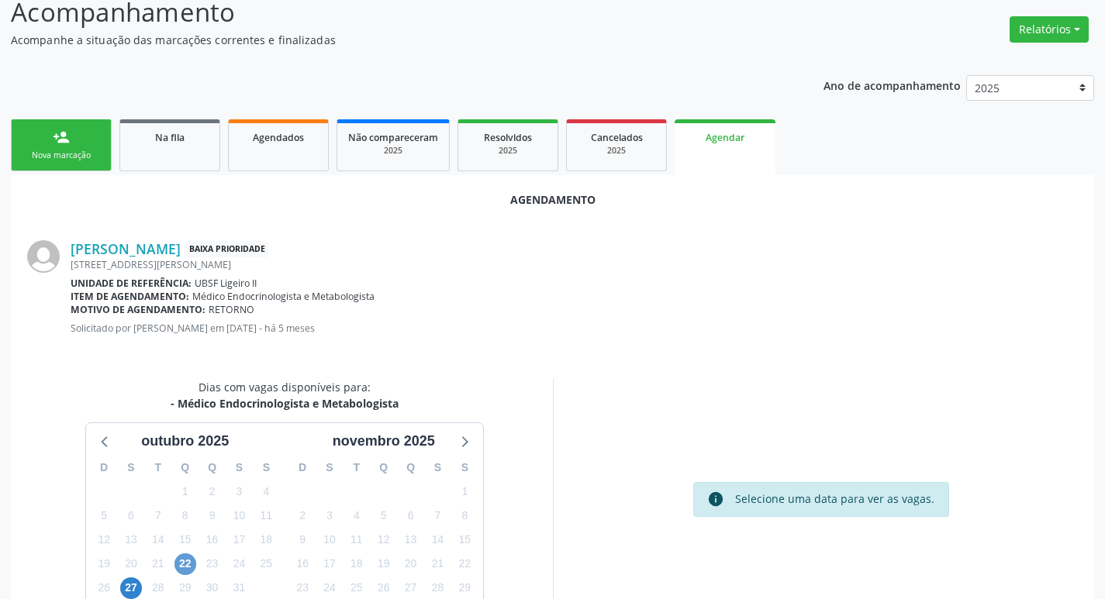
scroll to position [208, 0]
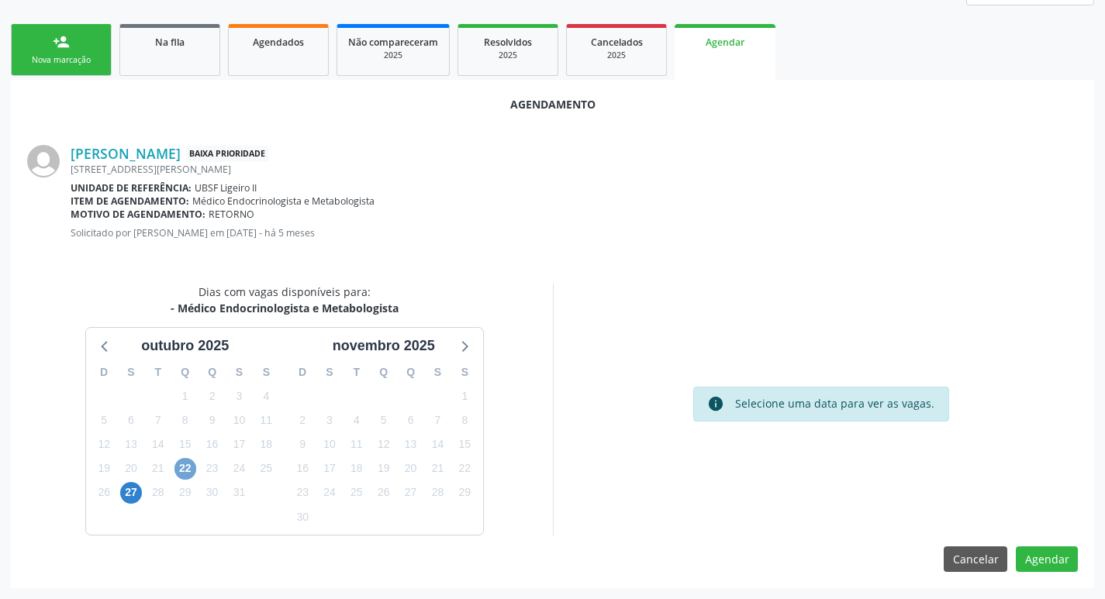
click at [184, 471] on span "22" at bounding box center [185, 469] width 22 height 22
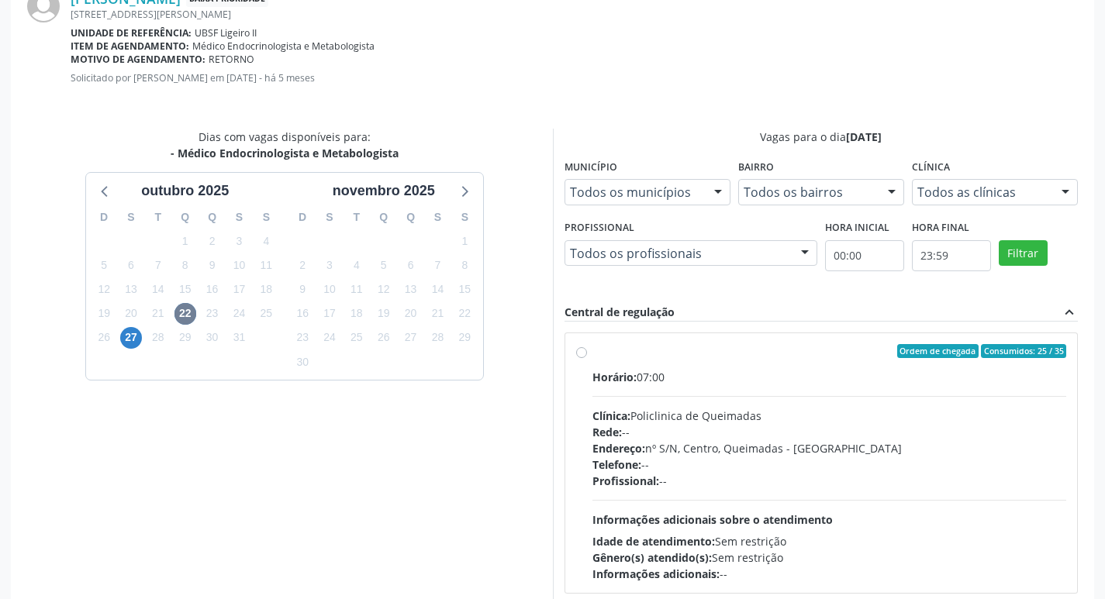
drag, startPoint x: 737, startPoint y: 357, endPoint x: 717, endPoint y: 358, distance: 20.2
click at [737, 358] on label "Ordem de chegada Consumidos: 25 / 35 Horário: 07:00 Clínica: Policlinica de Que…" at bounding box center [829, 463] width 475 height 238
radio input "true"
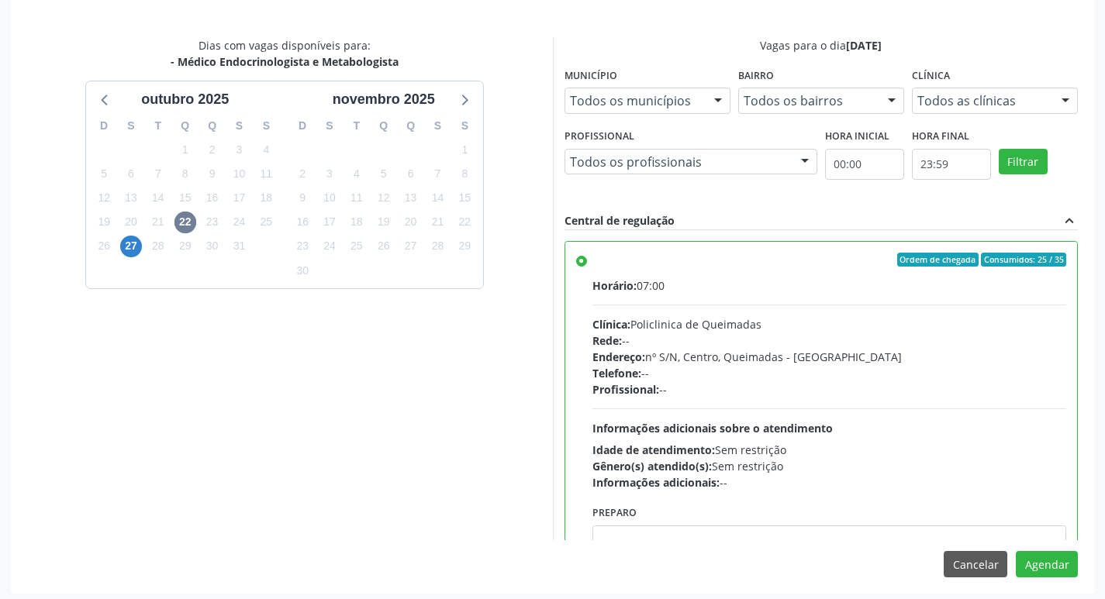
scroll to position [460, 0]
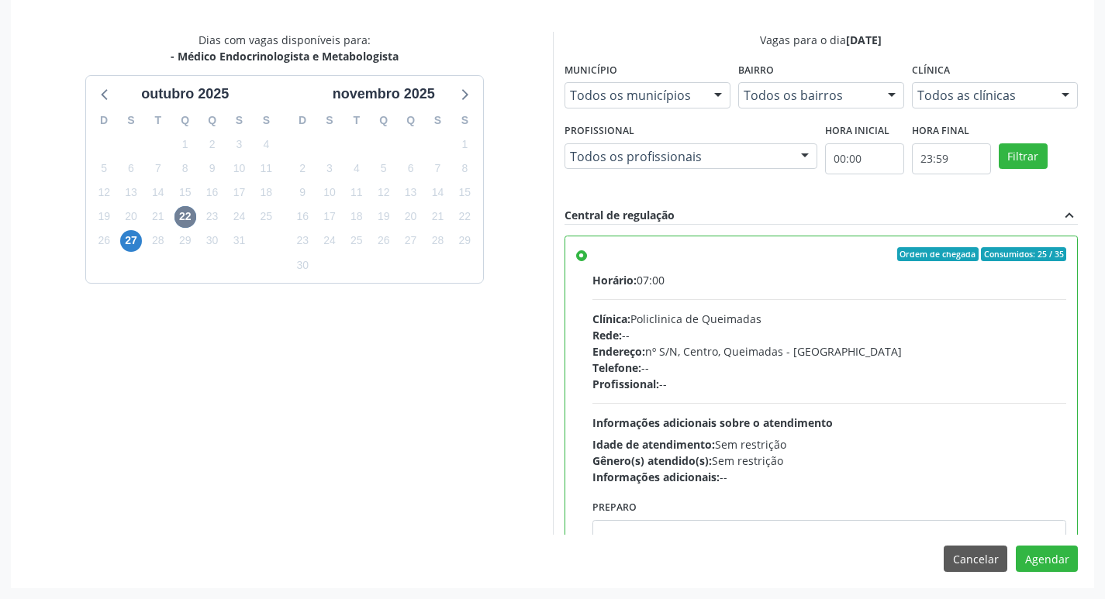
click at [674, 537] on div "Agendamento Élio Pereira da Silva Baixa Prioridade Rua Arthur Costa e Silva, 58…" at bounding box center [552, 208] width 1083 height 760
click at [1037, 561] on button "Agendar" at bounding box center [1047, 559] width 62 height 26
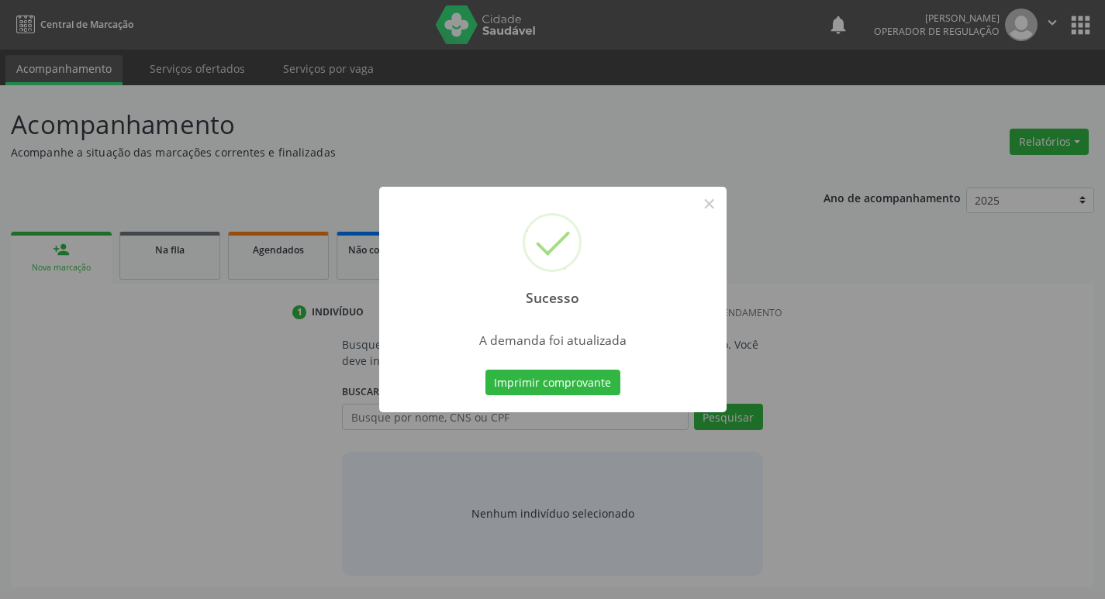
scroll to position [0, 0]
click at [509, 375] on button "Imprimir comprovante" at bounding box center [558, 383] width 135 height 26
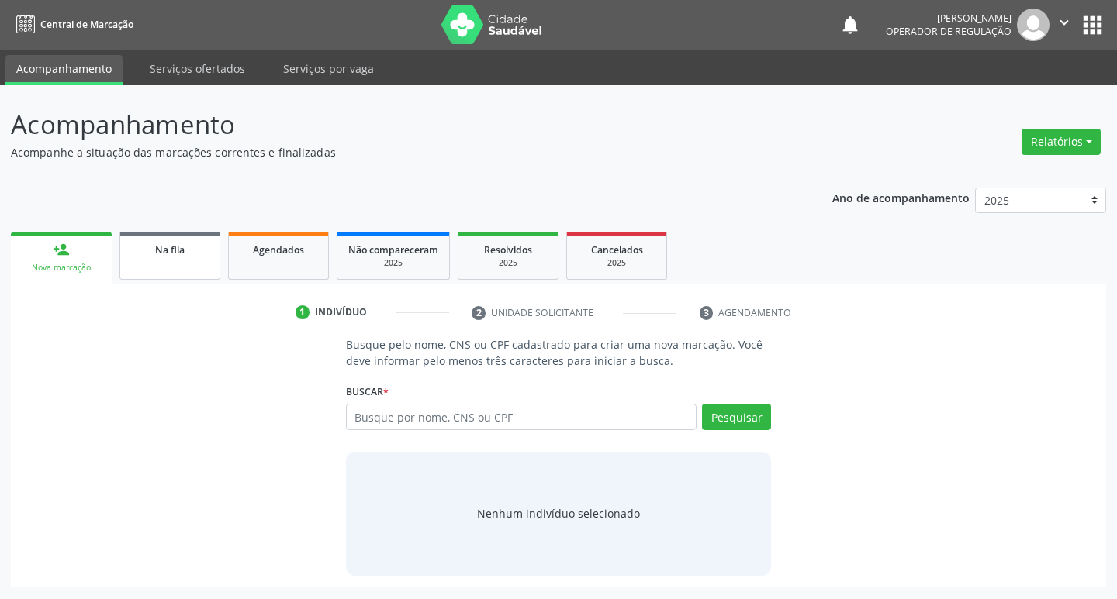
click at [163, 271] on link "Na fila" at bounding box center [169, 256] width 101 height 48
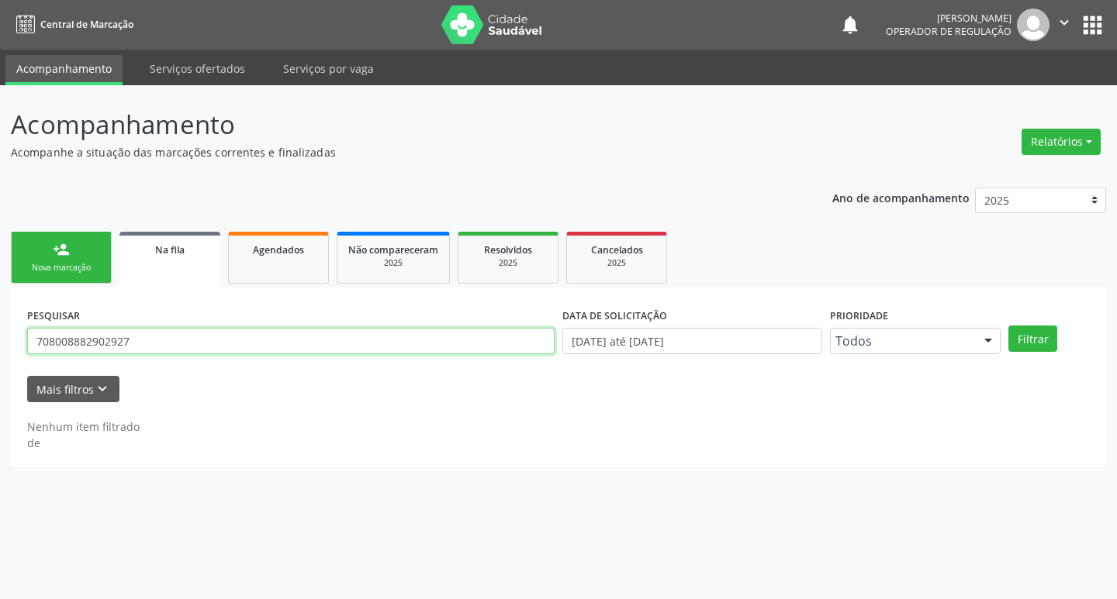
click at [195, 346] on input "708008882902927" at bounding box center [290, 341] width 527 height 26
type input "700805927862788"
click at [1008, 326] on button "Filtrar" at bounding box center [1032, 339] width 49 height 26
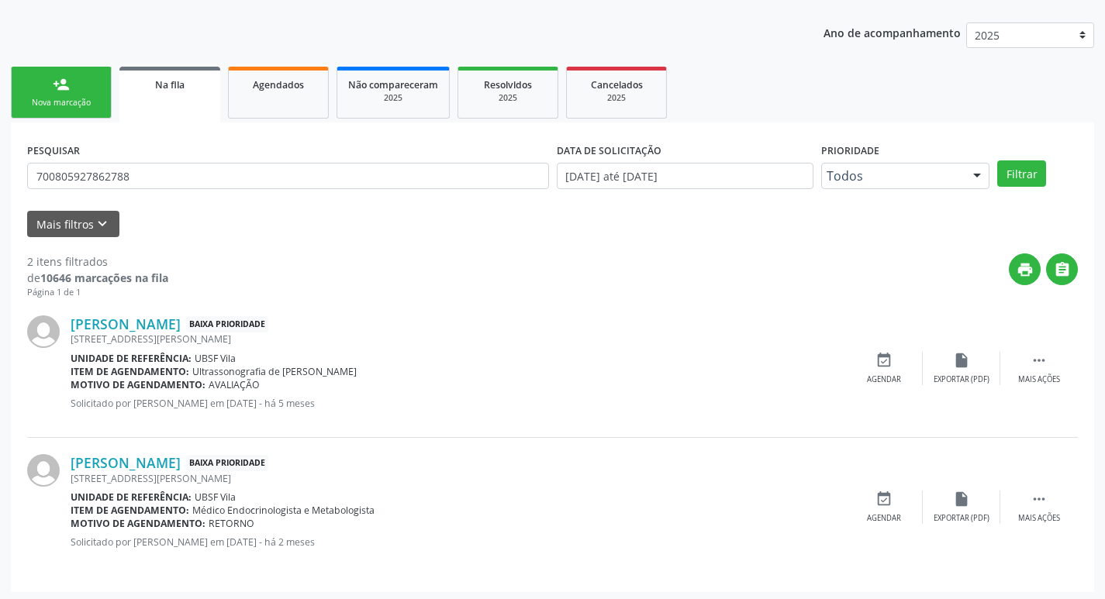
scroll to position [169, 0]
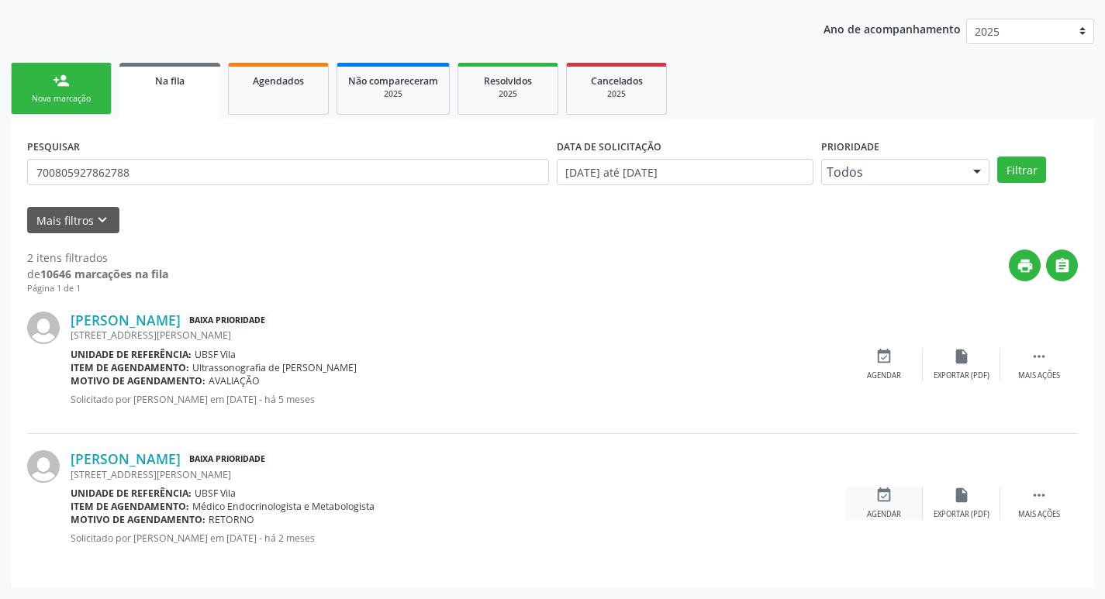
click at [889, 499] on icon "event_available" at bounding box center [883, 495] width 17 height 17
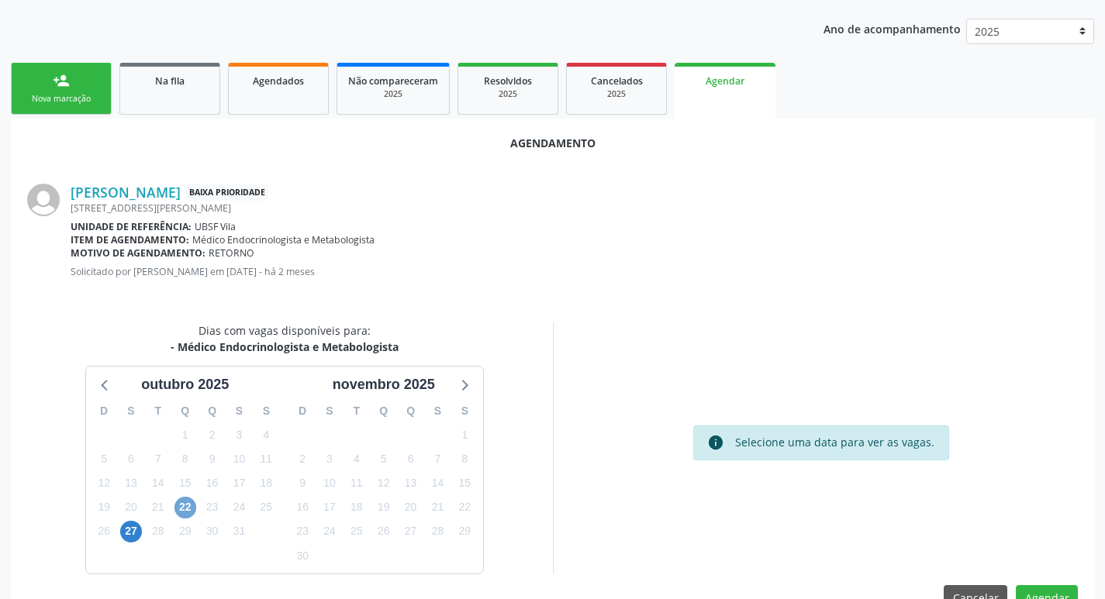
click at [192, 510] on span "22" at bounding box center [185, 508] width 22 height 22
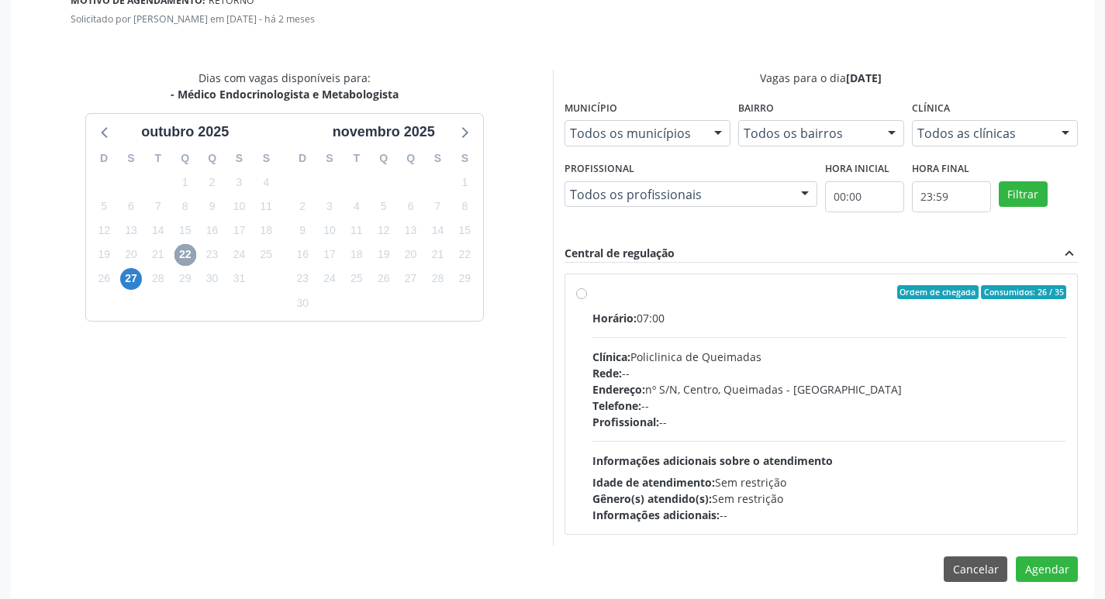
scroll to position [432, 0]
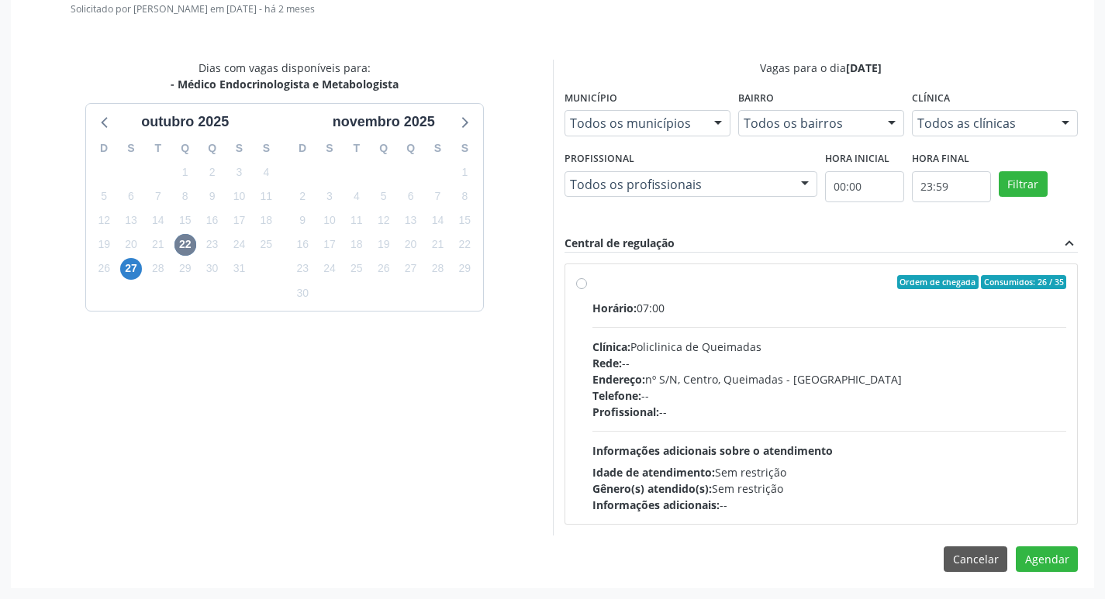
click at [812, 346] on div "Clínica: Policlinica de Queimadas" at bounding box center [829, 347] width 475 height 16
click at [587, 289] on input "Ordem de chegada Consumidos: 26 / 35 Horário: 07:00 Clínica: Policlinica de Que…" at bounding box center [581, 282] width 11 height 14
radio input "true"
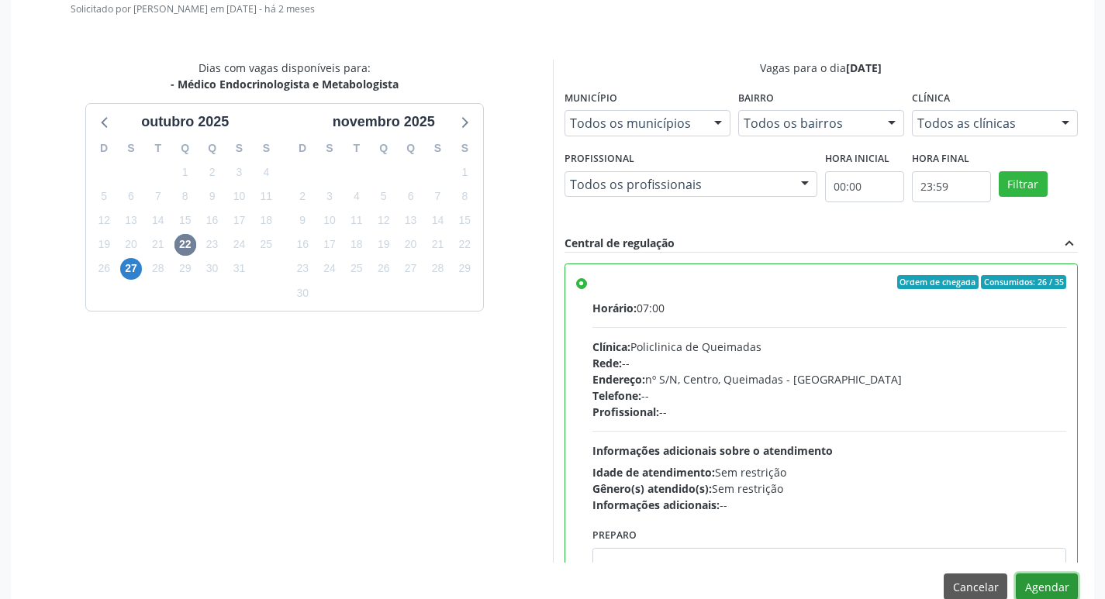
click at [1042, 576] on button "Agendar" at bounding box center [1047, 587] width 62 height 26
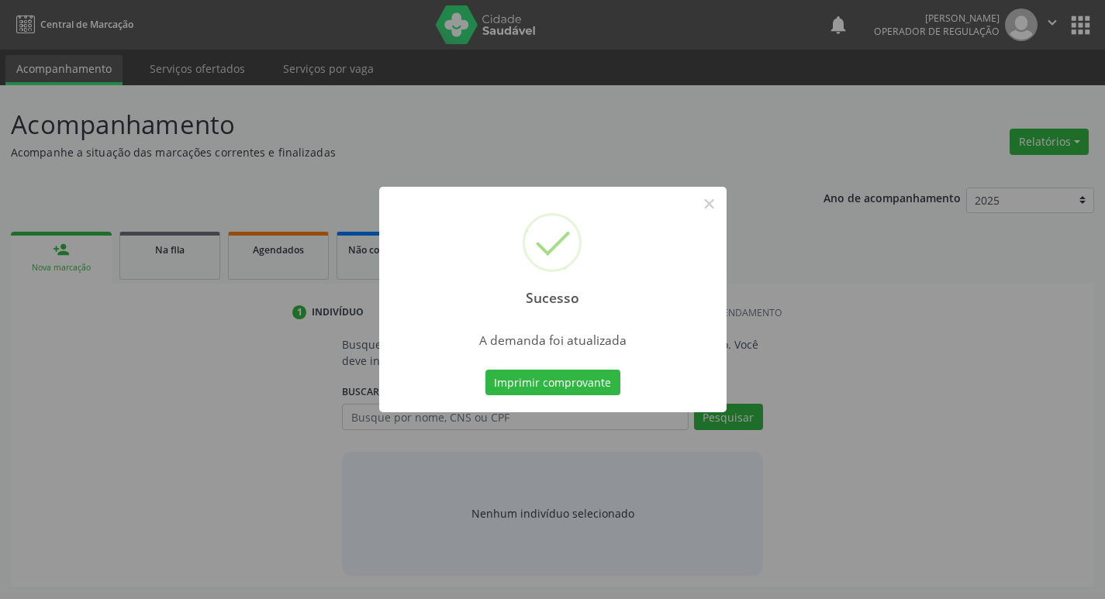
scroll to position [0, 0]
click at [530, 372] on button "Imprimir comprovante" at bounding box center [558, 383] width 135 height 26
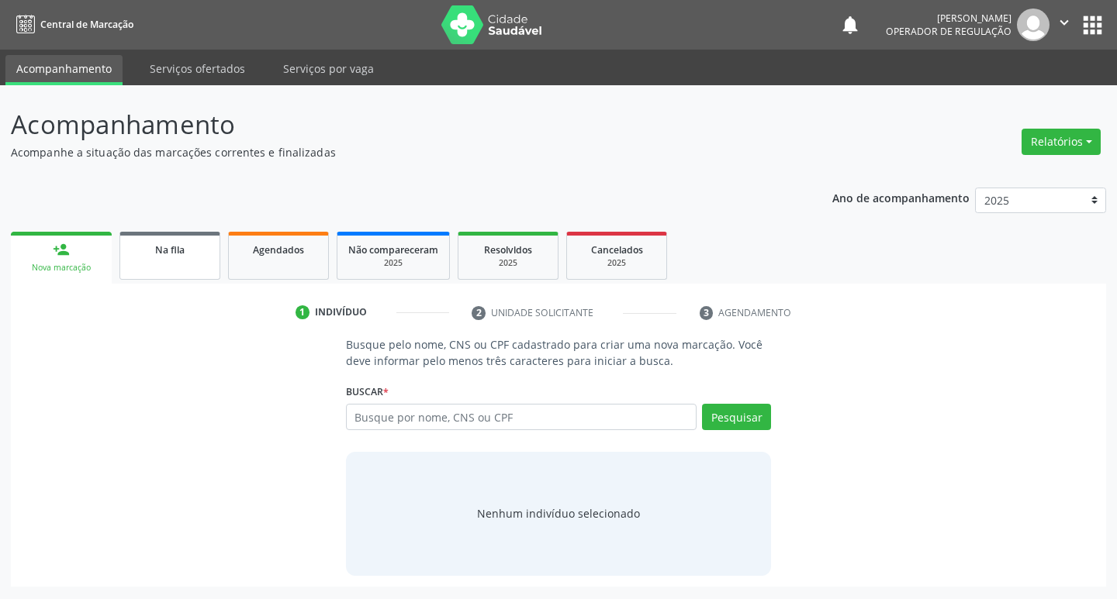
click at [186, 246] on div "Na fila" at bounding box center [170, 249] width 78 height 16
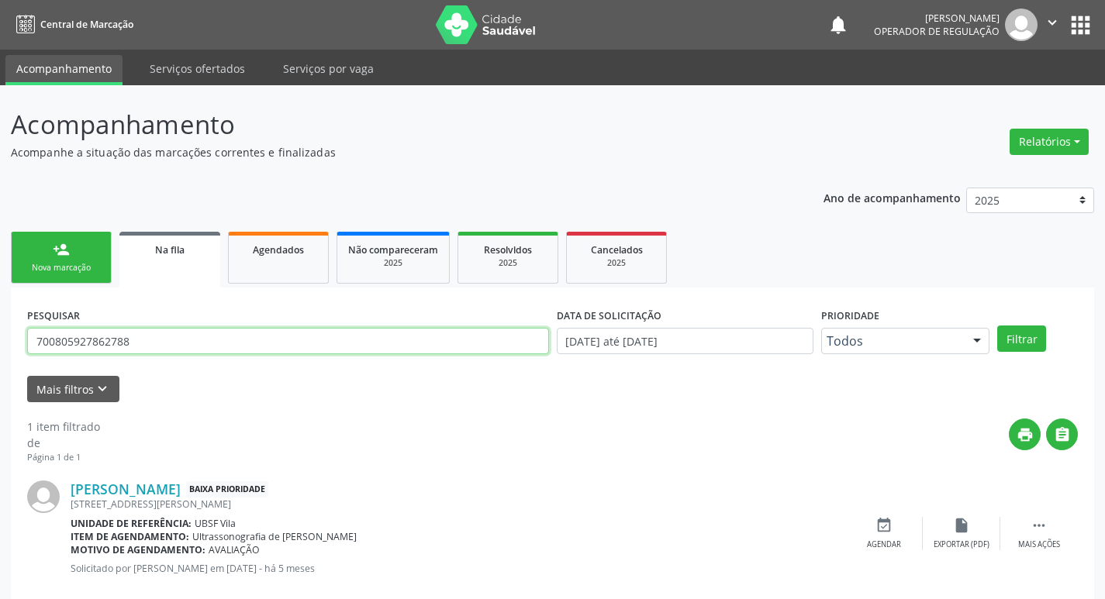
click at [220, 330] on input "700805927862788" at bounding box center [288, 341] width 522 height 26
type input "705001272671653"
click at [997, 326] on button "Filtrar" at bounding box center [1021, 339] width 49 height 26
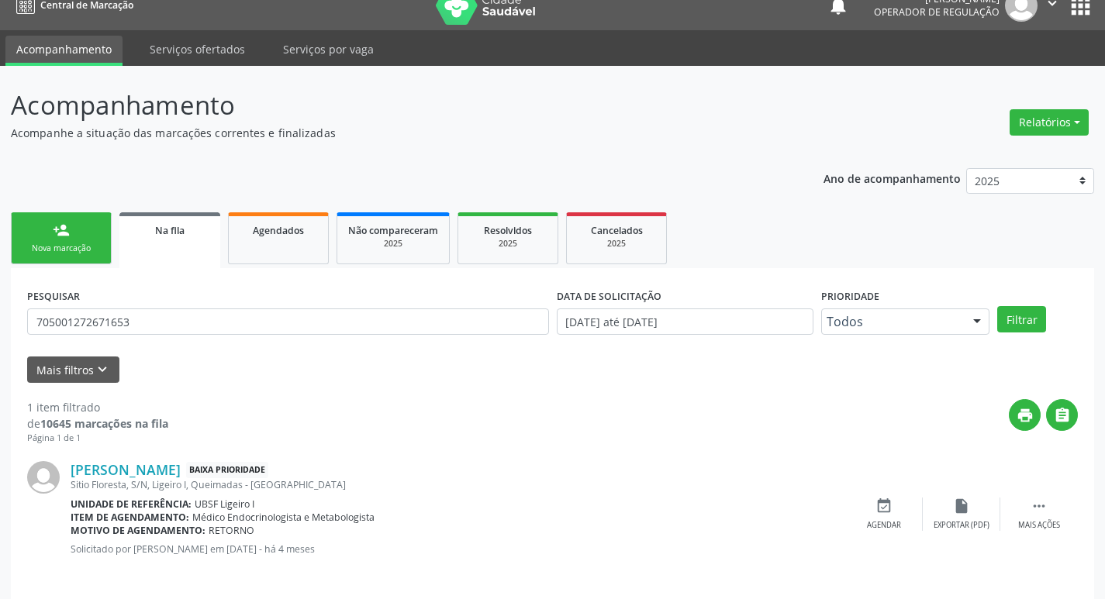
scroll to position [30, 0]
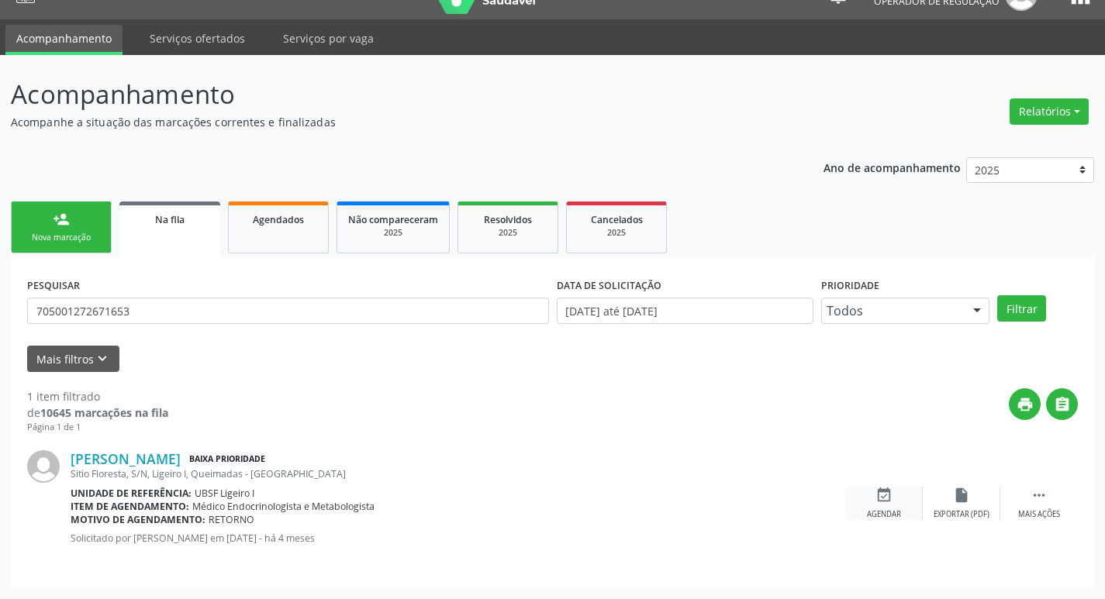
click at [888, 501] on icon "event_available" at bounding box center [883, 495] width 17 height 17
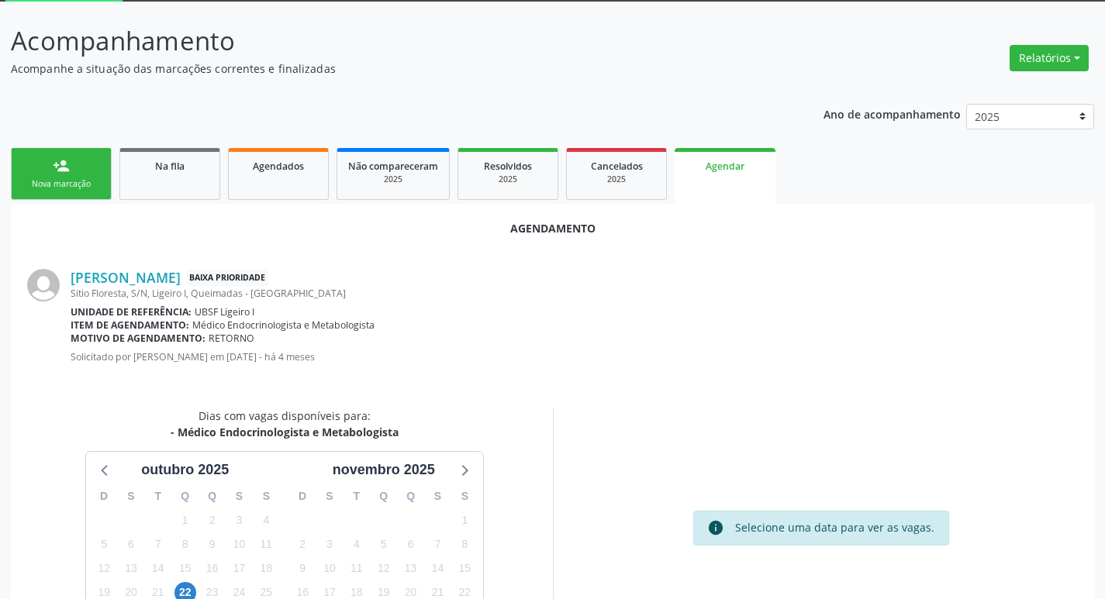
scroll to position [185, 0]
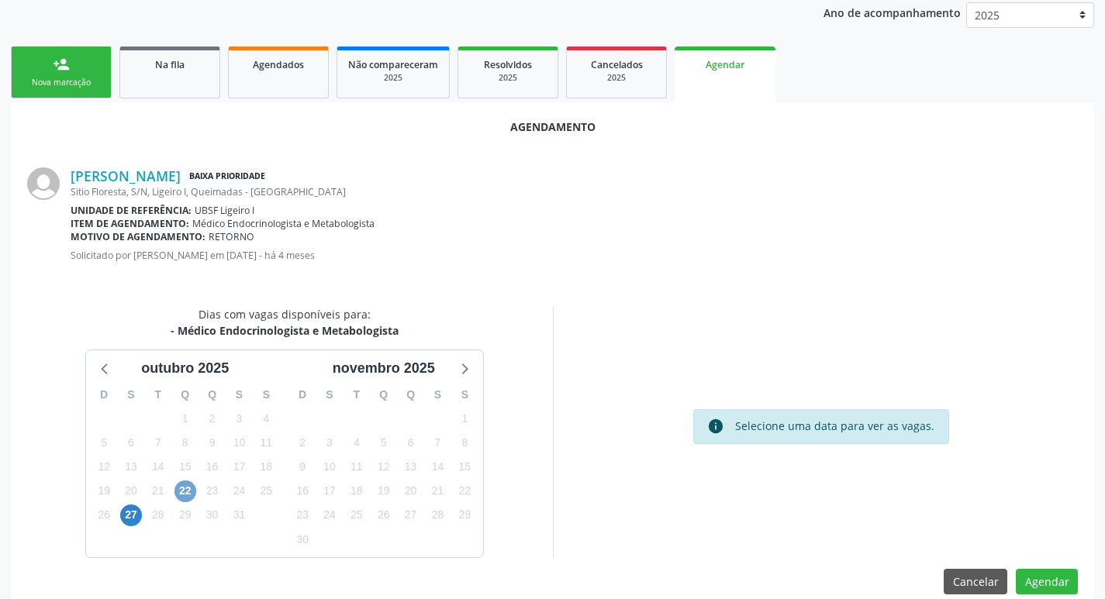
click at [195, 493] on span "22" at bounding box center [185, 492] width 22 height 22
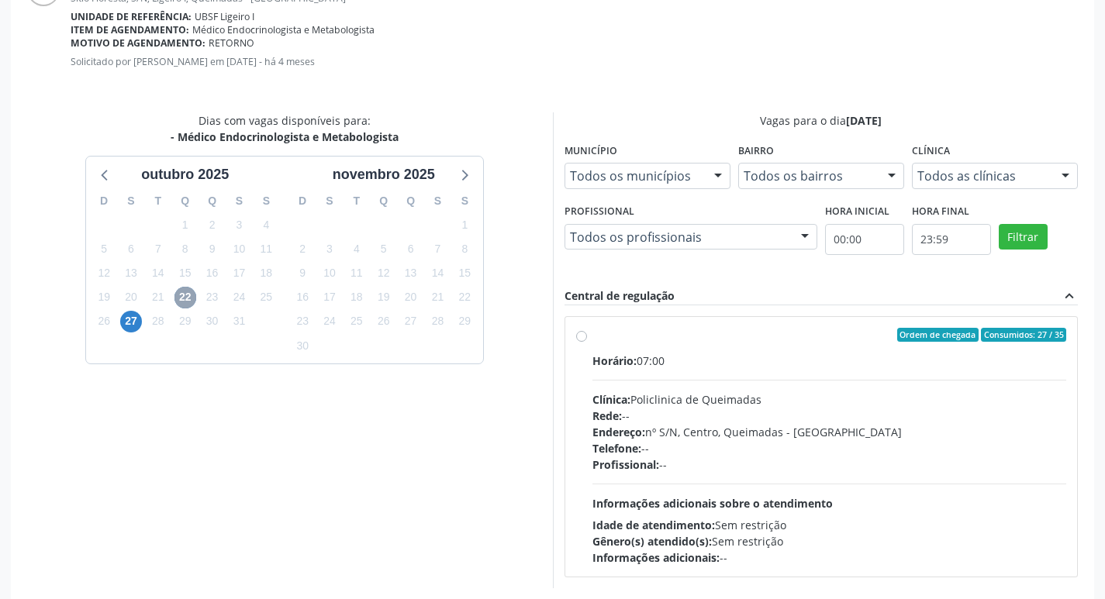
scroll to position [432, 0]
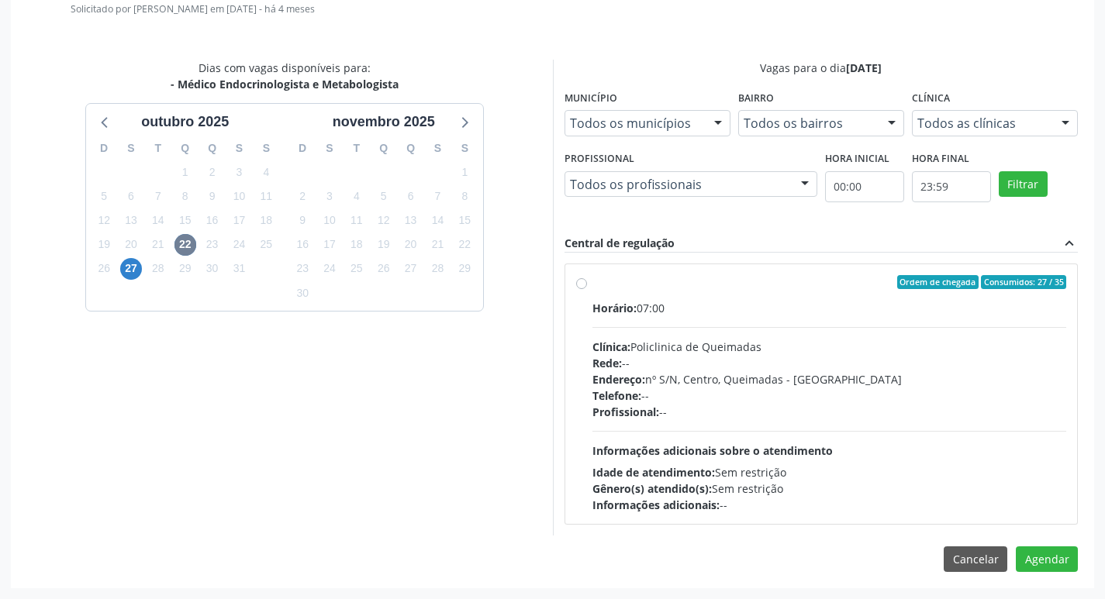
click at [1009, 347] on div "Clínica: Policlinica de Queimadas" at bounding box center [829, 347] width 475 height 16
click at [587, 289] on input "Ordem de chegada Consumidos: 27 / 35 Horário: 07:00 Clínica: Policlinica de Que…" at bounding box center [581, 282] width 11 height 14
radio input "true"
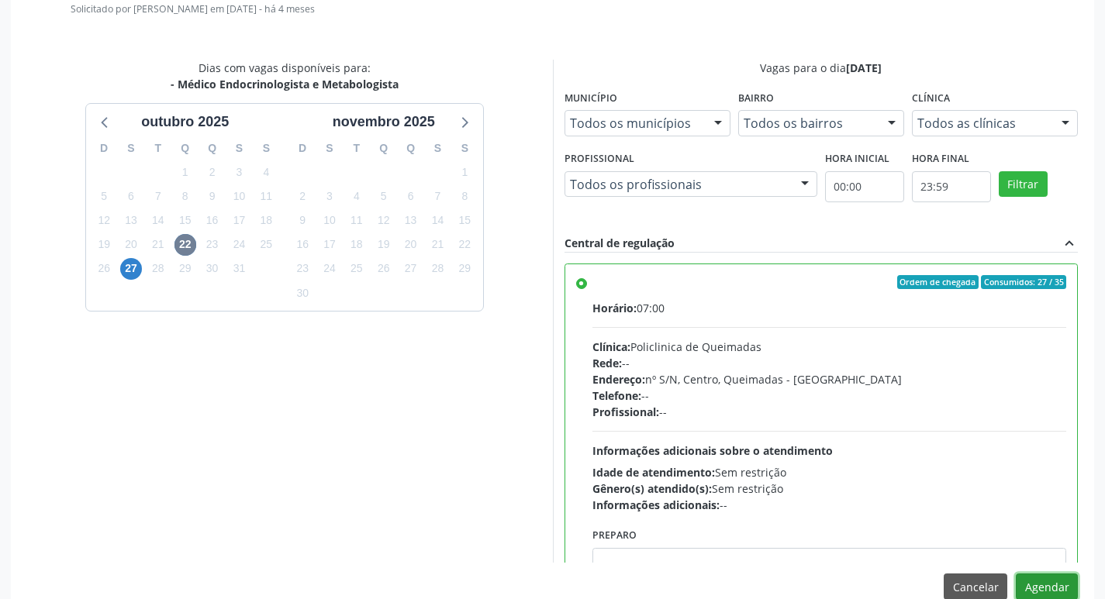
click at [1035, 584] on button "Agendar" at bounding box center [1047, 587] width 62 height 26
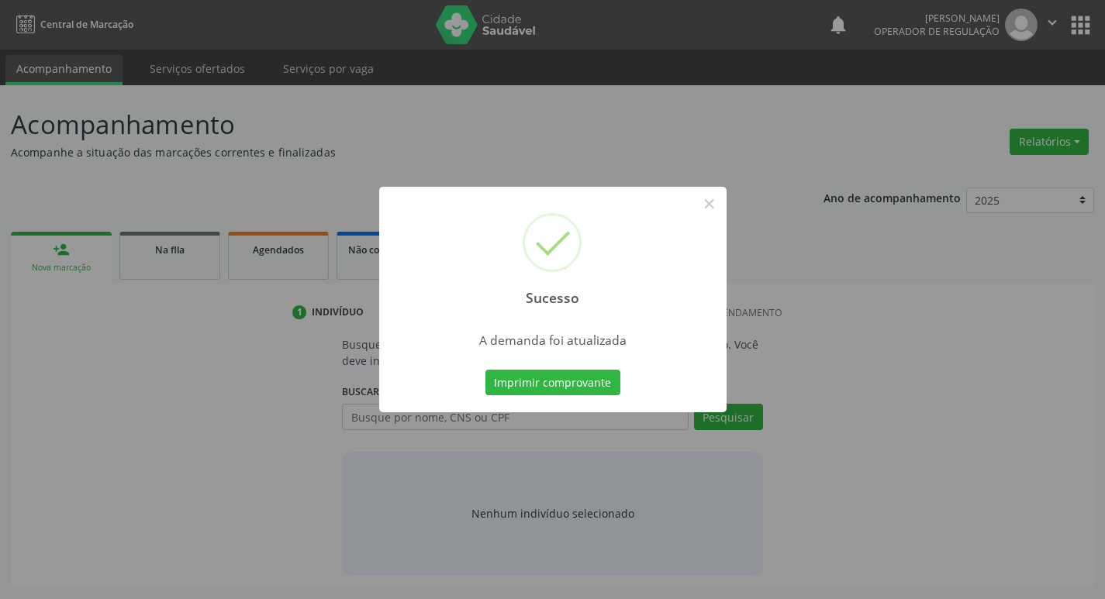
scroll to position [0, 0]
click at [583, 383] on button "Imprimir comprovante" at bounding box center [558, 383] width 135 height 26
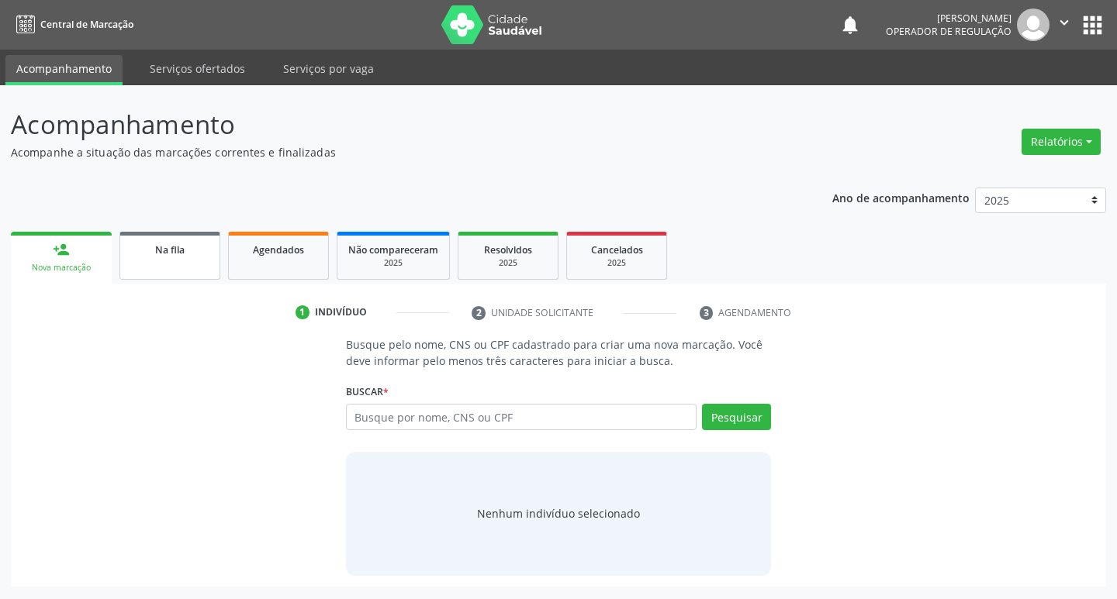
click at [168, 261] on link "Na fila" at bounding box center [169, 256] width 101 height 48
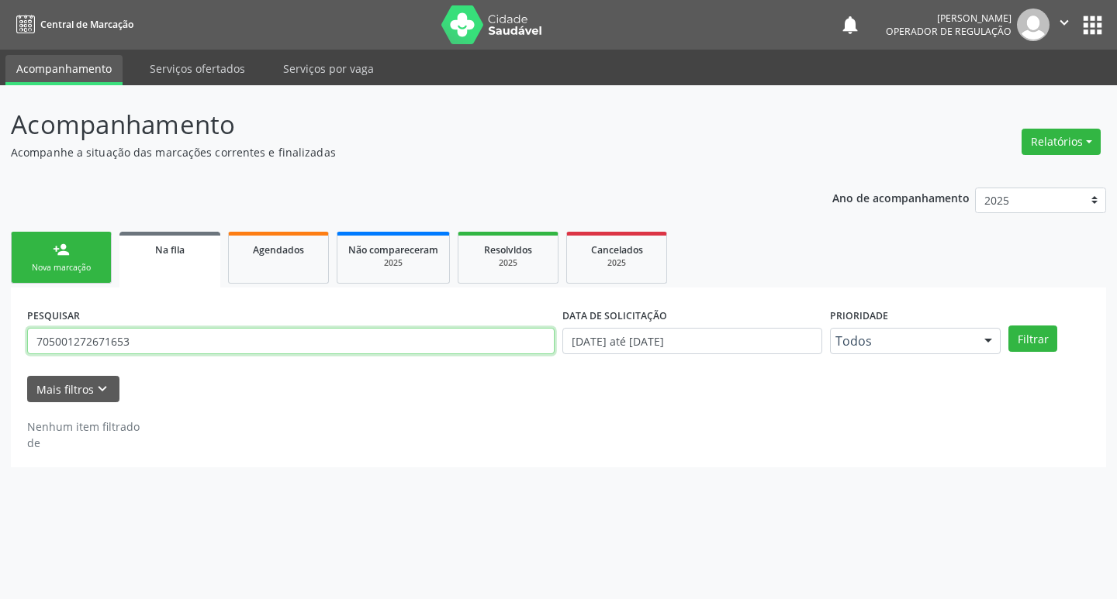
click at [344, 331] on input "705001272671653" at bounding box center [290, 341] width 527 height 26
type input "702904591999176"
click at [1008, 326] on button "Filtrar" at bounding box center [1032, 339] width 49 height 26
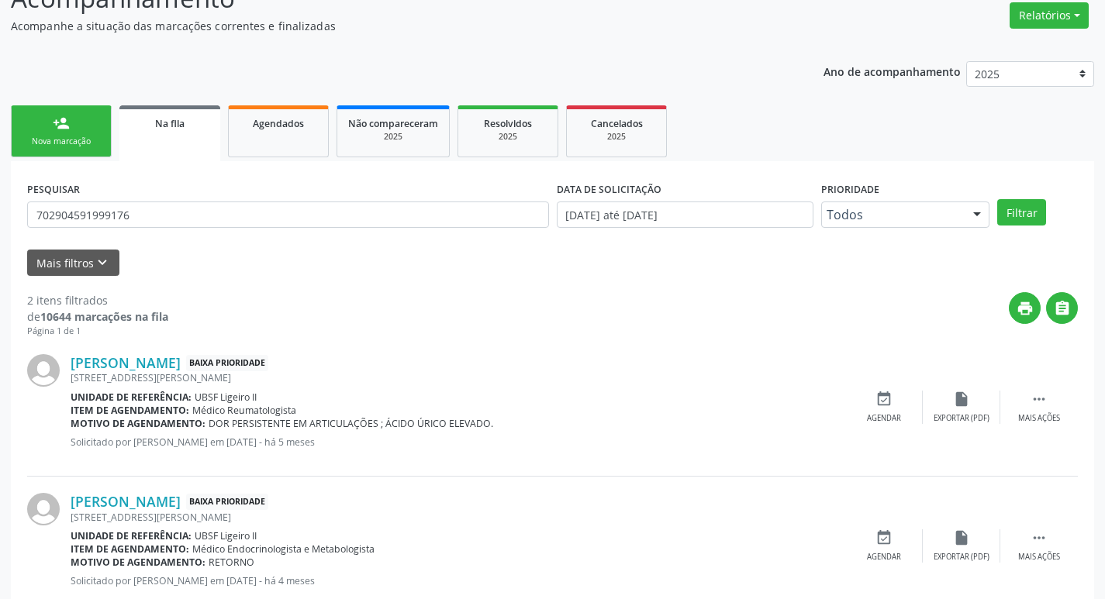
scroll to position [169, 0]
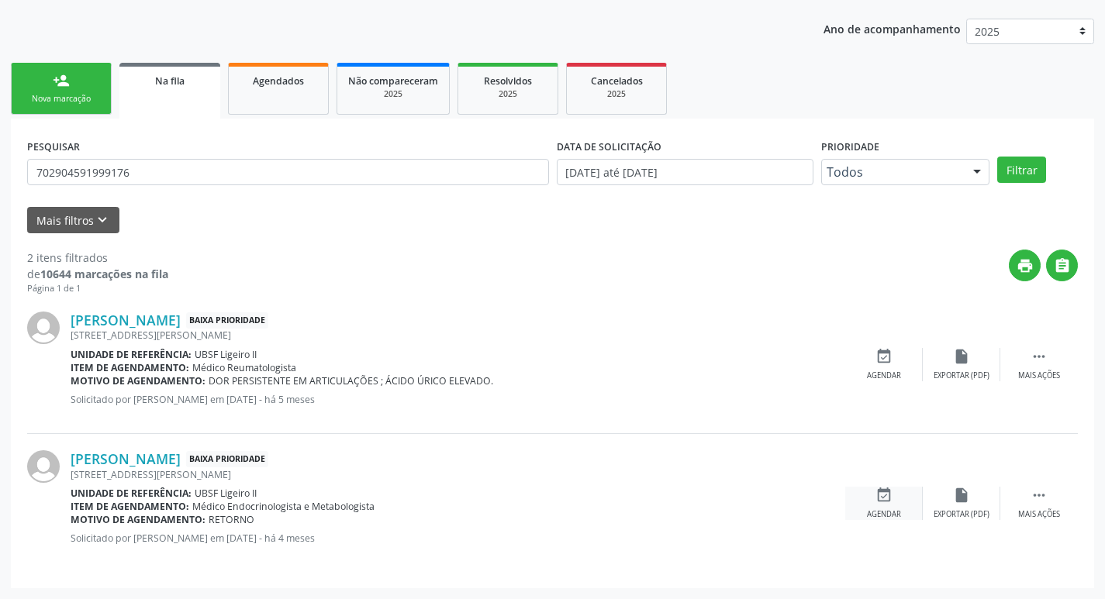
click at [889, 503] on icon "event_available" at bounding box center [883, 495] width 17 height 17
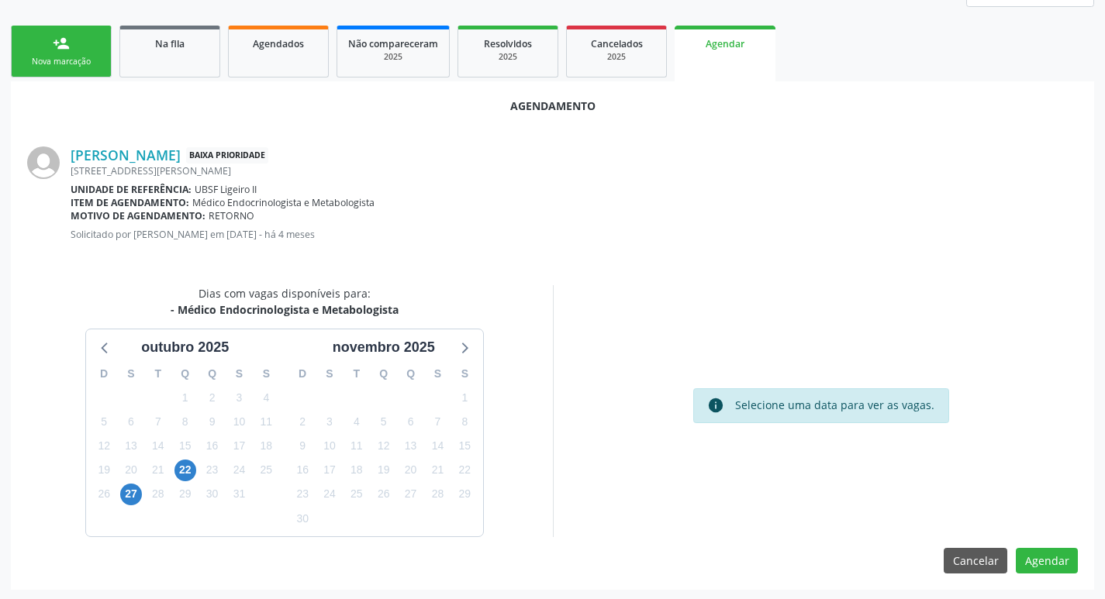
scroll to position [208, 0]
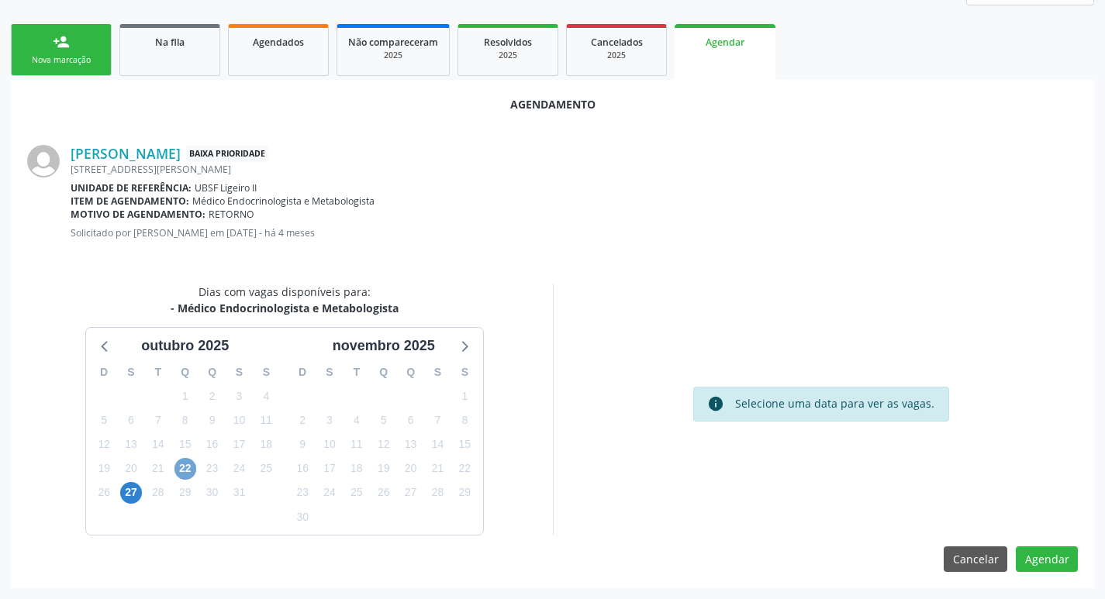
click at [190, 472] on span "22" at bounding box center [185, 469] width 22 height 22
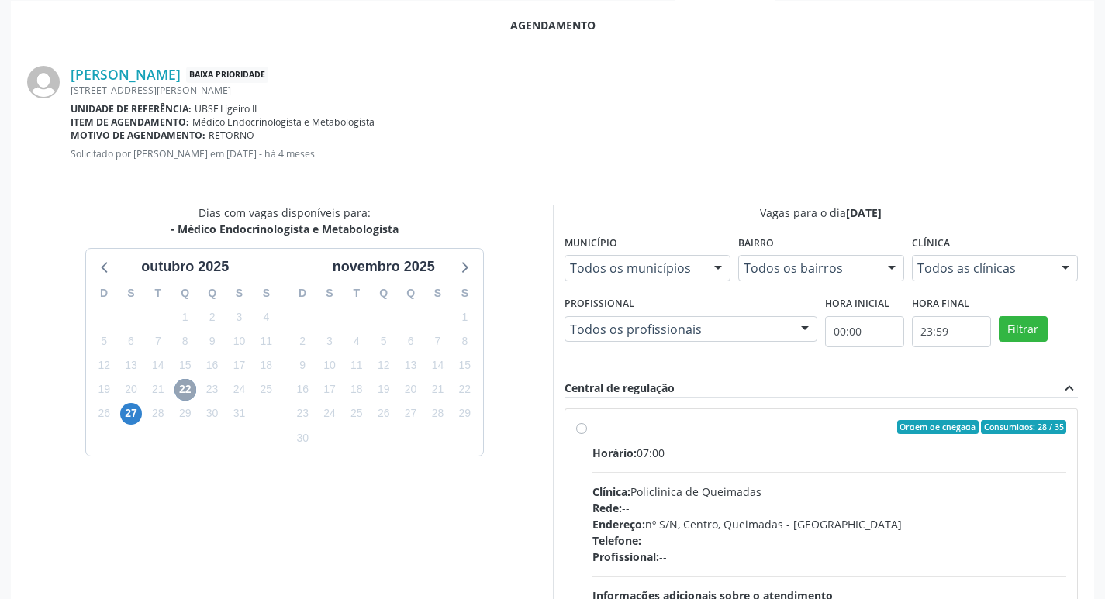
scroll to position [363, 0]
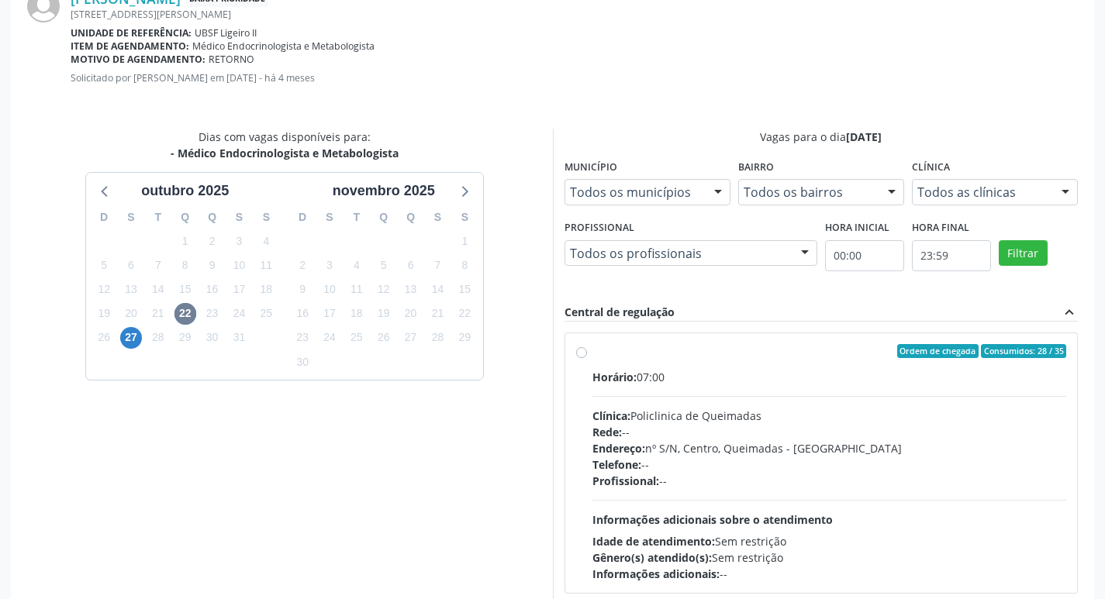
click at [732, 350] on div "Ordem de chegada Consumidos: 28 / 35" at bounding box center [829, 351] width 475 height 14
click at [587, 350] on input "Ordem de chegada Consumidos: 28 / 35 Horário: 07:00 Clínica: Policlinica de Que…" at bounding box center [581, 351] width 11 height 14
radio input "true"
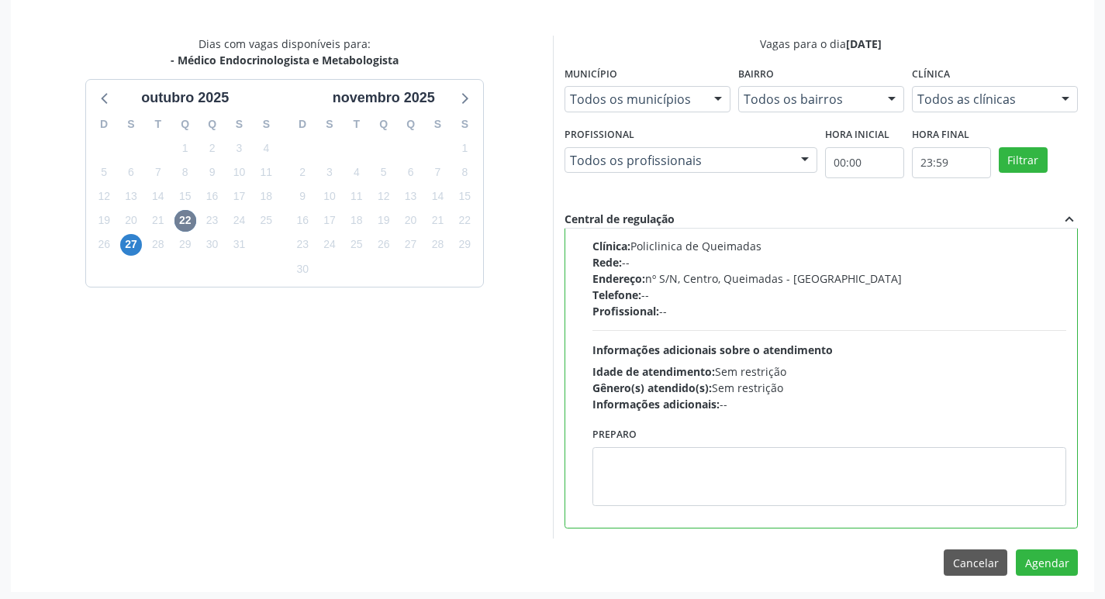
scroll to position [460, 0]
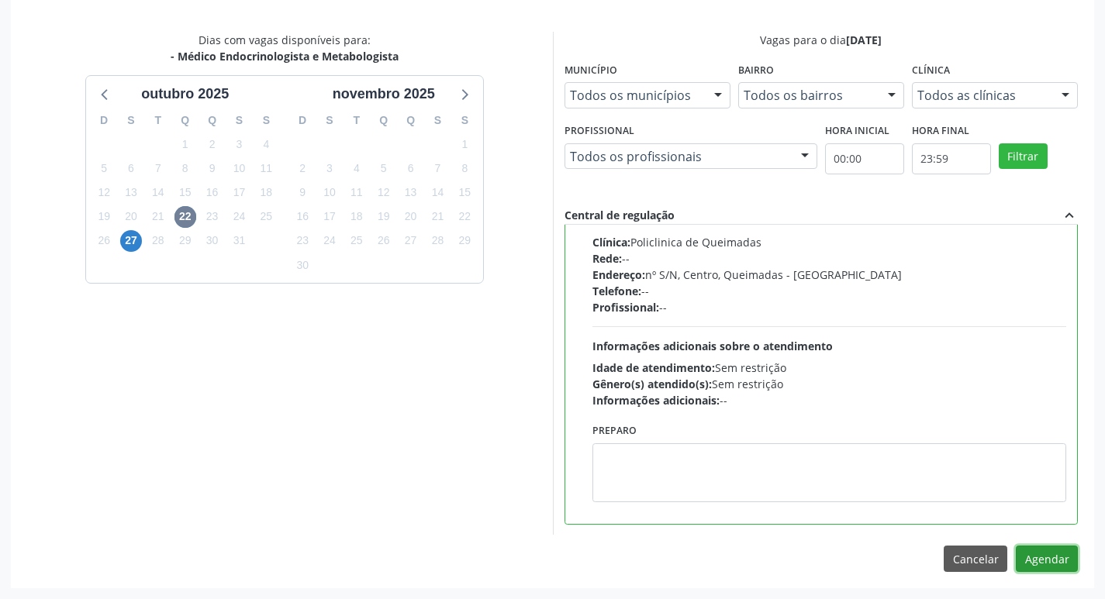
click at [1038, 560] on button "Agendar" at bounding box center [1047, 559] width 62 height 26
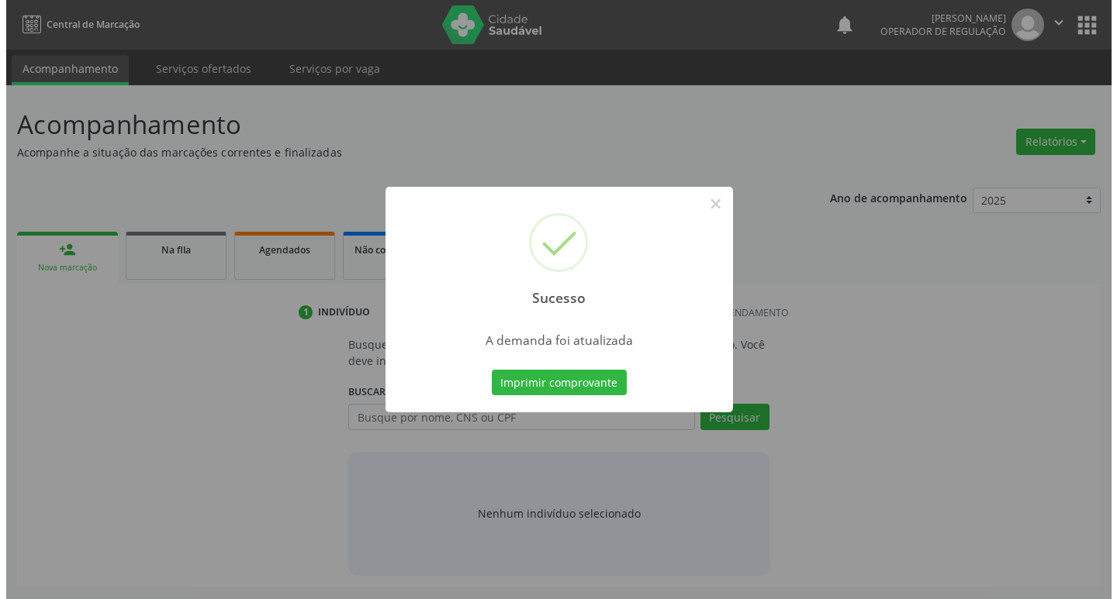
scroll to position [0, 0]
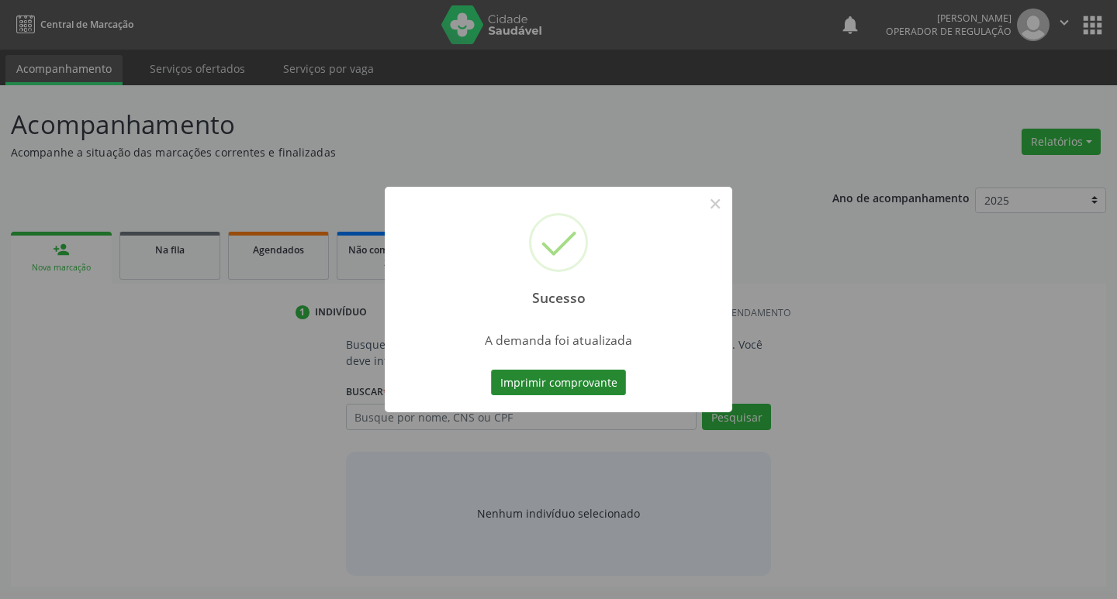
click at [545, 378] on button "Imprimir comprovante" at bounding box center [558, 383] width 135 height 26
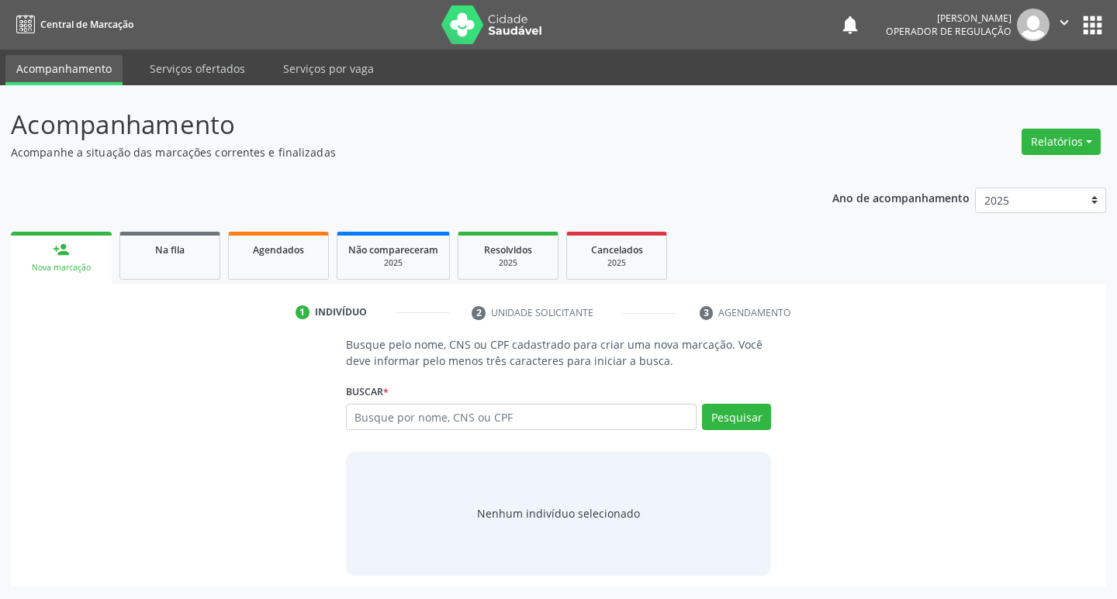
click at [138, 230] on ul "person_add Nova marcação Na fila Agendados Não compareceram 2025 Resolvidos 202…" at bounding box center [558, 256] width 1095 height 56
drag, startPoint x: 168, startPoint y: 243, endPoint x: 283, endPoint y: 279, distance: 120.2
click at [169, 243] on span "Na fila" at bounding box center [169, 249] width 29 height 13
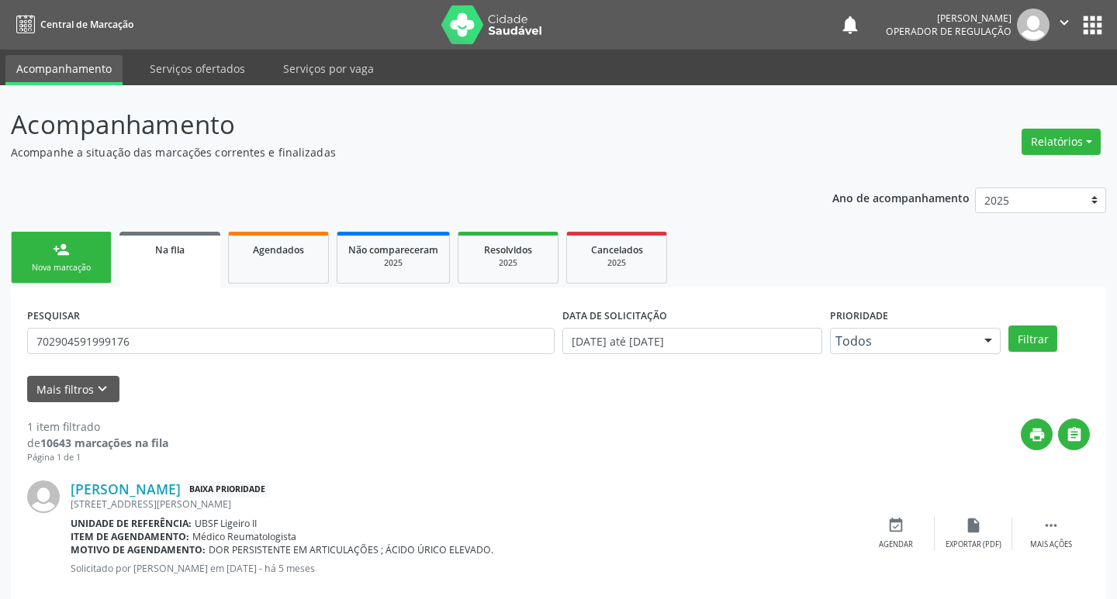
click at [222, 333] on input "702904591999176" at bounding box center [290, 341] width 527 height 26
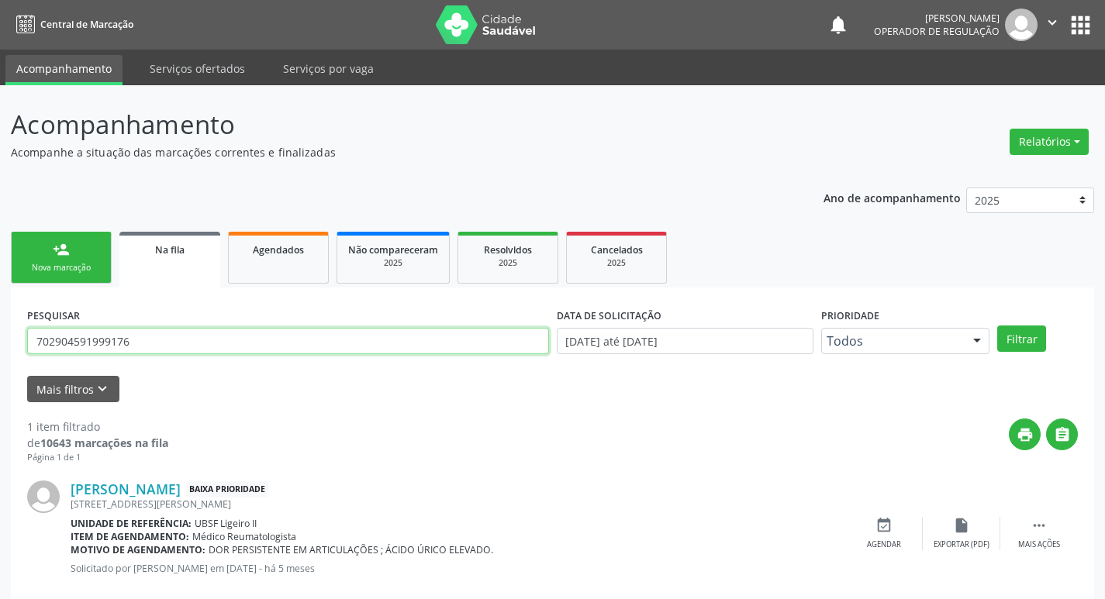
click at [222, 333] on input "702904591999176" at bounding box center [288, 341] width 522 height 26
click at [98, 350] on input "text" at bounding box center [288, 341] width 522 height 26
type input "700907947436890"
click at [997, 326] on button "Filtrar" at bounding box center [1021, 339] width 49 height 26
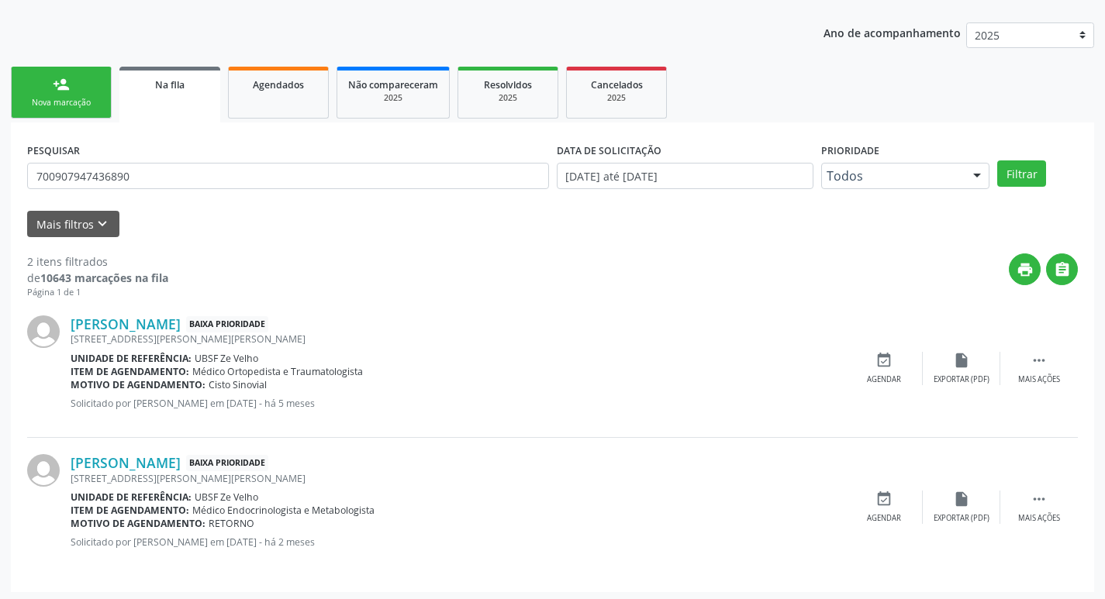
scroll to position [169, 0]
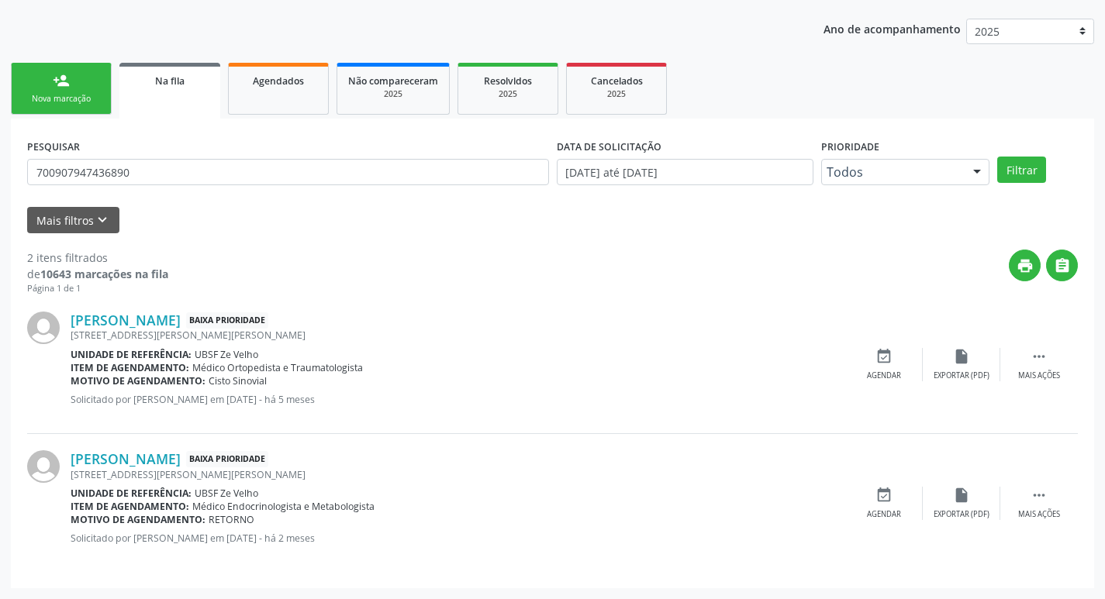
click at [889, 478] on div "Flávio Santiago da Silva Baixa Prioridade Rua Zacarias Pereira, 8, Ze Velho, Qu…" at bounding box center [552, 503] width 1051 height 138
click at [889, 498] on icon "event_available" at bounding box center [883, 495] width 17 height 17
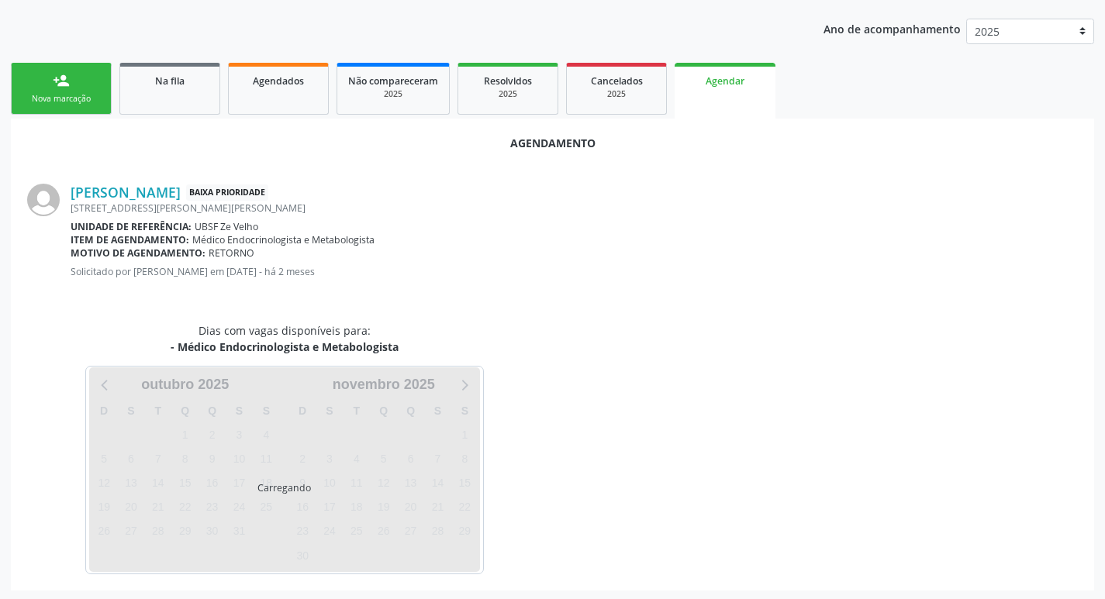
scroll to position [171, 0]
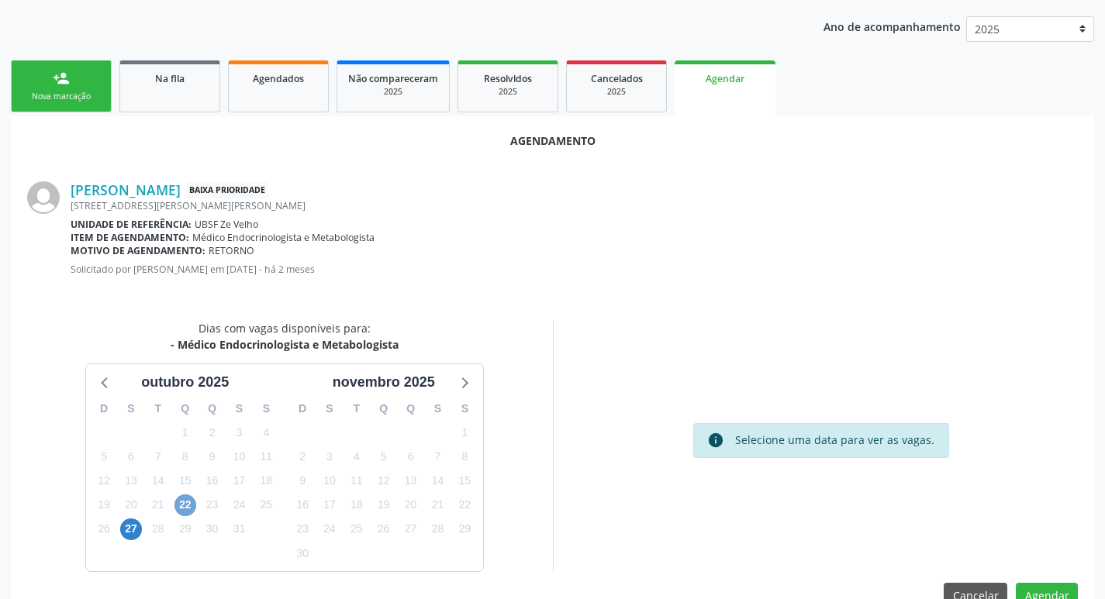
click at [185, 508] on span "22" at bounding box center [185, 506] width 22 height 22
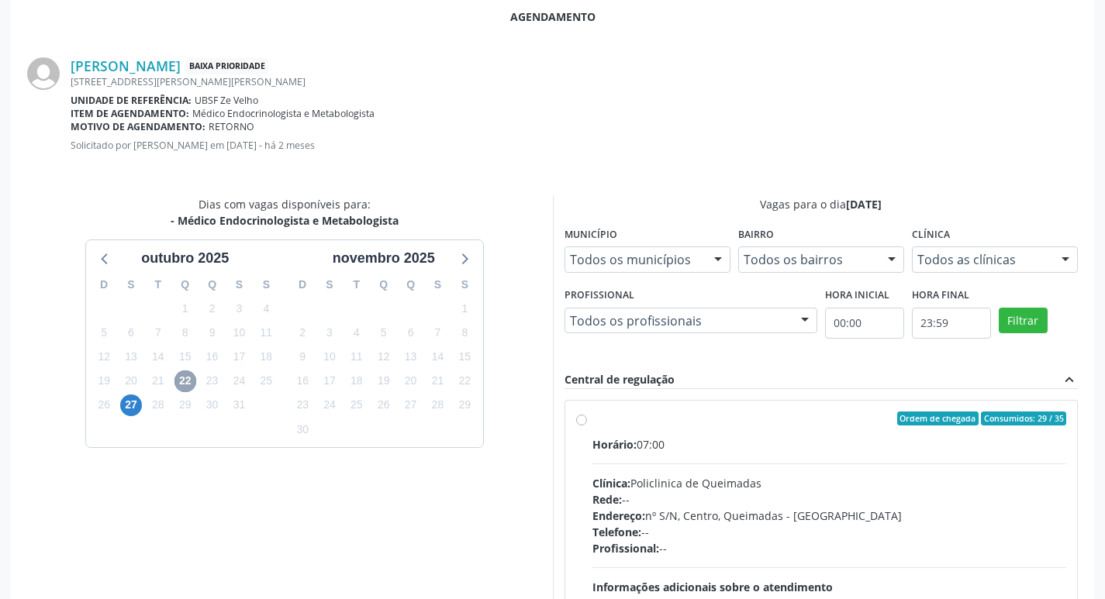
scroll to position [432, 0]
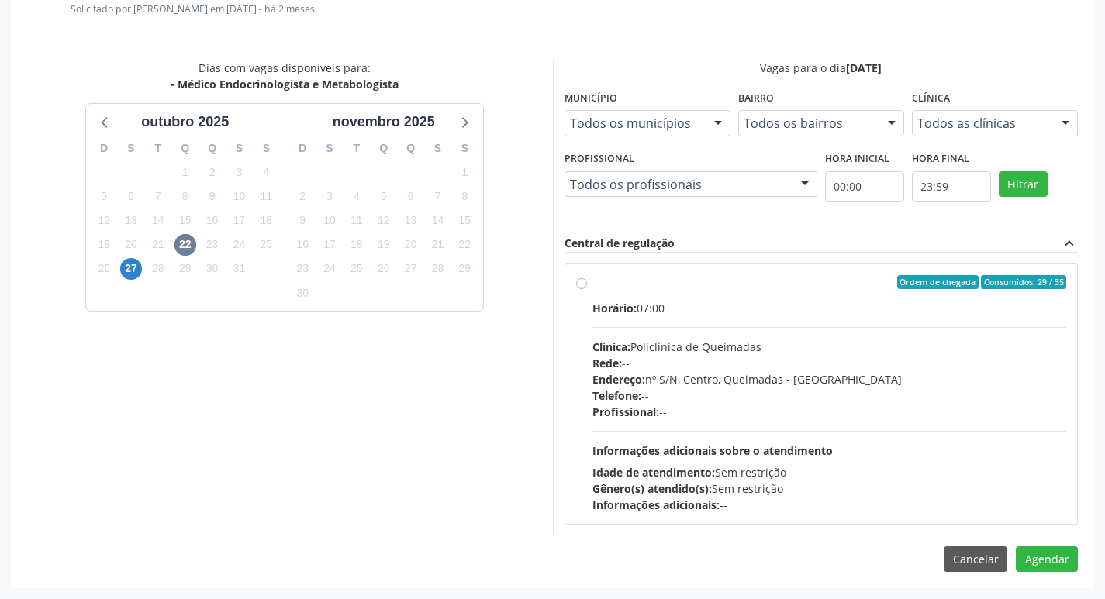
click at [886, 357] on div "Rede: --" at bounding box center [829, 363] width 475 height 16
click at [587, 289] on input "Ordem de chegada Consumidos: 29 / 35 Horário: 07:00 Clínica: Policlinica de Que…" at bounding box center [581, 282] width 11 height 14
radio input "true"
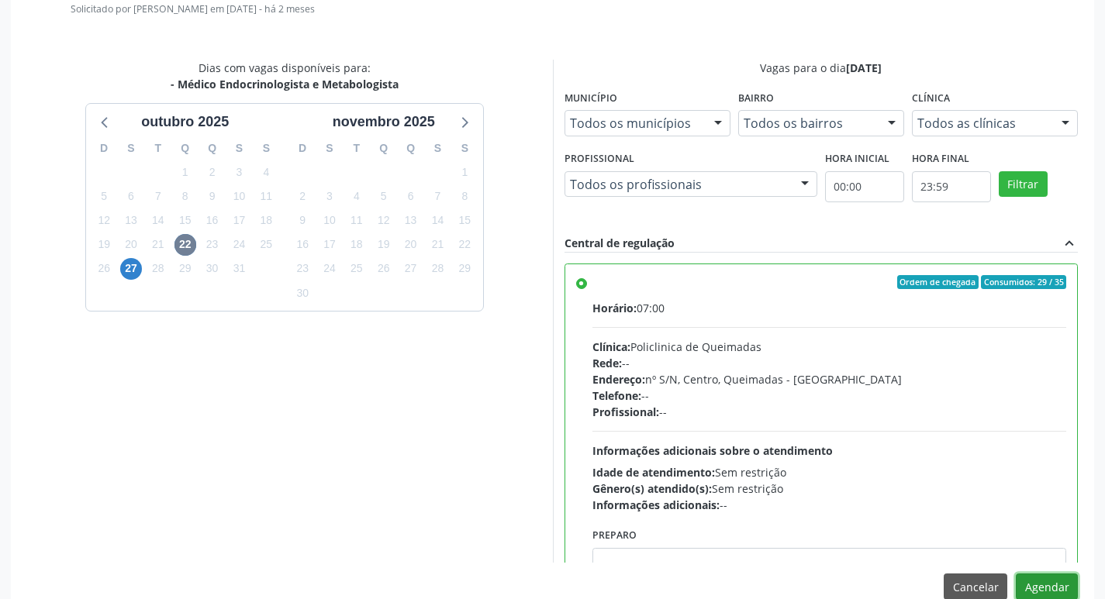
click at [1056, 590] on button "Agendar" at bounding box center [1047, 587] width 62 height 26
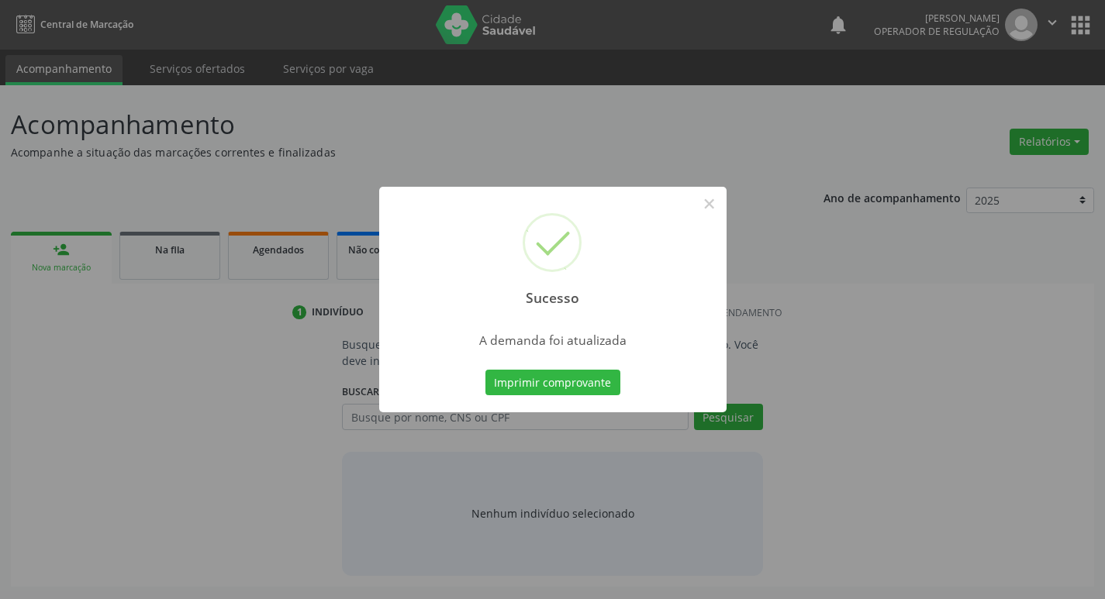
scroll to position [0, 0]
click at [537, 368] on div "Imprimir comprovante Cancel" at bounding box center [559, 383] width 142 height 33
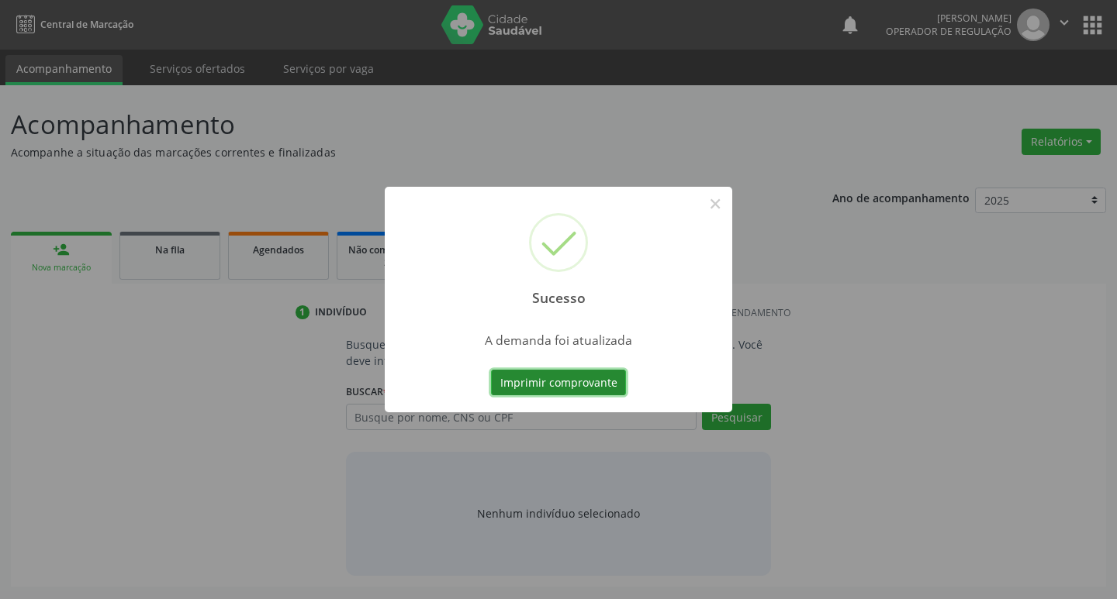
click at [537, 375] on button "Imprimir comprovante" at bounding box center [558, 383] width 135 height 26
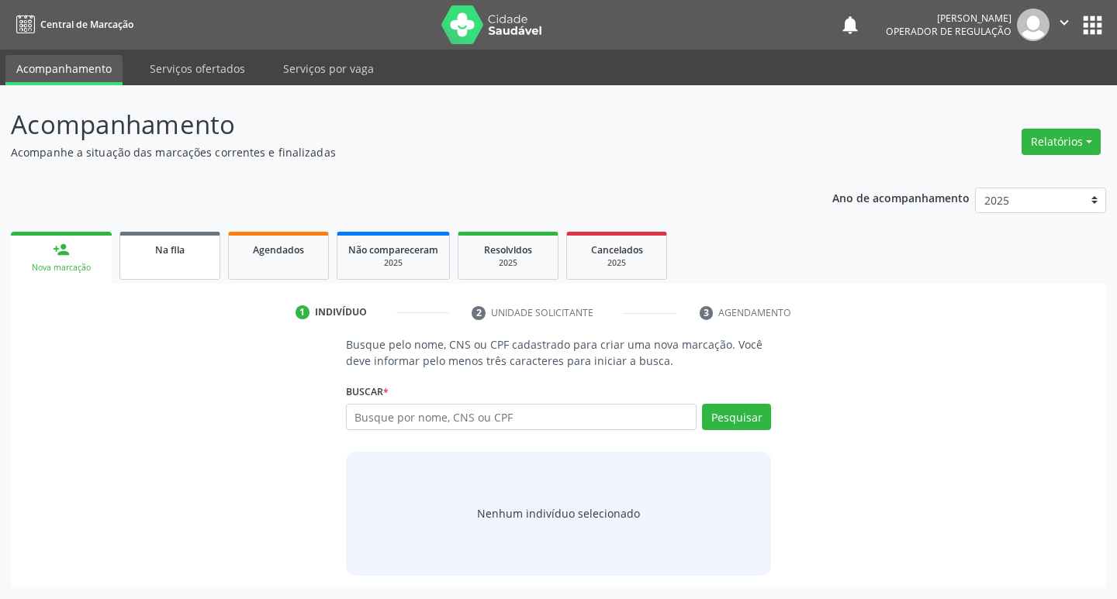
click at [119, 271] on ul "person_add Nova marcação Na fila Agendados Não compareceram 2025 Resolvidos 202…" at bounding box center [558, 256] width 1095 height 56
click at [184, 253] on span "Na fila" at bounding box center [169, 249] width 29 height 13
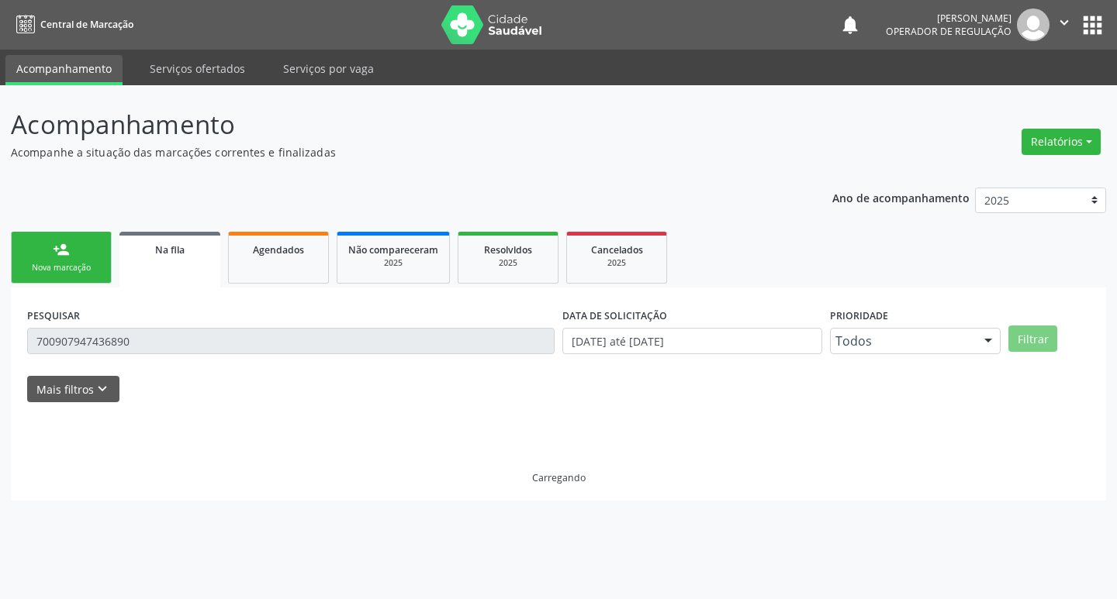
click at [181, 330] on input "700907947436890" at bounding box center [290, 341] width 527 height 26
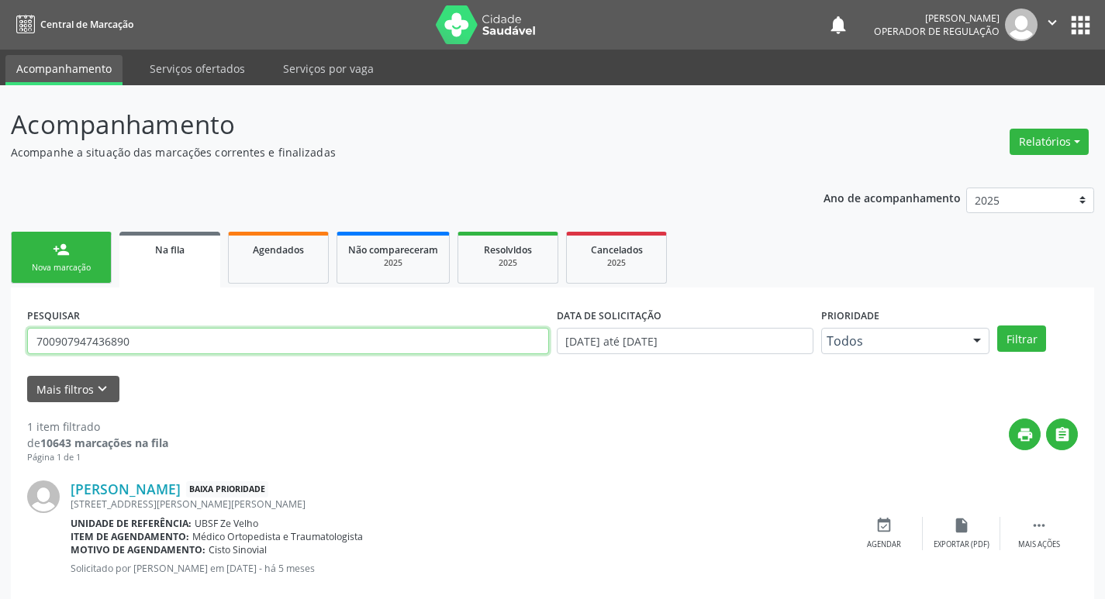
click at [185, 341] on input "700907947436890" at bounding box center [288, 341] width 522 height 26
type input "4"
type input "702603730639841"
click at [997, 326] on button "Filtrar" at bounding box center [1021, 339] width 49 height 26
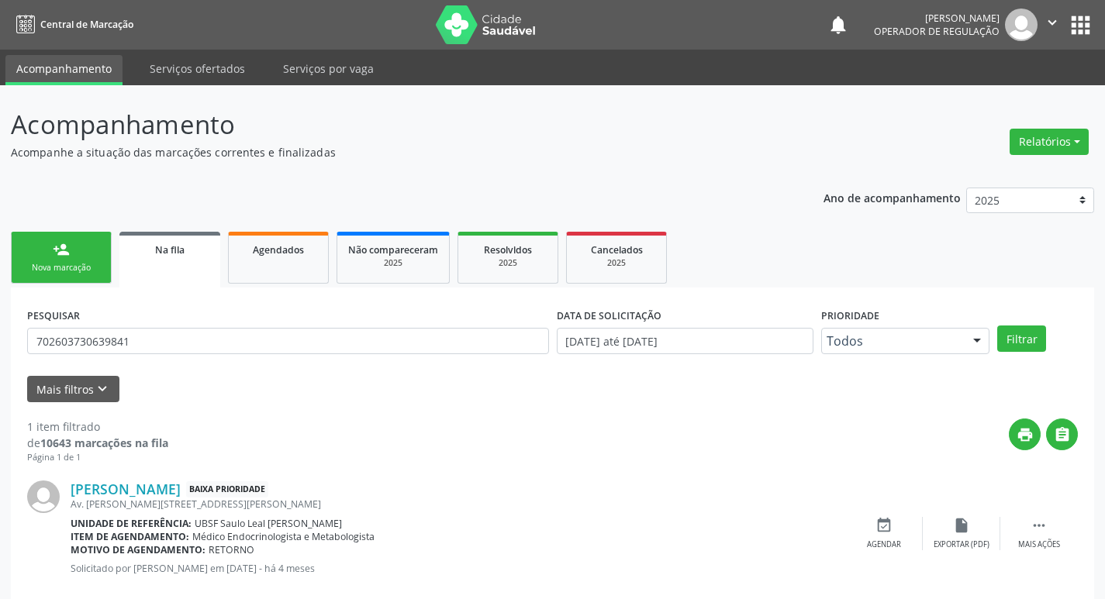
scroll to position [30, 0]
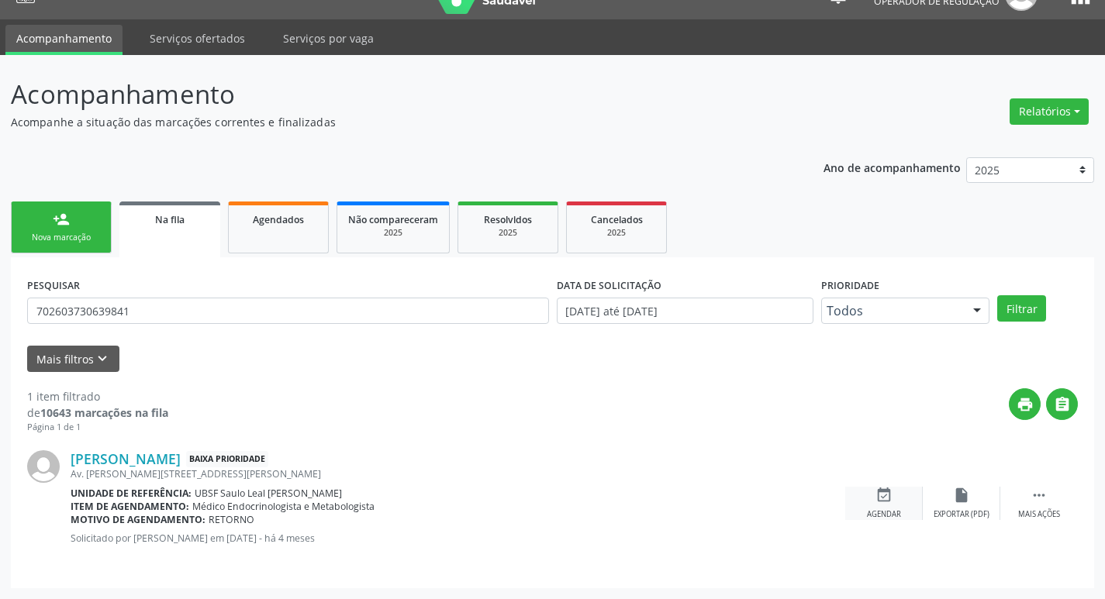
click at [889, 510] on div "Agendar" at bounding box center [884, 514] width 34 height 11
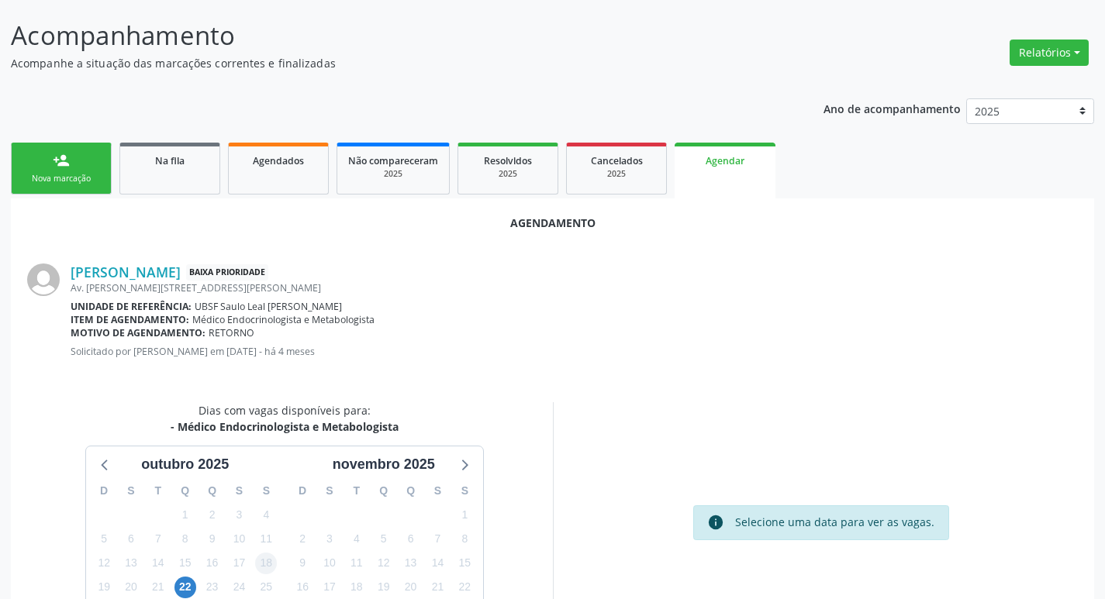
scroll to position [208, 0]
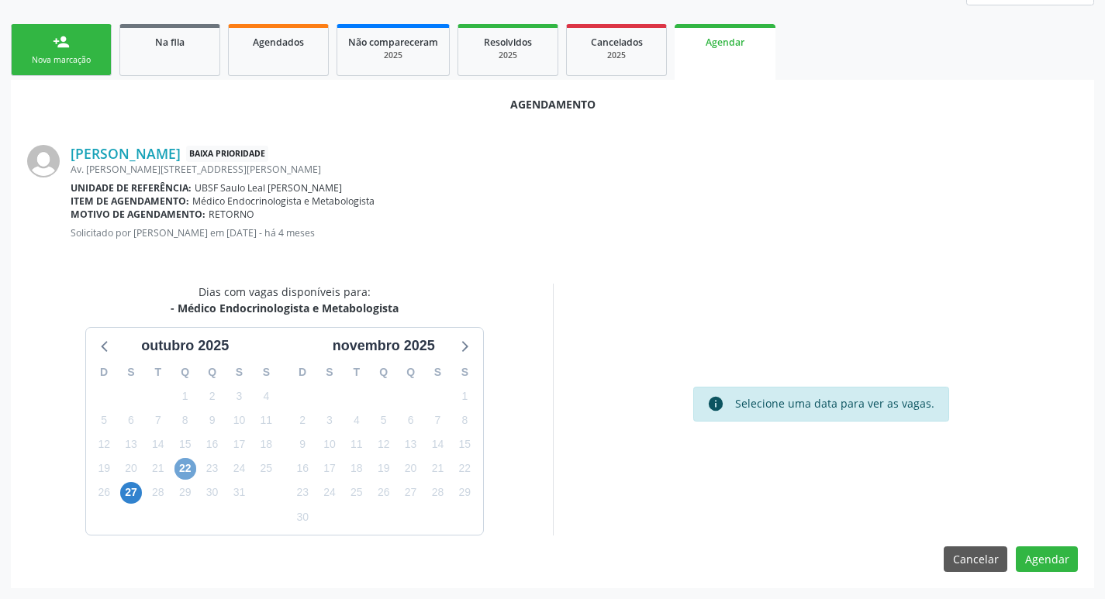
click at [183, 464] on span "22" at bounding box center [185, 469] width 22 height 22
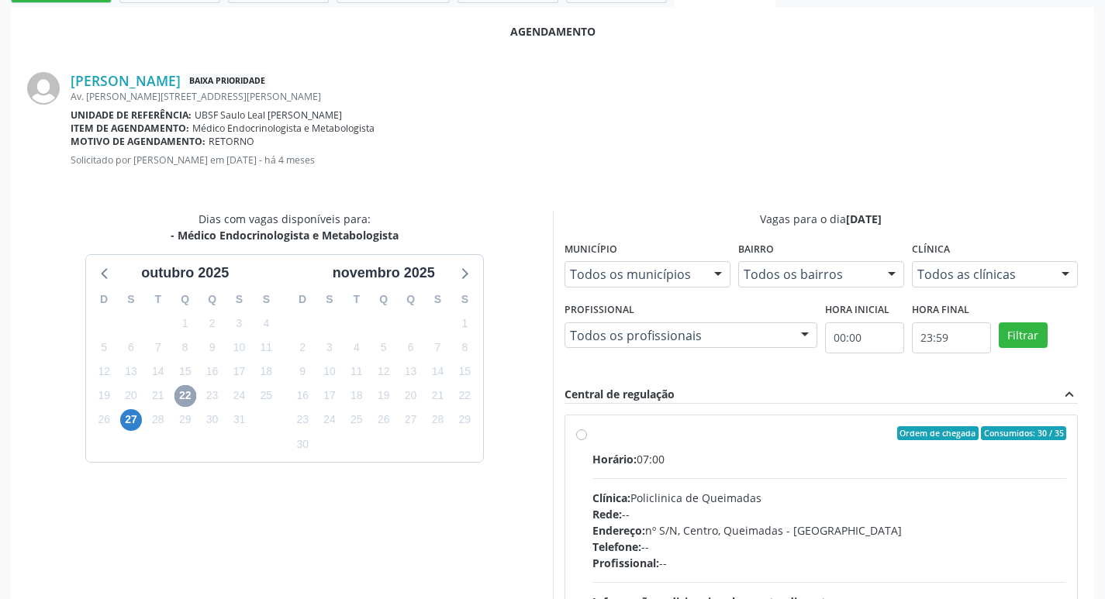
scroll to position [432, 0]
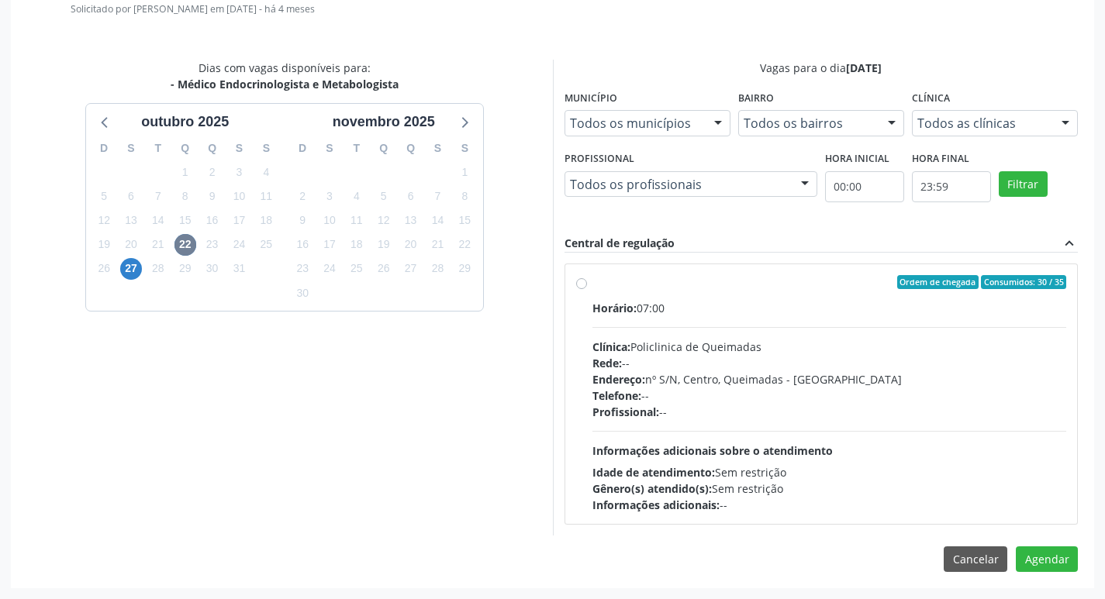
click at [1012, 321] on div "Horário: 07:00 Clínica: Policlinica de Queimadas Rede: -- Endereço: nº S/N, Cen…" at bounding box center [829, 406] width 475 height 213
click at [587, 289] on input "Ordem de chegada Consumidos: 30 / 35 Horário: 07:00 Clínica: Policlinica de Que…" at bounding box center [581, 282] width 11 height 14
radio input "true"
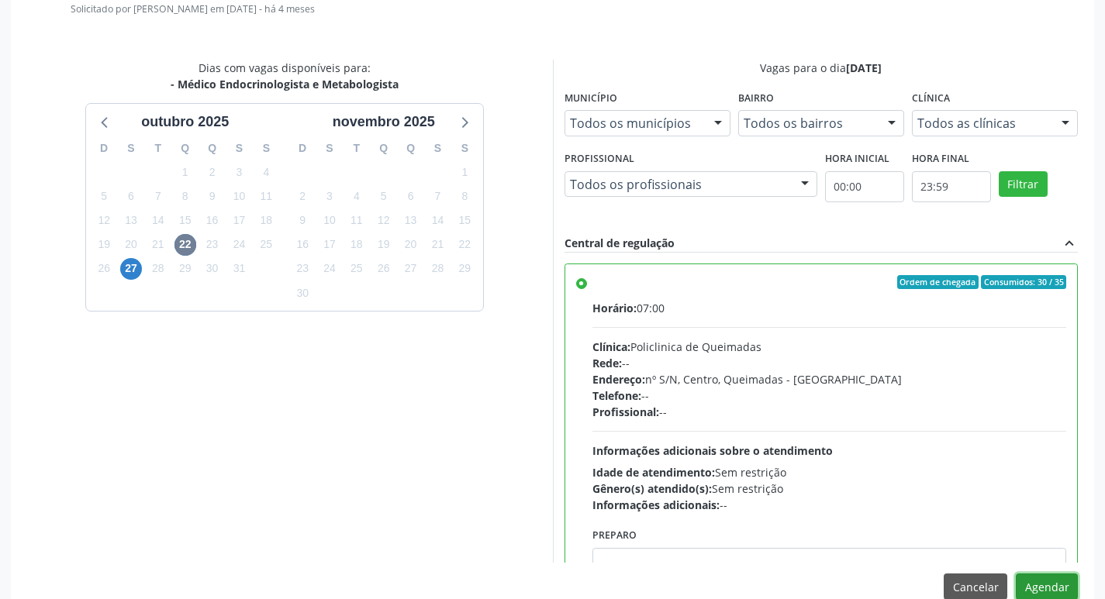
click at [1032, 591] on button "Agendar" at bounding box center [1047, 587] width 62 height 26
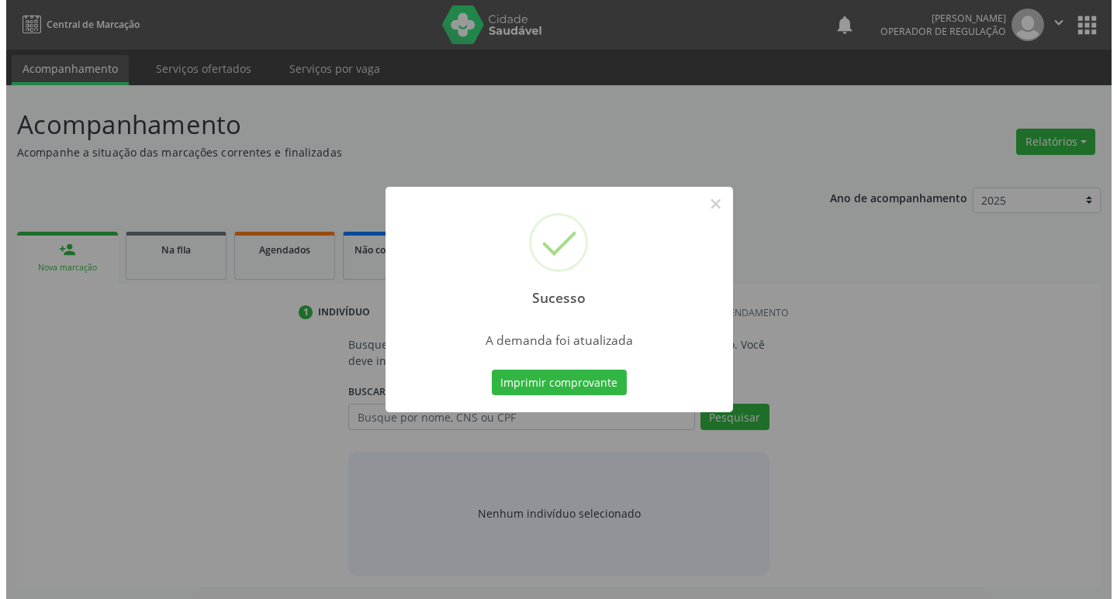
scroll to position [0, 0]
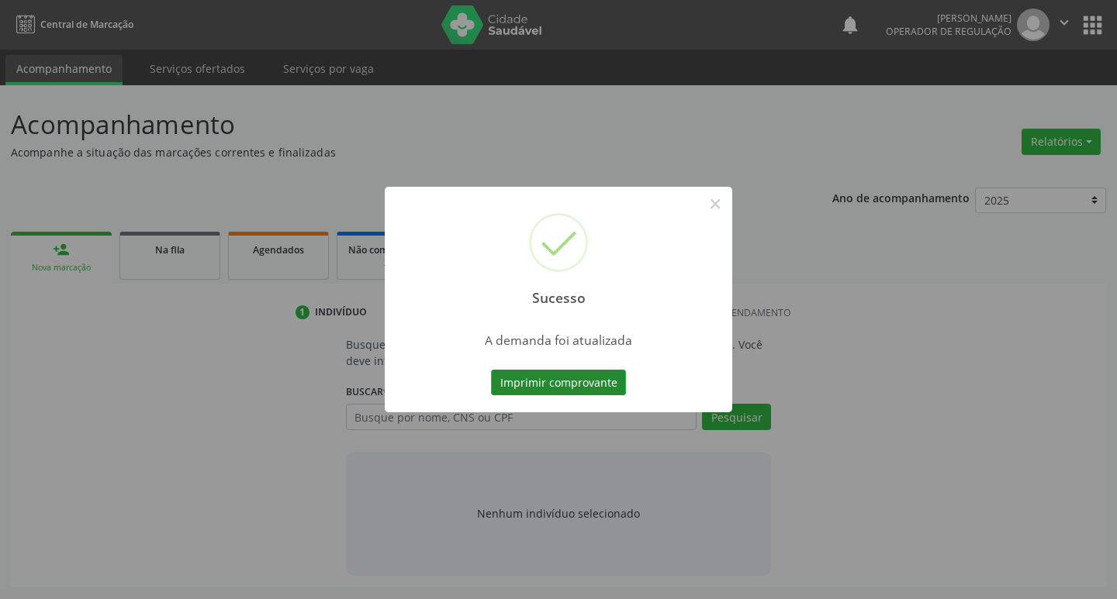
click at [560, 374] on button "Imprimir comprovante" at bounding box center [558, 383] width 135 height 26
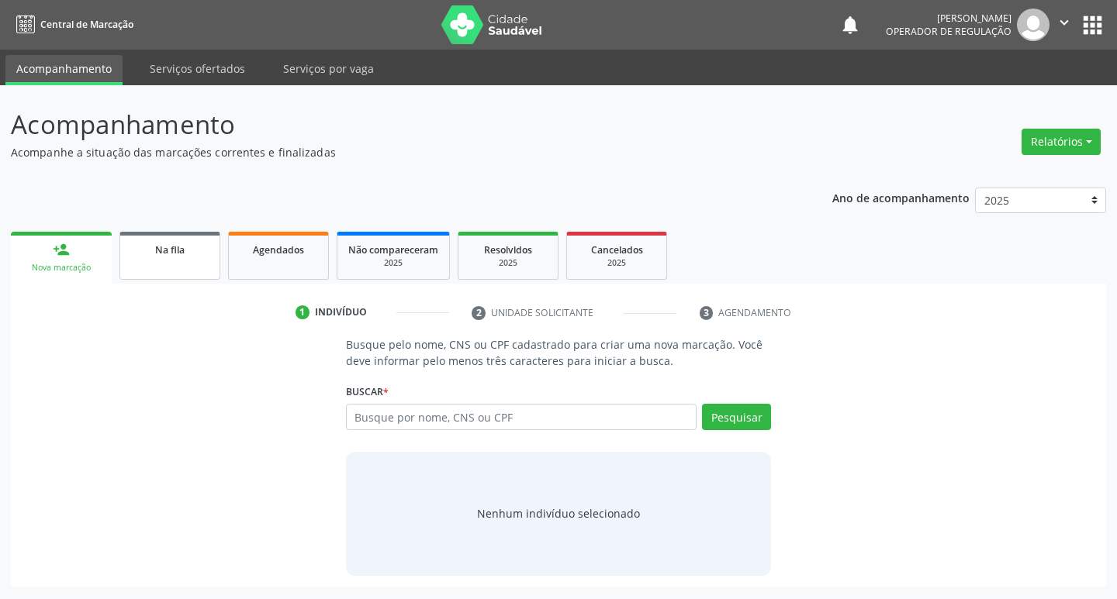
click at [208, 268] on link "Na fila" at bounding box center [169, 256] width 101 height 48
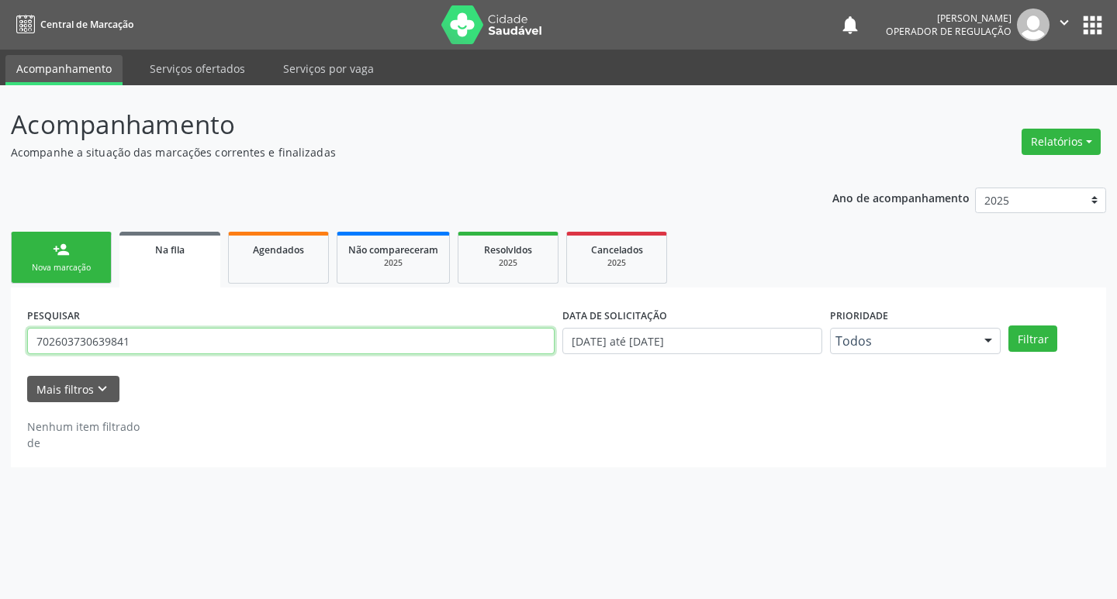
click at [209, 343] on input "702603730639841" at bounding box center [290, 341] width 527 height 26
type input "704209236960788"
click at [1008, 326] on button "Filtrar" at bounding box center [1032, 339] width 49 height 26
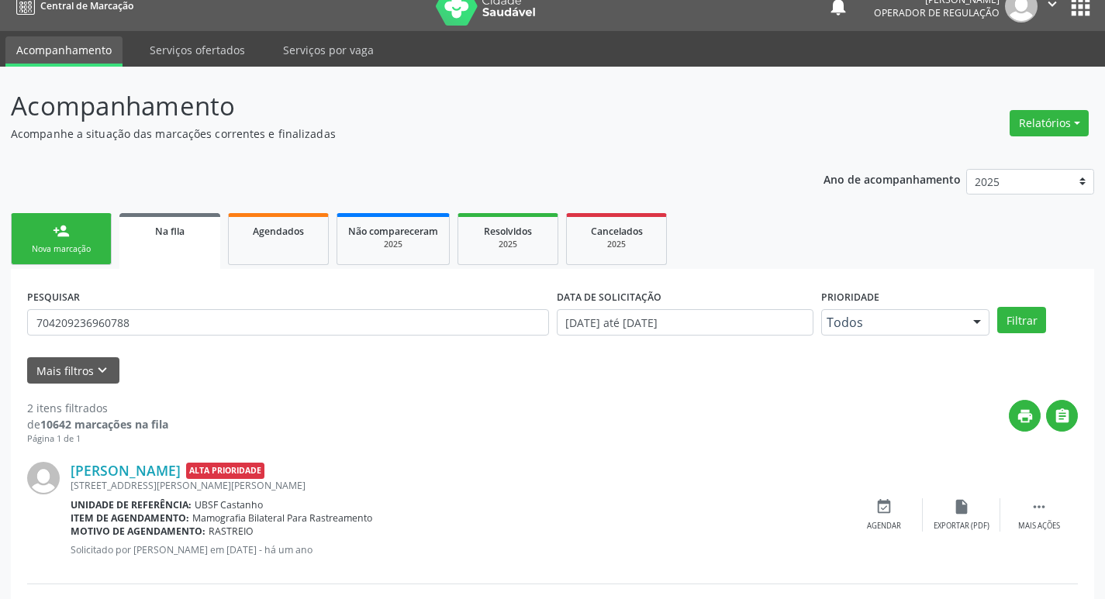
scroll to position [169, 0]
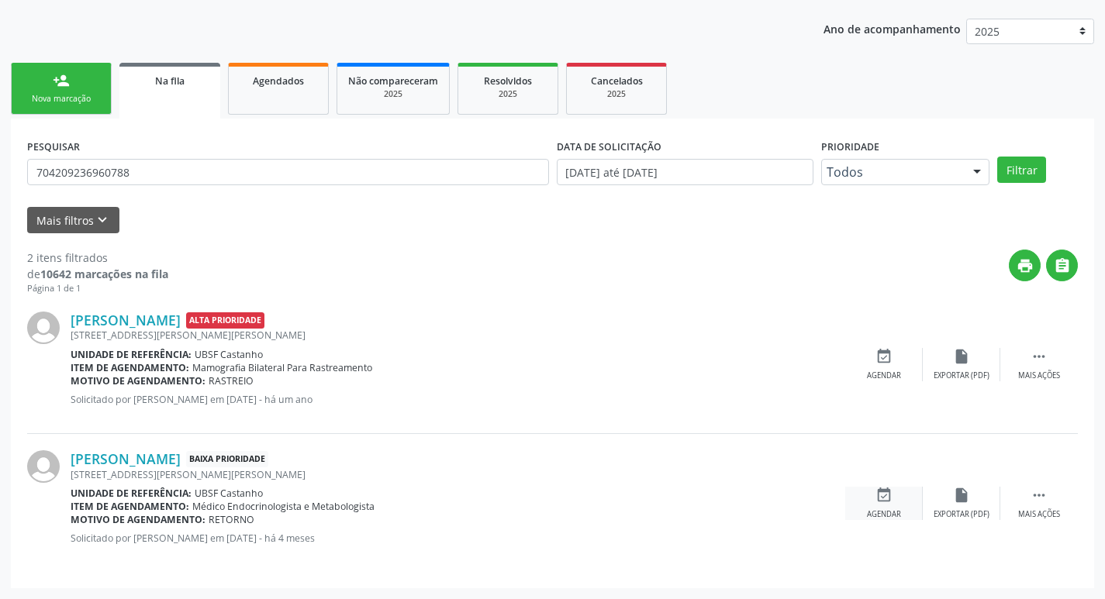
click at [884, 499] on icon "event_available" at bounding box center [883, 495] width 17 height 17
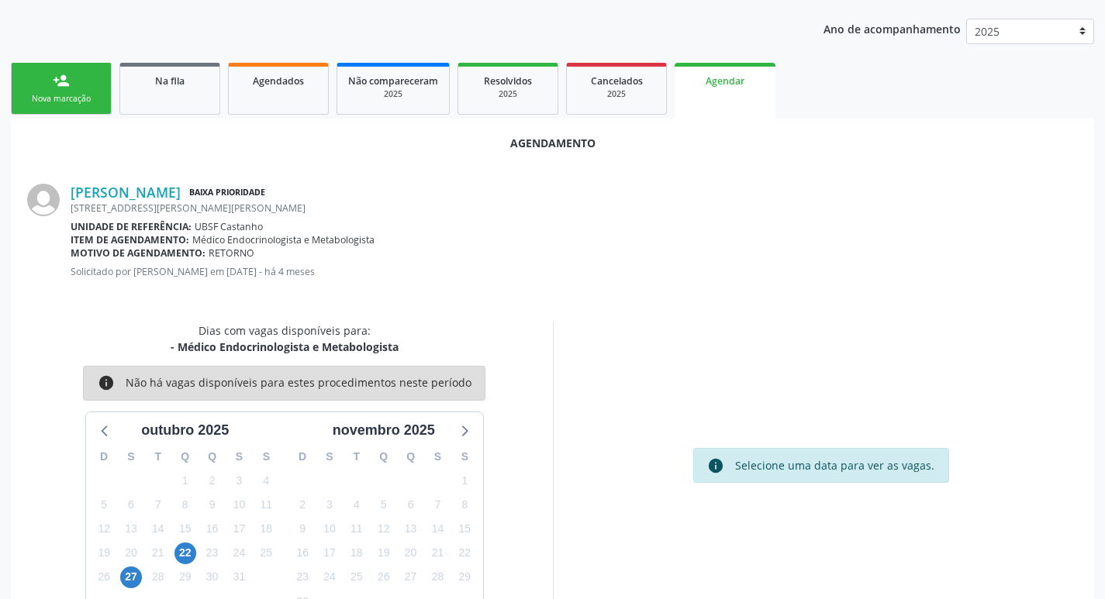
scroll to position [171, 0]
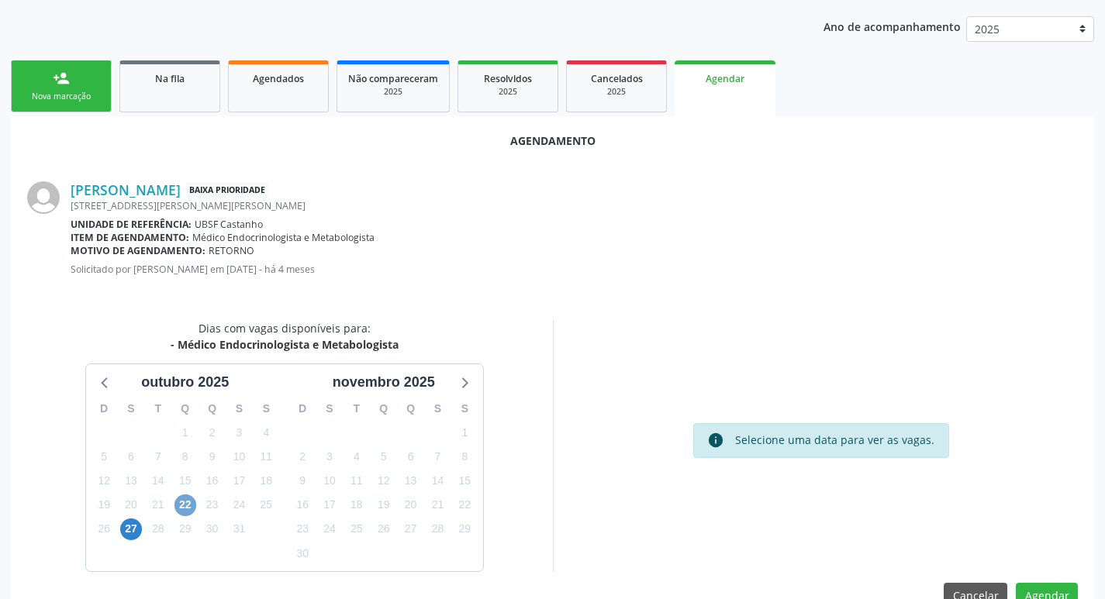
click at [191, 508] on span "22" at bounding box center [185, 506] width 22 height 22
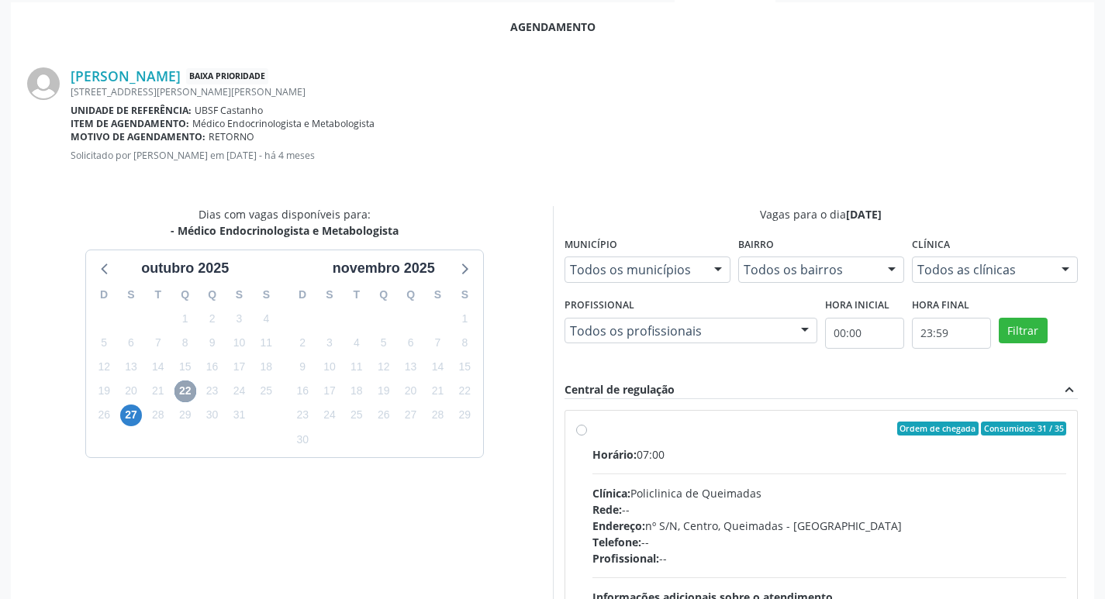
scroll to position [432, 0]
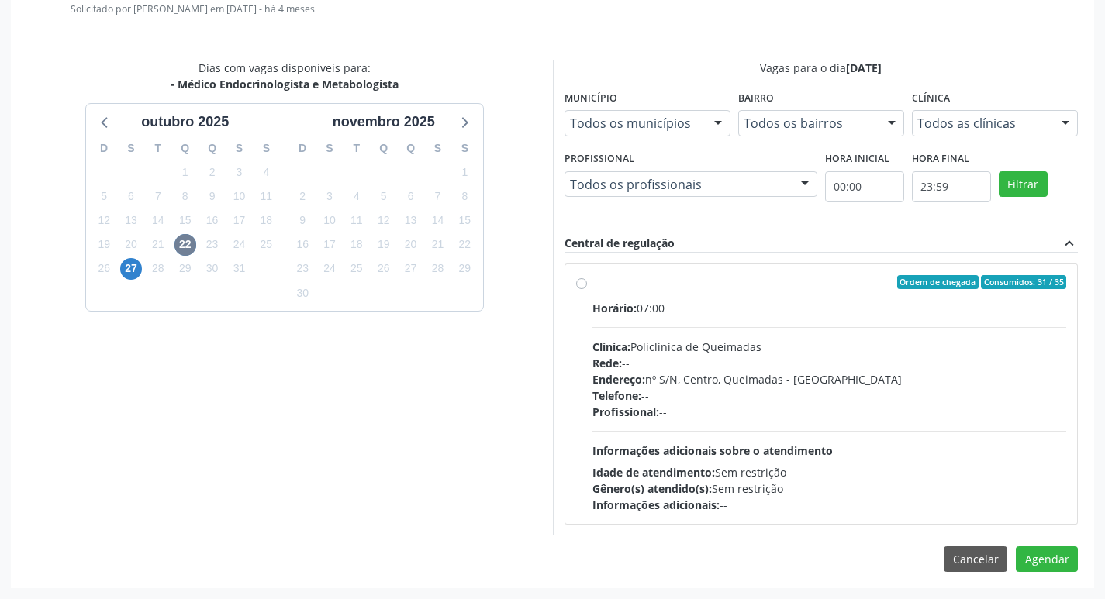
click at [778, 300] on div "Horário: 07:00" at bounding box center [829, 308] width 475 height 16
click at [587, 289] on input "Ordem de chegada Consumidos: 31 / 35 Horário: 07:00 Clínica: Policlinica de Que…" at bounding box center [581, 282] width 11 height 14
radio input "true"
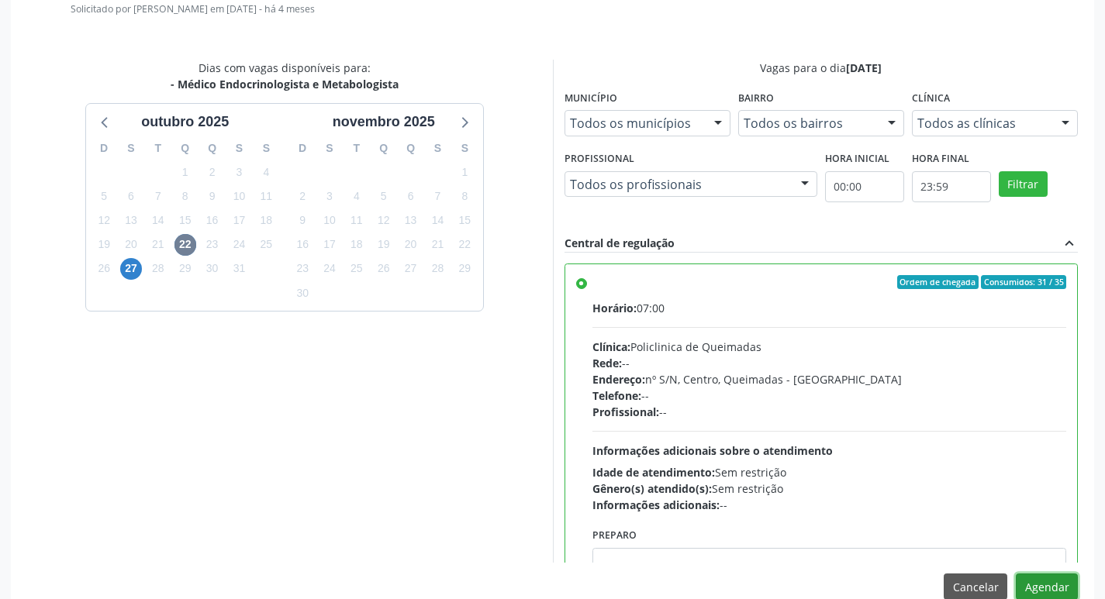
click at [1051, 585] on button "Agendar" at bounding box center [1047, 587] width 62 height 26
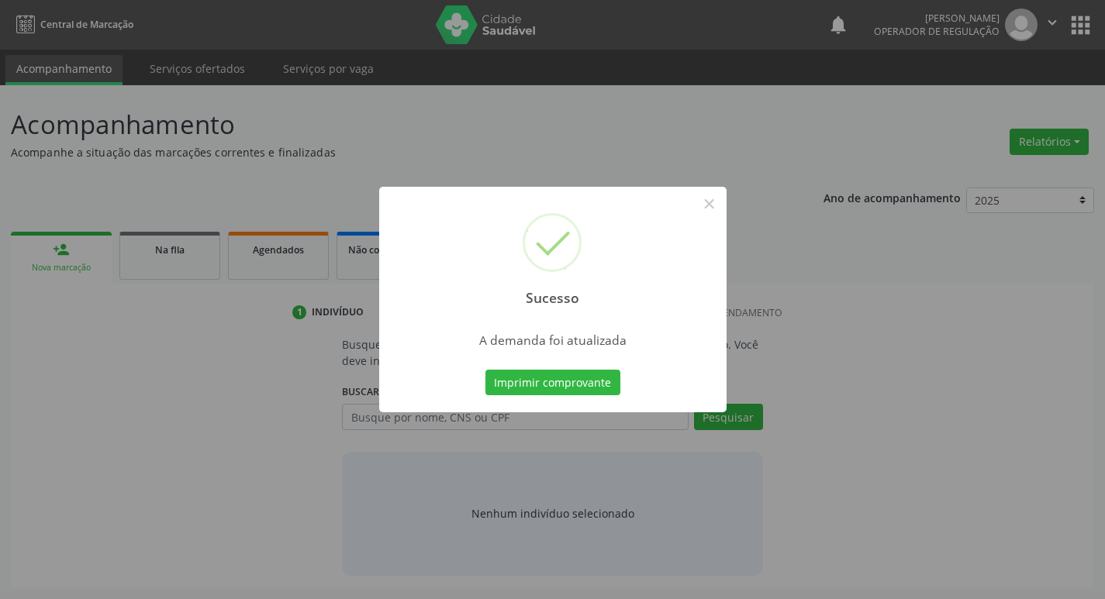
scroll to position [0, 0]
click at [555, 375] on button "Imprimir comprovante" at bounding box center [558, 383] width 135 height 26
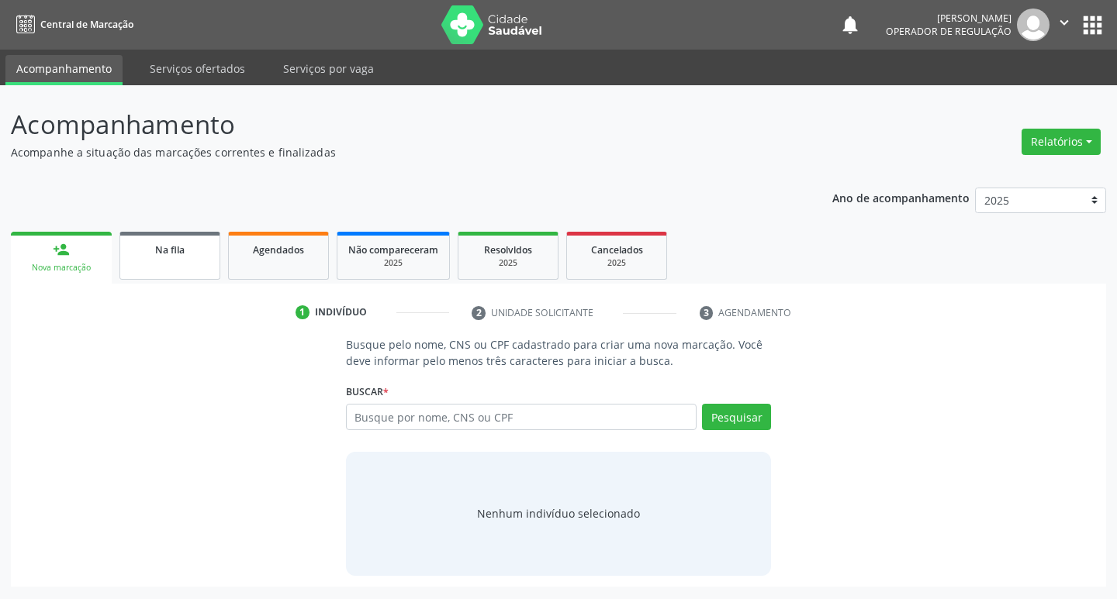
click at [215, 261] on link "Na fila" at bounding box center [169, 256] width 101 height 48
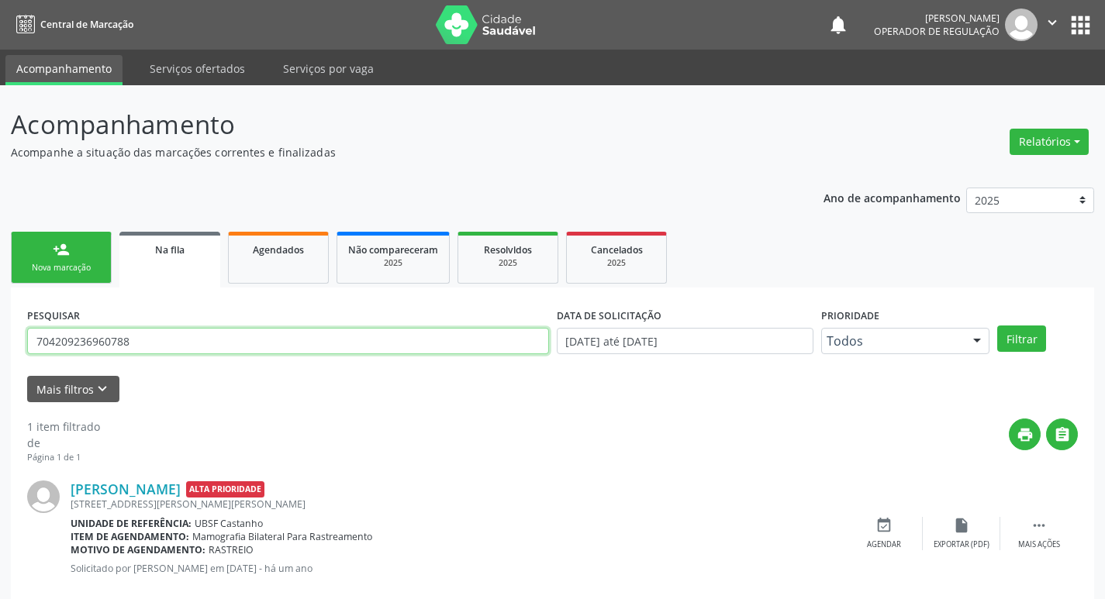
click at [237, 340] on input "704209236960788" at bounding box center [288, 341] width 522 height 26
type input "700402406140343"
click at [997, 326] on button "Filtrar" at bounding box center [1021, 339] width 49 height 26
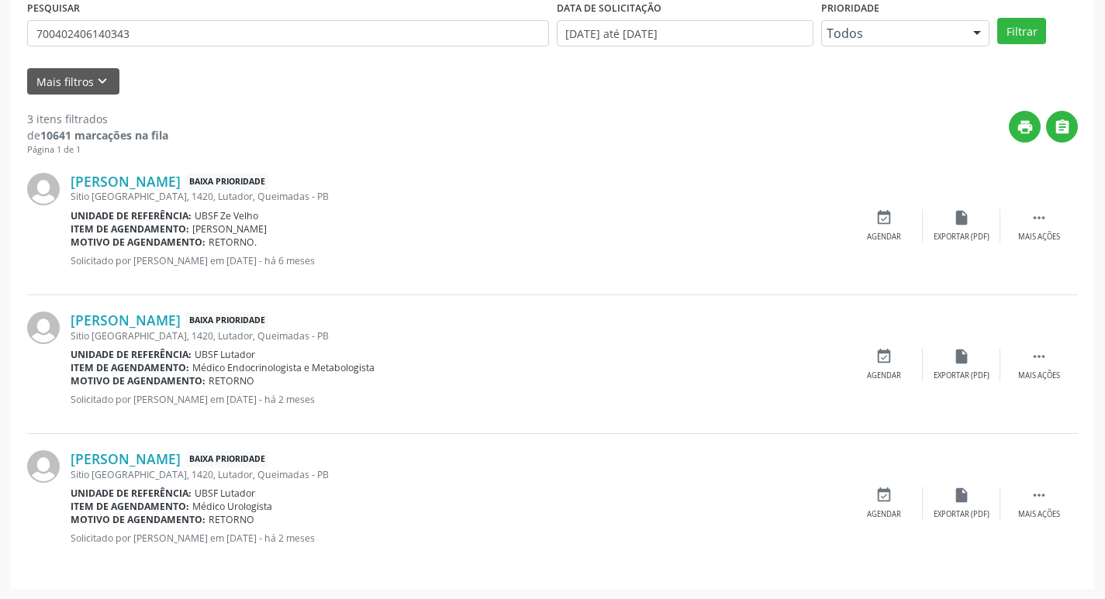
scroll to position [309, 0]
click at [884, 367] on div "event_available Agendar" at bounding box center [884, 363] width 78 height 33
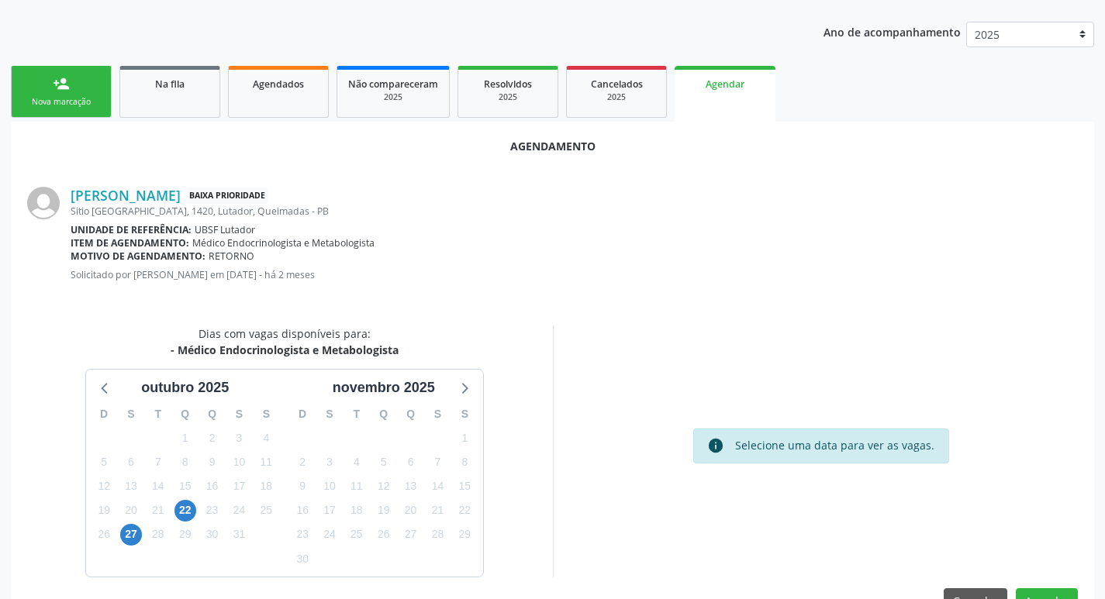
scroll to position [171, 0]
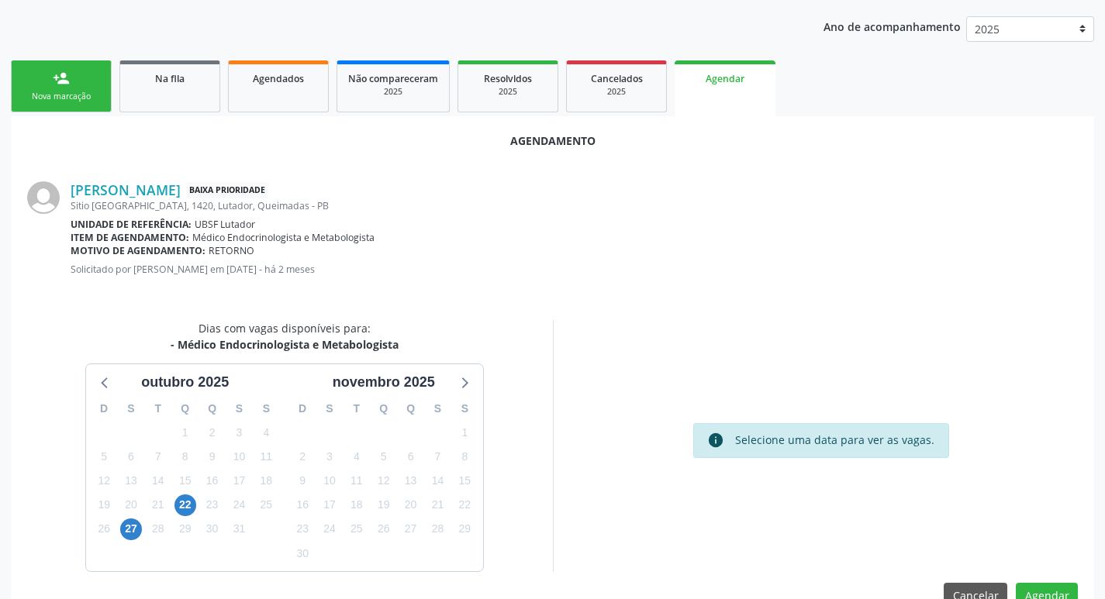
click at [192, 514] on div "22" at bounding box center [185, 505] width 22 height 24
click at [188, 512] on span "22" at bounding box center [185, 506] width 22 height 22
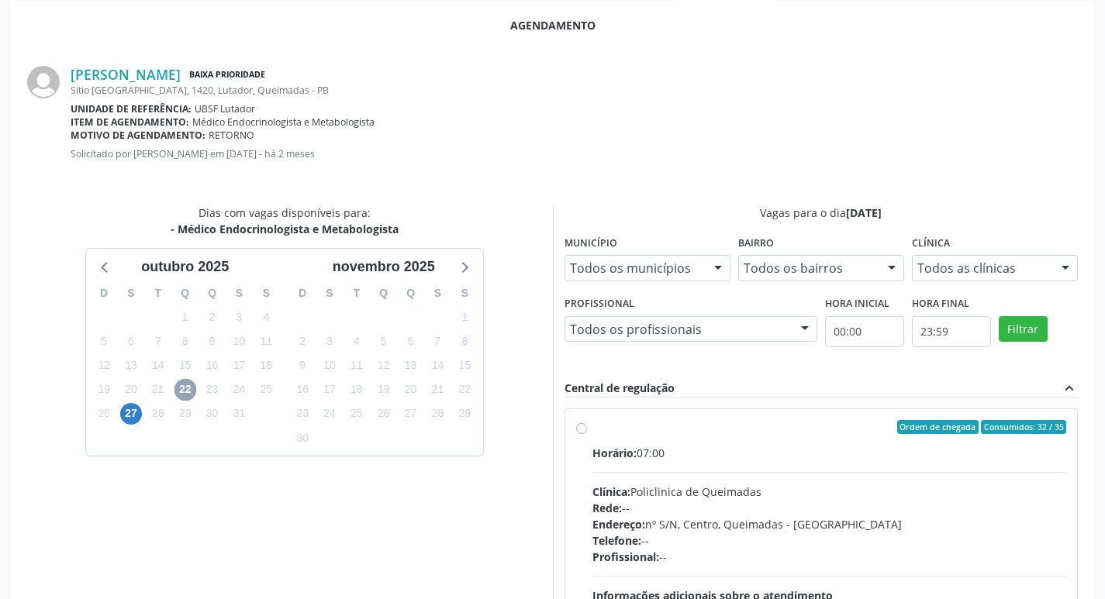
scroll to position [432, 0]
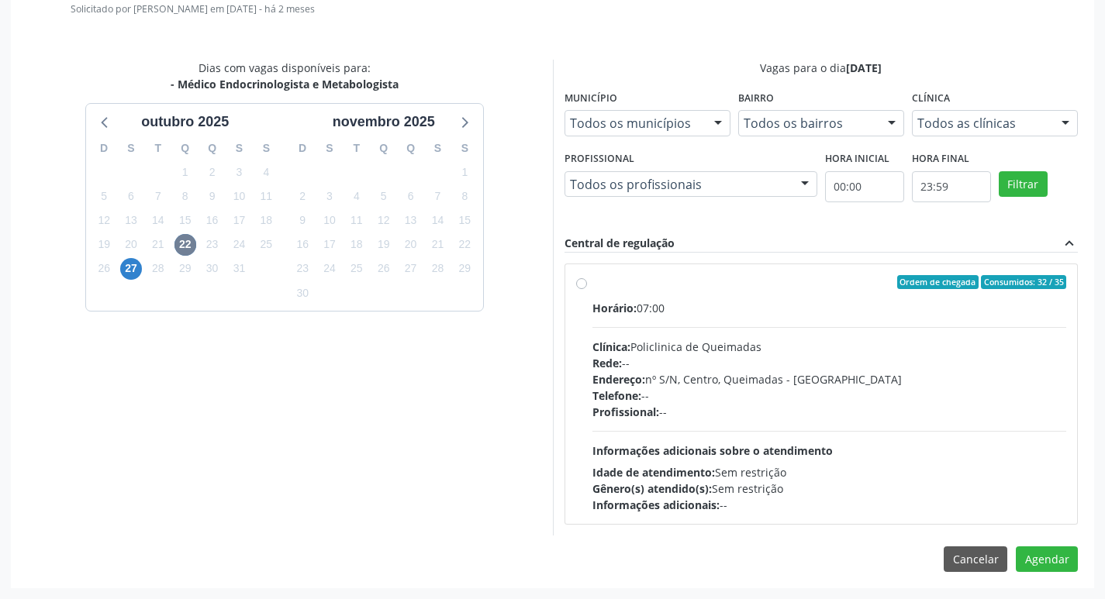
drag, startPoint x: 664, startPoint y: 331, endPoint x: 716, endPoint y: 343, distance: 54.2
click at [665, 331] on div "Horário: 07:00 Clínica: Policlinica de Queimadas Rede: -- Endereço: nº S/N, Cen…" at bounding box center [829, 406] width 475 height 213
click at [587, 289] on input "Ordem de chegada Consumidos: 32 / 35 Horário: 07:00 Clínica: Policlinica de Que…" at bounding box center [581, 282] width 11 height 14
radio input "true"
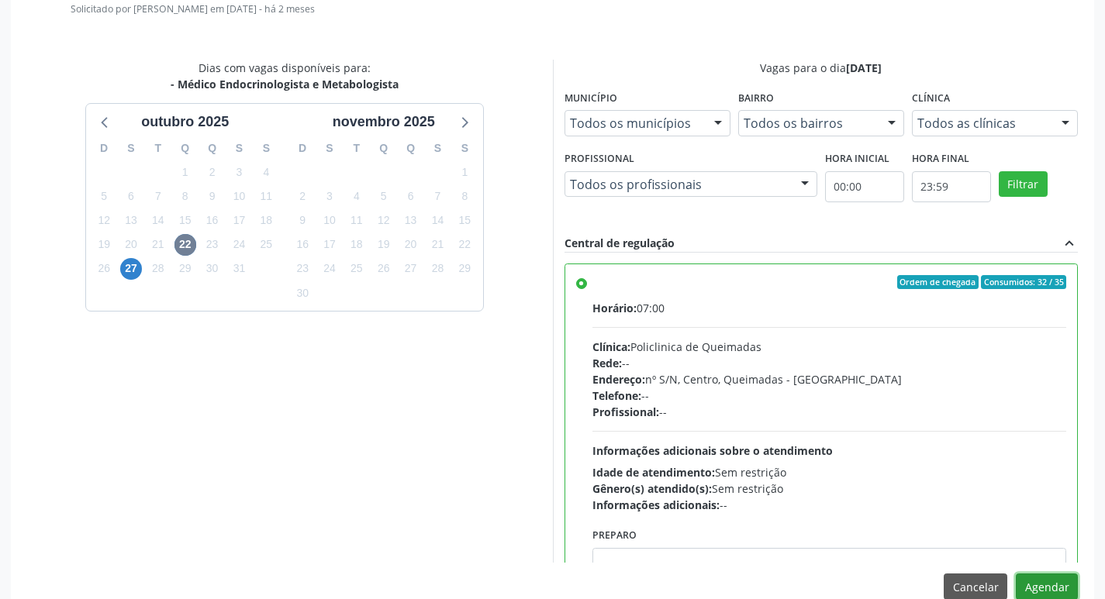
click at [1056, 588] on button "Agendar" at bounding box center [1047, 587] width 62 height 26
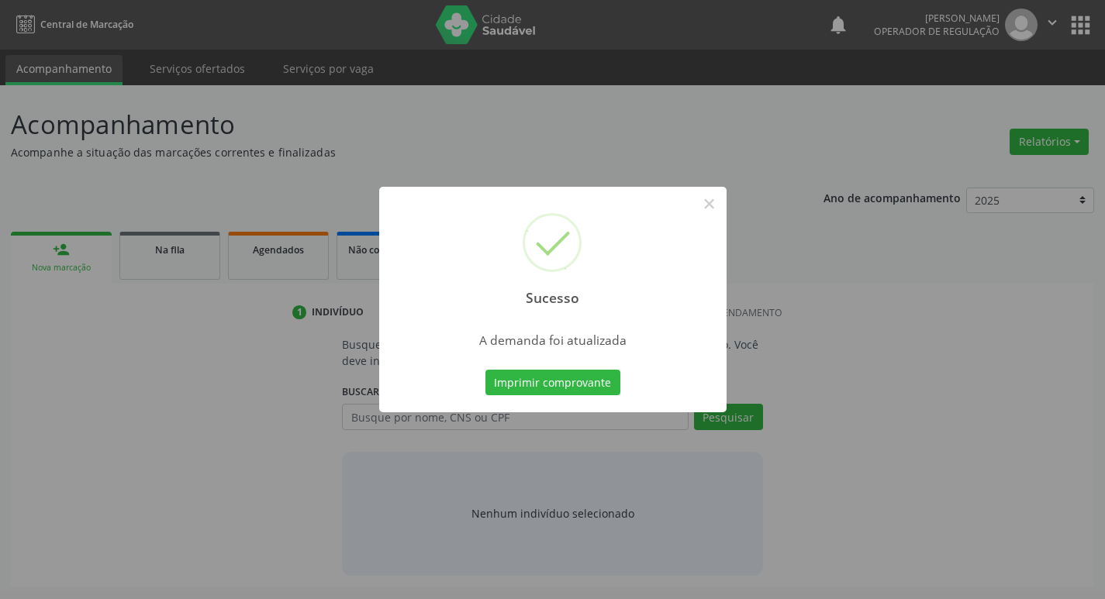
scroll to position [0, 0]
click at [597, 376] on button "Imprimir comprovante" at bounding box center [558, 383] width 135 height 26
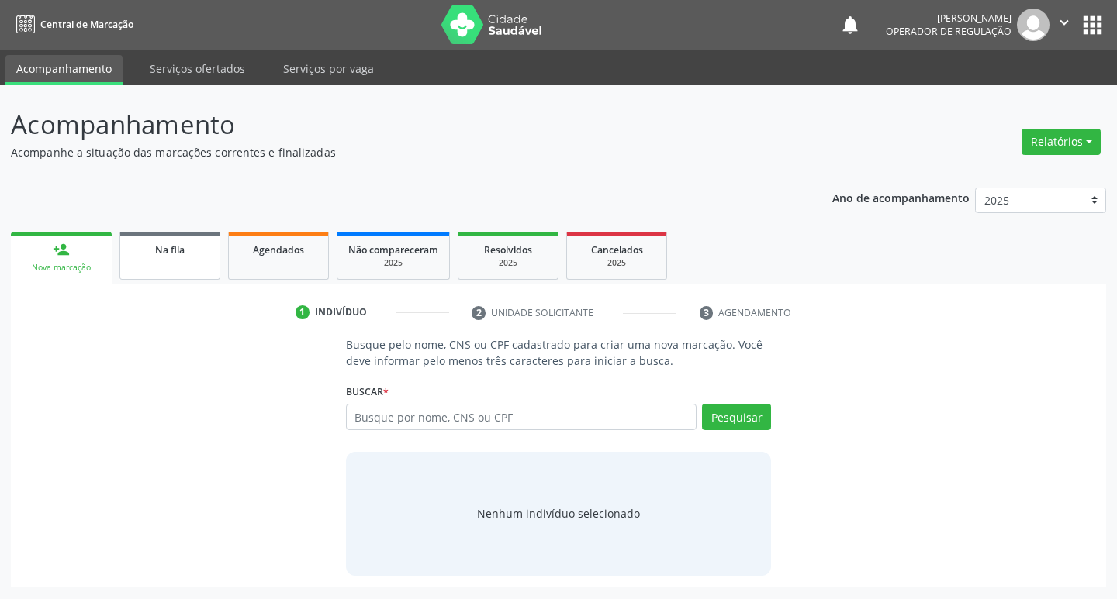
click at [171, 247] on span "Na fila" at bounding box center [169, 249] width 29 height 13
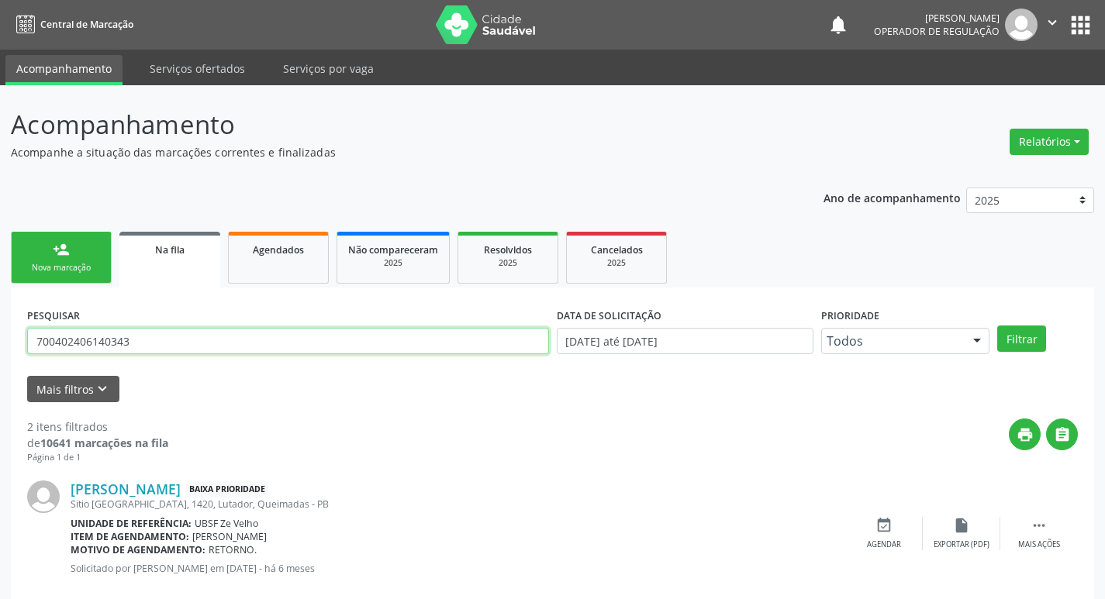
click at [174, 329] on input "700402406140343" at bounding box center [288, 341] width 522 height 26
type input "709002802915213"
click at [997, 326] on button "Filtrar" at bounding box center [1021, 339] width 49 height 26
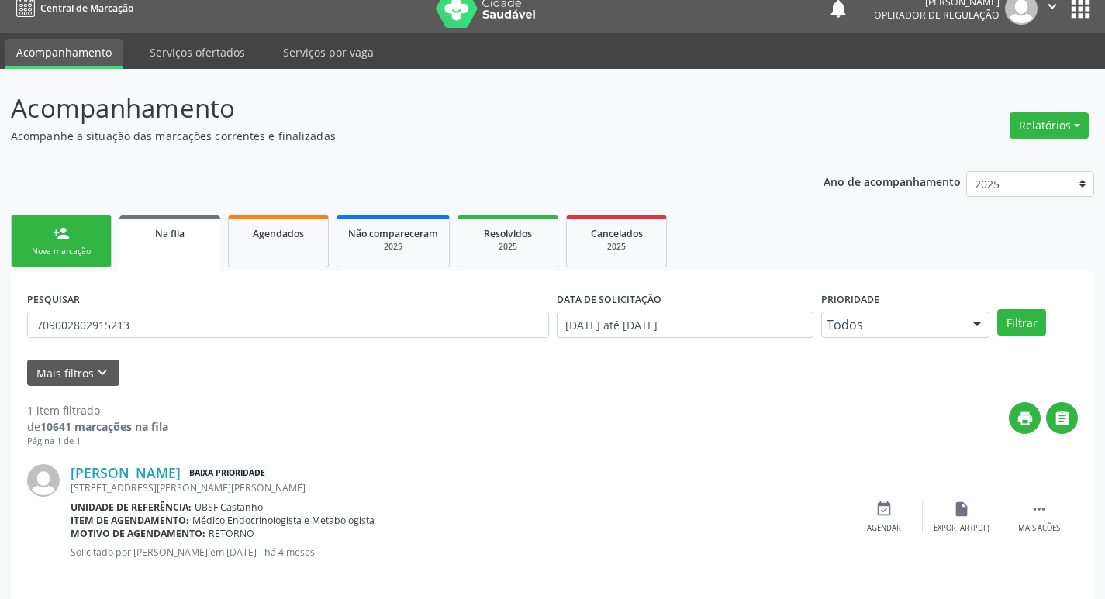
scroll to position [30, 0]
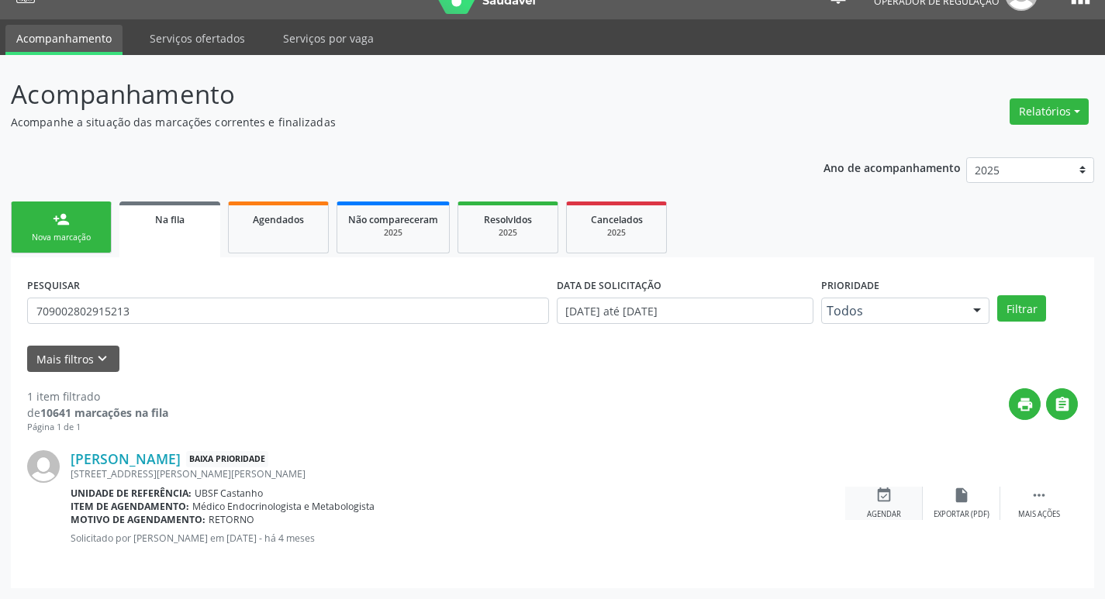
drag, startPoint x: 890, startPoint y: 499, endPoint x: 899, endPoint y: 502, distance: 9.4
click at [893, 499] on div "event_available Agendar" at bounding box center [884, 503] width 78 height 33
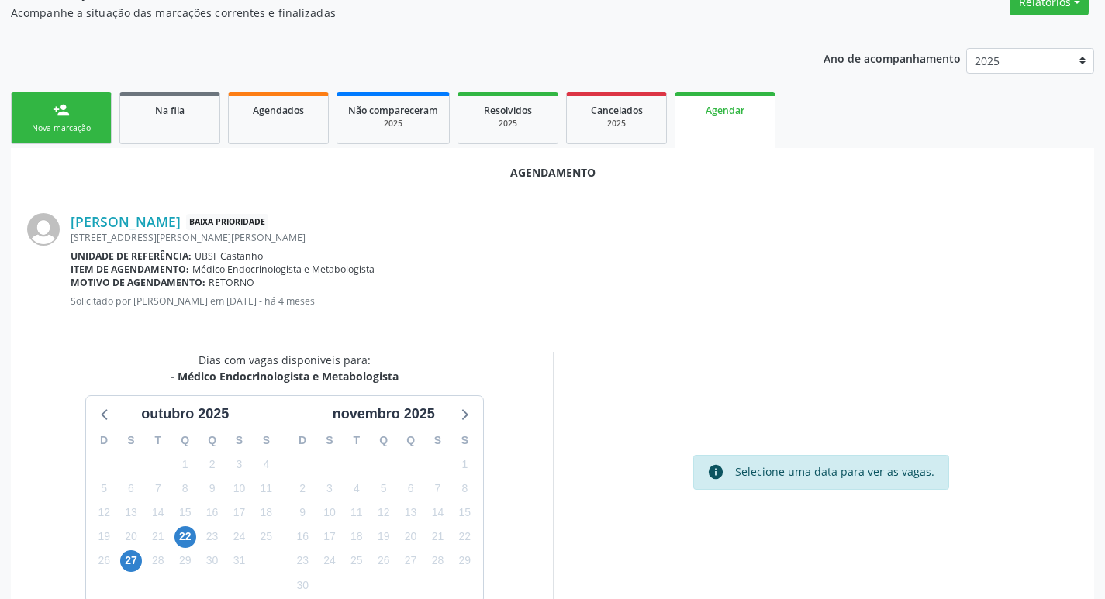
scroll to position [208, 0]
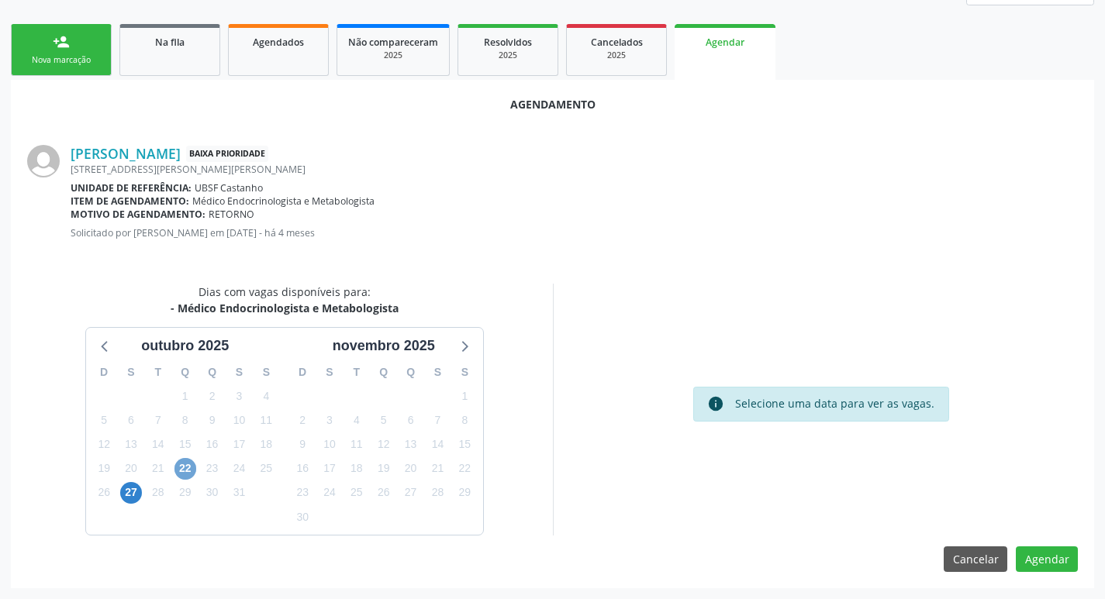
click at [182, 471] on span "22" at bounding box center [185, 469] width 22 height 22
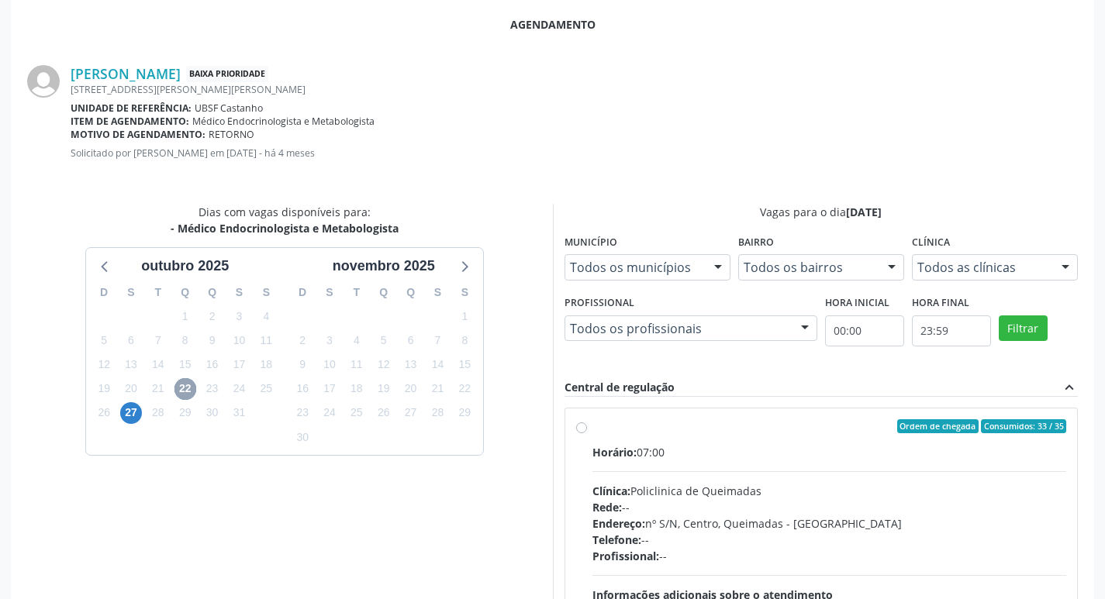
scroll to position [363, 0]
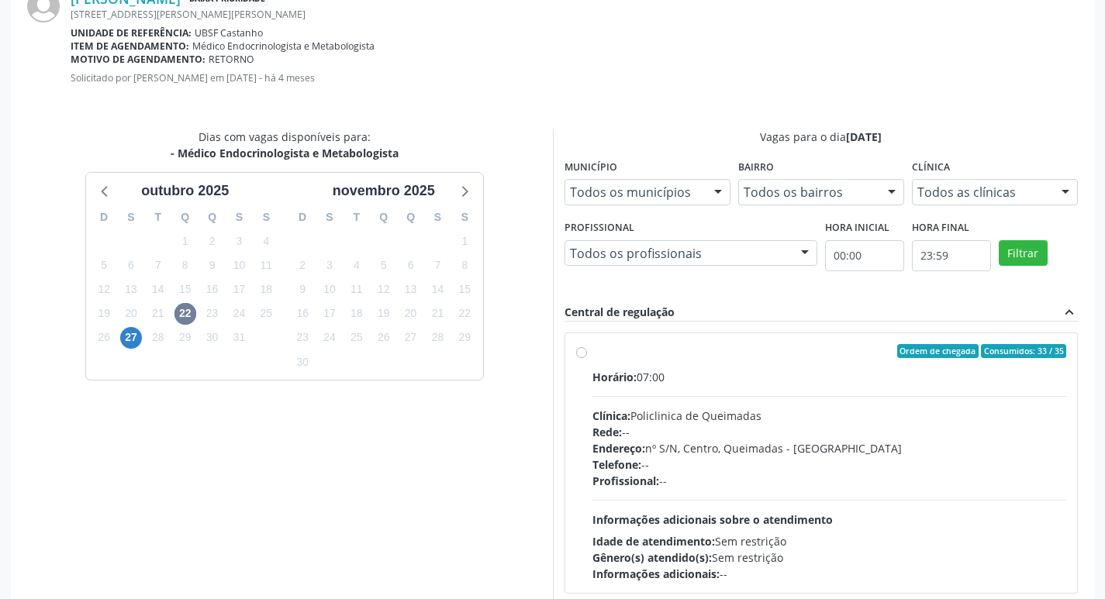
click at [955, 374] on div "Horário: 07:00" at bounding box center [829, 377] width 475 height 16
click at [587, 358] on input "Ordem de chegada Consumidos: 33 / 35 Horário: 07:00 Clínica: Policlinica de Que…" at bounding box center [581, 351] width 11 height 14
radio input "true"
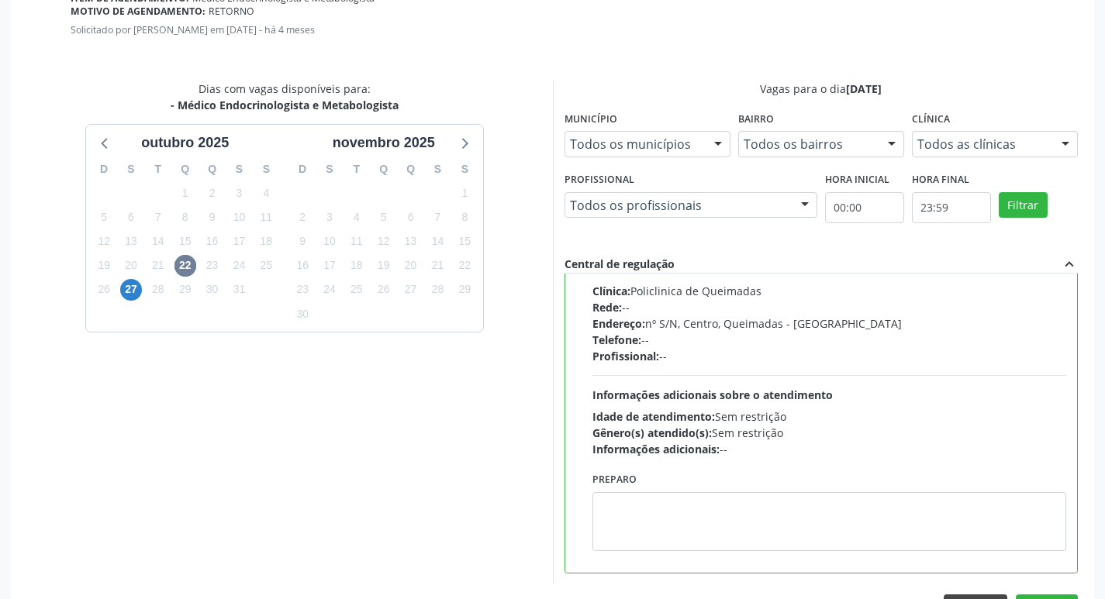
scroll to position [460, 0]
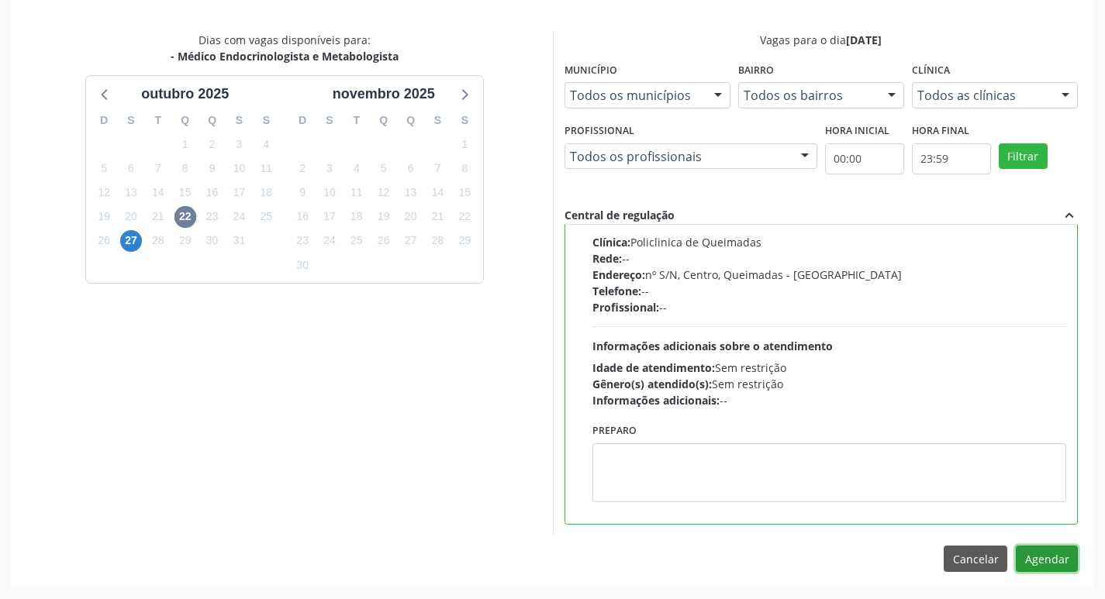
click at [1039, 556] on button "Agendar" at bounding box center [1047, 559] width 62 height 26
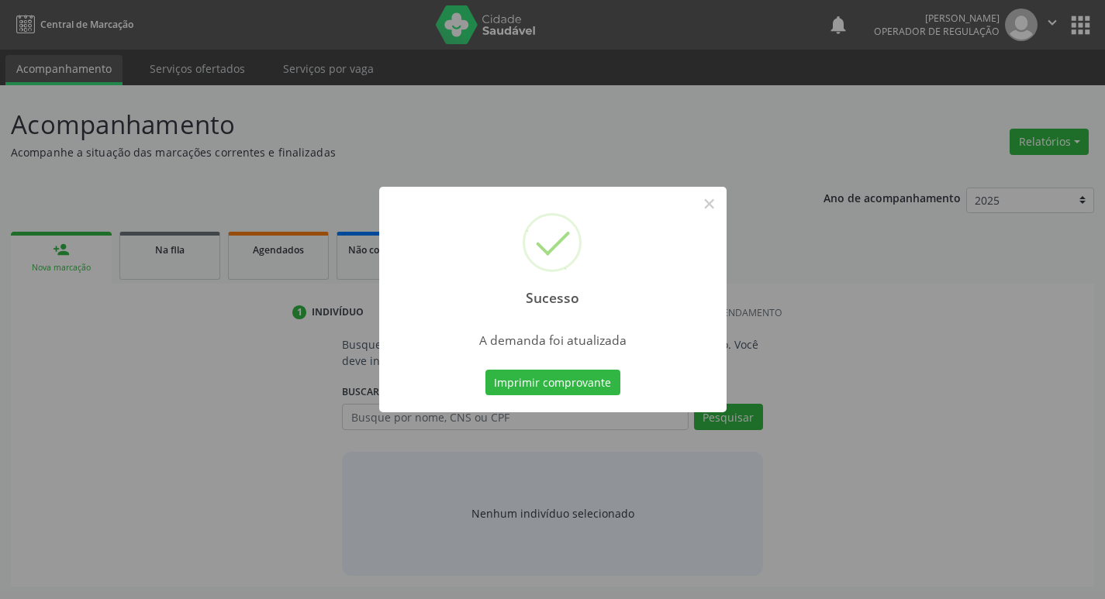
scroll to position [0, 0]
click at [593, 378] on button "Imprimir comprovante" at bounding box center [558, 383] width 135 height 26
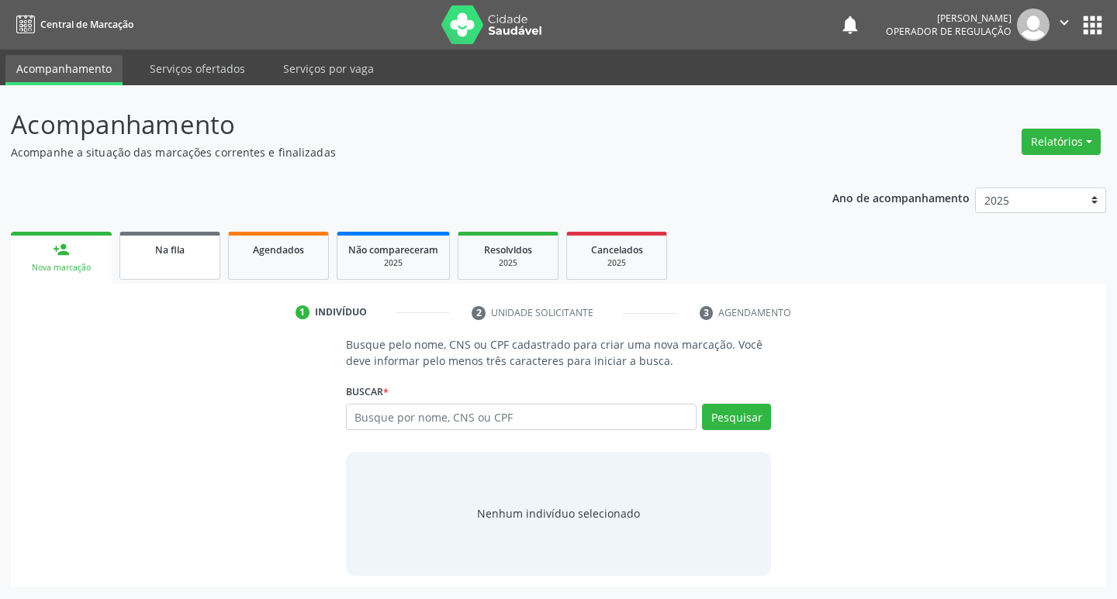
click at [180, 261] on link "Na fila" at bounding box center [169, 256] width 101 height 48
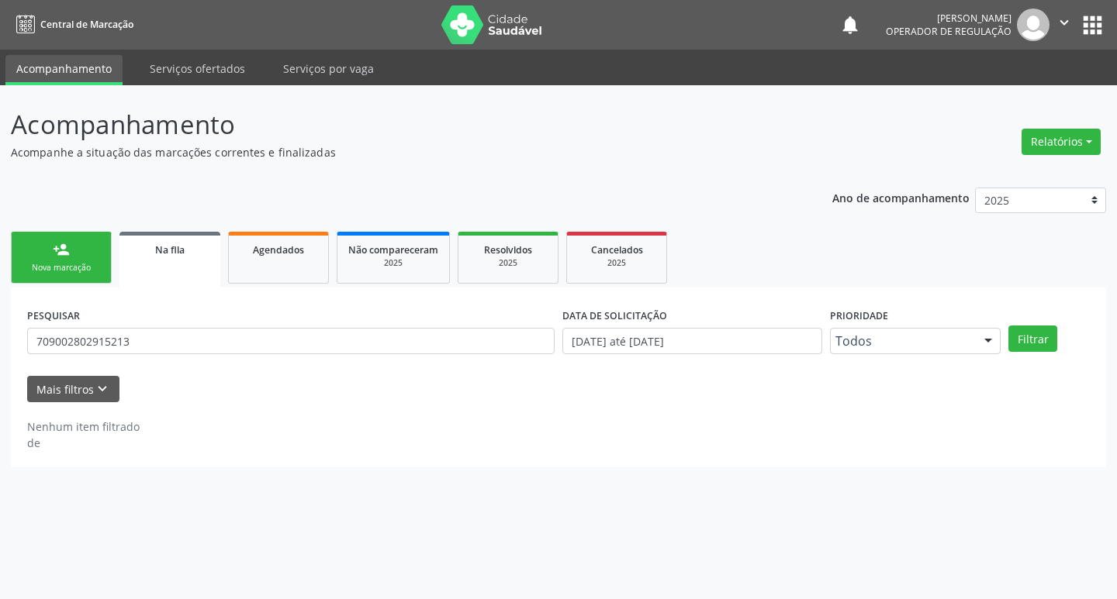
click at [238, 324] on div "PESQUISAR 709002802915213" at bounding box center [290, 334] width 535 height 60
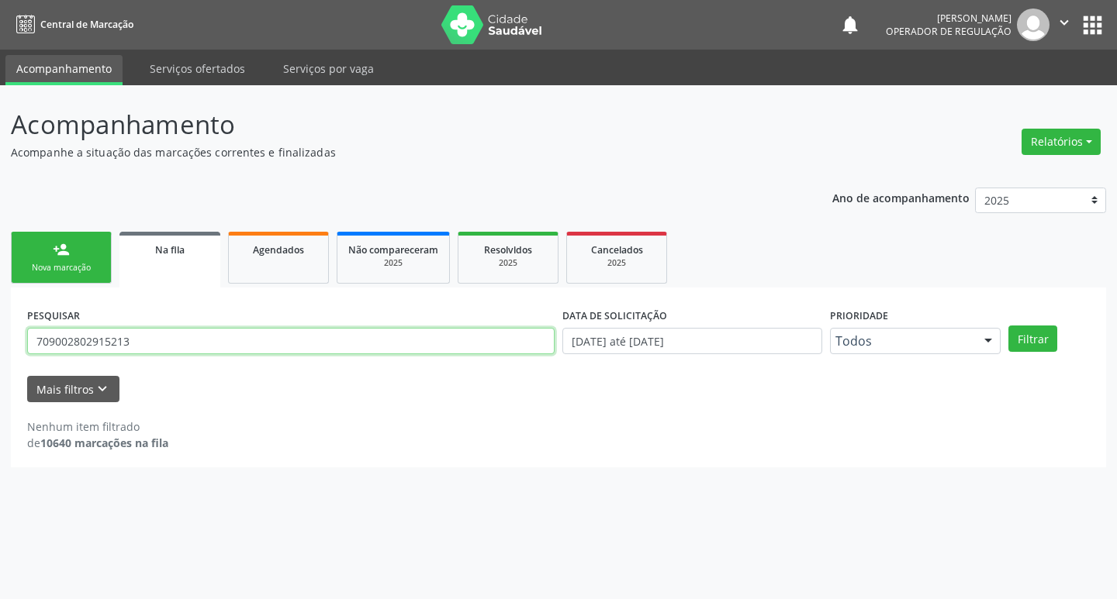
click at [238, 329] on input "709002802915213" at bounding box center [290, 341] width 527 height 26
type input "709004874361410"
click at [1008, 326] on button "Filtrar" at bounding box center [1032, 339] width 49 height 26
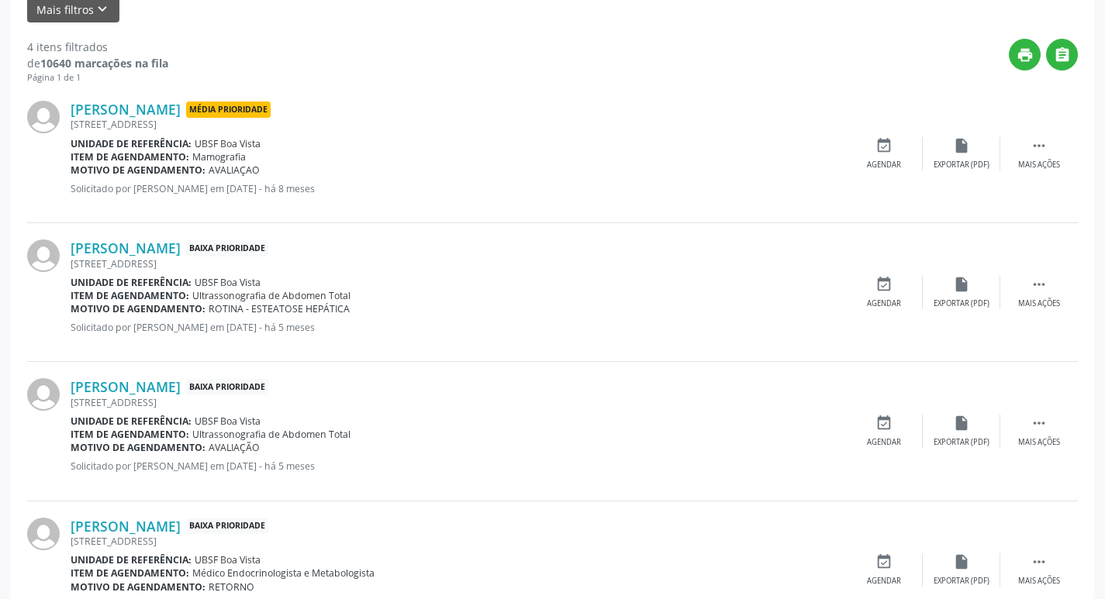
scroll to position [447, 0]
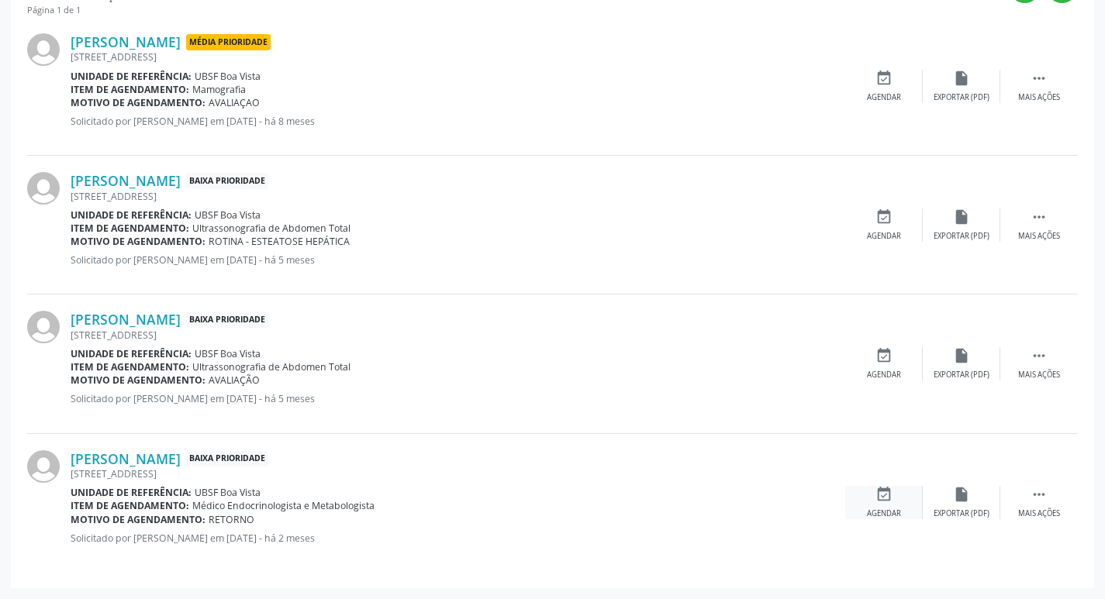
click at [896, 497] on div "event_available Agendar" at bounding box center [884, 502] width 78 height 33
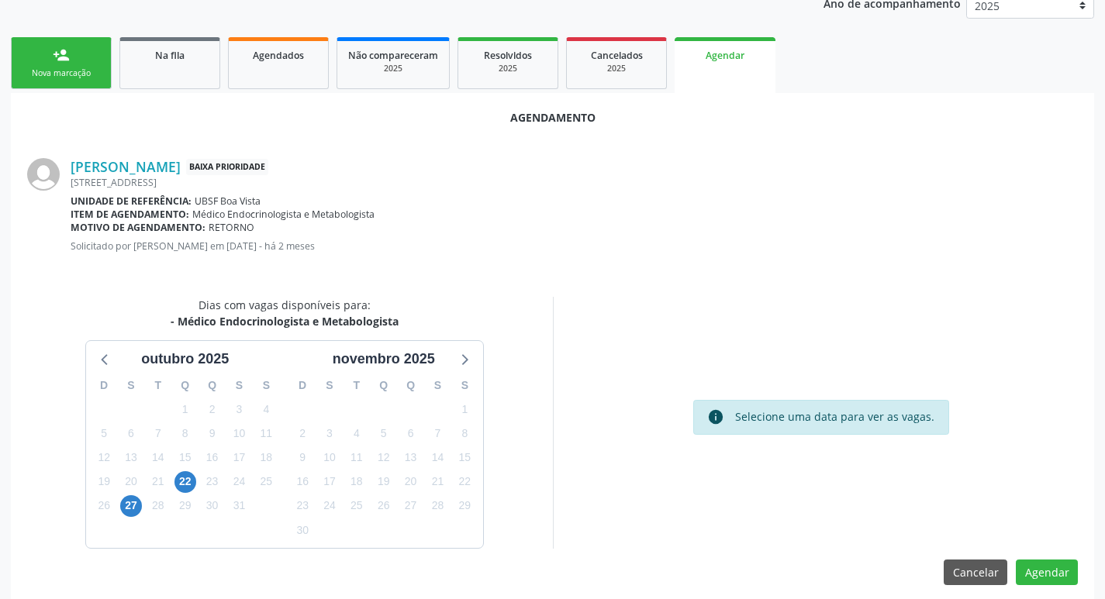
scroll to position [208, 0]
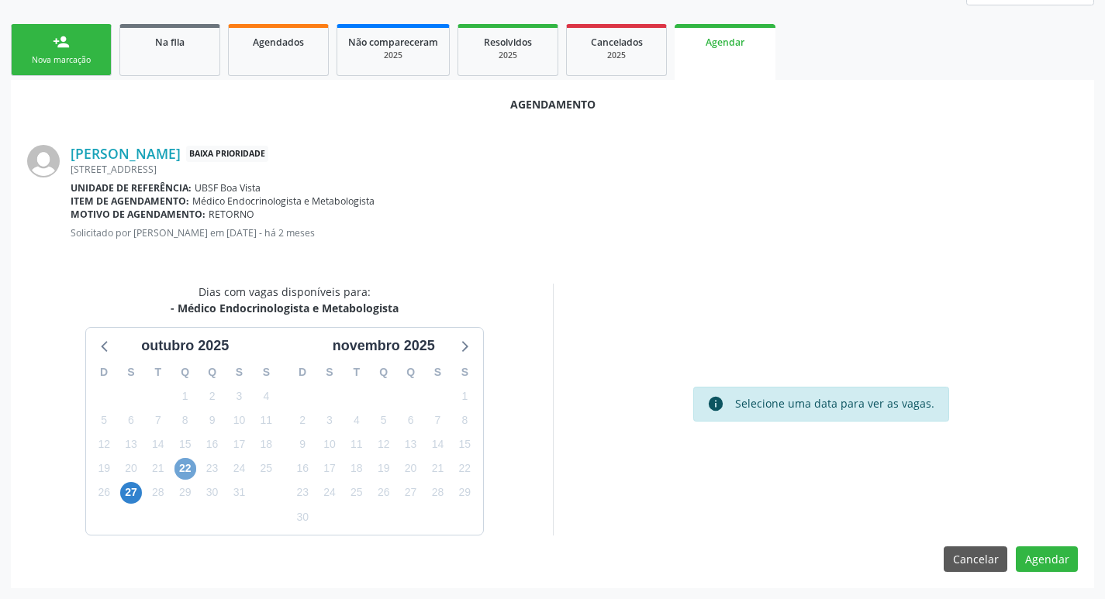
click at [192, 471] on span "22" at bounding box center [185, 469] width 22 height 22
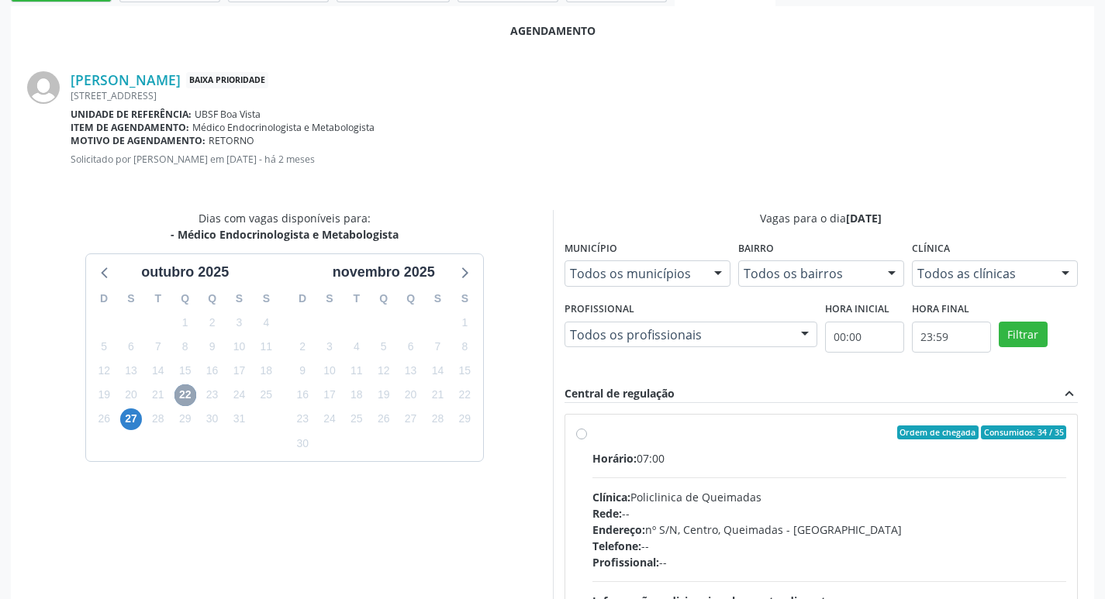
scroll to position [363, 0]
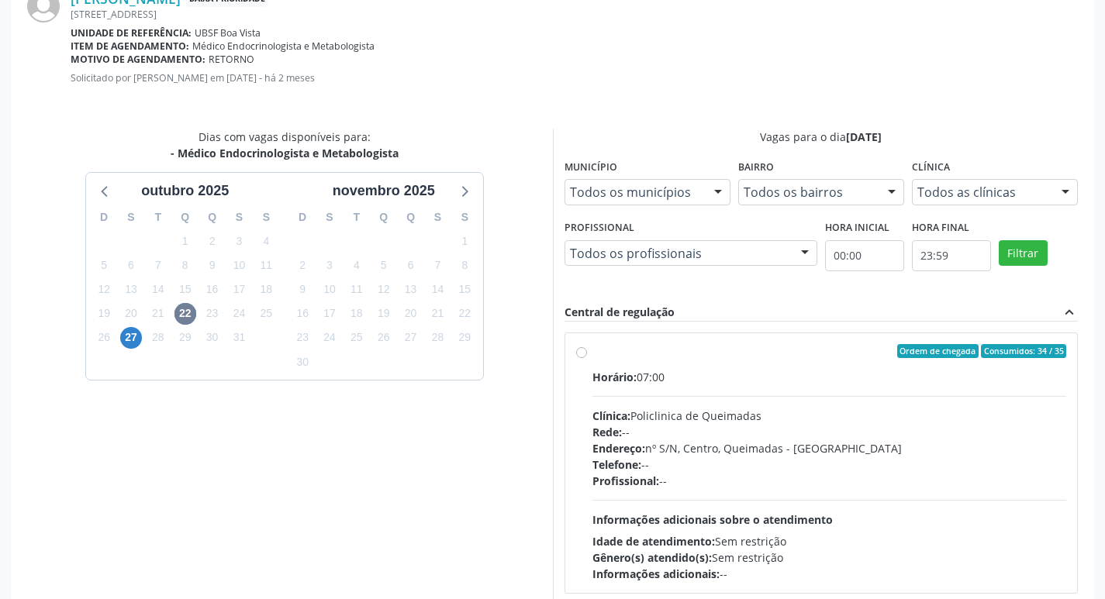
click at [742, 375] on div "Horário: 07:00" at bounding box center [829, 377] width 475 height 16
click at [587, 358] on input "Ordem de chegada Consumidos: 34 / 35 Horário: 07:00 Clínica: Policlinica de Que…" at bounding box center [581, 351] width 11 height 14
radio input "true"
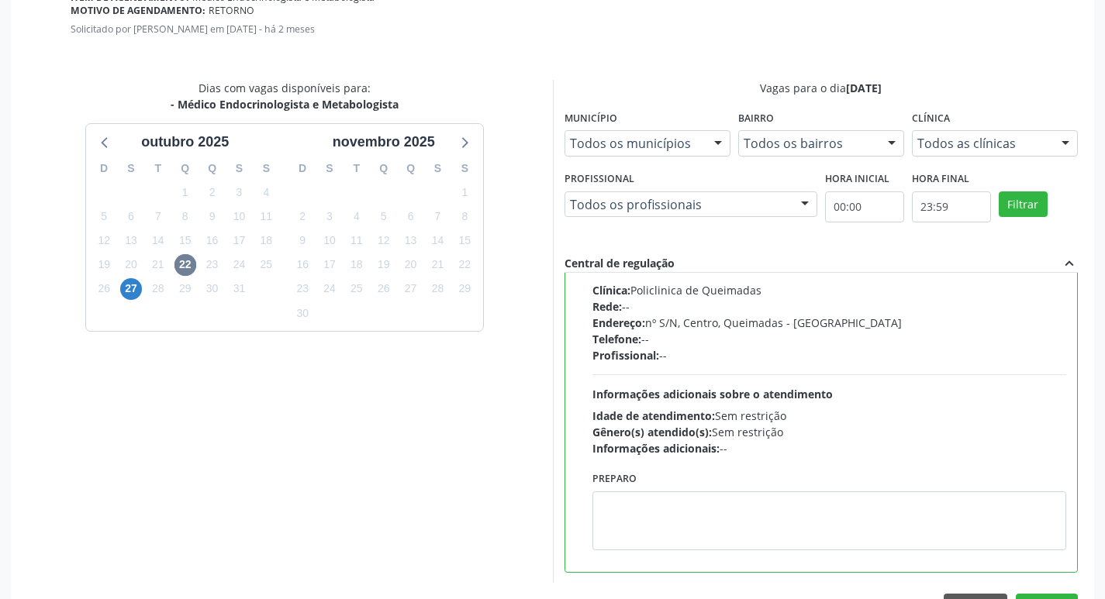
scroll to position [460, 0]
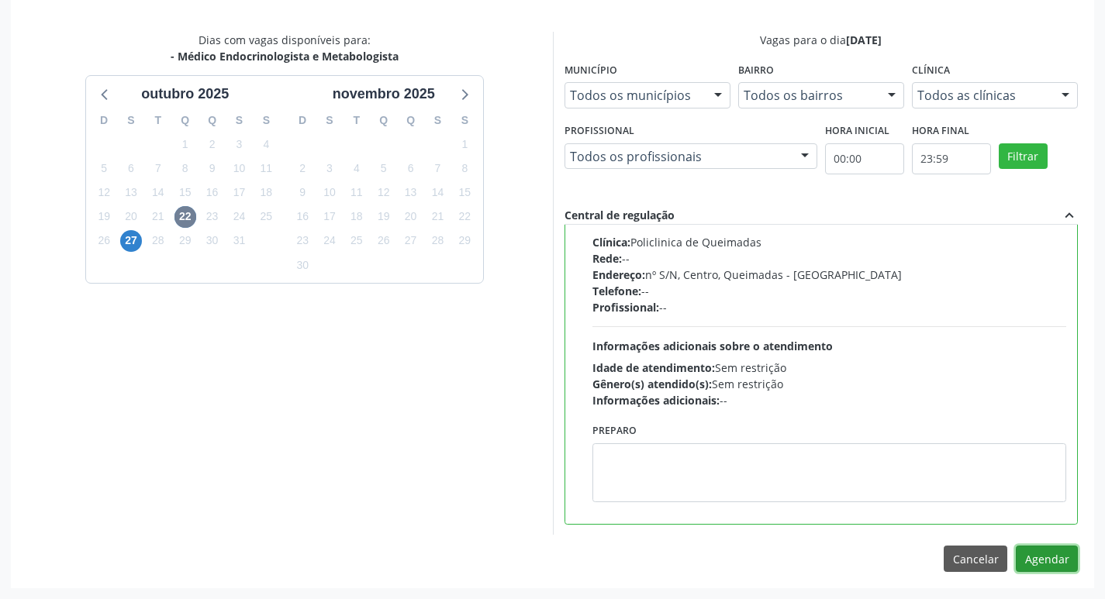
click at [1028, 552] on button "Agendar" at bounding box center [1047, 559] width 62 height 26
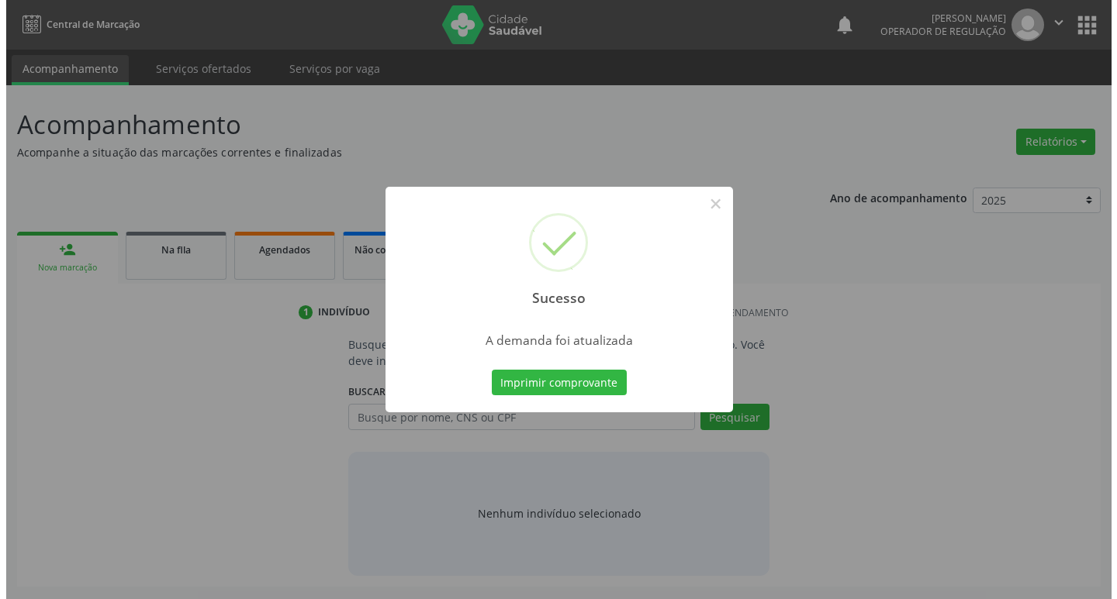
scroll to position [0, 0]
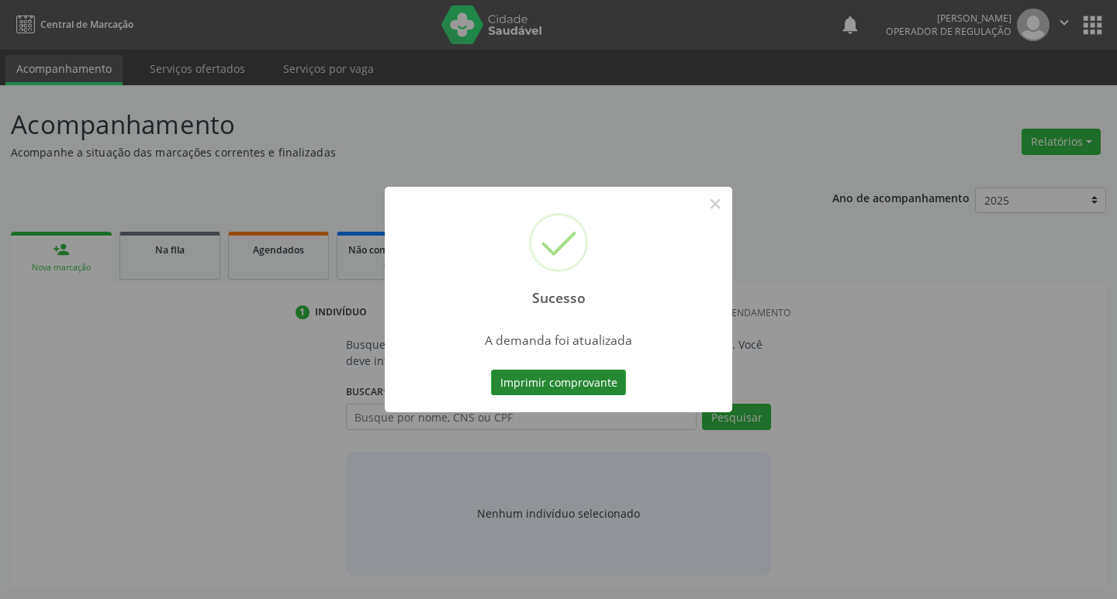
click at [494, 379] on button "Imprimir comprovante" at bounding box center [558, 383] width 135 height 26
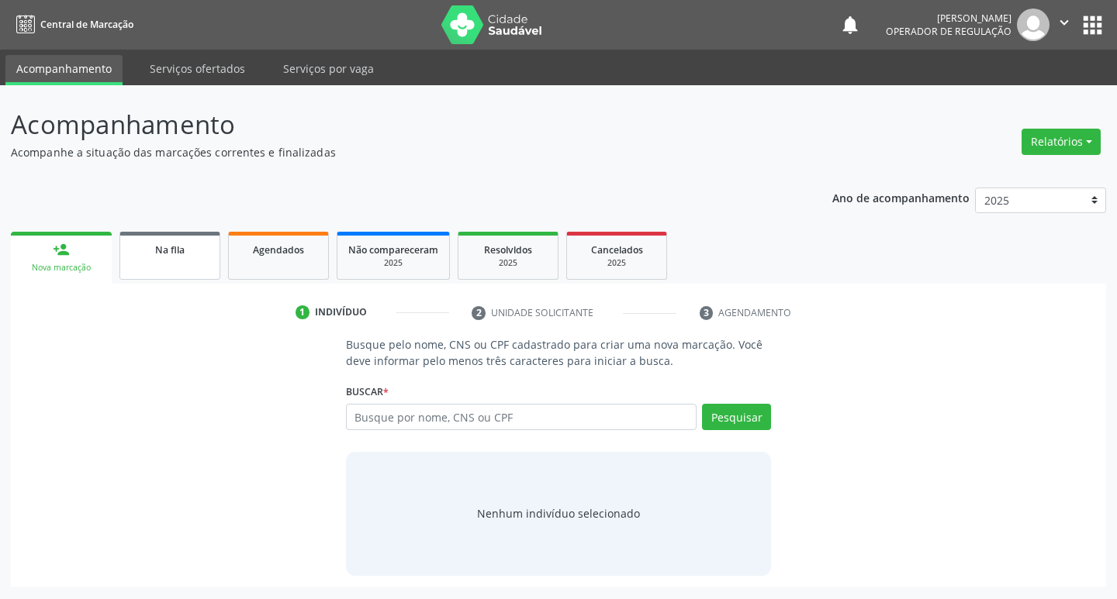
click at [145, 249] on div "Na fila" at bounding box center [170, 249] width 78 height 16
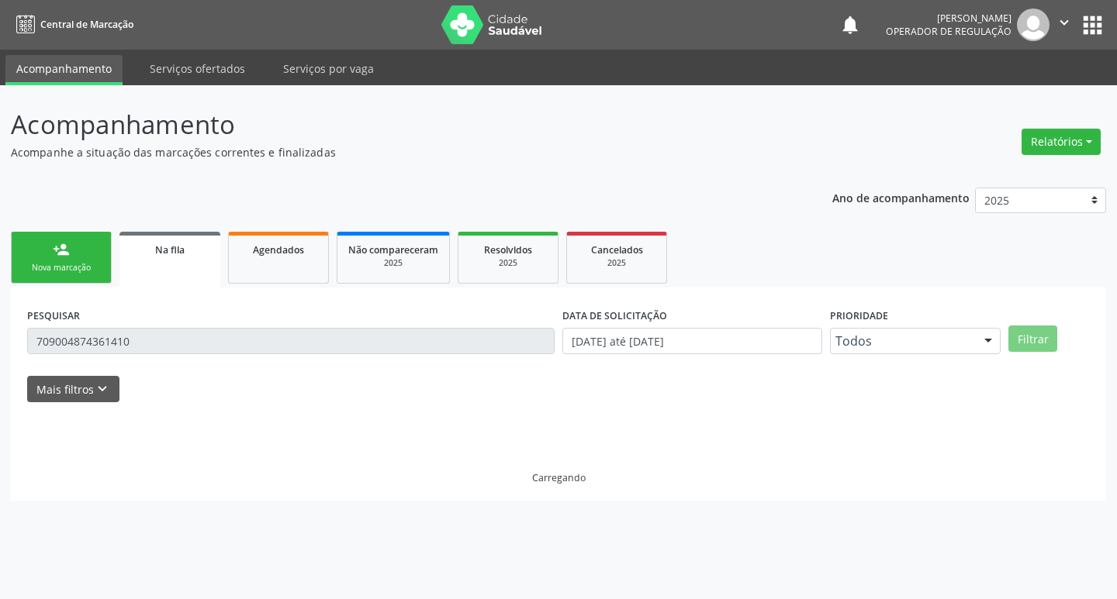
drag, startPoint x: 299, startPoint y: 361, endPoint x: 307, endPoint y: 343, distance: 20.5
click at [300, 355] on div "PESQUISAR 709004874361410" at bounding box center [290, 334] width 535 height 60
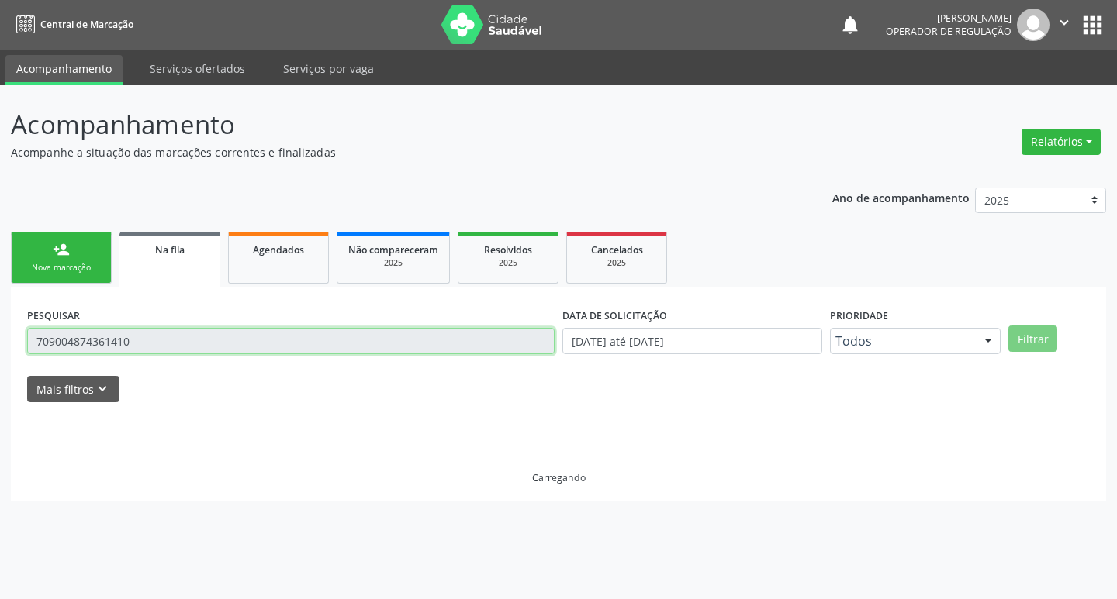
click at [307, 343] on input "709004874361410" at bounding box center [290, 341] width 527 height 26
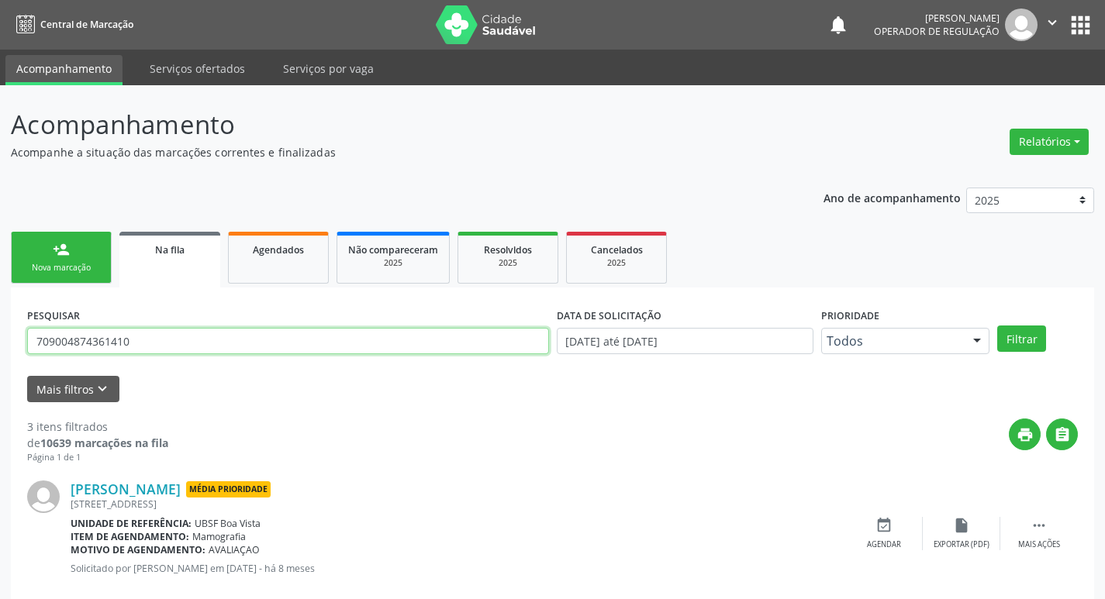
click at [307, 343] on input "709004874361410" at bounding box center [288, 341] width 522 height 26
type input "709009867591117"
click at [997, 326] on button "Filtrar" at bounding box center [1021, 339] width 49 height 26
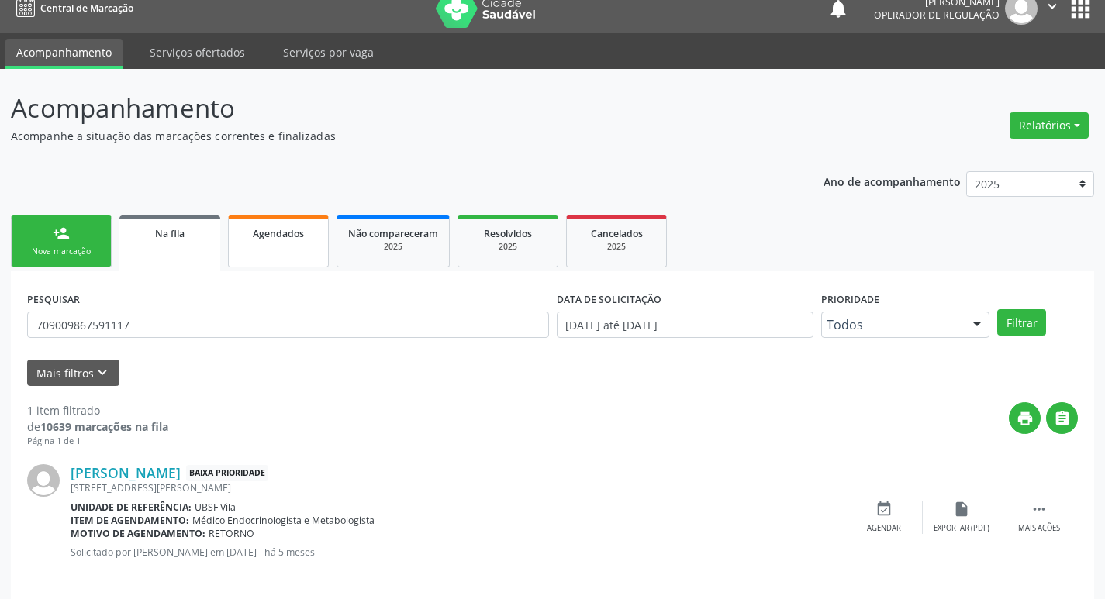
scroll to position [30, 0]
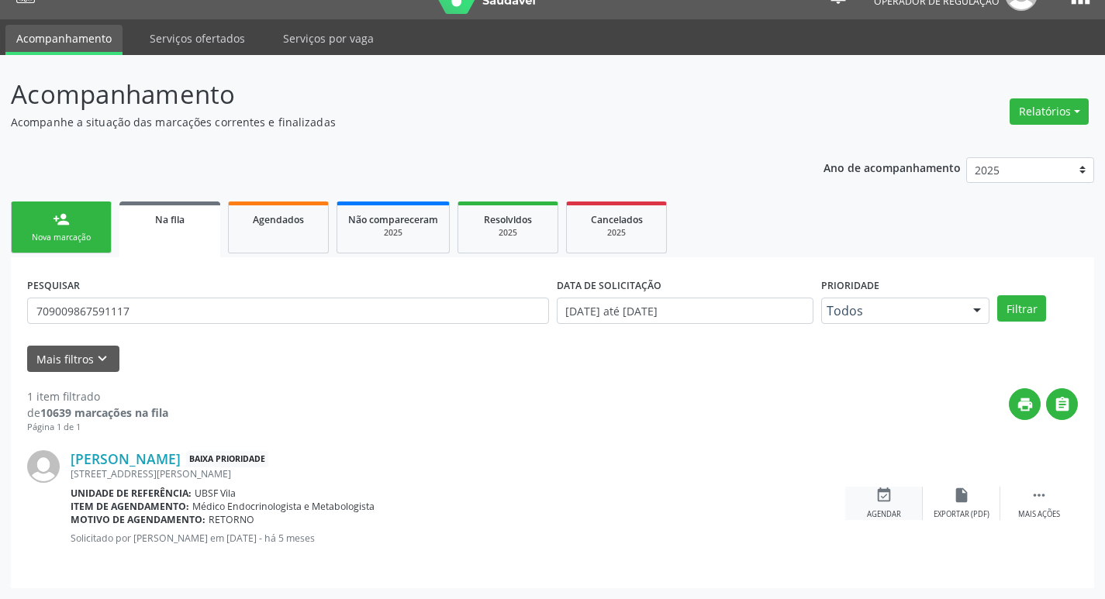
click at [892, 504] on div "event_available Agendar" at bounding box center [884, 503] width 78 height 33
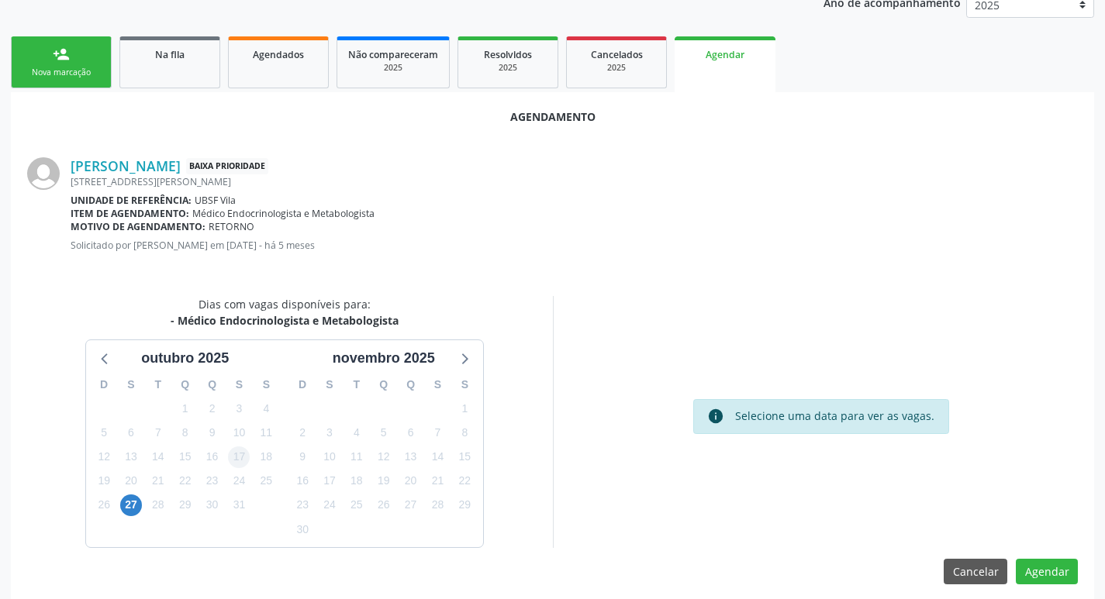
scroll to position [208, 0]
